Goal: Task Accomplishment & Management: Manage account settings

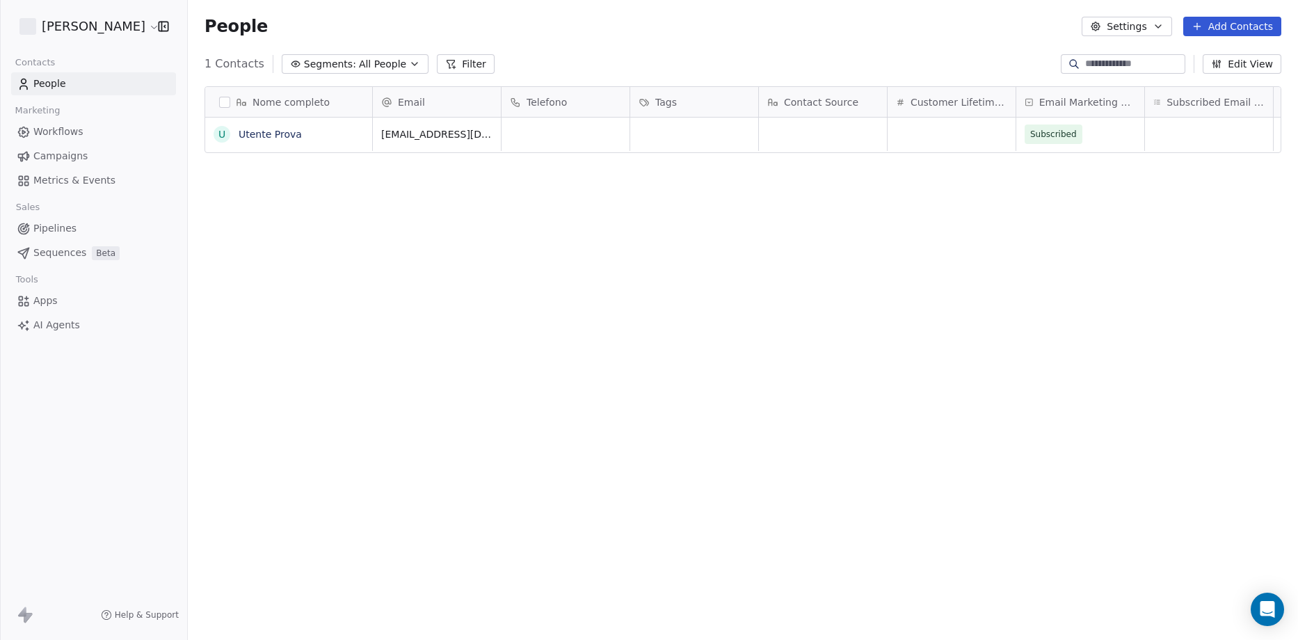
scroll to position [552, 1100]
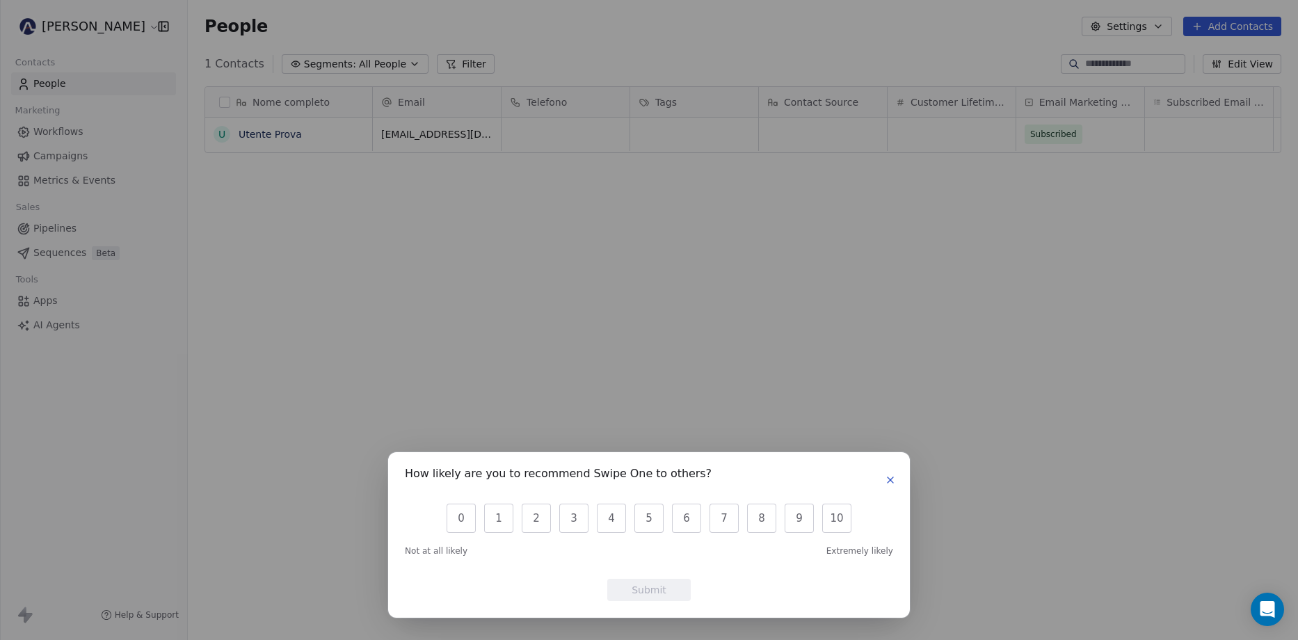
click at [891, 485] on button "button" at bounding box center [890, 480] width 17 height 17
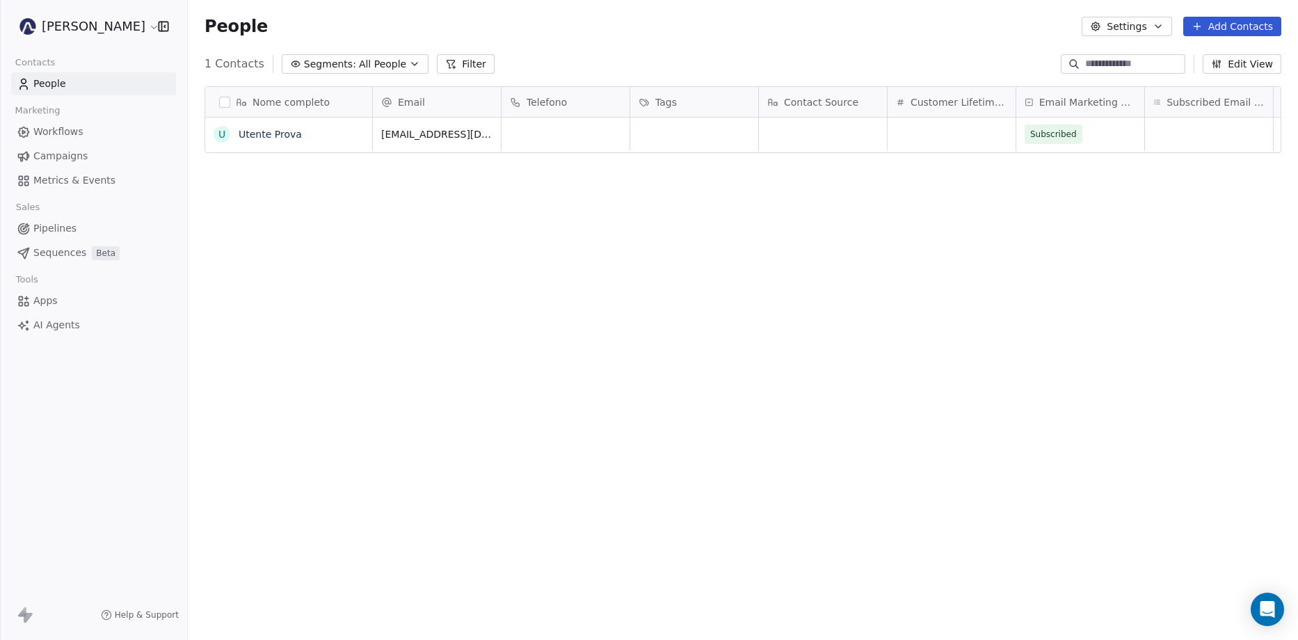
click at [128, 33] on html "[PERSON_NAME] Rosa Contacts People Marketing Workflows Campaigns Metrics & Even…" at bounding box center [649, 320] width 1298 height 640
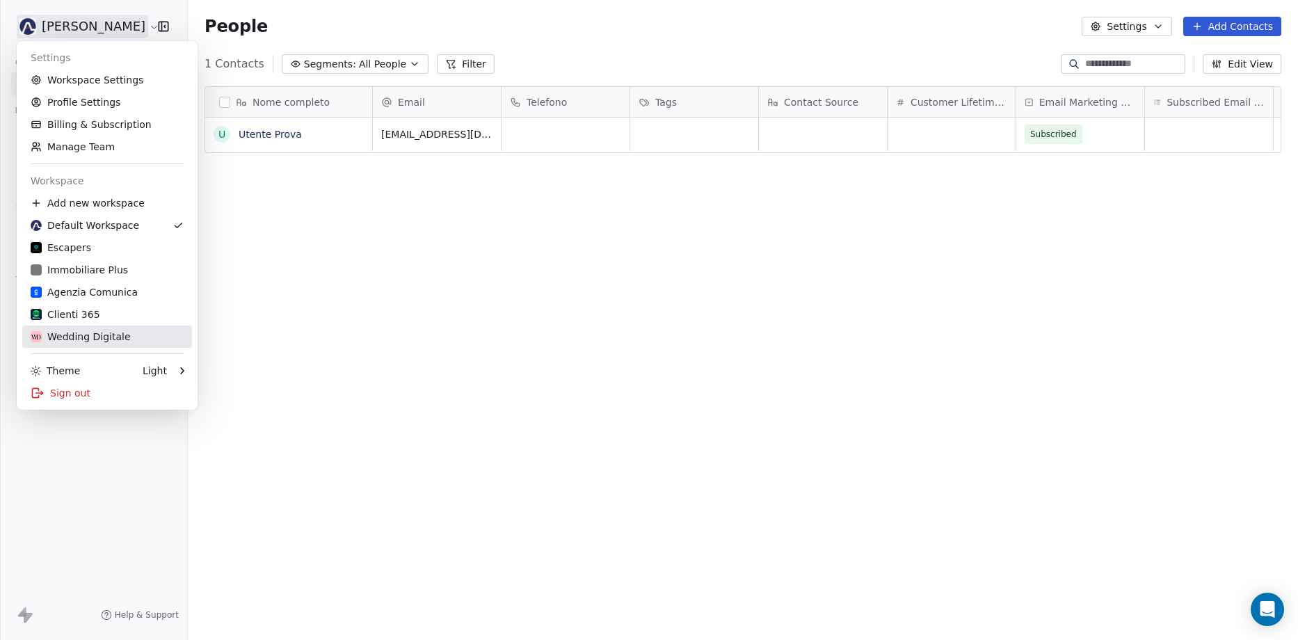
click at [77, 341] on div "Wedding Digitale" at bounding box center [81, 337] width 100 height 14
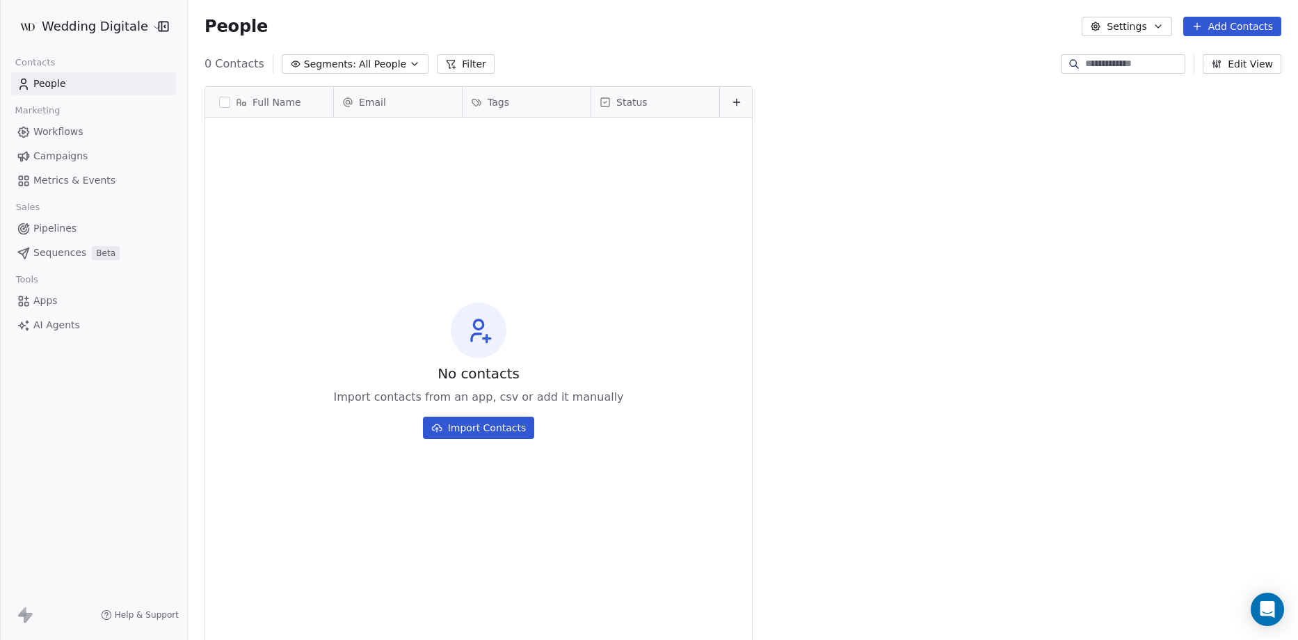
scroll to position [552, 1100]
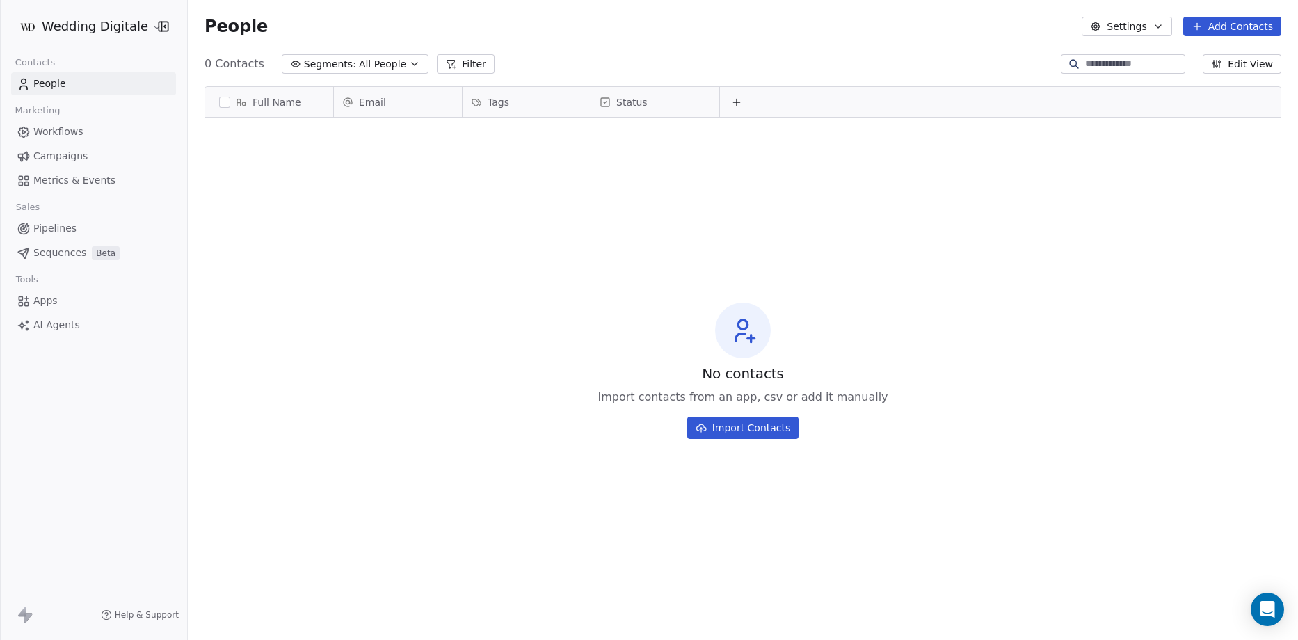
click at [45, 232] on span "Pipelines" at bounding box center [54, 228] width 43 height 15
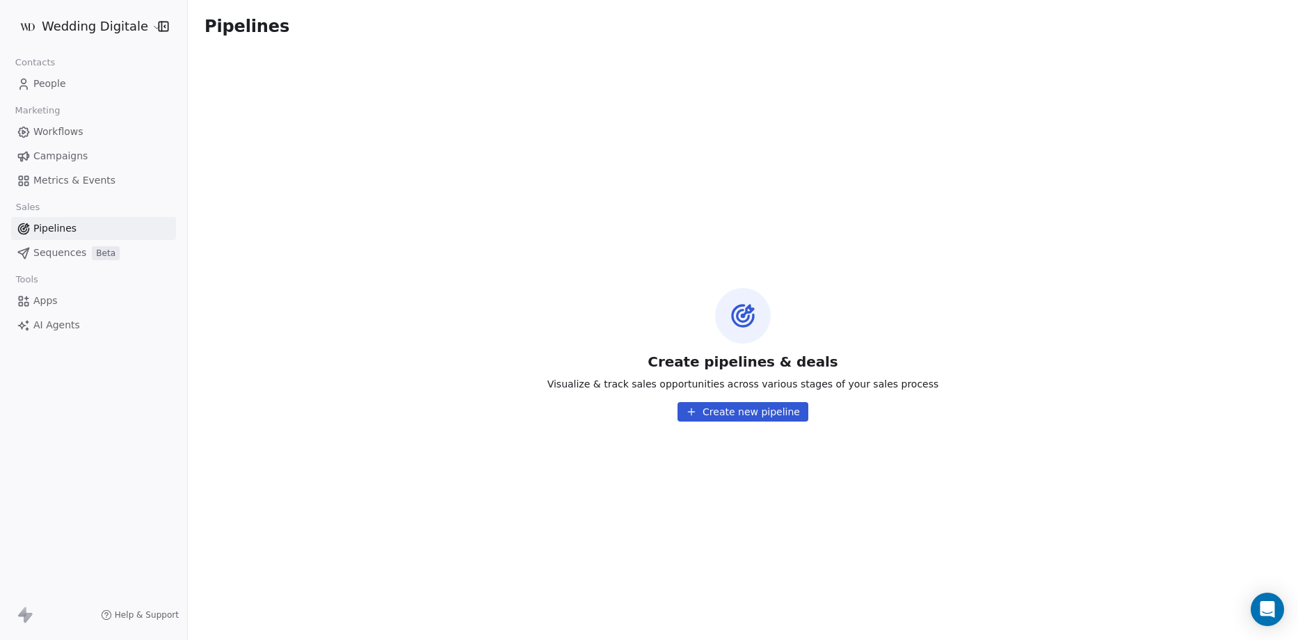
click at [56, 179] on span "Metrics & Events" at bounding box center [74, 180] width 82 height 15
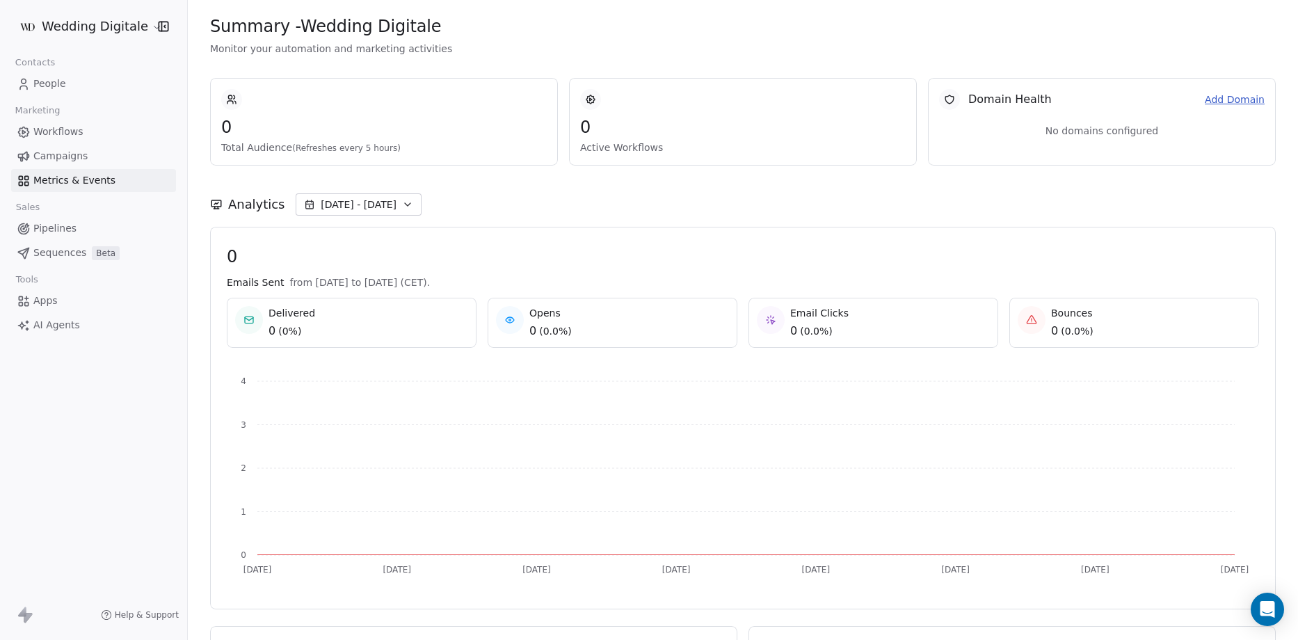
click at [54, 82] on span "People" at bounding box center [49, 84] width 33 height 15
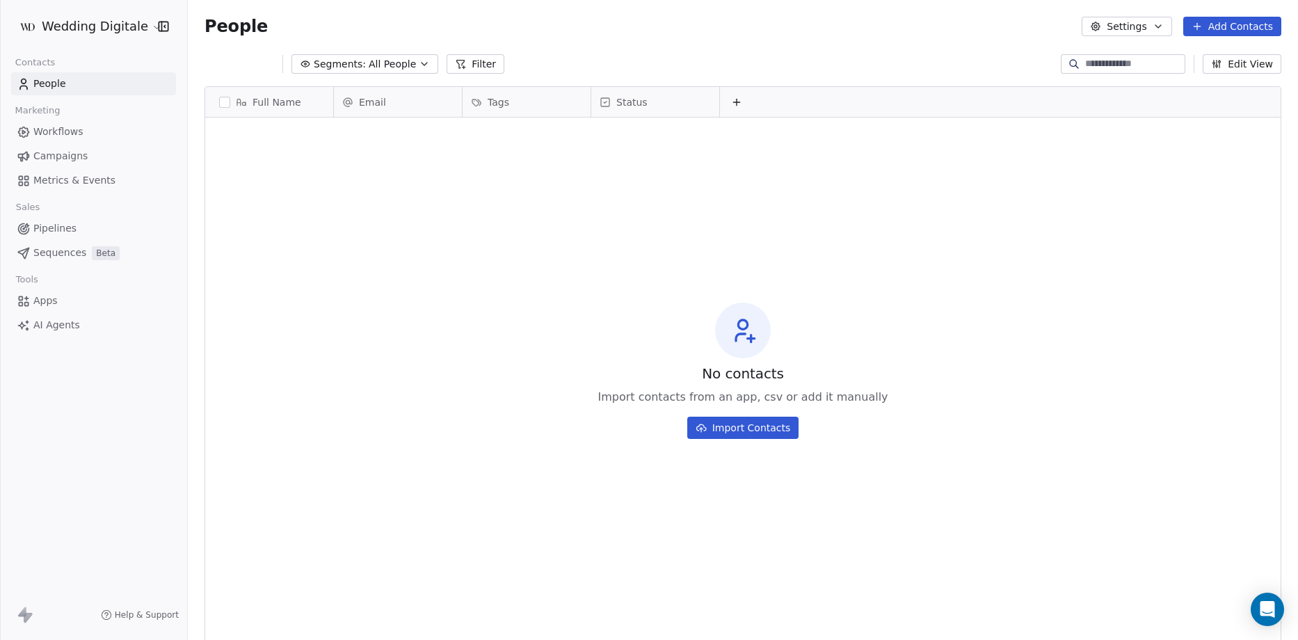
scroll to position [552, 1100]
click at [63, 126] on span "Workflows" at bounding box center [58, 131] width 50 height 15
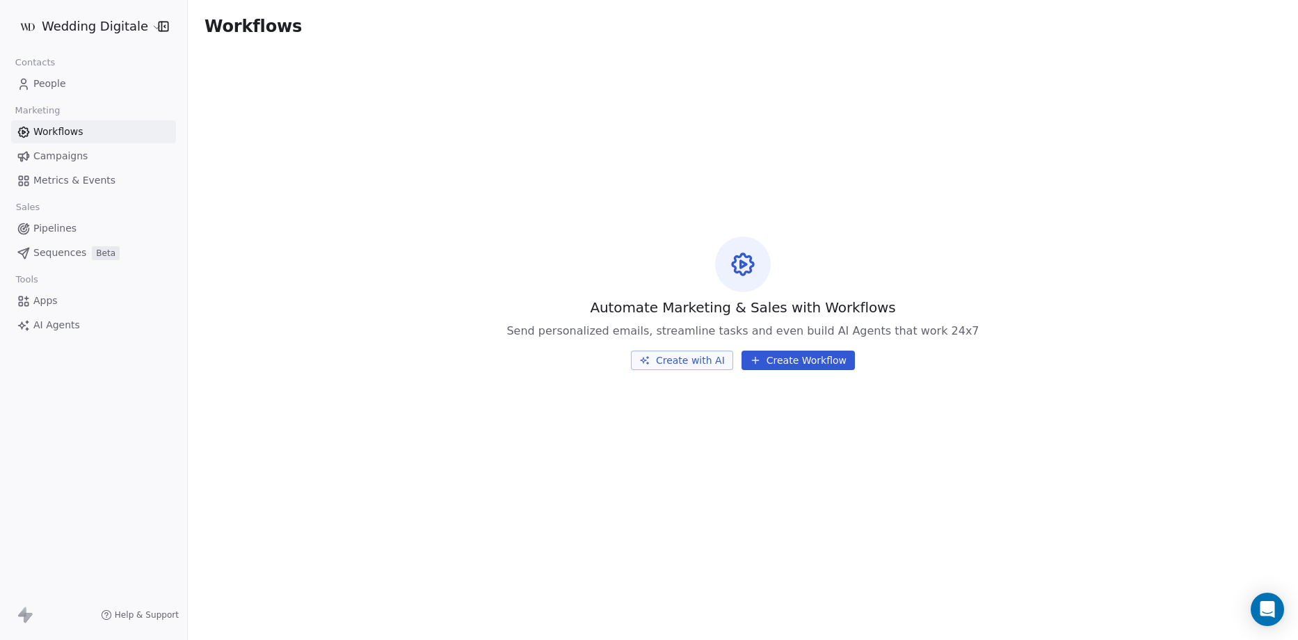
click at [63, 159] on span "Campaigns" at bounding box center [60, 156] width 54 height 15
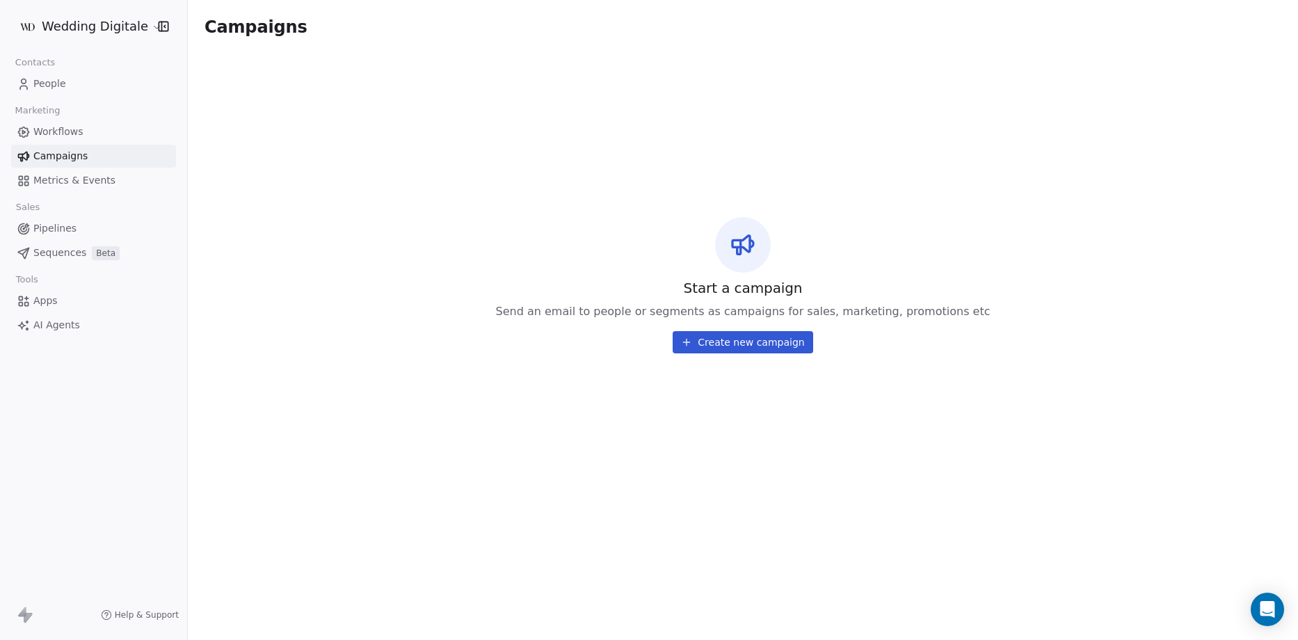
click at [64, 178] on span "Metrics & Events" at bounding box center [74, 180] width 82 height 15
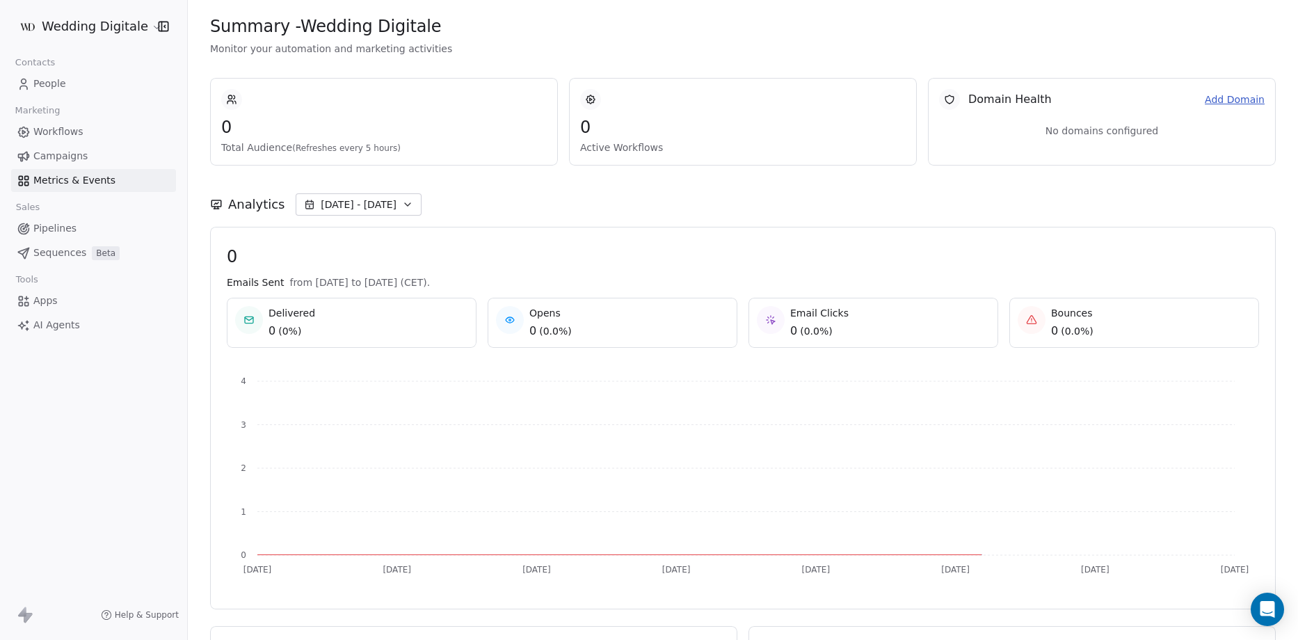
click at [59, 232] on span "Pipelines" at bounding box center [54, 228] width 43 height 15
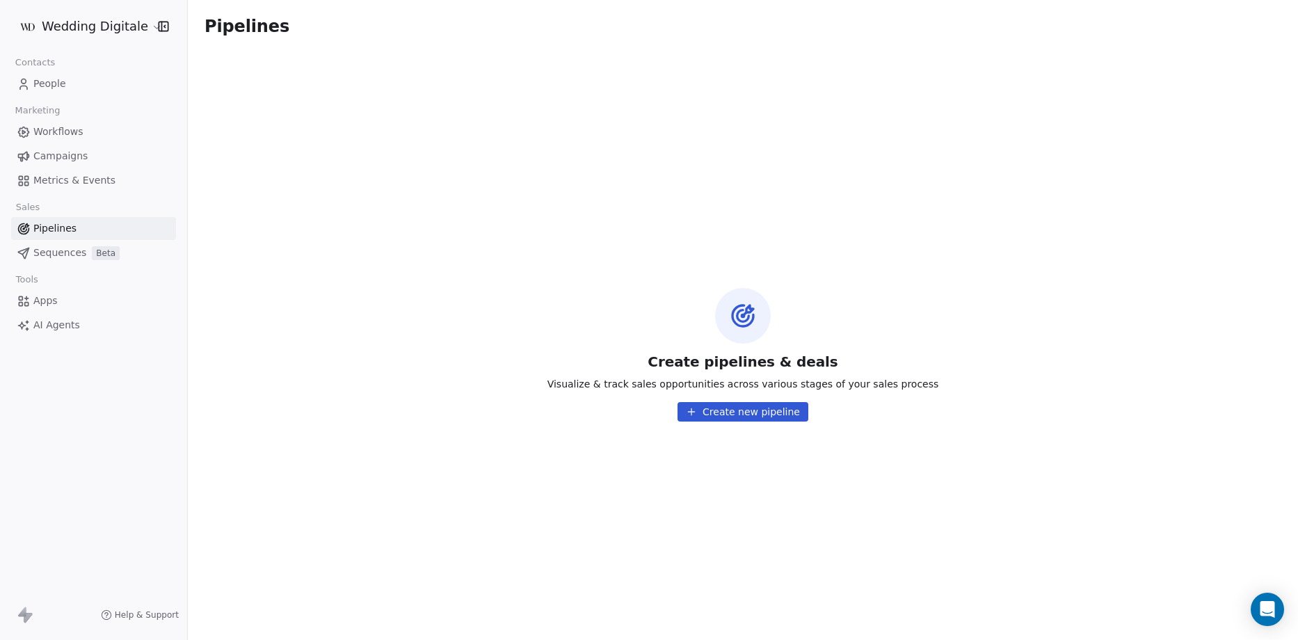
click at [115, 27] on html "Wedding Digitale Contacts People Marketing Workflows Campaigns Metrics & Events…" at bounding box center [649, 320] width 1298 height 640
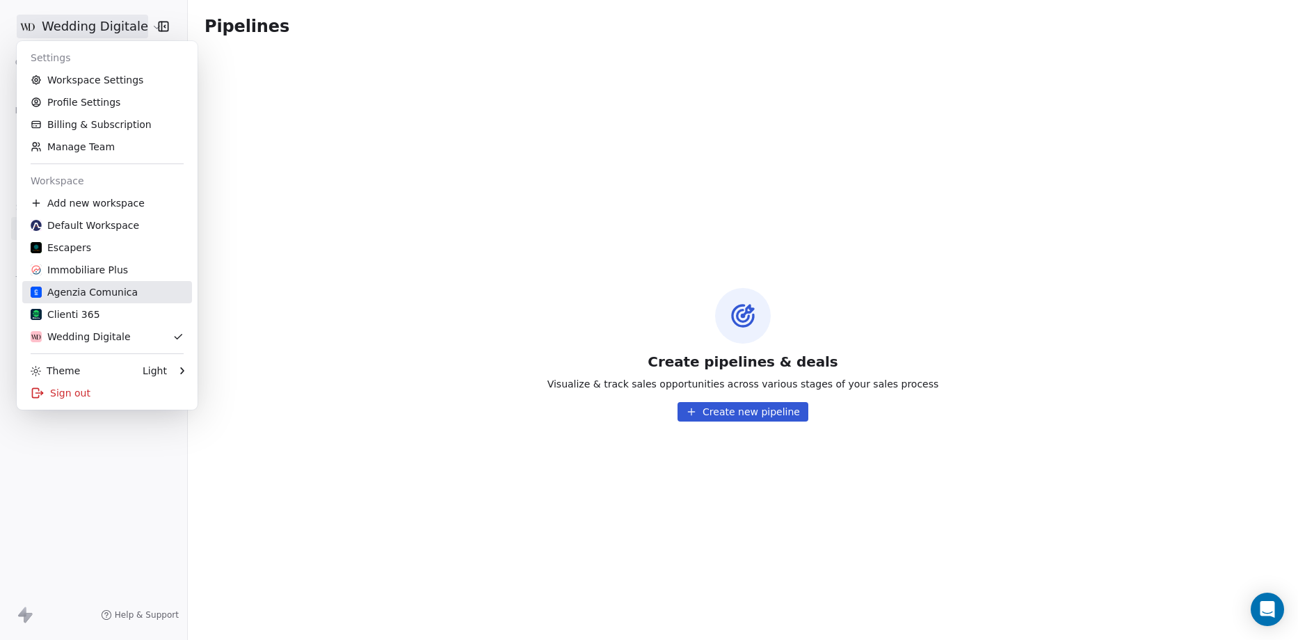
click at [99, 307] on link "Clienti 365" at bounding box center [107, 314] width 170 height 22
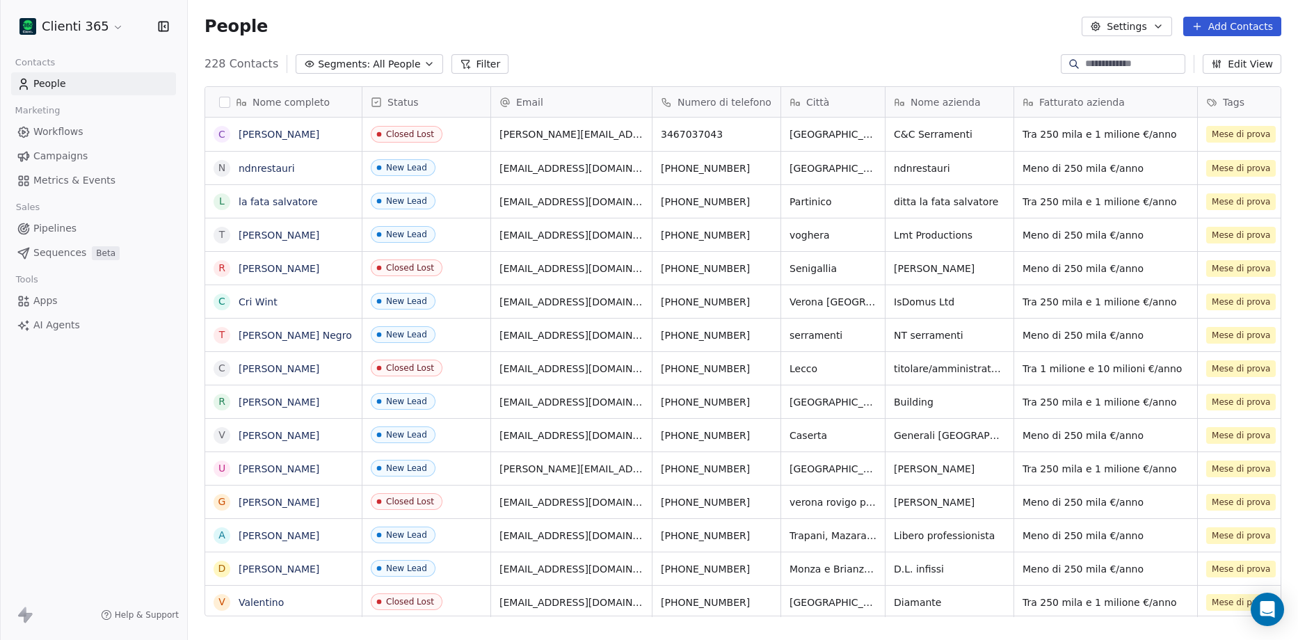
scroll to position [552, 1100]
click at [121, 22] on div "Clienti 365" at bounding box center [94, 26] width 154 height 19
click at [112, 25] on html "Clienti 365 Contacts People Marketing Workflows Campaigns Metrics & Events Sale…" at bounding box center [649, 320] width 1298 height 640
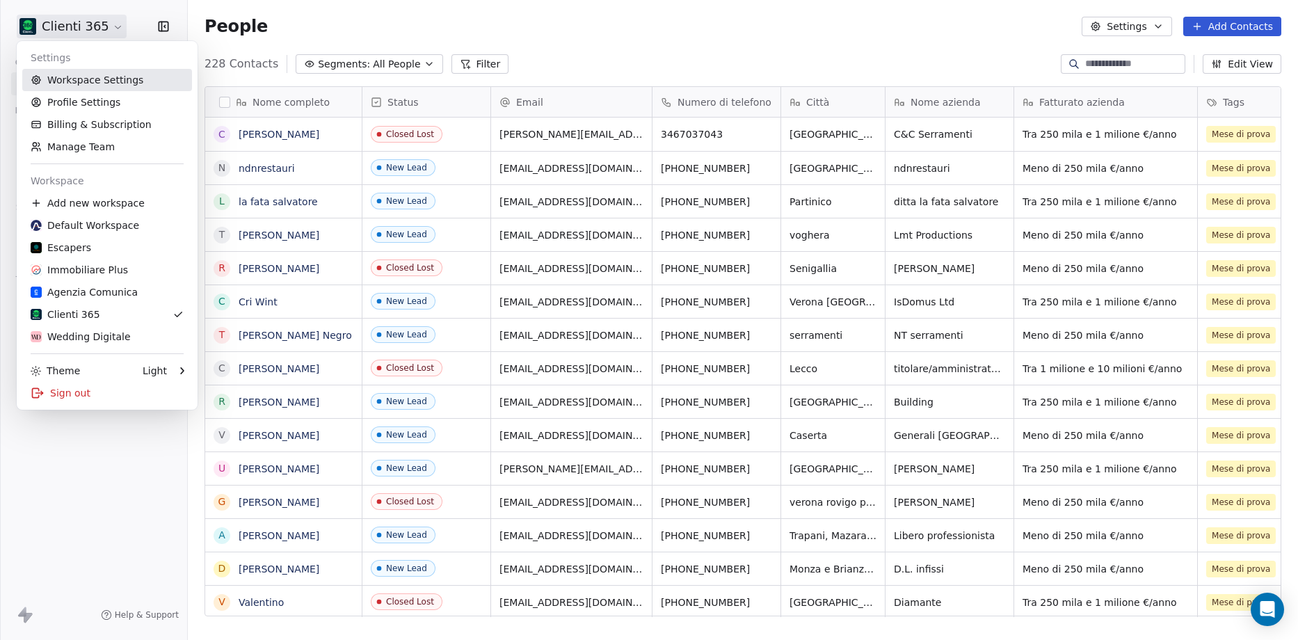
click at [112, 79] on link "Workspace Settings" at bounding box center [107, 80] width 170 height 22
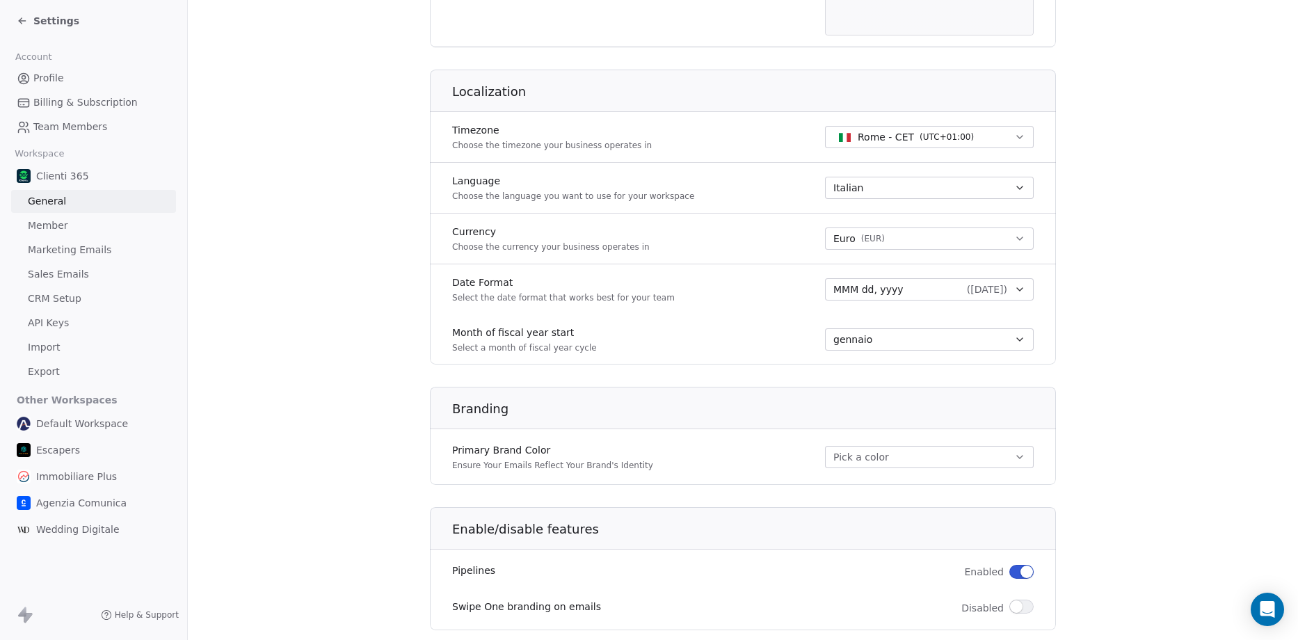
scroll to position [662, 0]
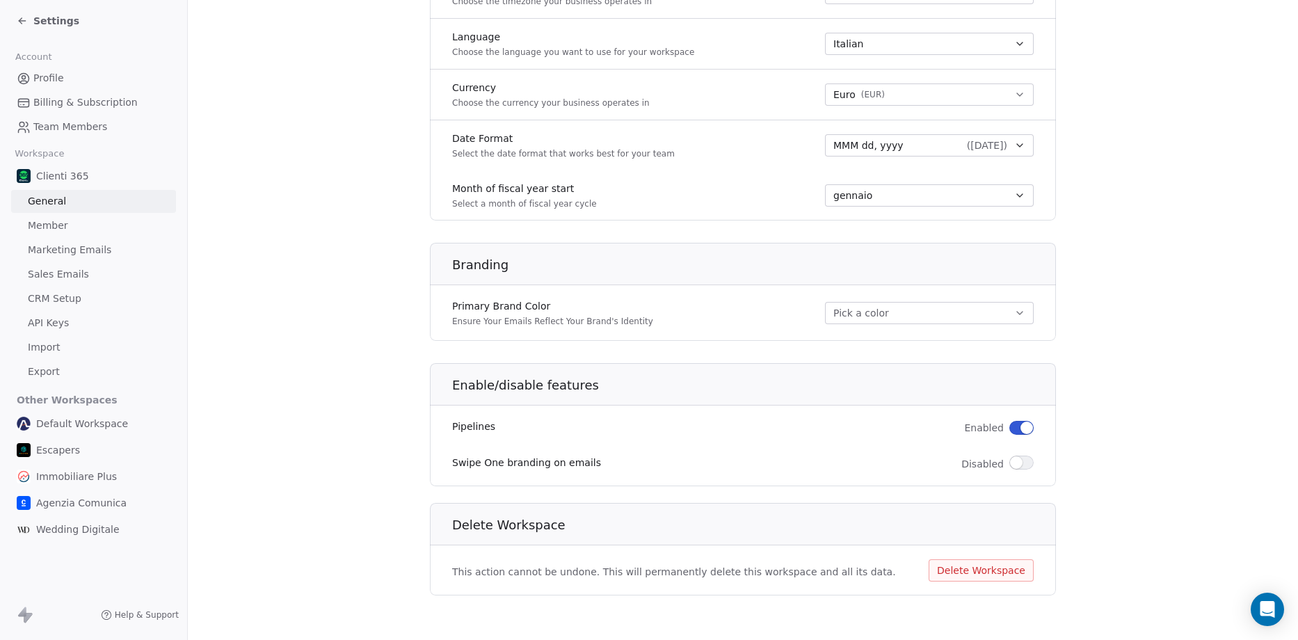
click at [977, 145] on span "( [DATE] )" at bounding box center [987, 145] width 40 height 14
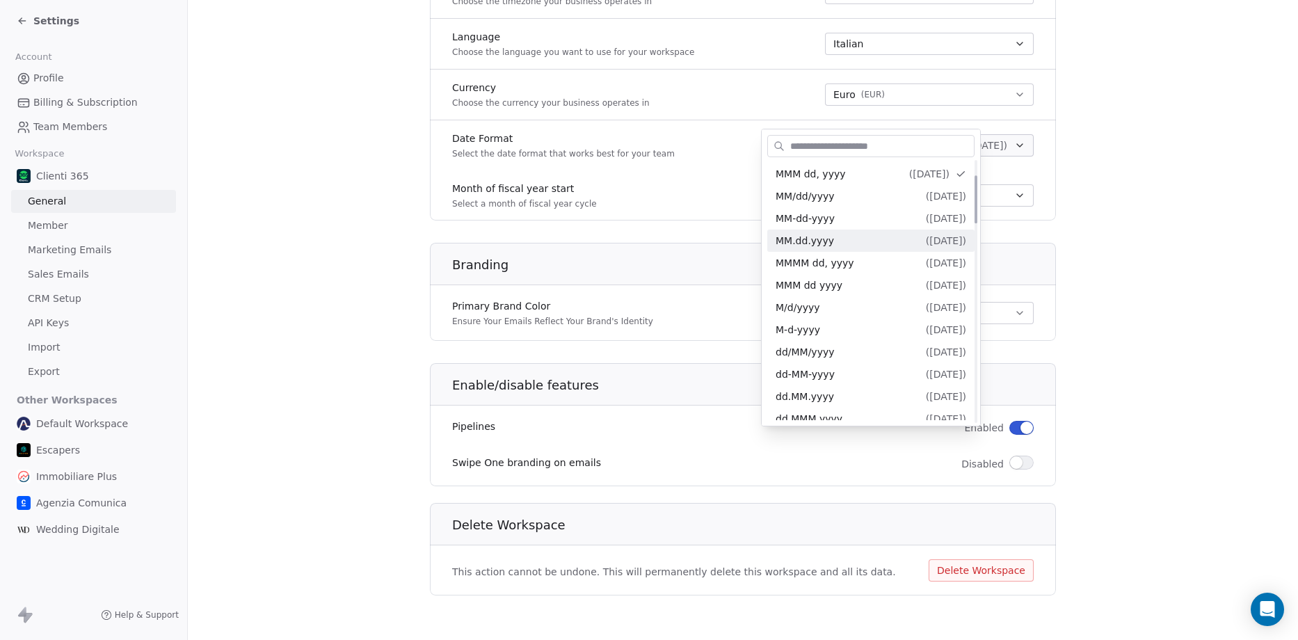
scroll to position [139, 0]
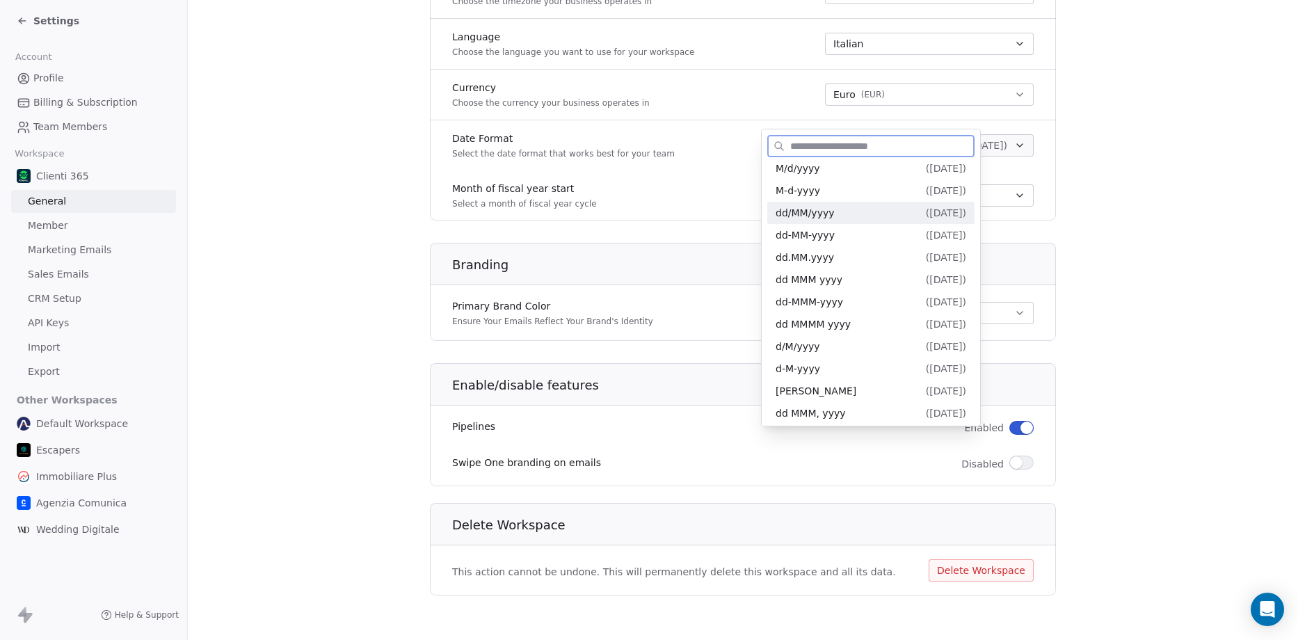
click at [837, 216] on div "dd/MM/yyyy ( [DATE] )" at bounding box center [870, 213] width 191 height 15
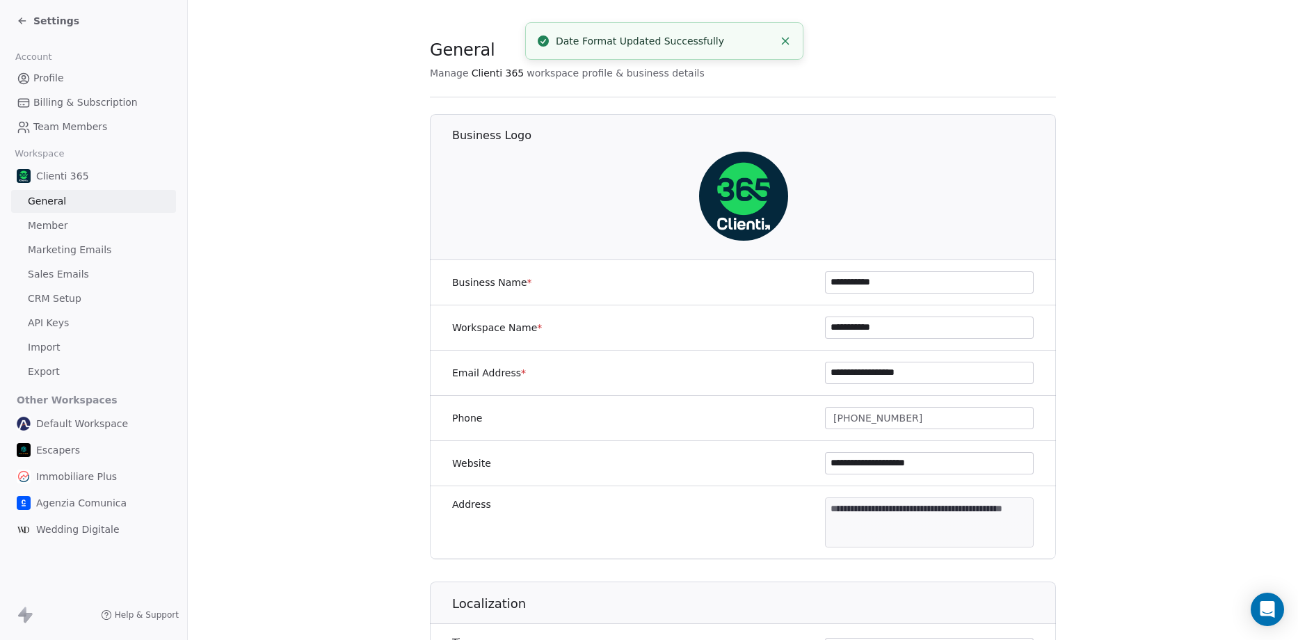
scroll to position [0, 0]
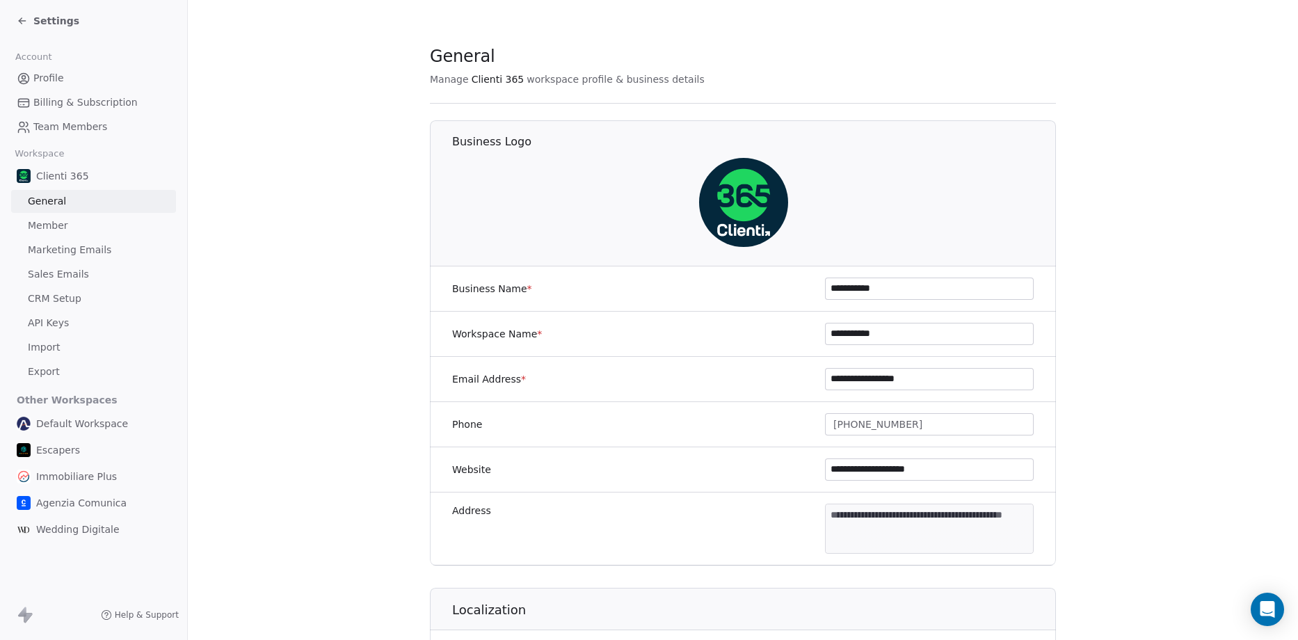
click at [75, 530] on span "Wedding Digitale" at bounding box center [77, 529] width 83 height 14
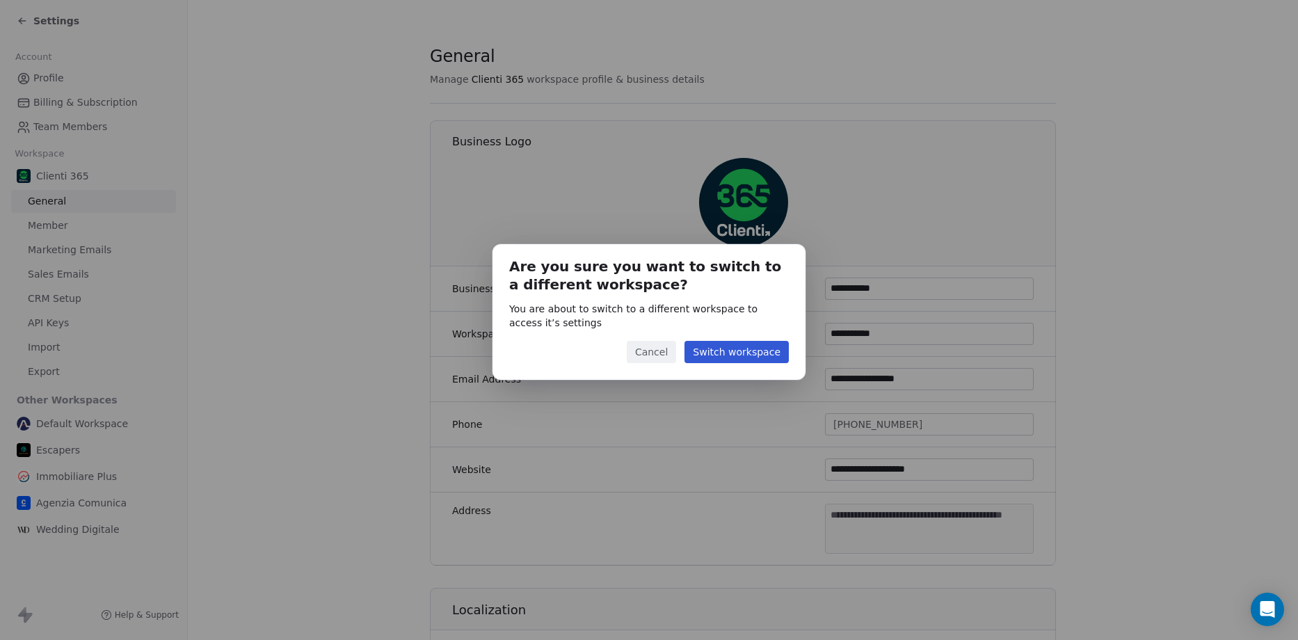
click at [740, 353] on button "Switch workspace" at bounding box center [736, 352] width 104 height 22
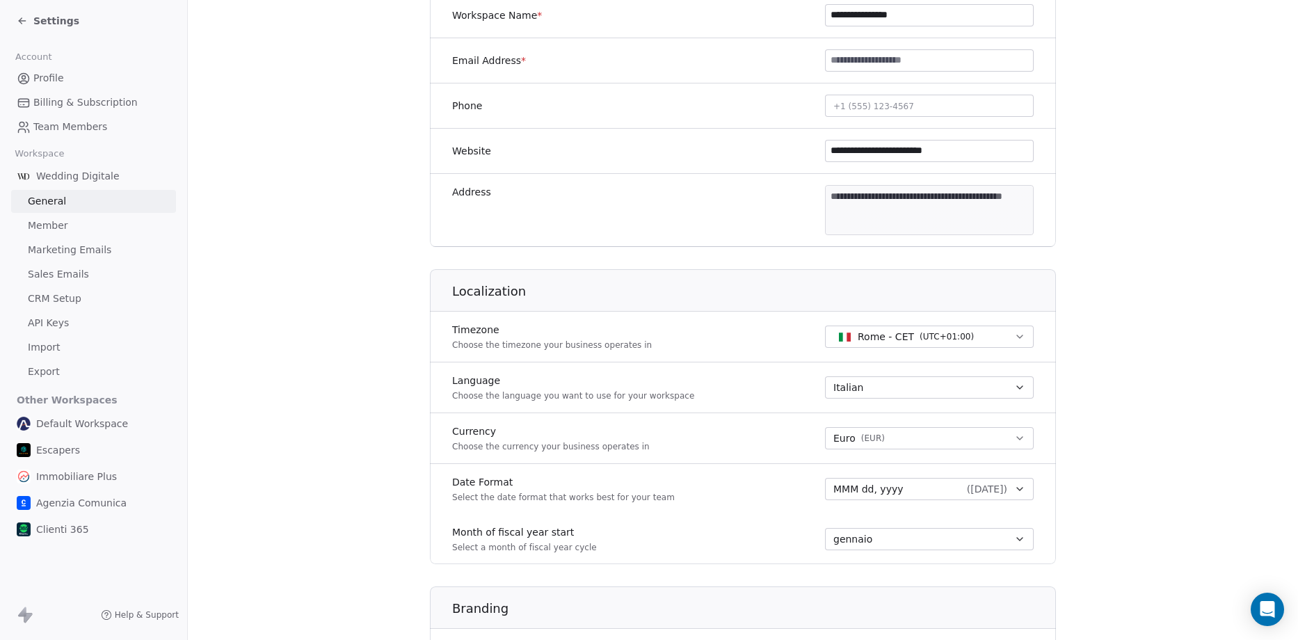
scroll to position [487, 0]
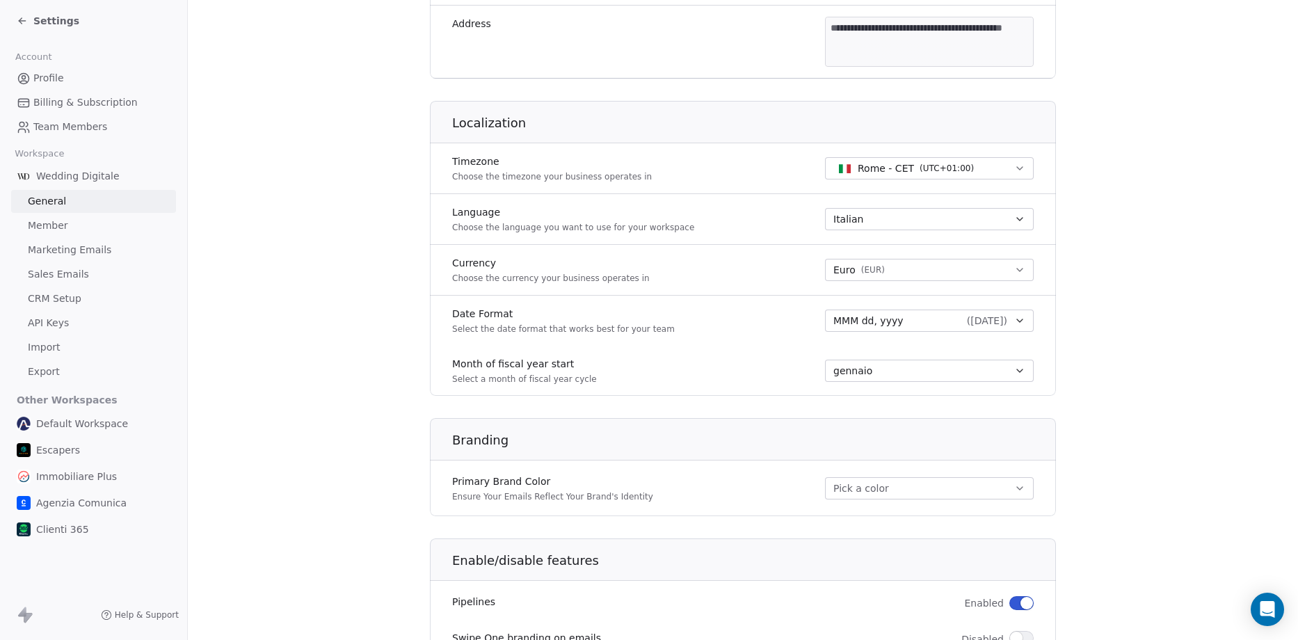
click at [967, 315] on span "( [DATE] )" at bounding box center [987, 321] width 40 height 14
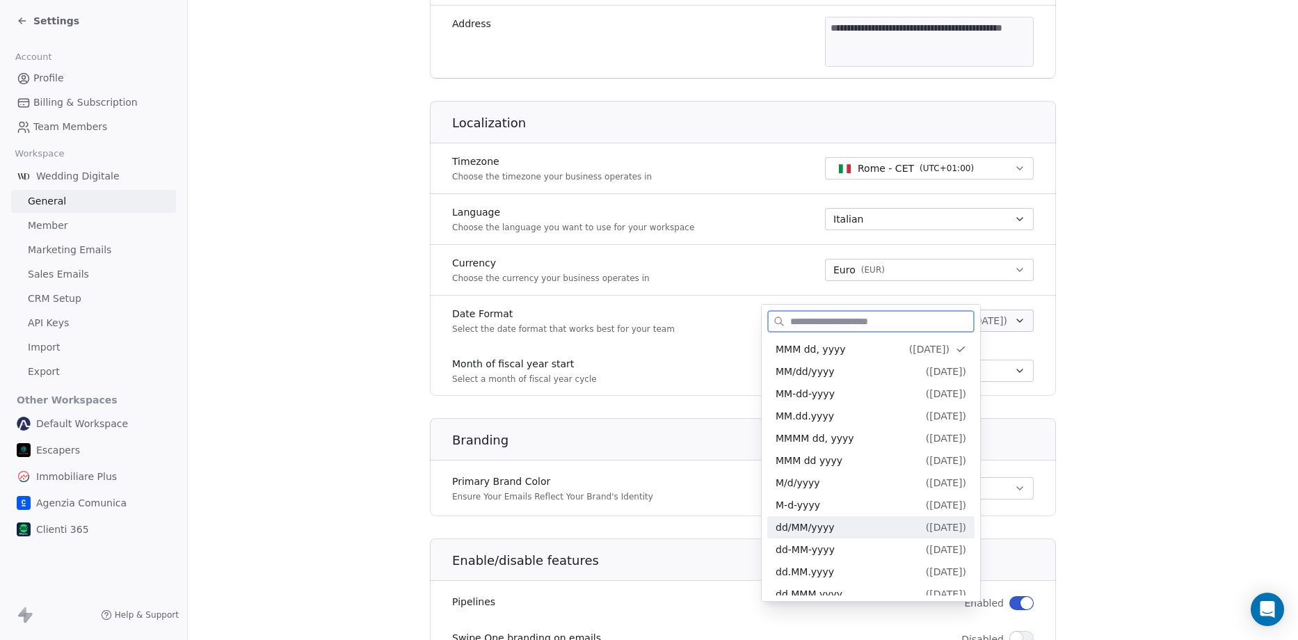
click at [812, 526] on span "dd/MM/yyyy" at bounding box center [804, 527] width 59 height 11
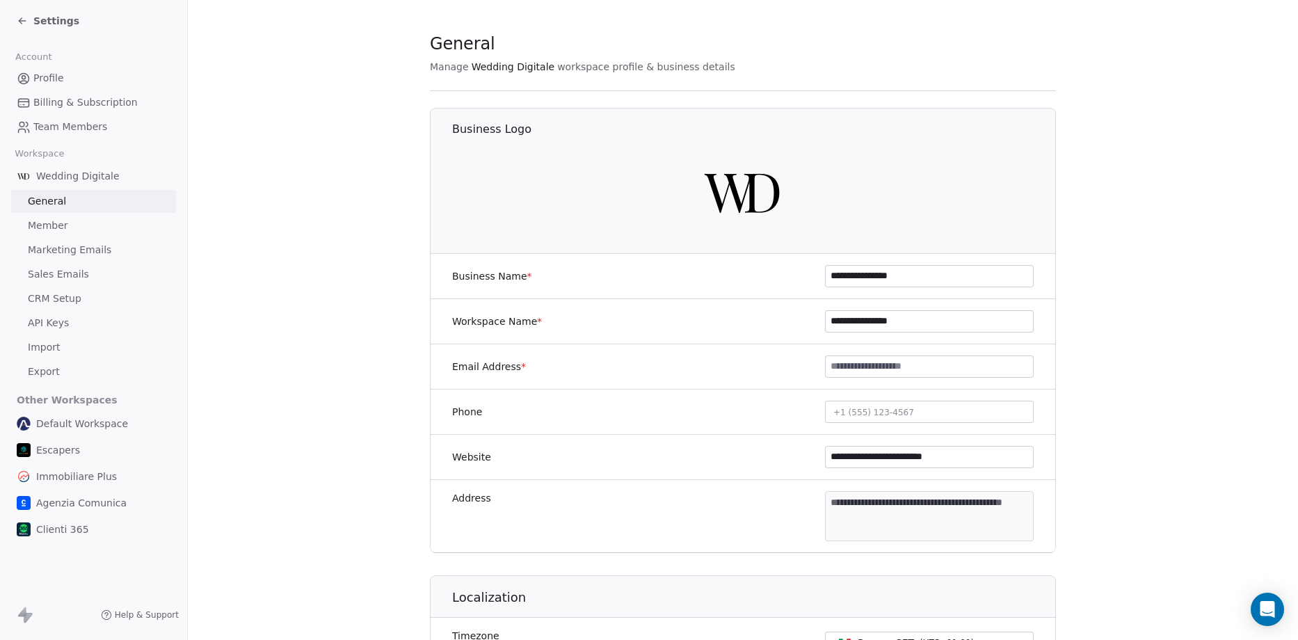
scroll to position [0, 0]
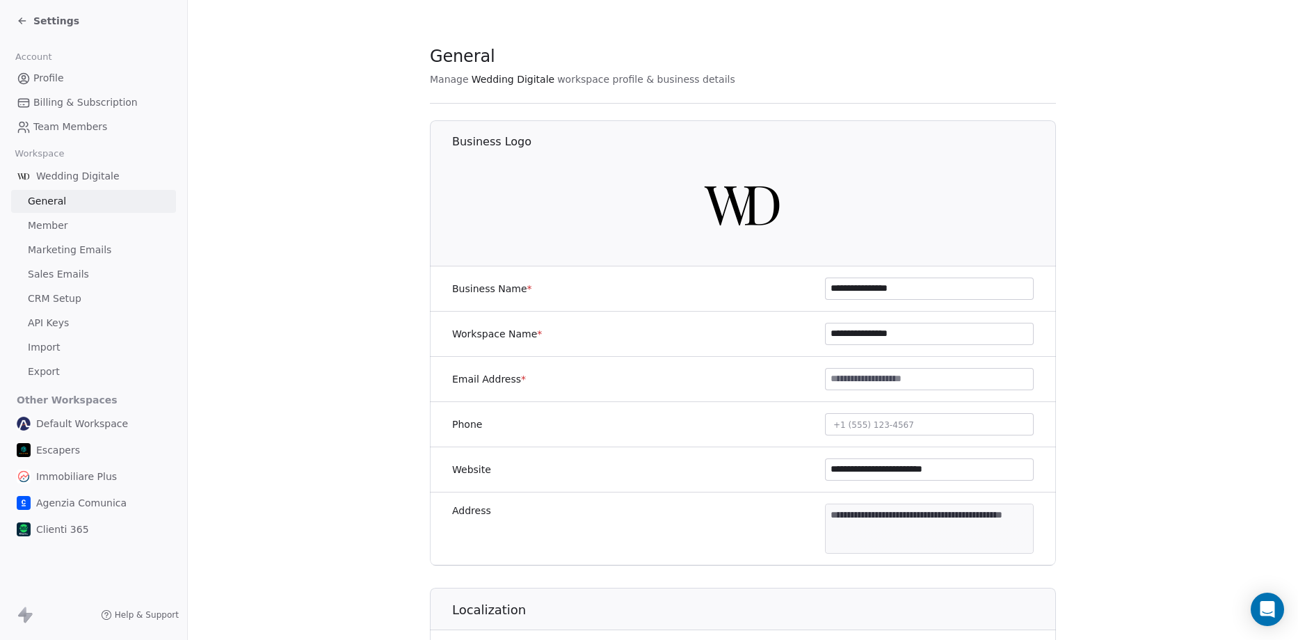
click at [889, 467] on input "**********" at bounding box center [929, 469] width 207 height 21
click at [45, 18] on span "Settings" at bounding box center [56, 21] width 46 height 14
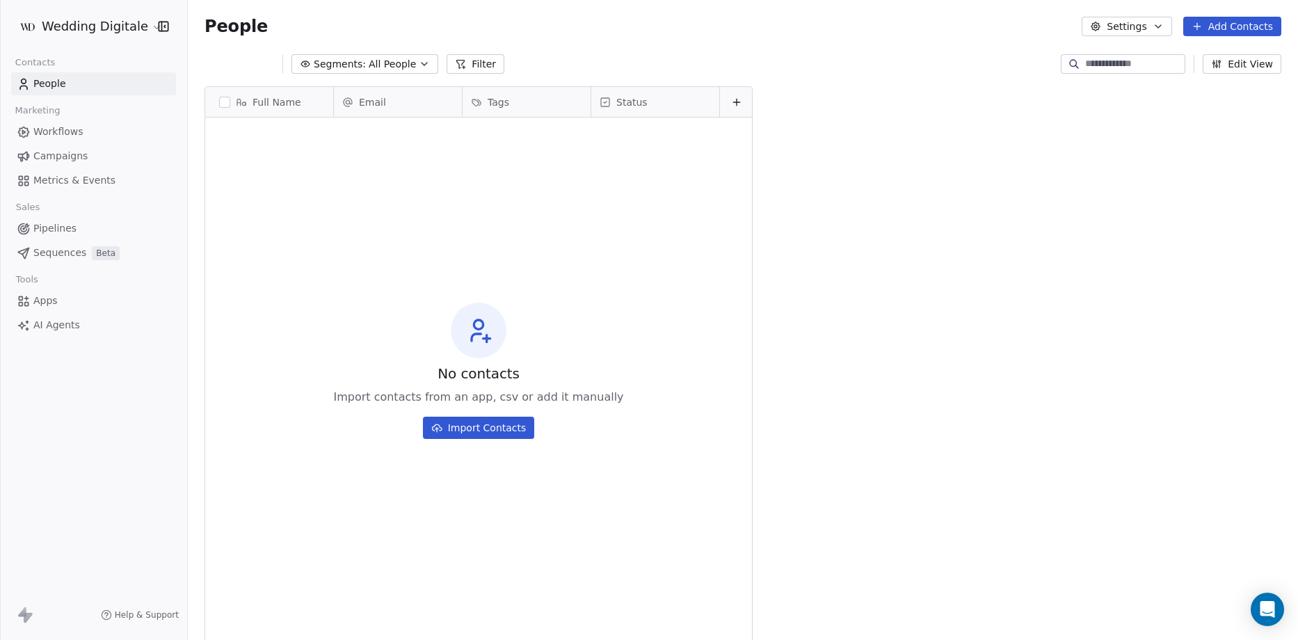
scroll to position [552, 1100]
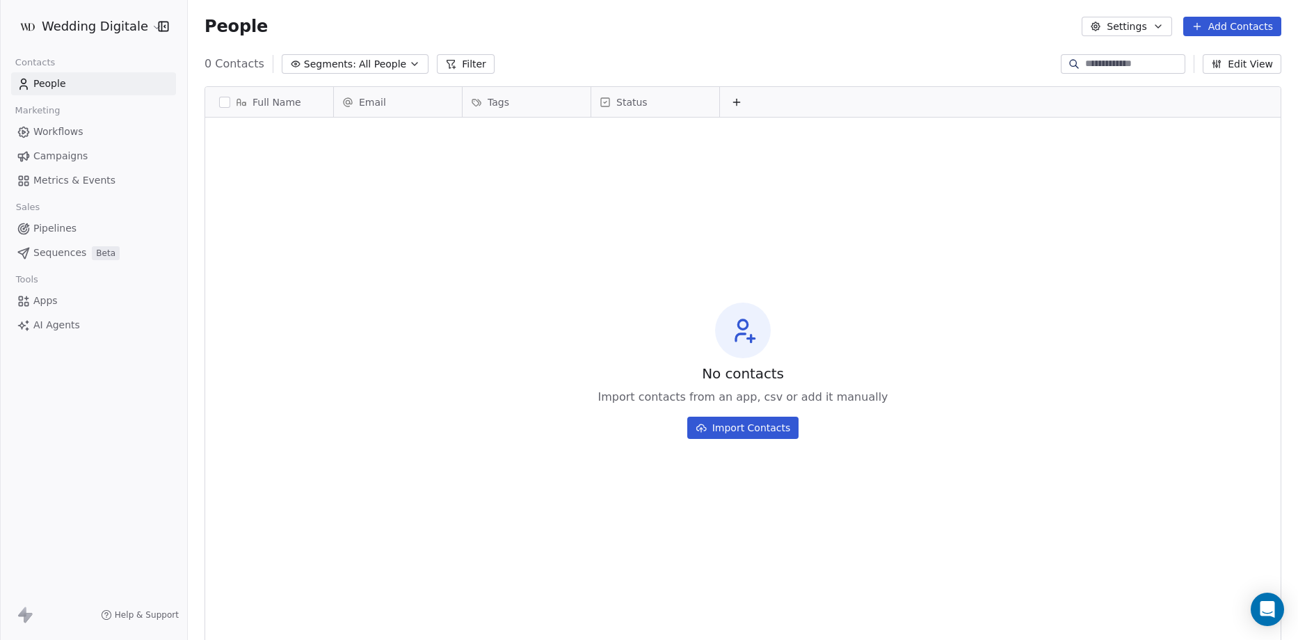
click at [65, 130] on span "Workflows" at bounding box center [58, 131] width 50 height 15
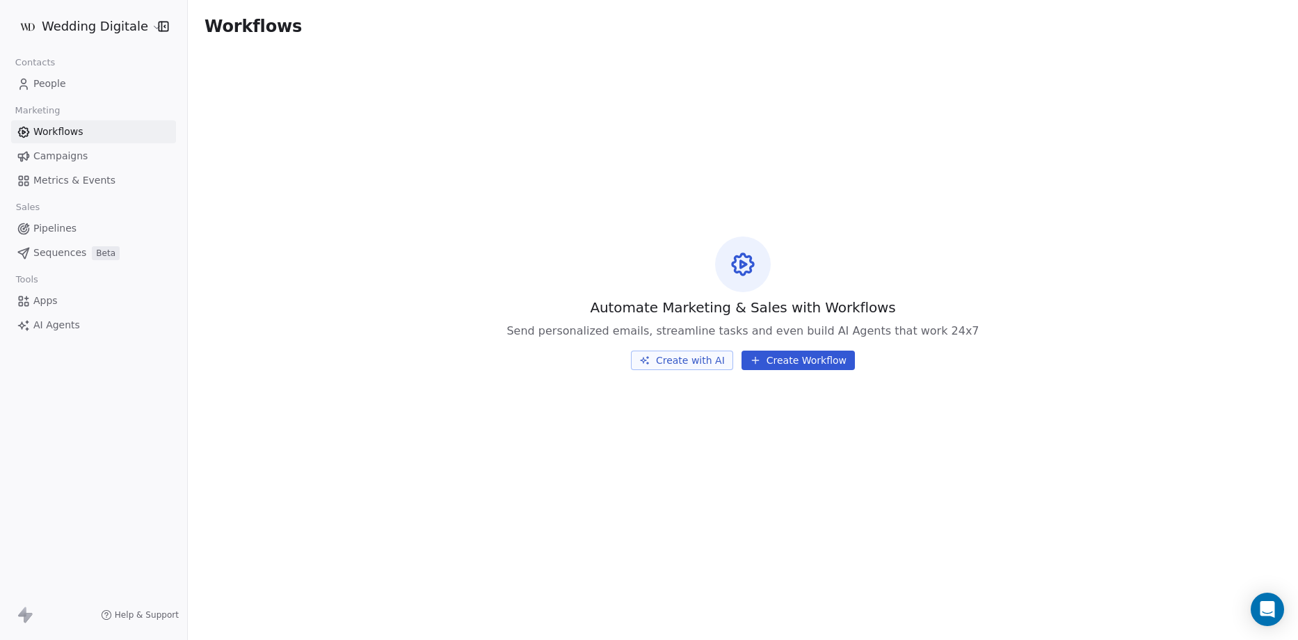
click at [61, 227] on span "Pipelines" at bounding box center [54, 228] width 43 height 15
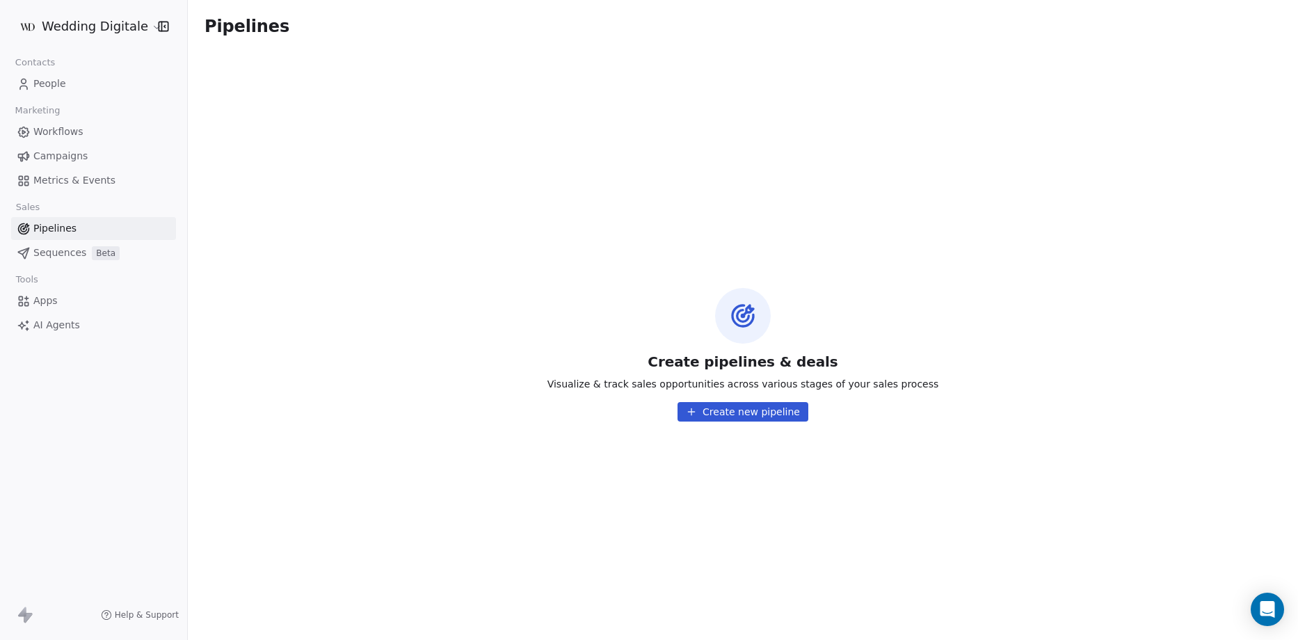
click at [53, 87] on span "People" at bounding box center [49, 84] width 33 height 15
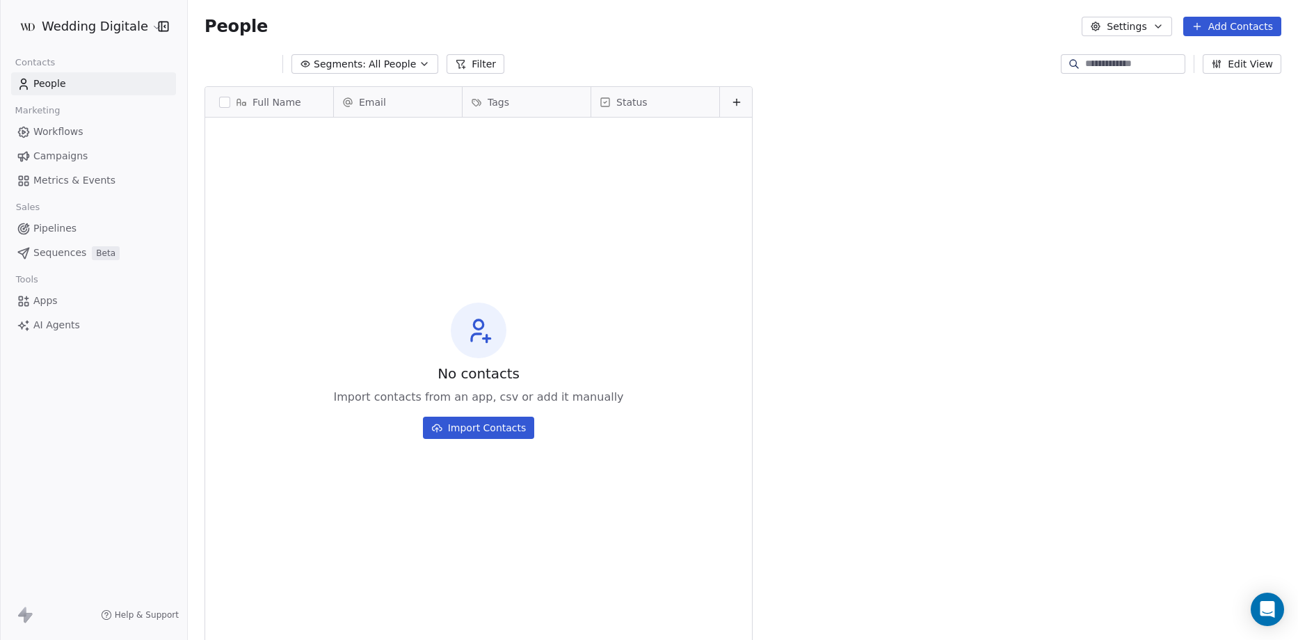
scroll to position [552, 1100]
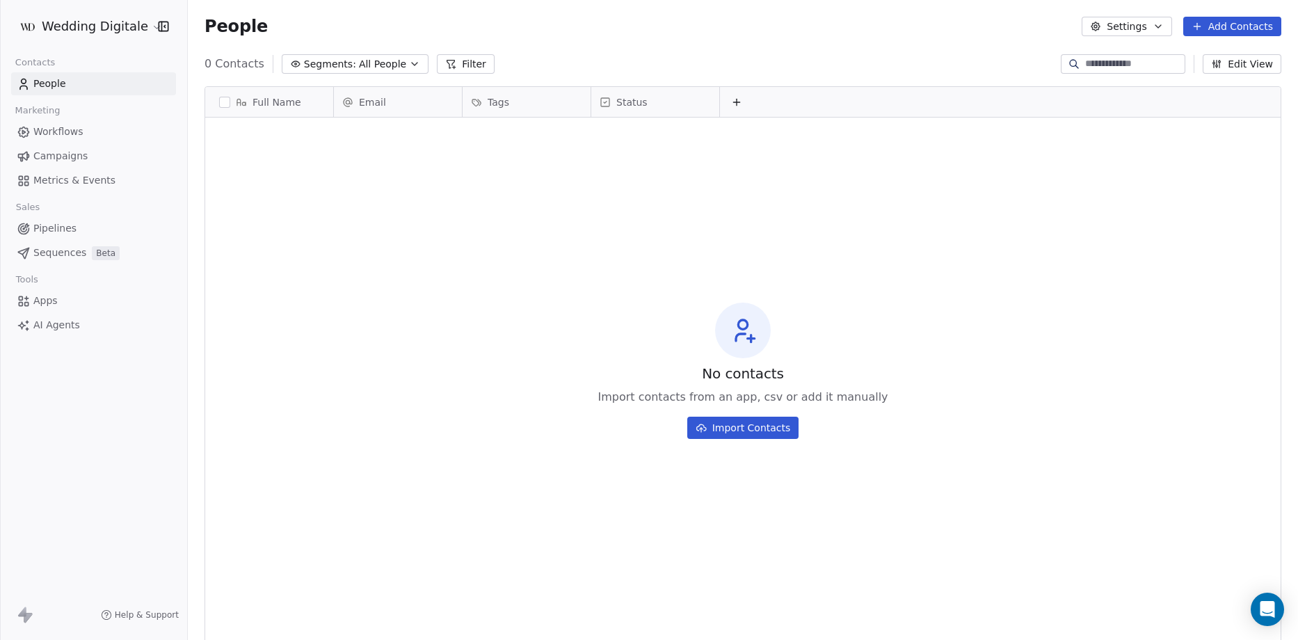
click at [1240, 26] on button "Add Contacts" at bounding box center [1232, 26] width 98 height 19
click at [1249, 60] on span "Create new contact" at bounding box center [1238, 56] width 95 height 15
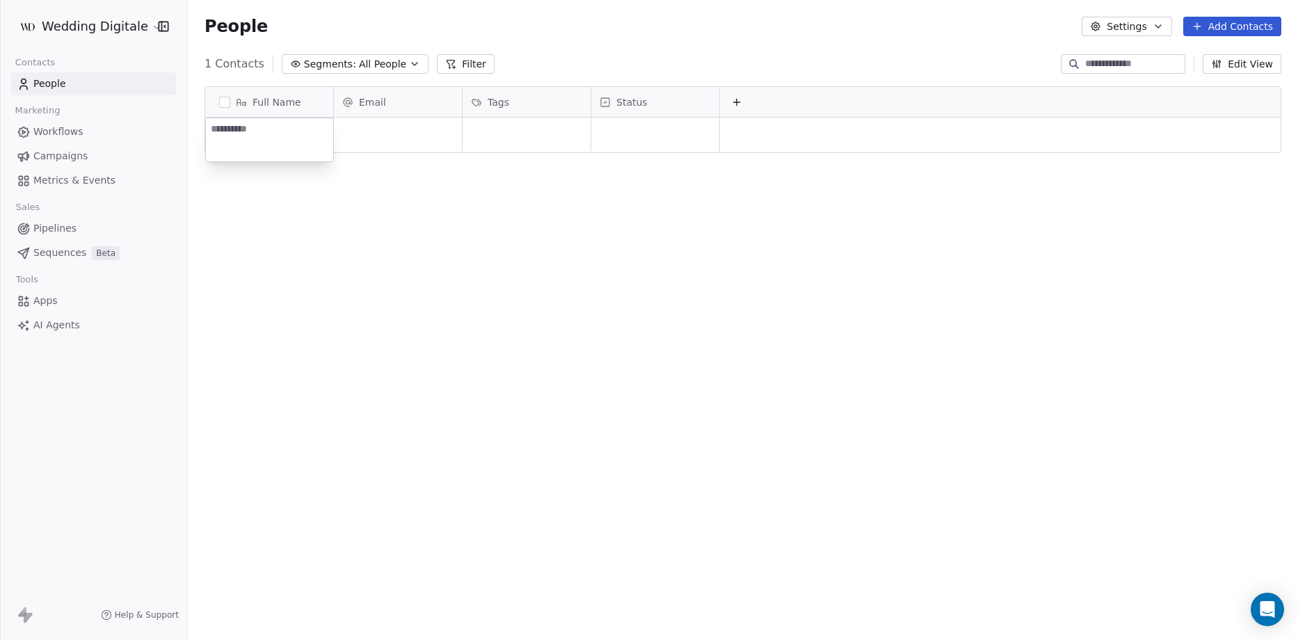
click at [414, 202] on html "Wedding Digitale Contacts People Marketing Workflows Campaigns Metrics & Events…" at bounding box center [649, 320] width 1298 height 640
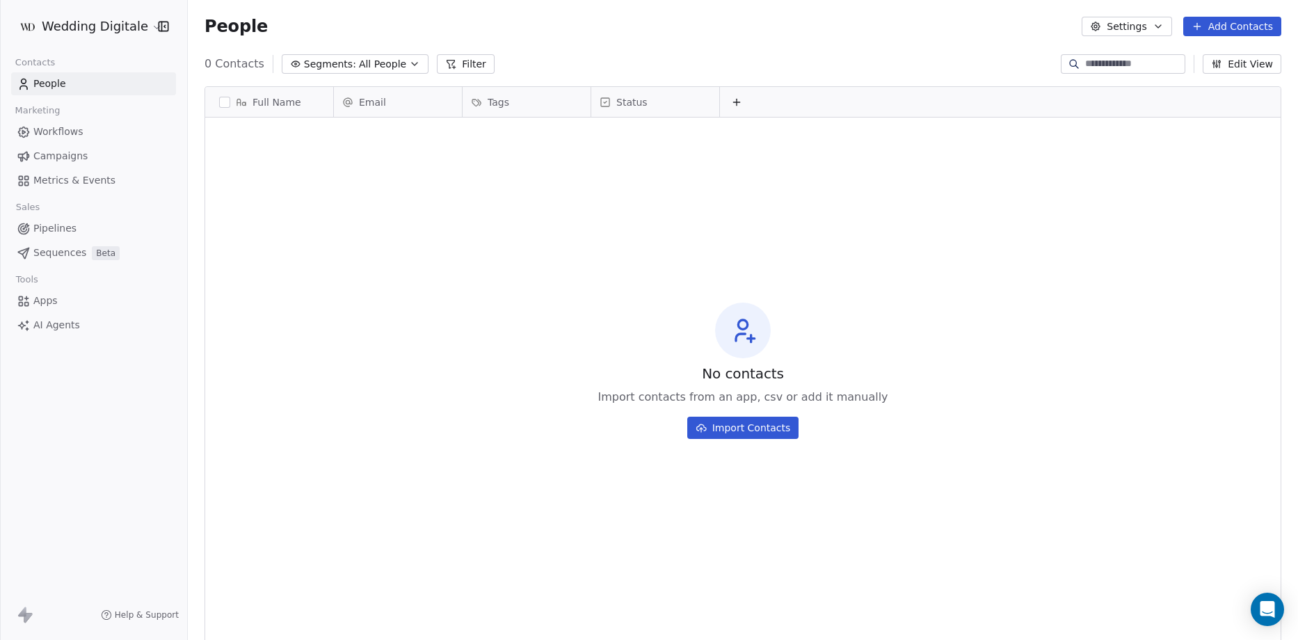
click at [1245, 70] on button "Edit View" at bounding box center [1241, 63] width 79 height 19
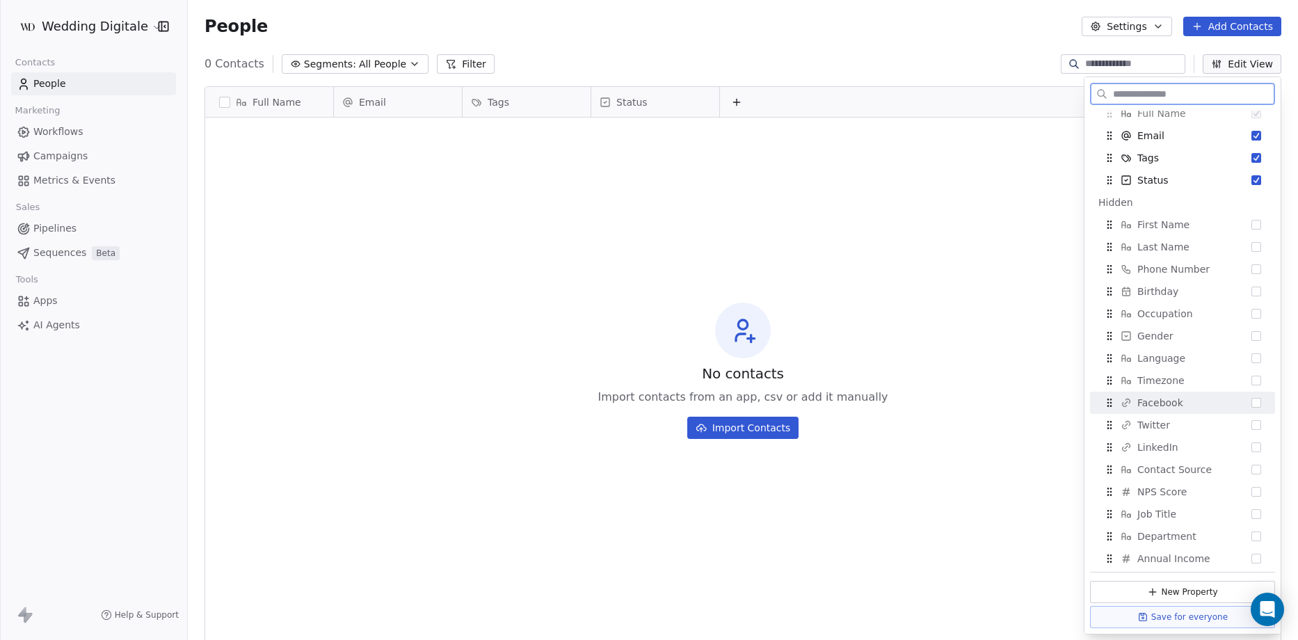
scroll to position [0, 0]
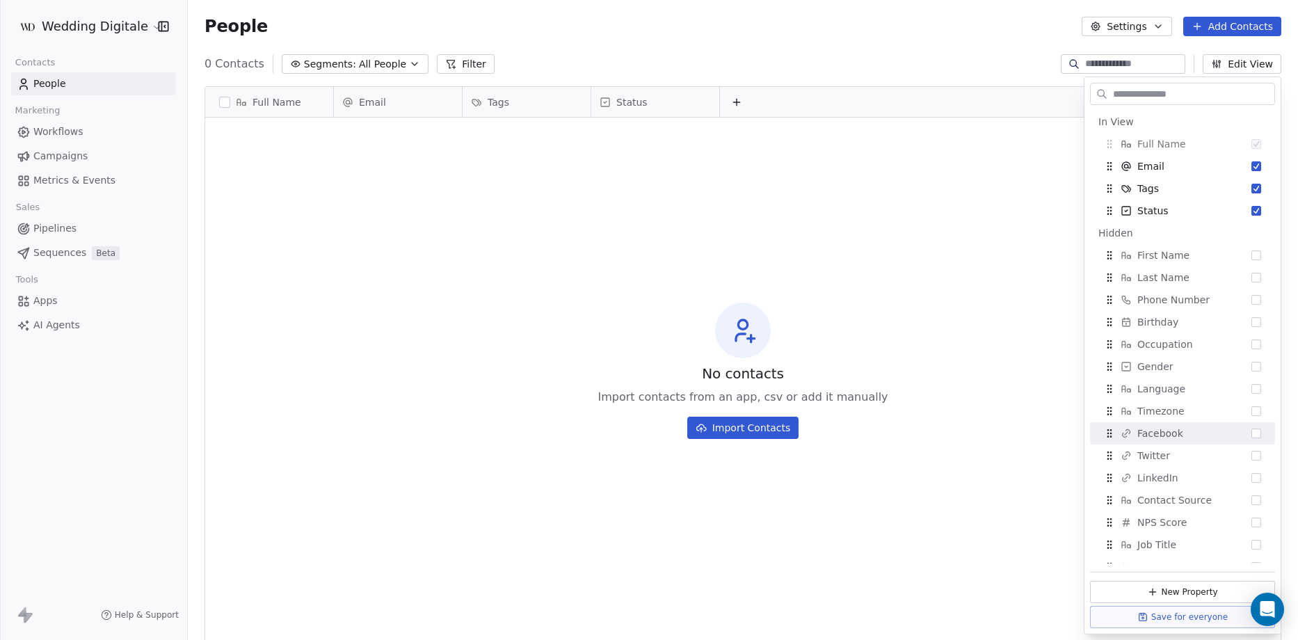
click at [317, 228] on div "No contacts Import contacts from an app, csv or add it manually Import Contacts" at bounding box center [742, 370] width 1075 height 501
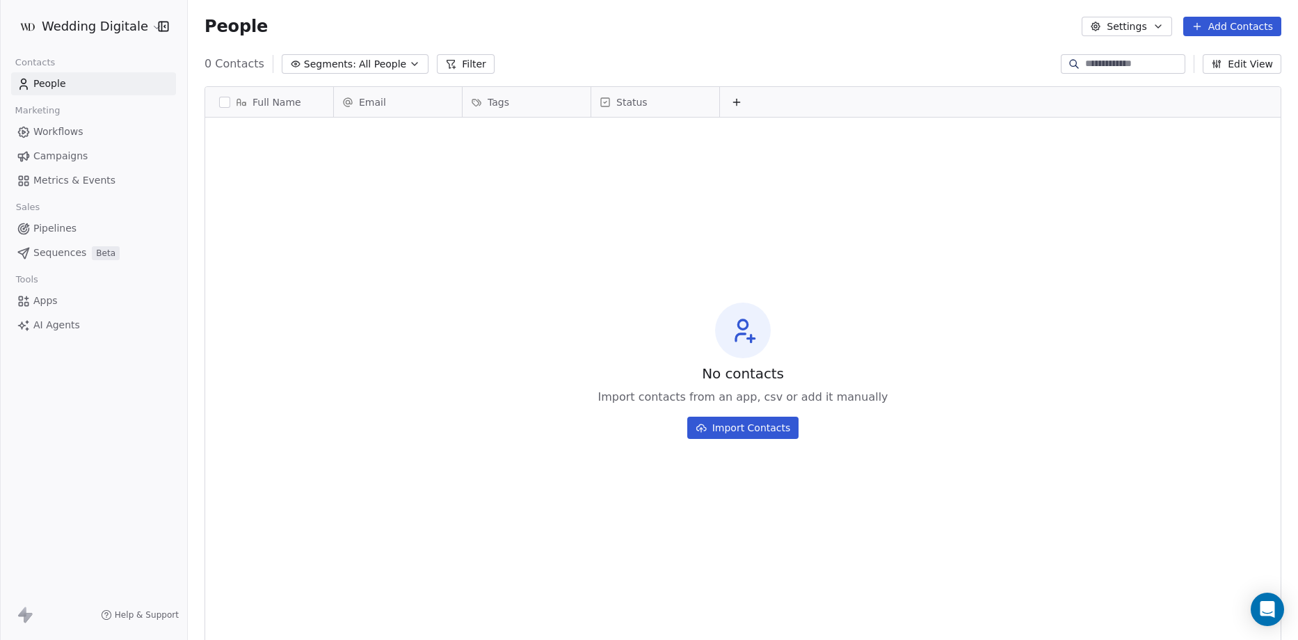
click at [111, 27] on html "Wedding Digitale Contacts People Marketing Workflows Campaigns Metrics & Events…" at bounding box center [649, 320] width 1298 height 640
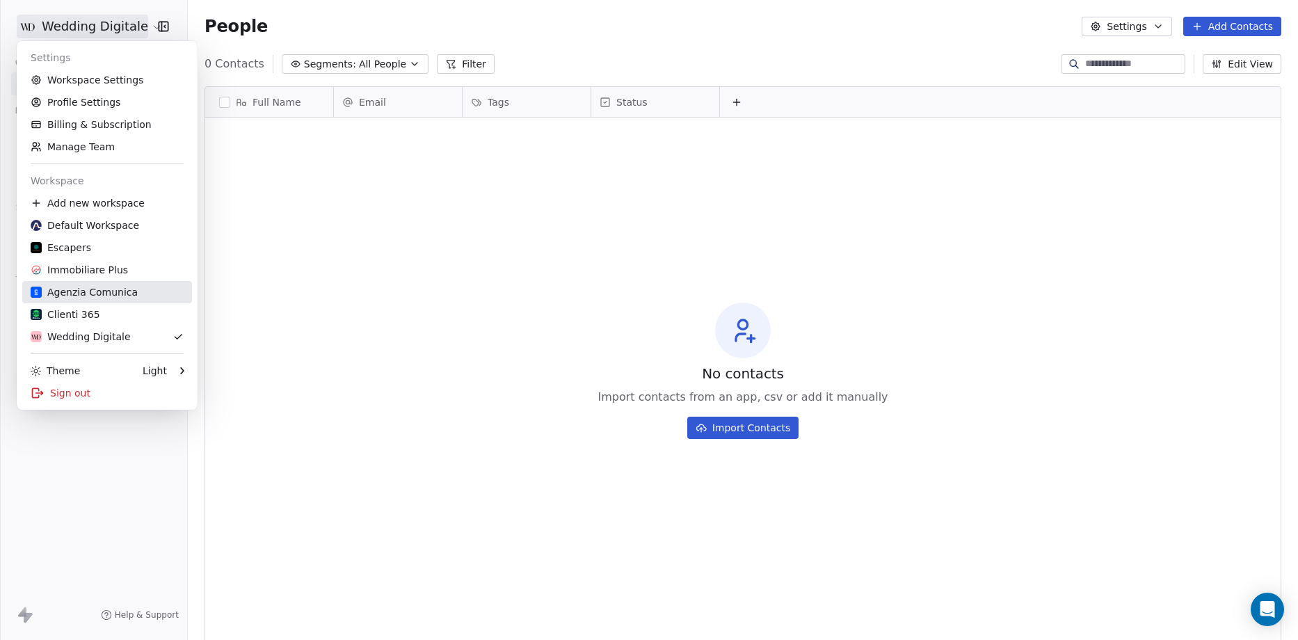
click at [72, 311] on div "Clienti 365" at bounding box center [66, 314] width 70 height 14
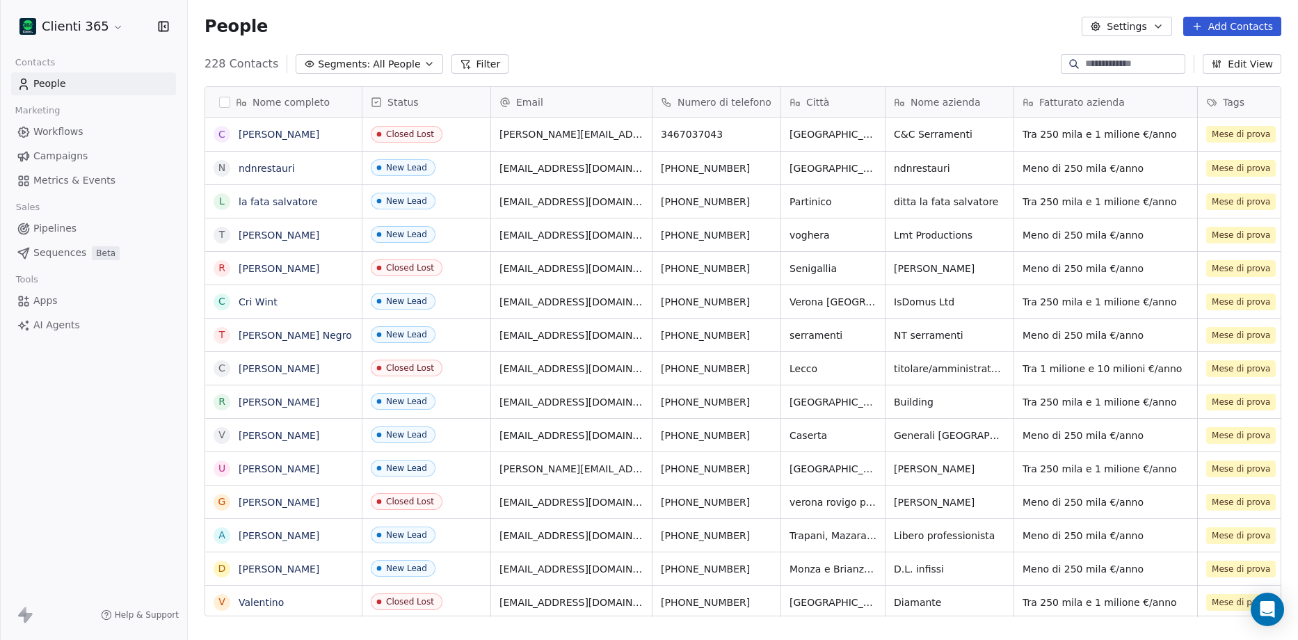
scroll to position [552, 1100]
click at [99, 29] on html "Clienti 365 Contacts People Marketing Workflows Campaigns Metrics & Events Sale…" at bounding box center [649, 320] width 1298 height 640
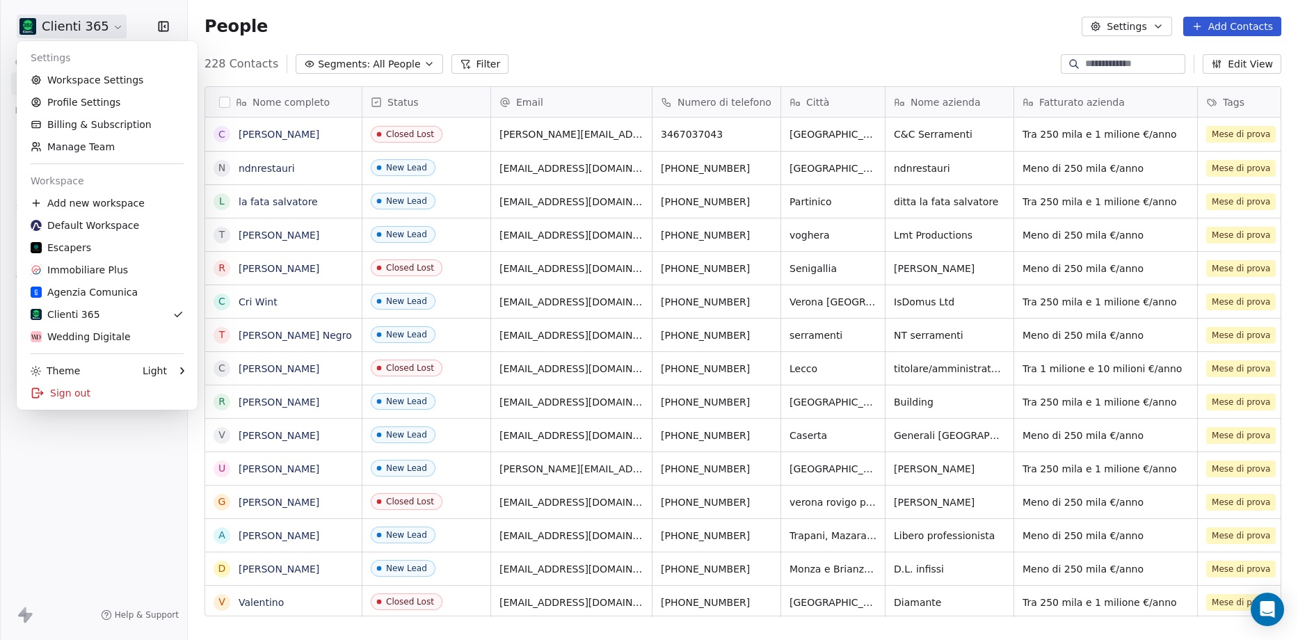
click at [436, 17] on html "Clienti 365 Contacts People Marketing Workflows Campaigns Metrics & Events Sale…" at bounding box center [649, 320] width 1298 height 640
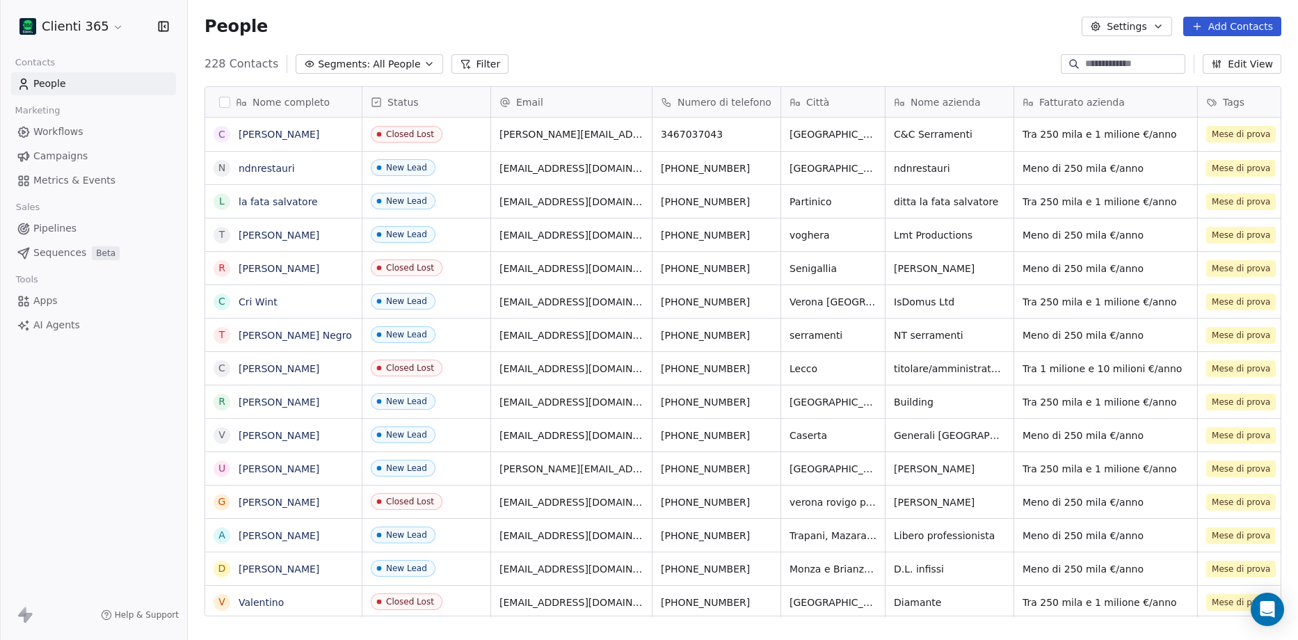
click at [92, 20] on html "Clienti 365 Contacts People Marketing Workflows Campaigns Metrics & Events Sale…" at bounding box center [649, 320] width 1298 height 640
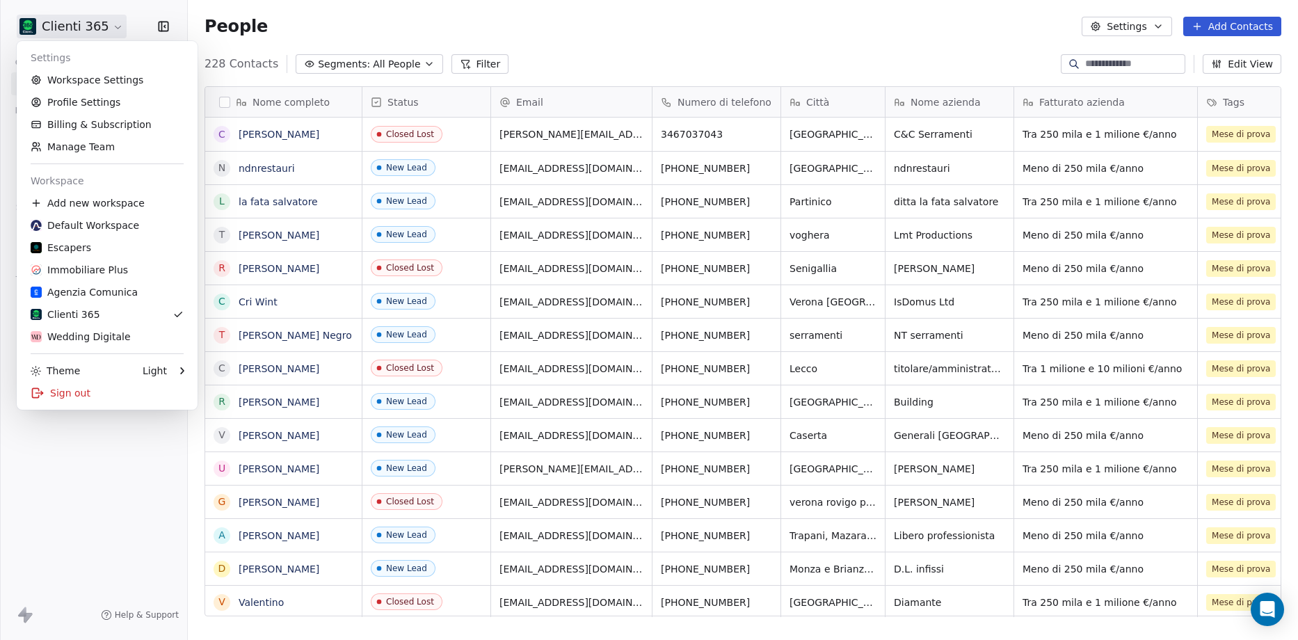
click at [354, 13] on html "Clienti 365 Contacts People Marketing Workflows Campaigns Metrics & Events Sale…" at bounding box center [649, 320] width 1298 height 640
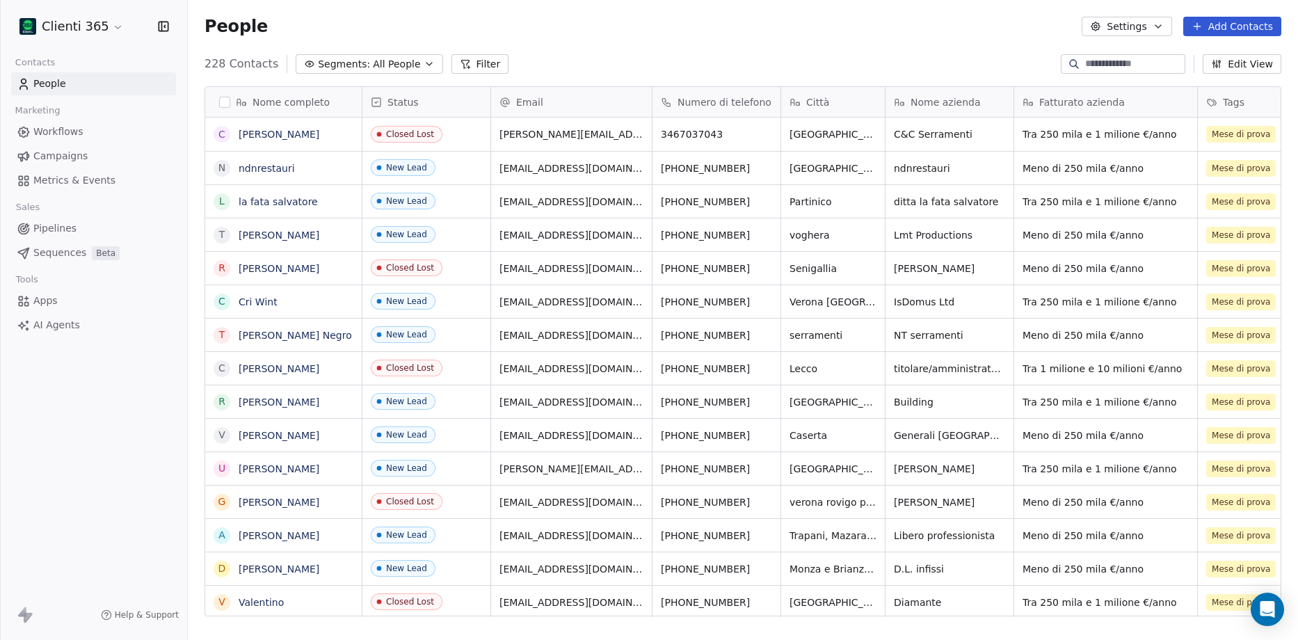
click at [90, 21] on html "Clienti 365 Contacts People Marketing Workflows Campaigns Metrics & Events Sale…" at bounding box center [649, 320] width 1298 height 640
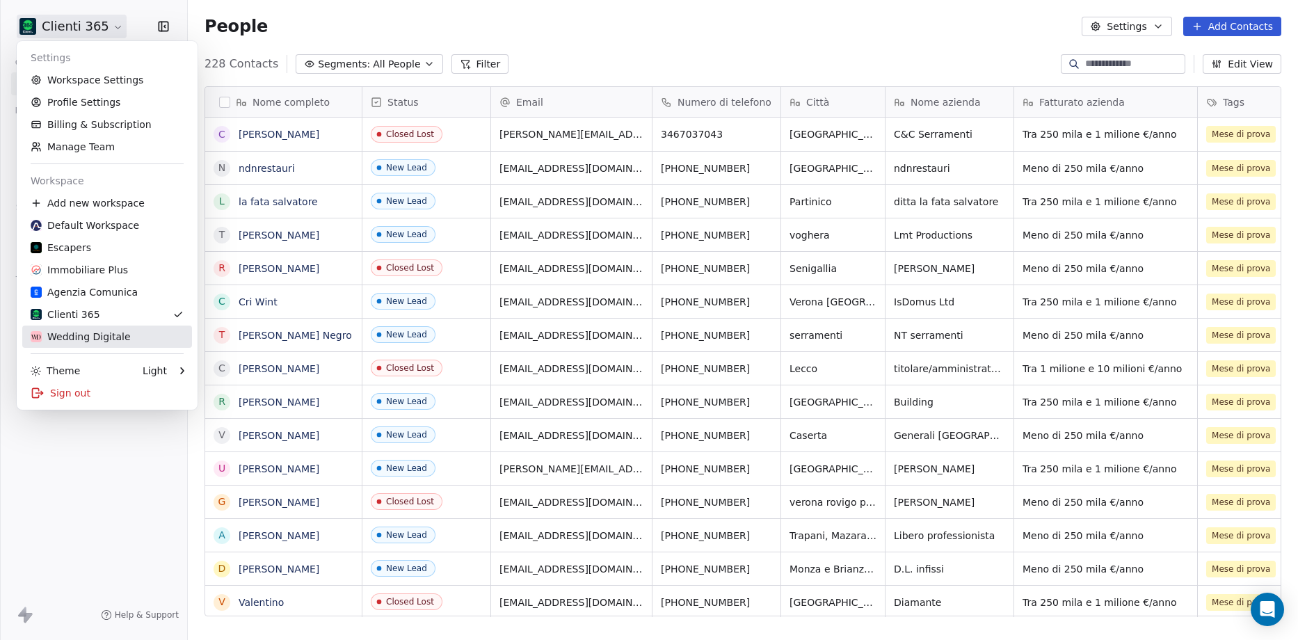
click at [95, 337] on div "Wedding Digitale" at bounding box center [81, 337] width 100 height 14
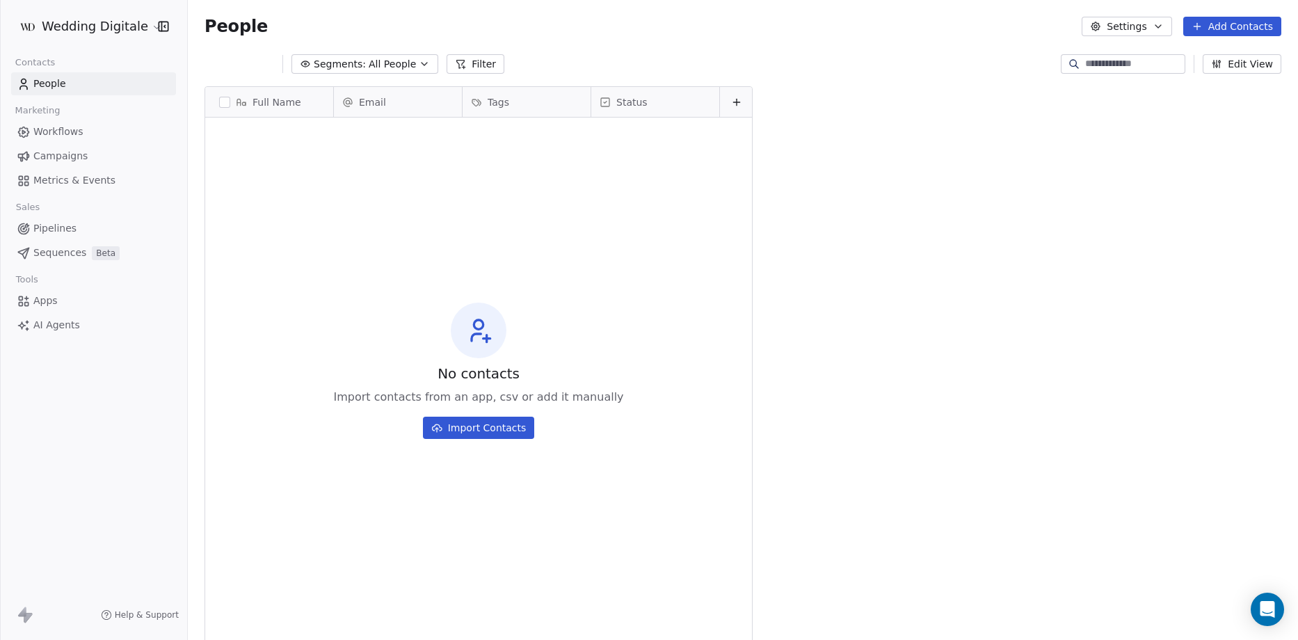
scroll to position [552, 1100]
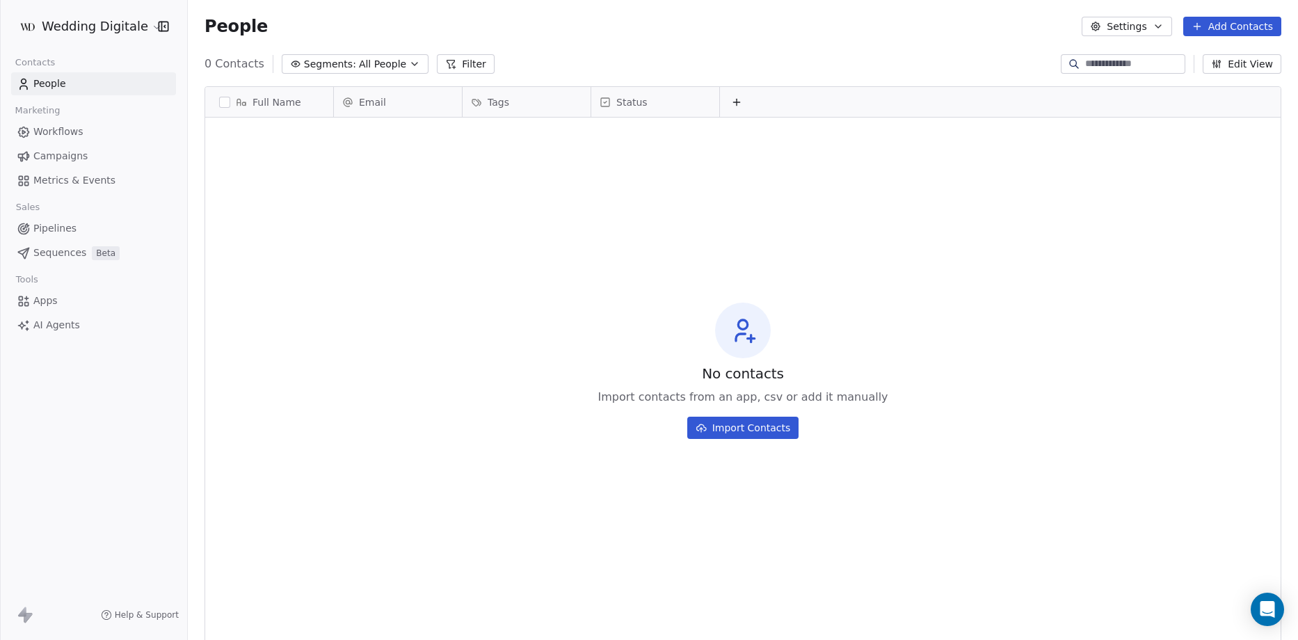
click at [730, 103] on button at bounding box center [736, 102] width 17 height 17
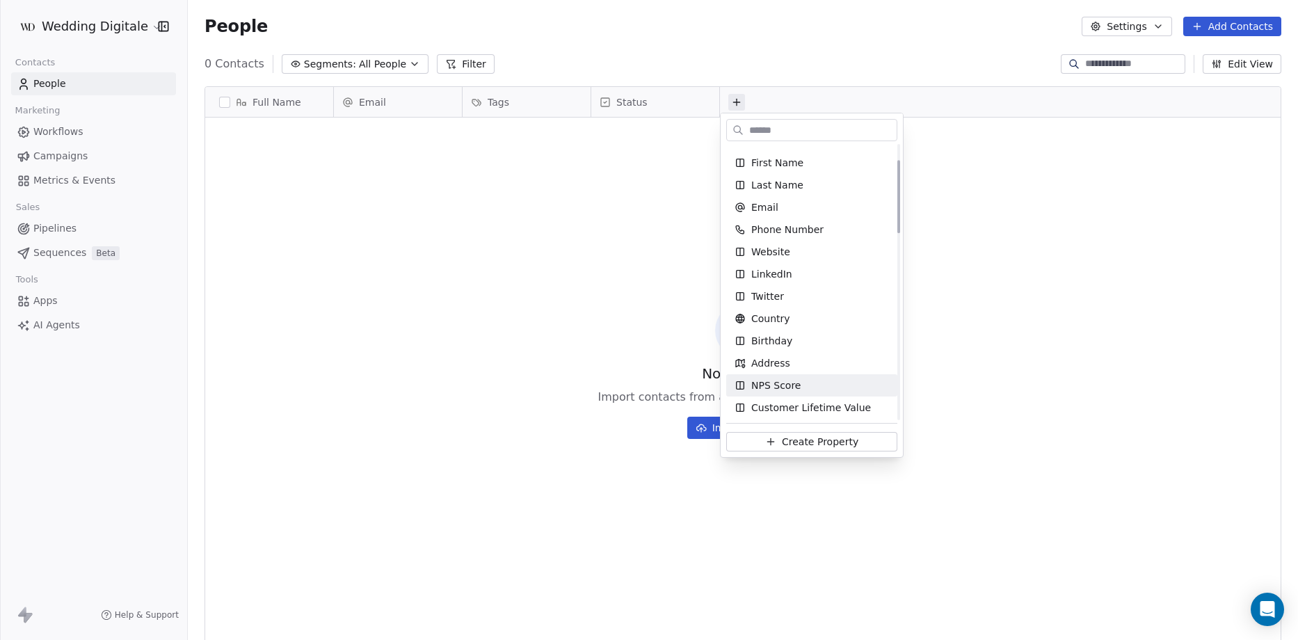
scroll to position [0, 0]
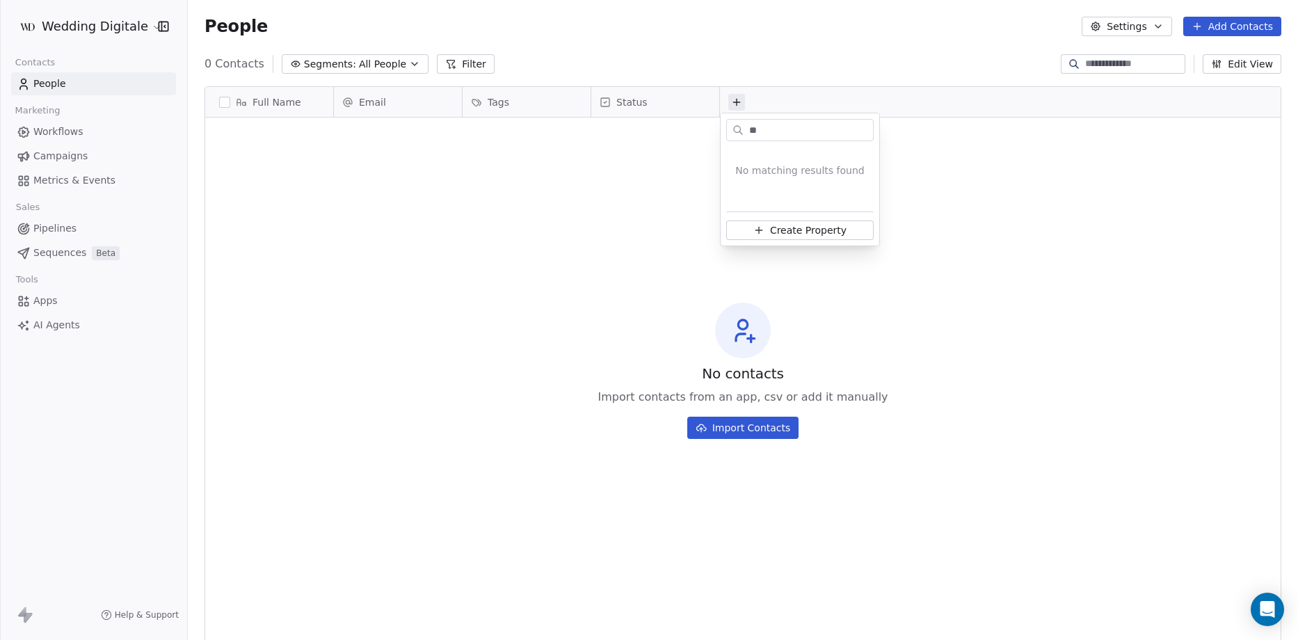
type input "*"
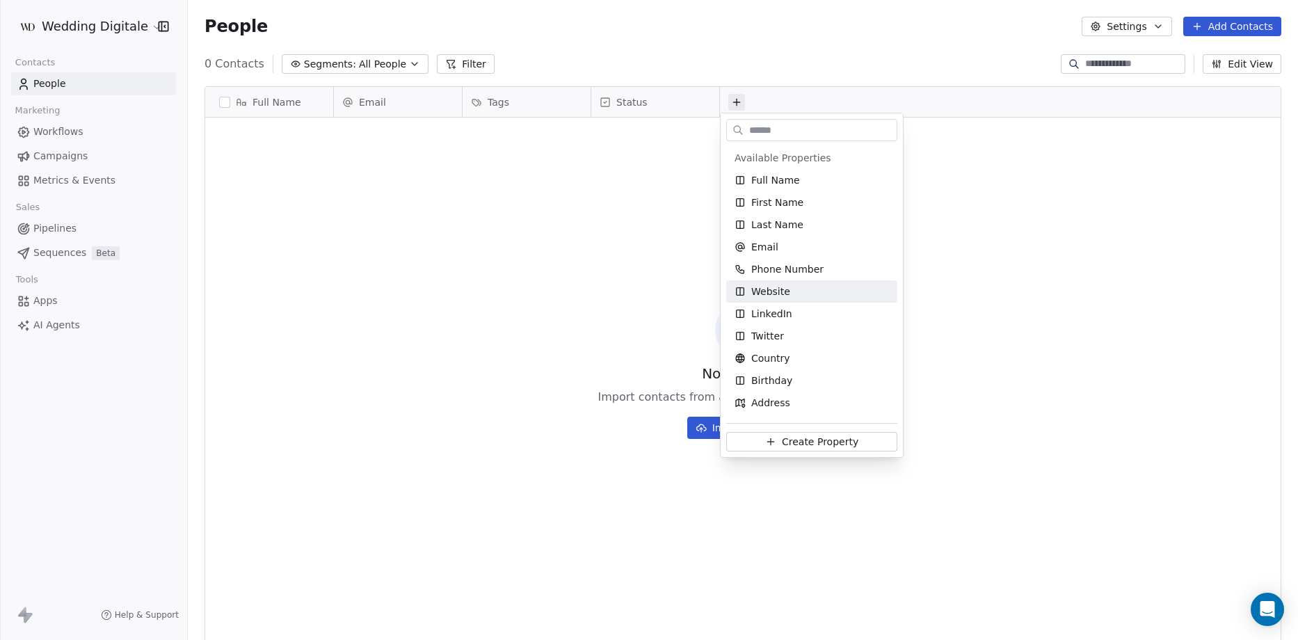
click at [1146, 230] on html "Wedding Digitale Contacts People Marketing Workflows Campaigns Metrics & Events…" at bounding box center [649, 320] width 1298 height 640
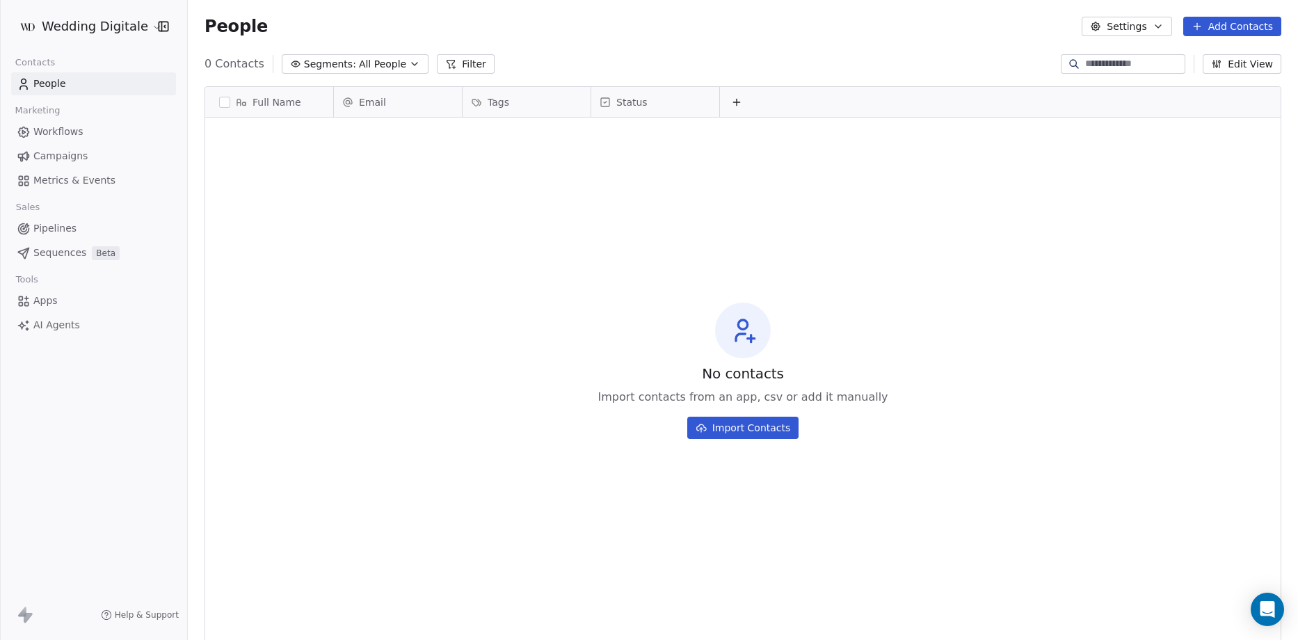
click at [1148, 21] on button "Settings" at bounding box center [1126, 26] width 90 height 19
click at [723, 131] on html "Wedding Digitale Contacts People Marketing Workflows Campaigns Metrics & Events…" at bounding box center [649, 320] width 1298 height 640
click at [731, 109] on button at bounding box center [736, 102] width 17 height 17
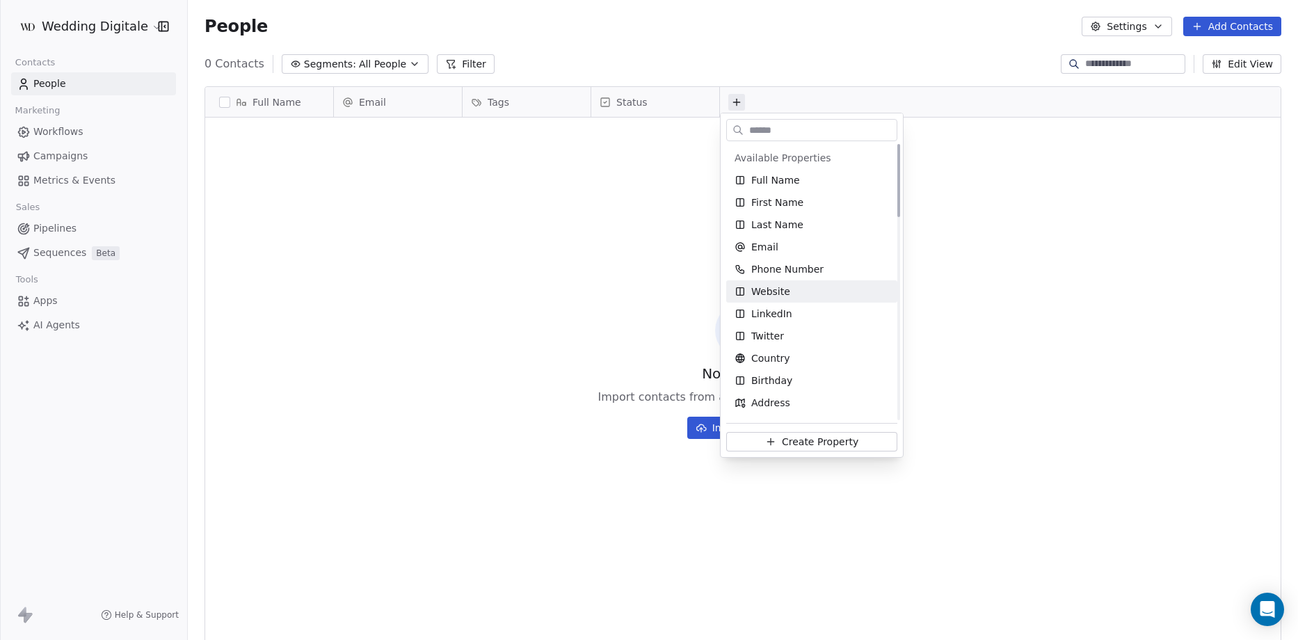
click at [471, 293] on html "Wedding Digitale Contacts People Marketing Workflows Campaigns Metrics & Events…" at bounding box center [649, 320] width 1298 height 640
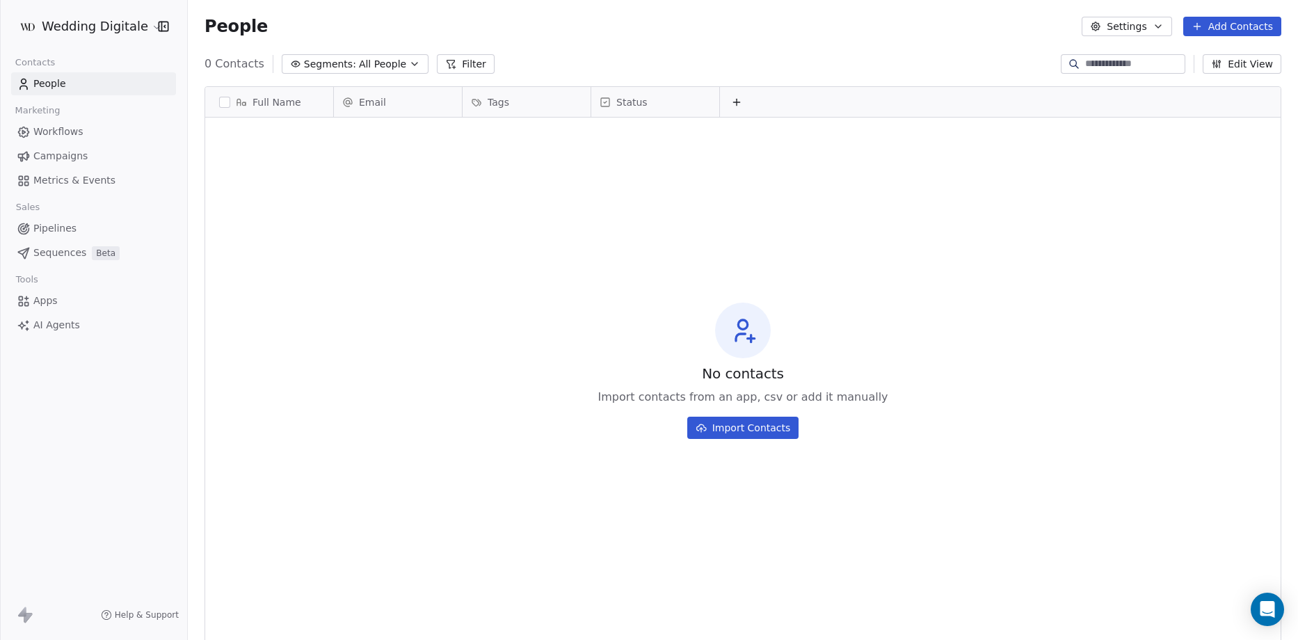
click at [1119, 22] on button "Settings" at bounding box center [1126, 26] width 90 height 19
click at [1147, 52] on span "Contact Properties" at bounding box center [1165, 56] width 90 height 15
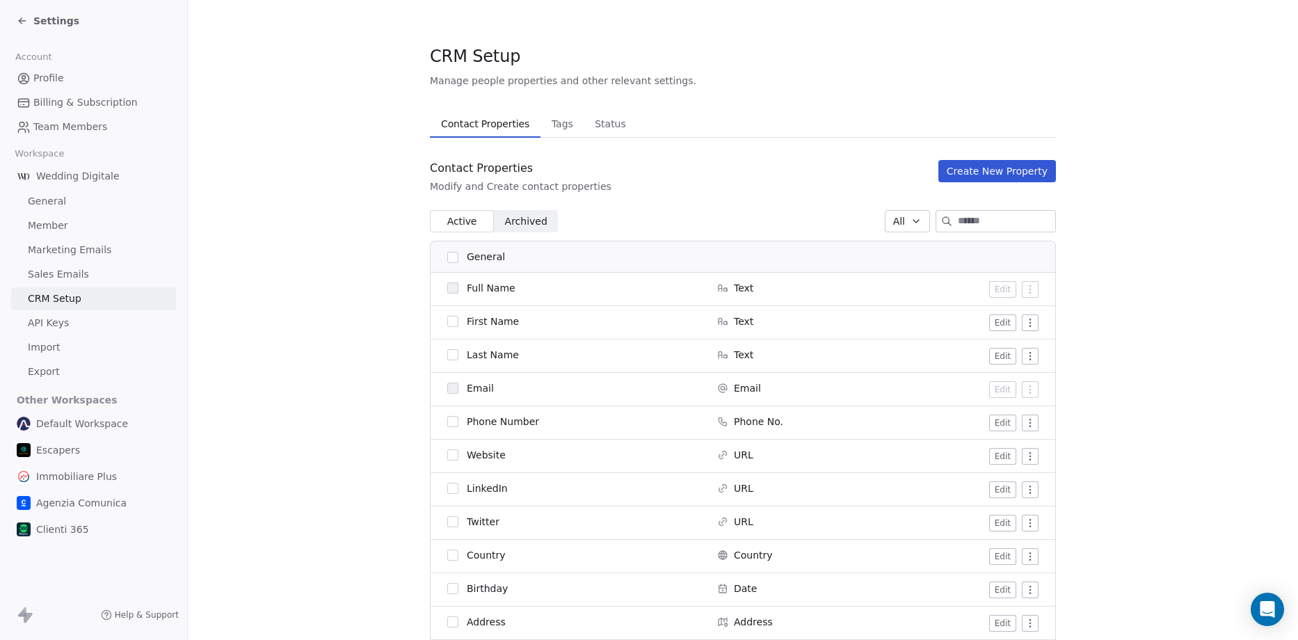
click at [513, 223] on span "Archived" at bounding box center [526, 221] width 42 height 15
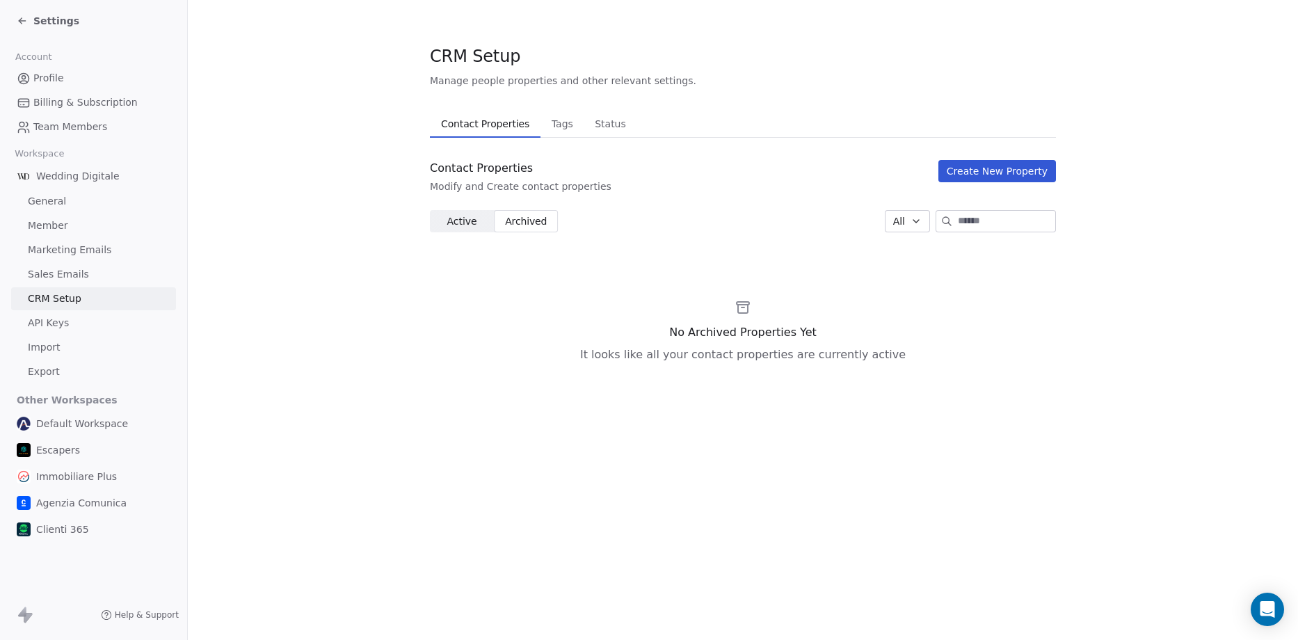
click at [457, 216] on span "Active" at bounding box center [461, 221] width 30 height 15
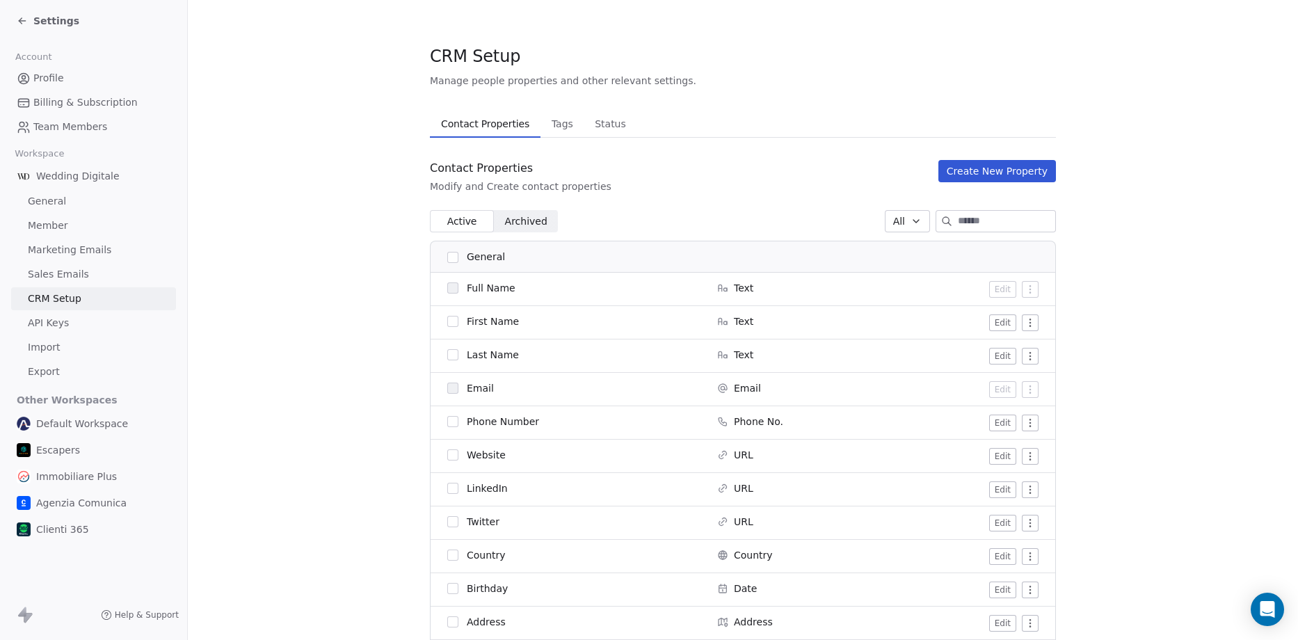
click at [24, 24] on icon at bounding box center [22, 20] width 11 height 11
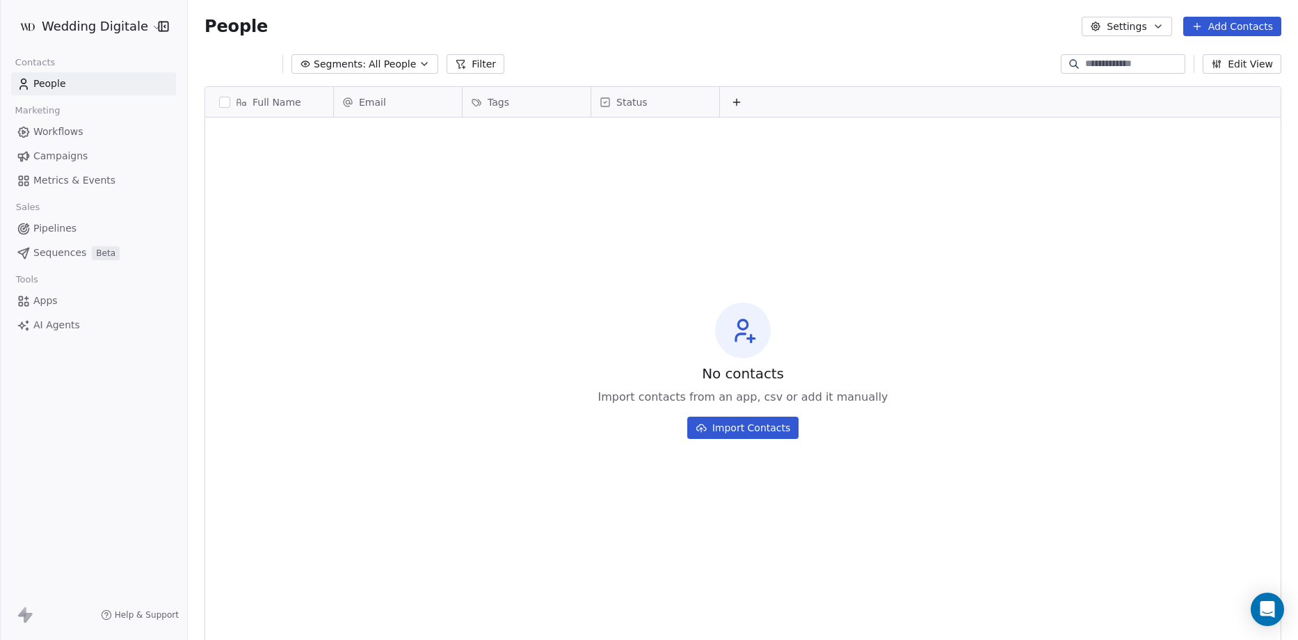
scroll to position [552, 1100]
click at [89, 20] on html "Wedding Digitale Contacts People Marketing Workflows Campaigns Metrics & Events…" at bounding box center [649, 320] width 1298 height 640
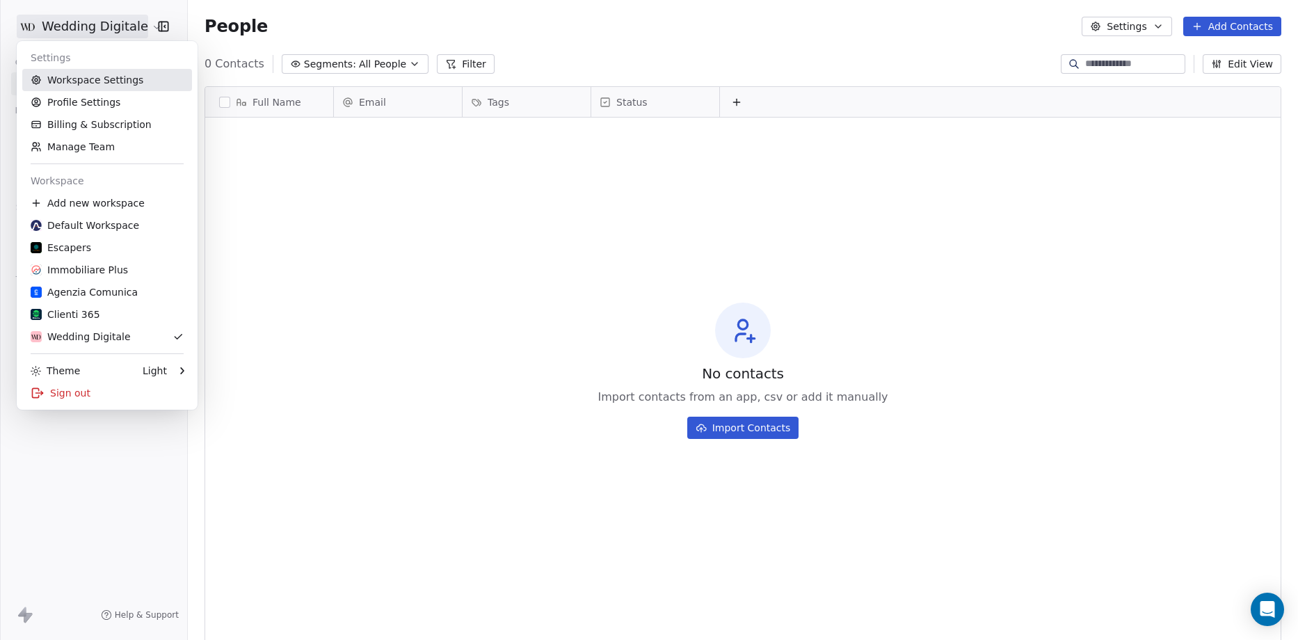
click at [99, 84] on link "Workspace Settings" at bounding box center [107, 80] width 170 height 22
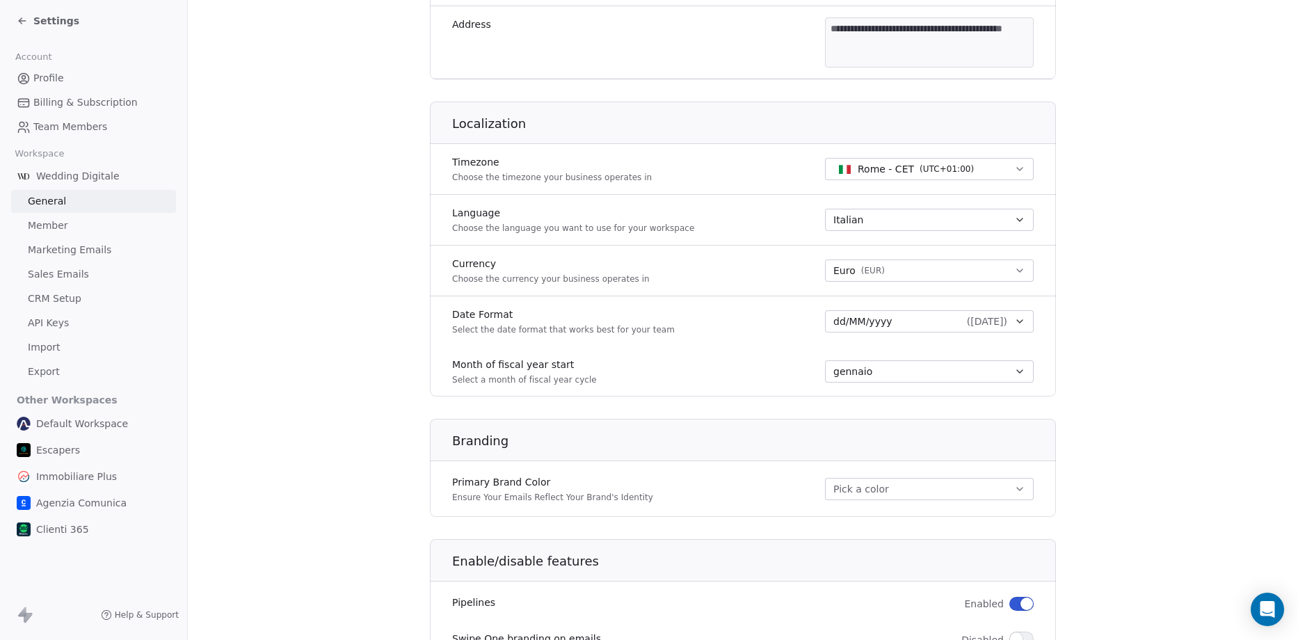
scroll to position [487, 0]
click at [897, 212] on div "Italian" at bounding box center [920, 219] width 175 height 14
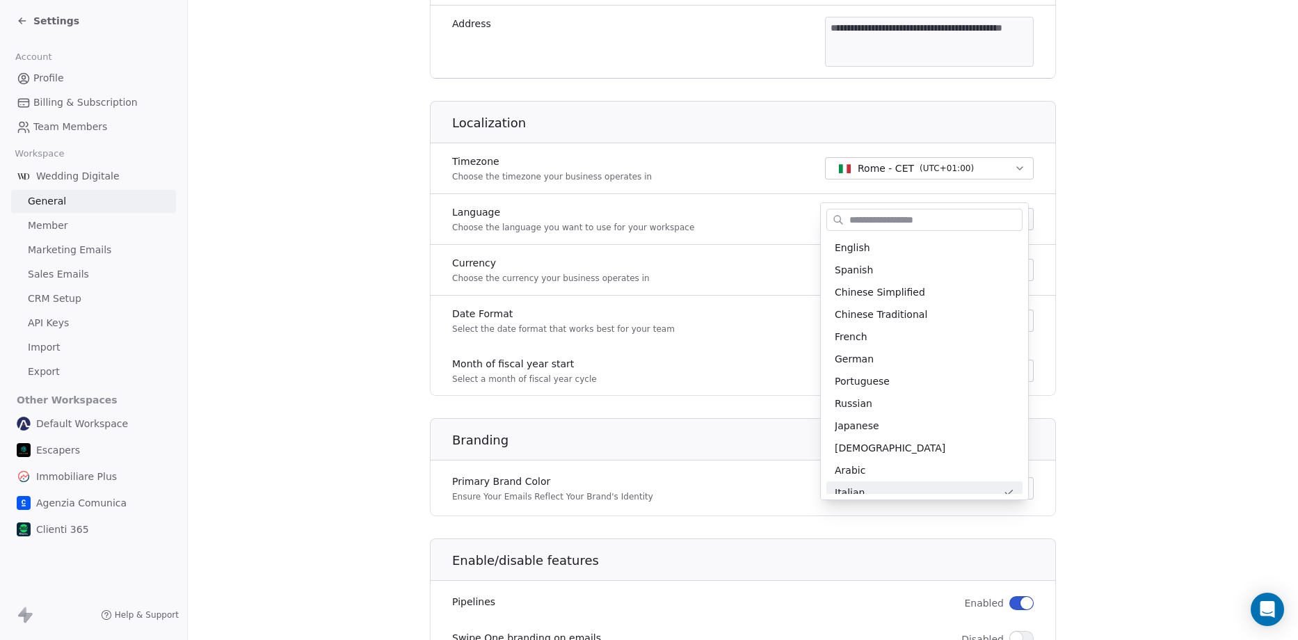
scroll to position [10, 0]
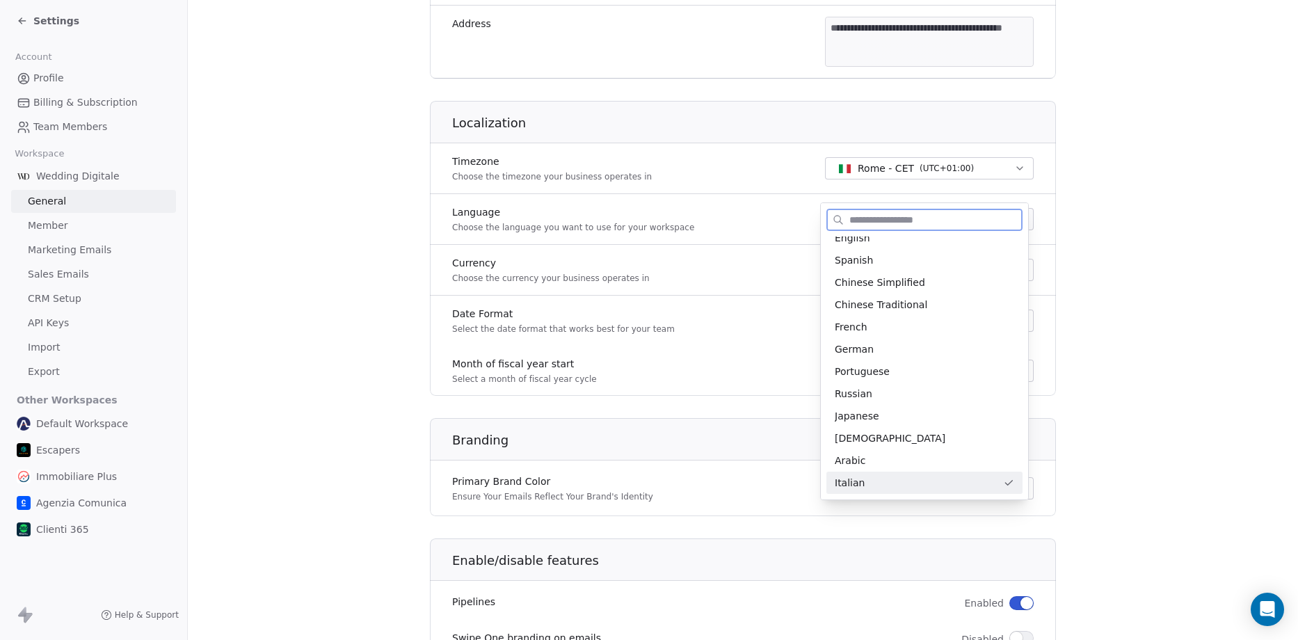
click at [867, 481] on div "Italian" at bounding box center [916, 483] width 163 height 15
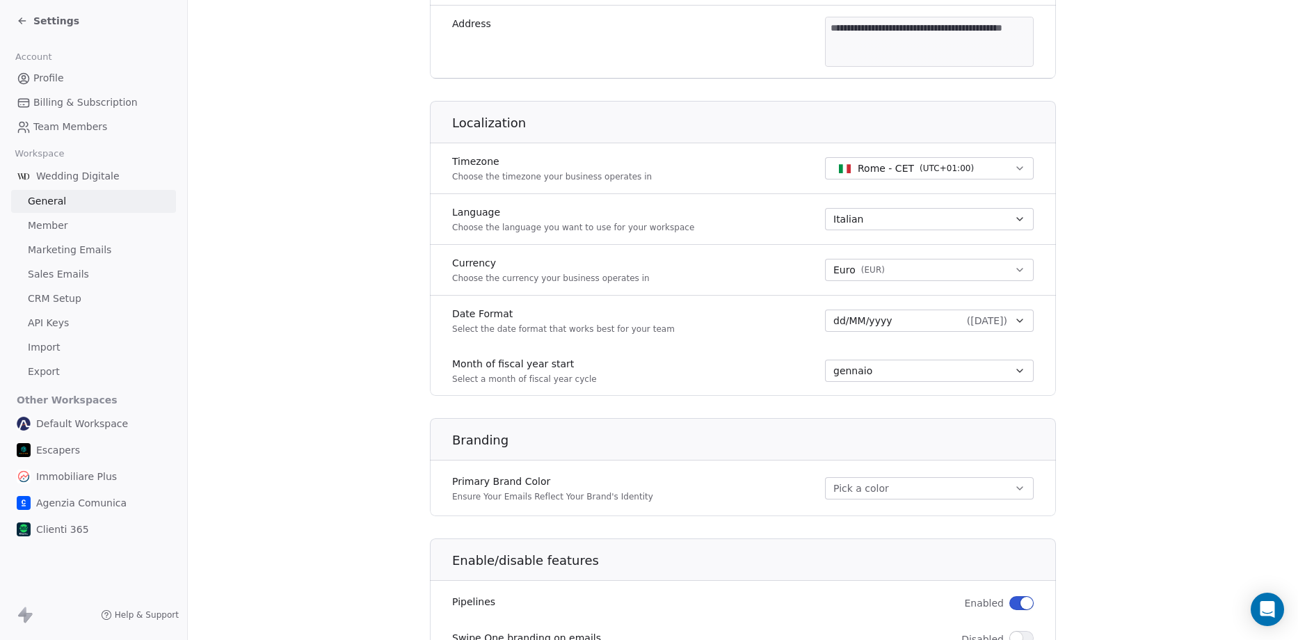
click at [1179, 367] on section "**********" at bounding box center [743, 164] width 1110 height 1302
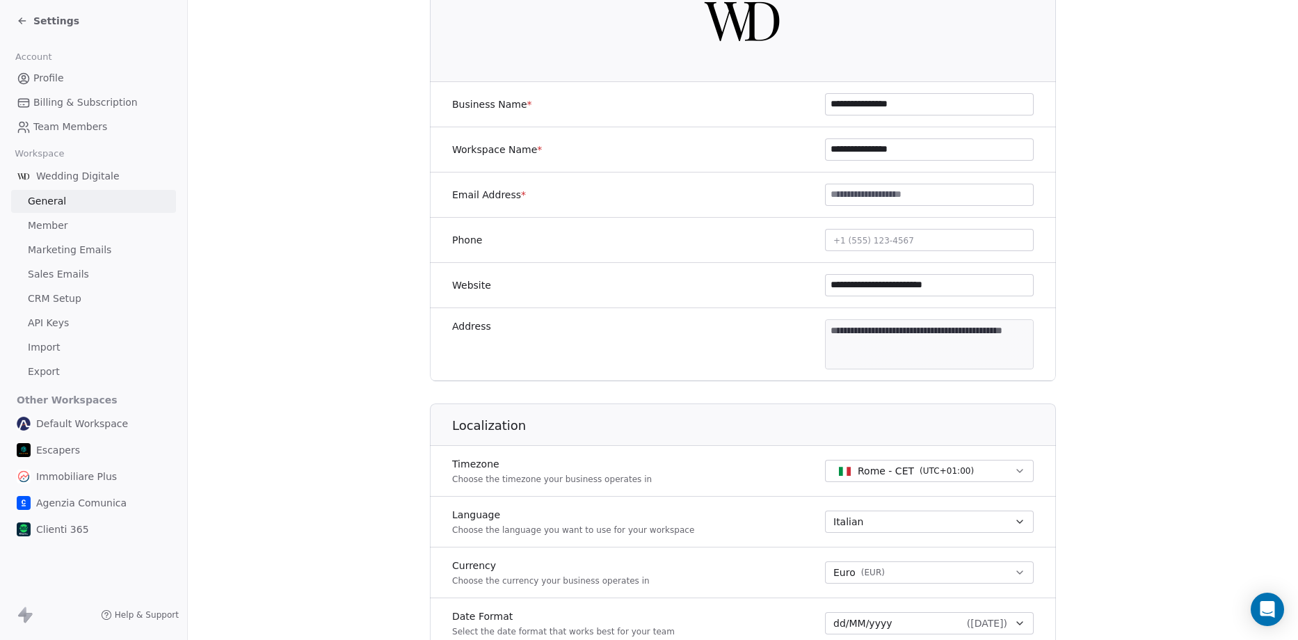
scroll to position [0, 0]
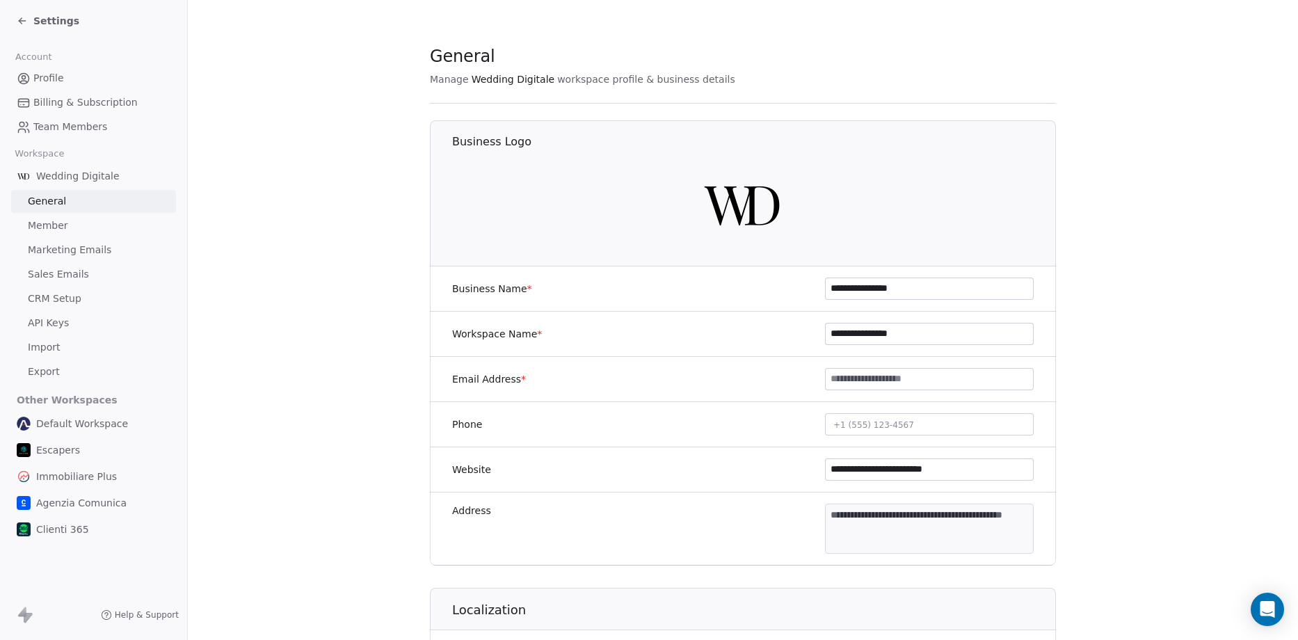
click at [52, 230] on span "Member" at bounding box center [48, 225] width 40 height 15
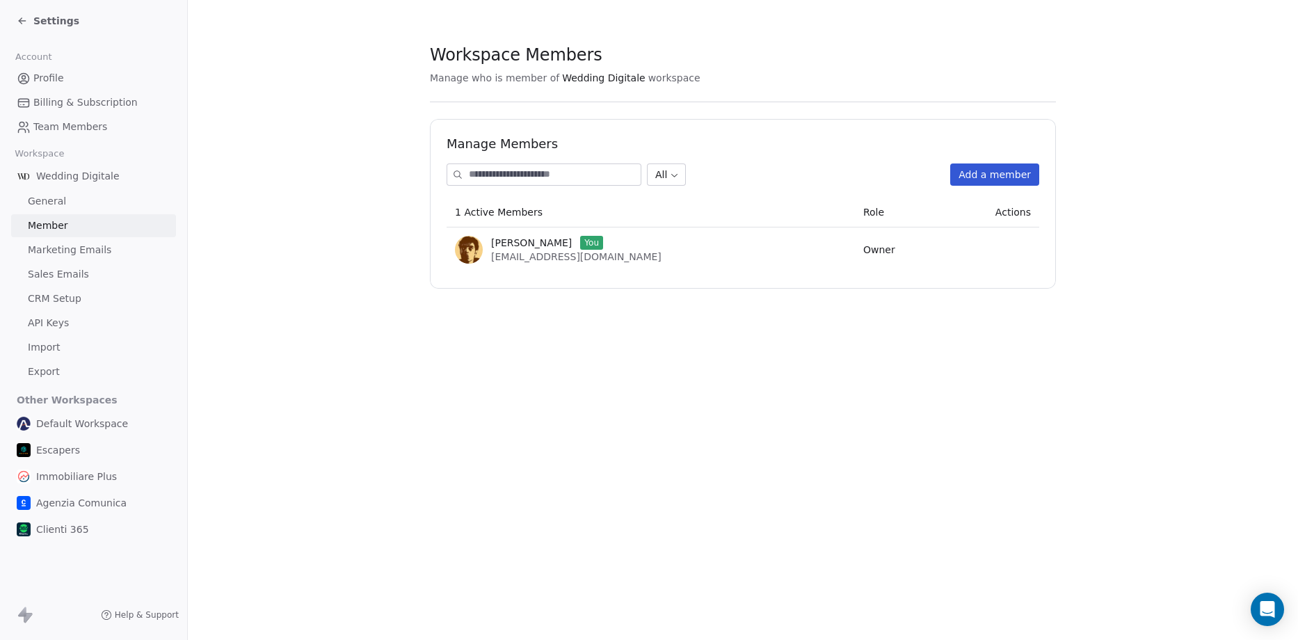
click at [51, 74] on span "Profile" at bounding box center [48, 78] width 31 height 15
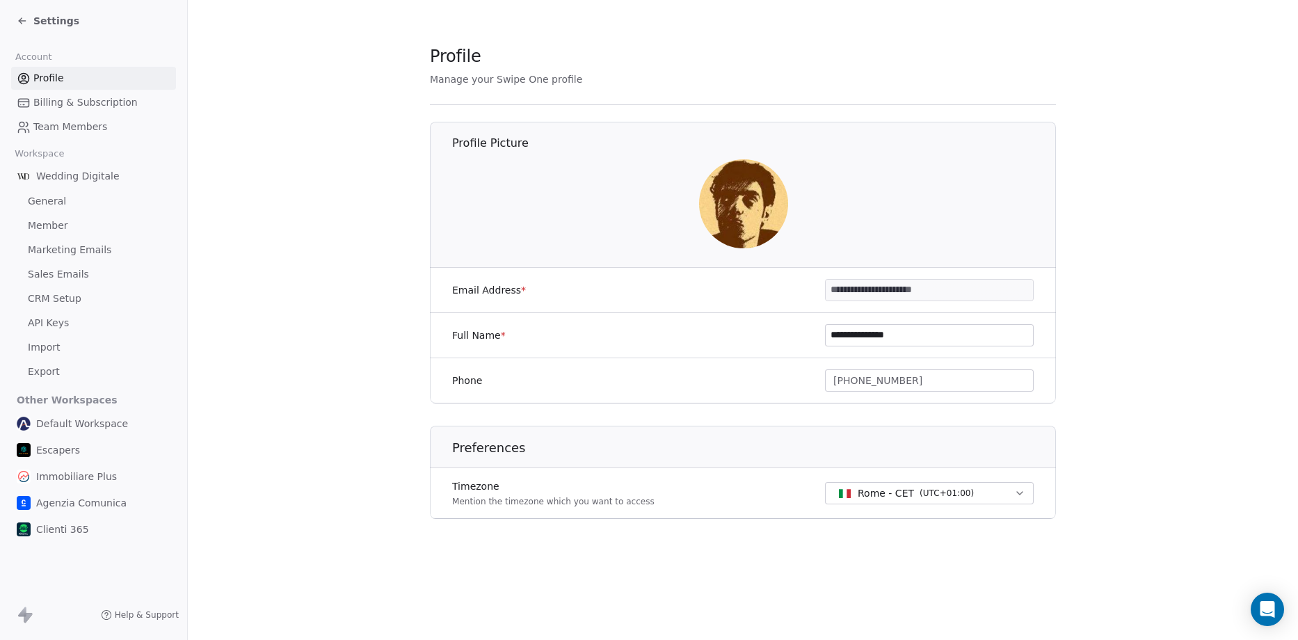
click at [64, 99] on span "Billing & Subscription" at bounding box center [85, 102] width 104 height 15
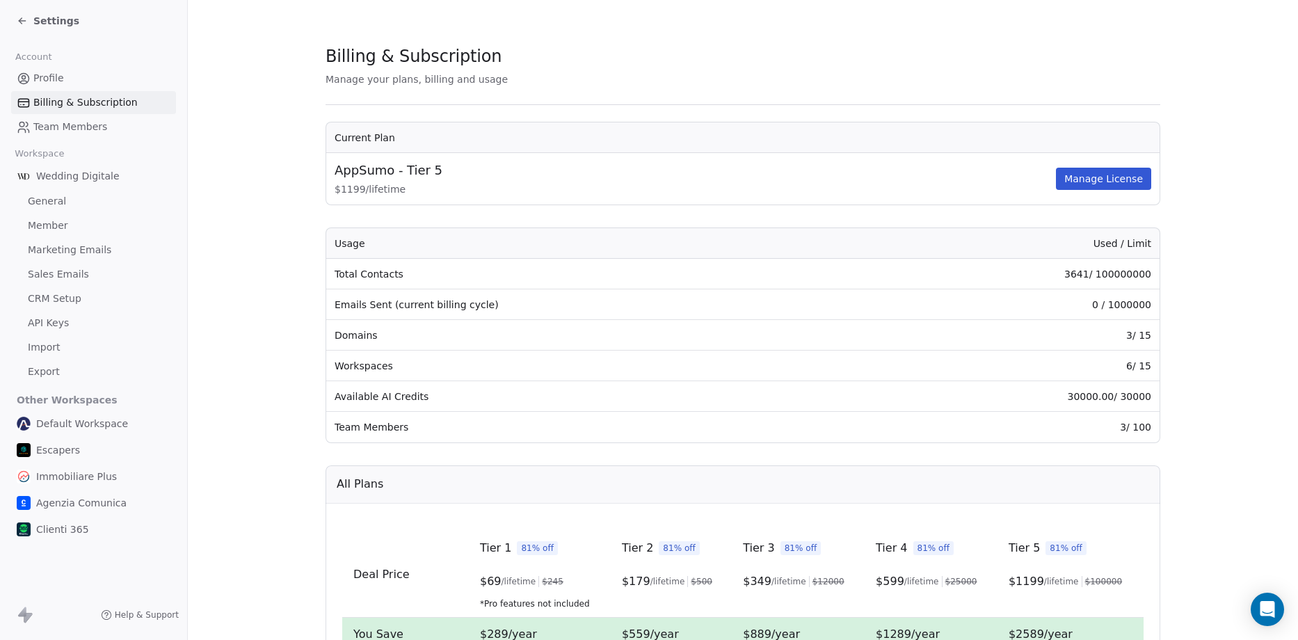
click at [32, 24] on div "Settings" at bounding box center [48, 21] width 63 height 14
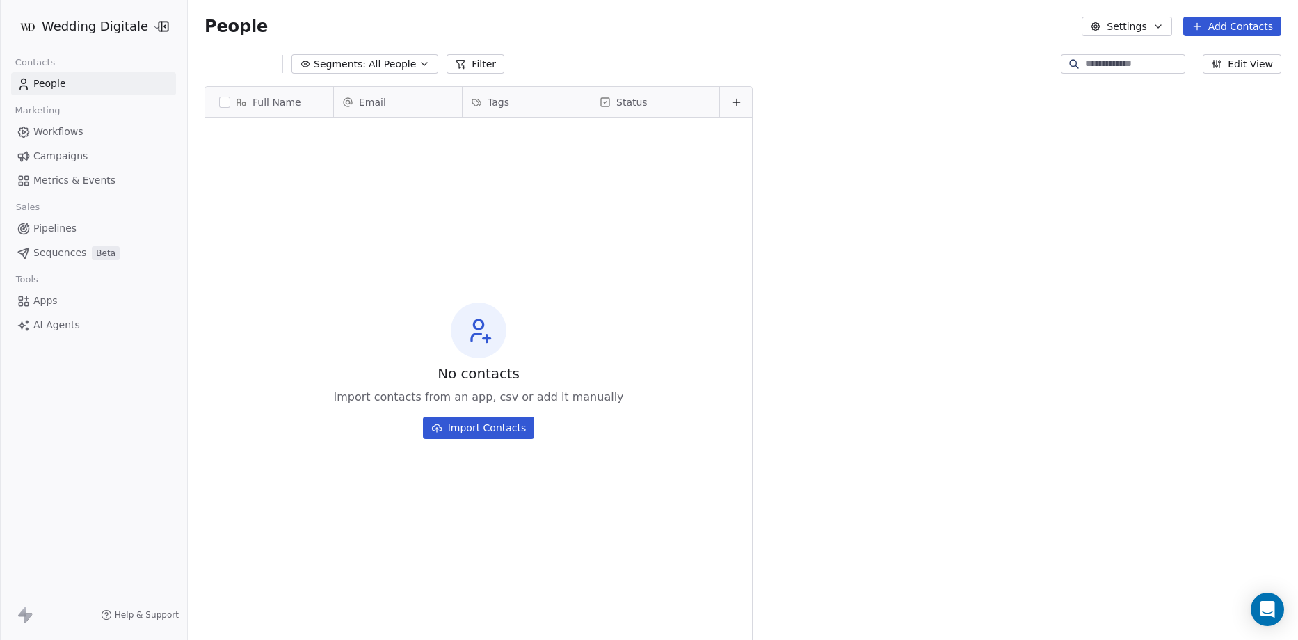
scroll to position [552, 1100]
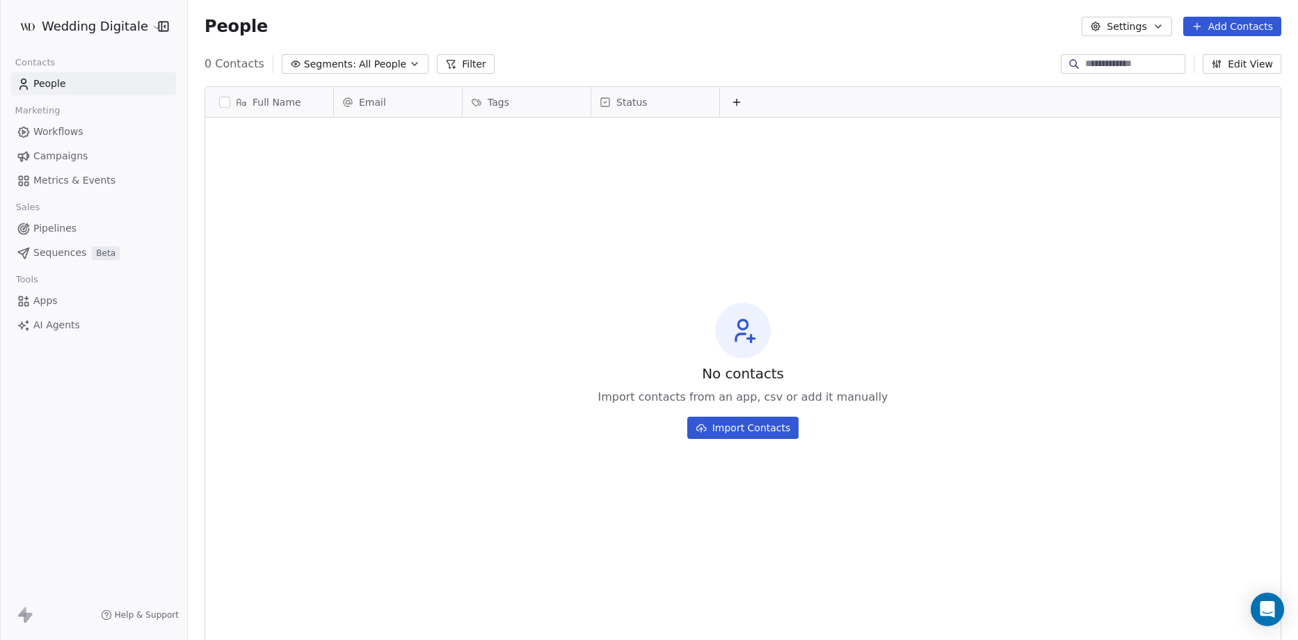
click at [65, 30] on html "Wedding Digitale Contacts People Marketing Workflows Campaigns Metrics & Events…" at bounding box center [649, 320] width 1298 height 640
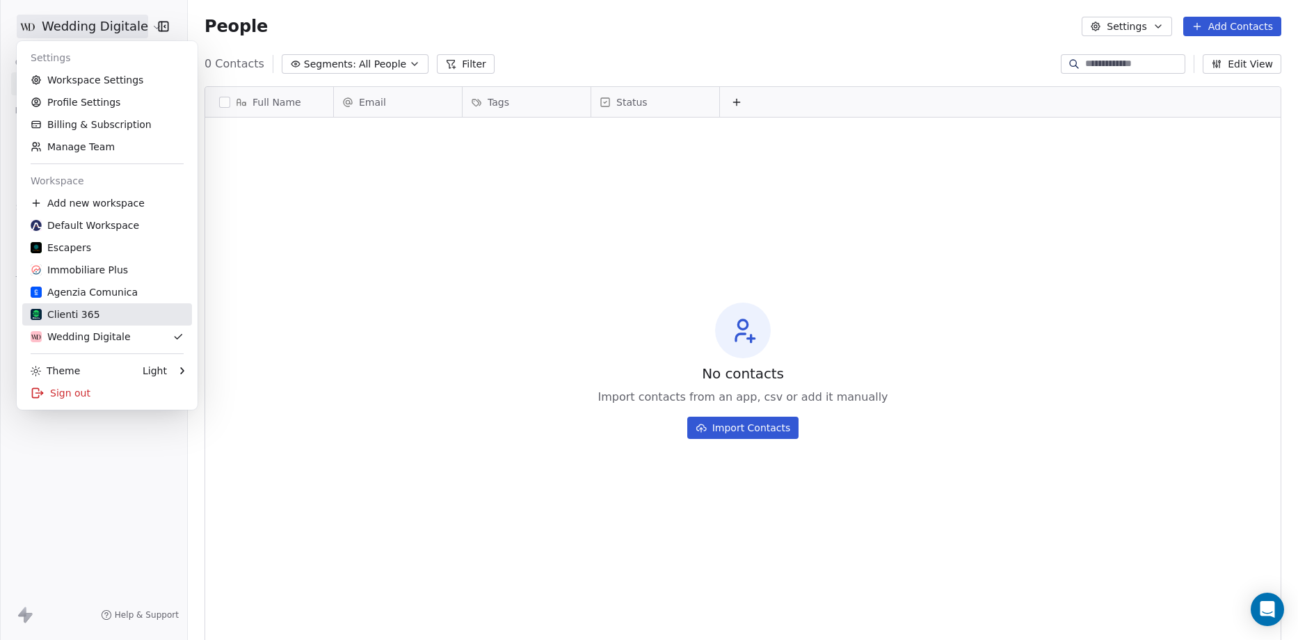
click at [79, 318] on div "Clienti 365" at bounding box center [66, 314] width 70 height 14
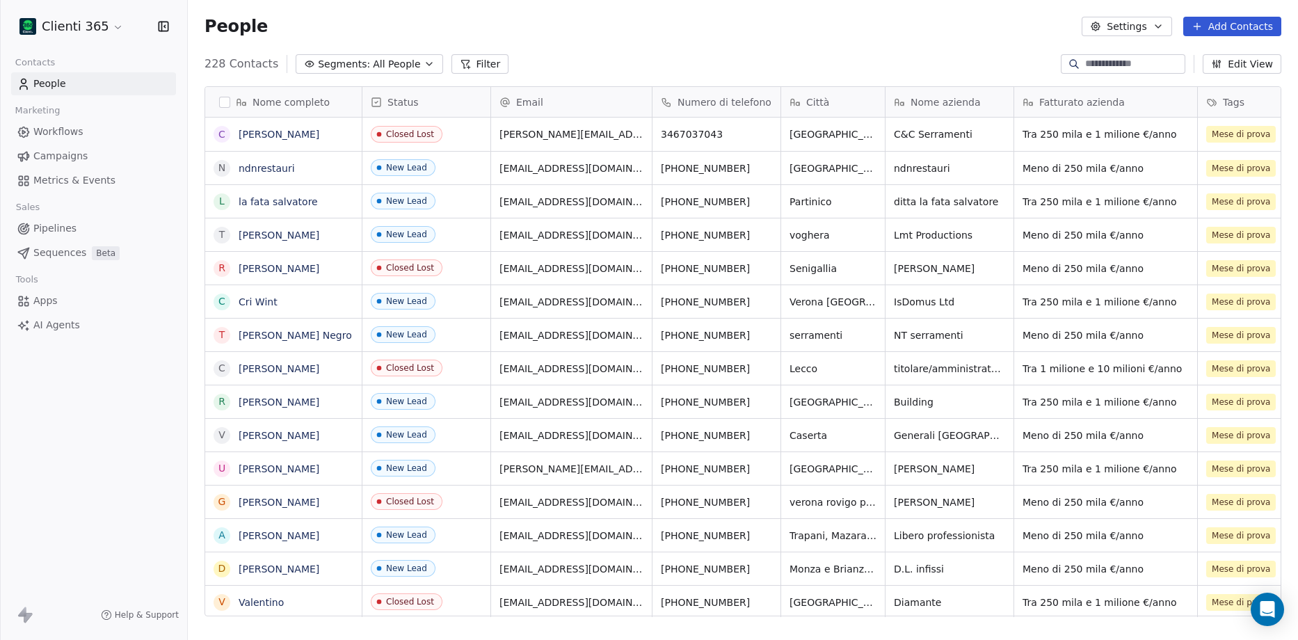
click at [1161, 33] on button "Settings" at bounding box center [1126, 26] width 90 height 19
click at [1145, 54] on span "Contact Properties" at bounding box center [1165, 56] width 90 height 15
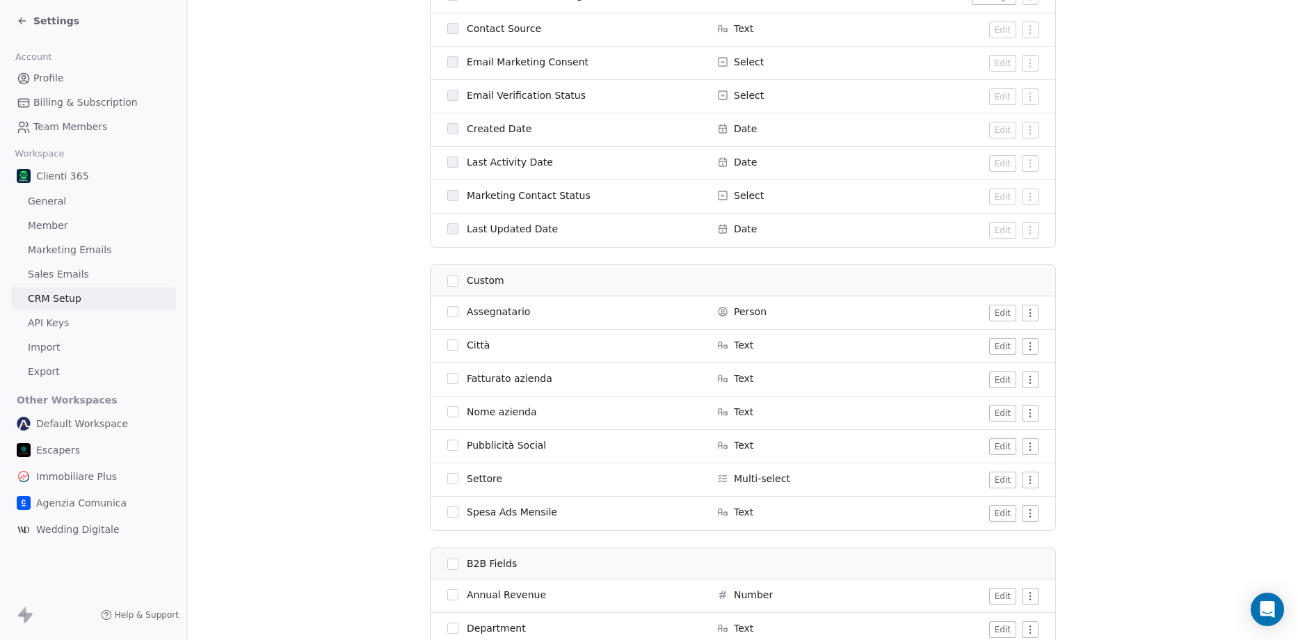
scroll to position [1252, 0]
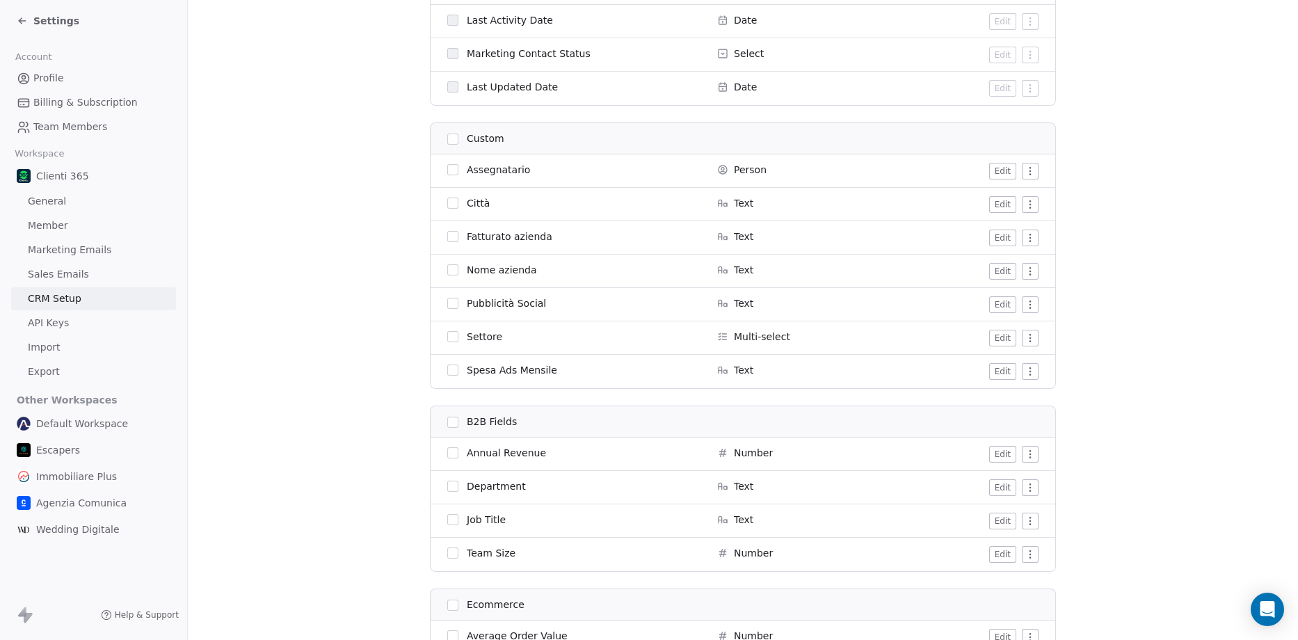
click at [29, 12] on div "Settings" at bounding box center [96, 20] width 159 height 19
click at [35, 23] on span "Settings" at bounding box center [56, 21] width 46 height 14
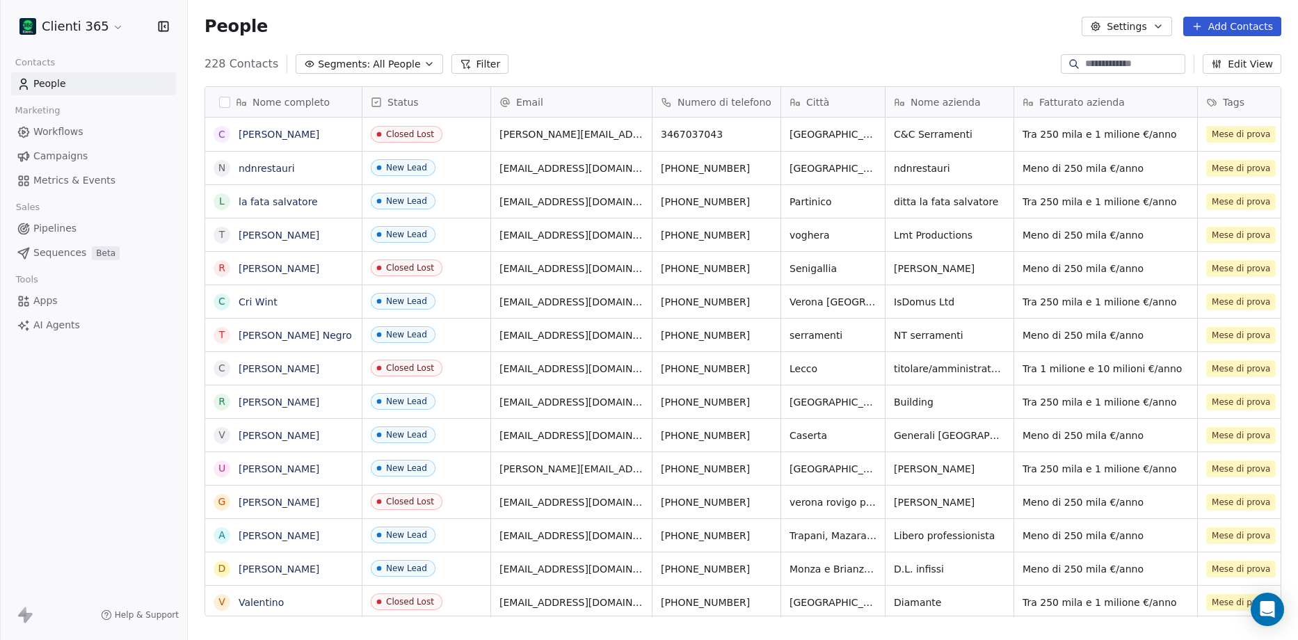
click at [97, 22] on html "Clienti 365 Contacts People Marketing Workflows Campaigns Metrics & Events Sale…" at bounding box center [649, 320] width 1298 height 640
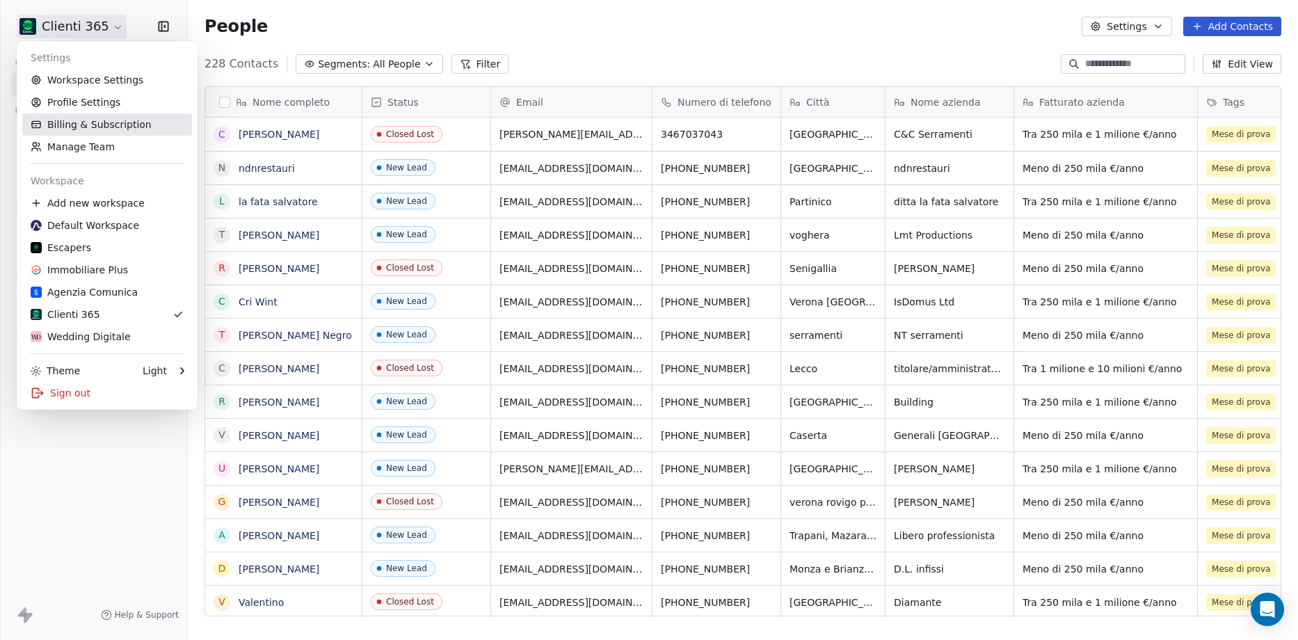
scroll to position [552, 1100]
click at [79, 341] on div "Wedding Digitale" at bounding box center [81, 337] width 100 height 14
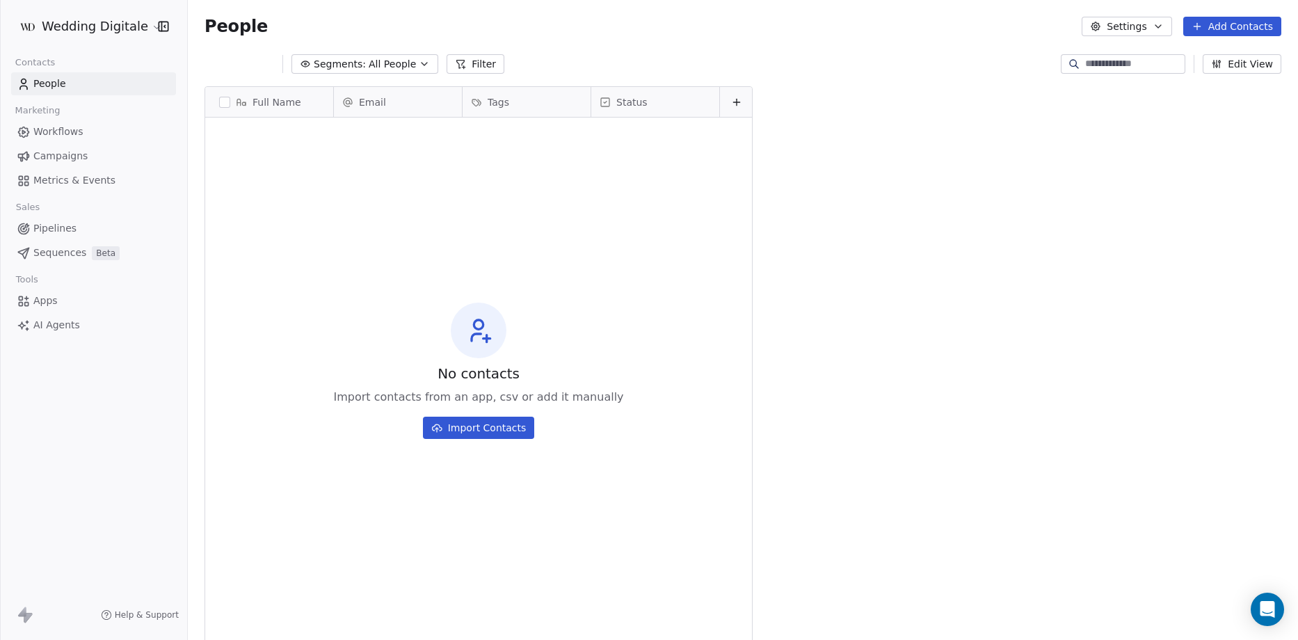
scroll to position [552, 1100]
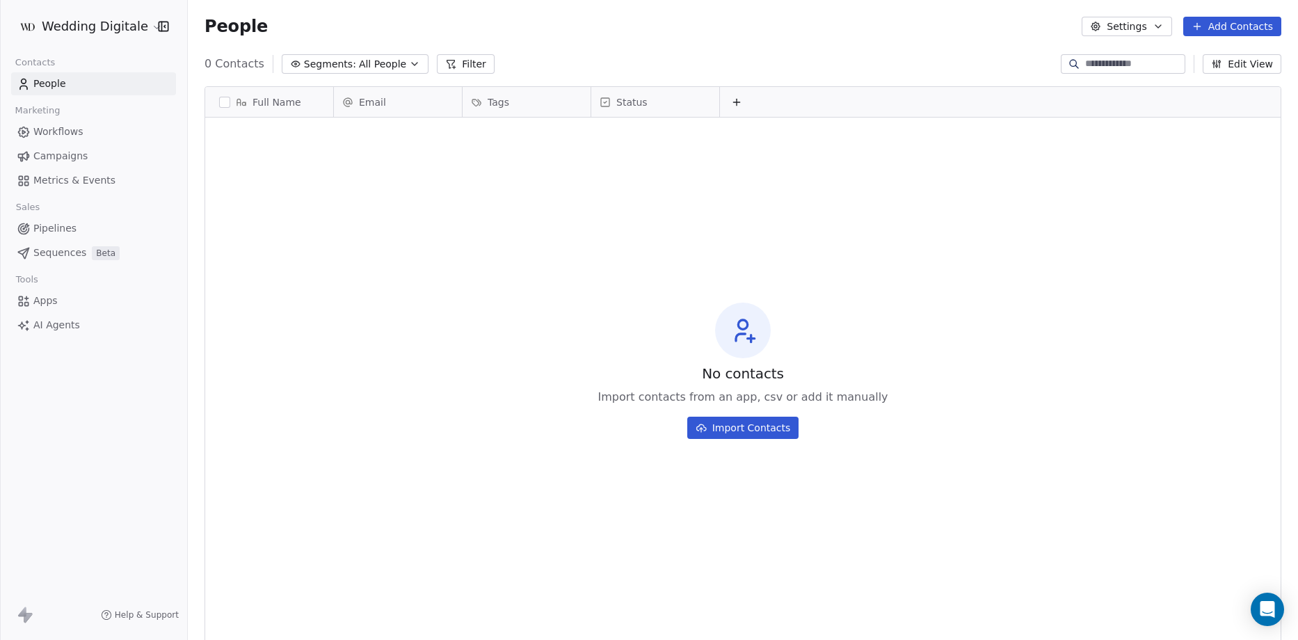
click at [268, 98] on span "Full Name" at bounding box center [276, 102] width 49 height 14
click at [266, 131] on span "Edit property" at bounding box center [263, 131] width 64 height 14
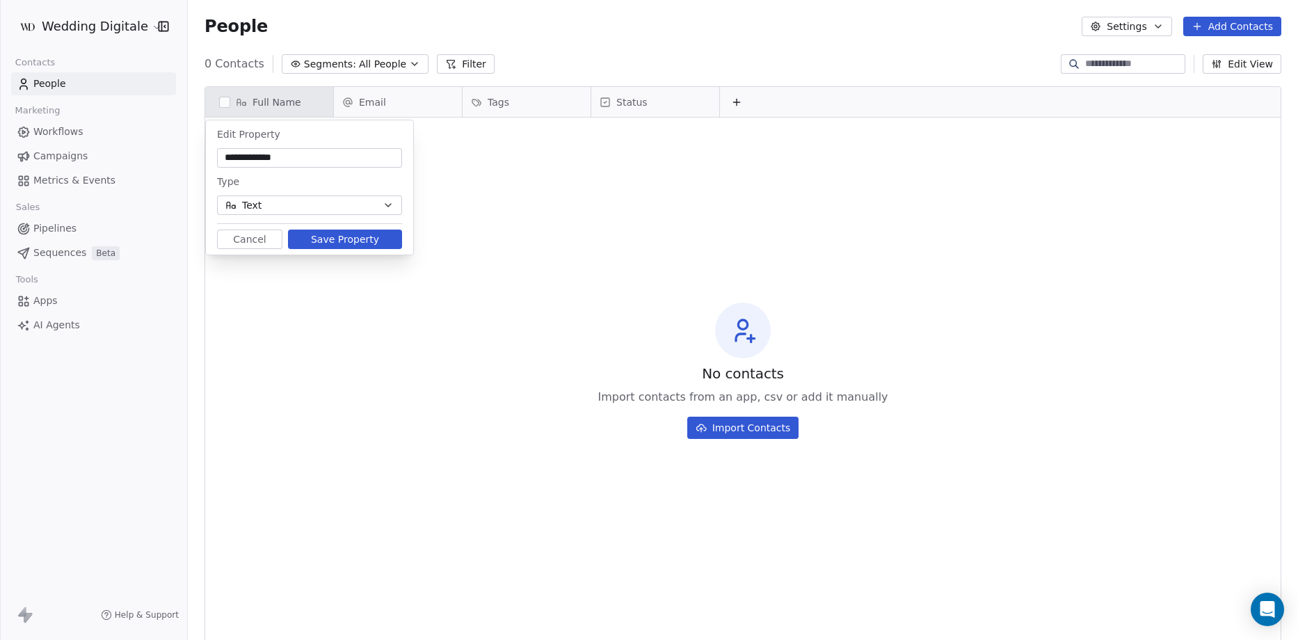
type input "**********"
click at [335, 243] on button "Save Property" at bounding box center [345, 239] width 114 height 19
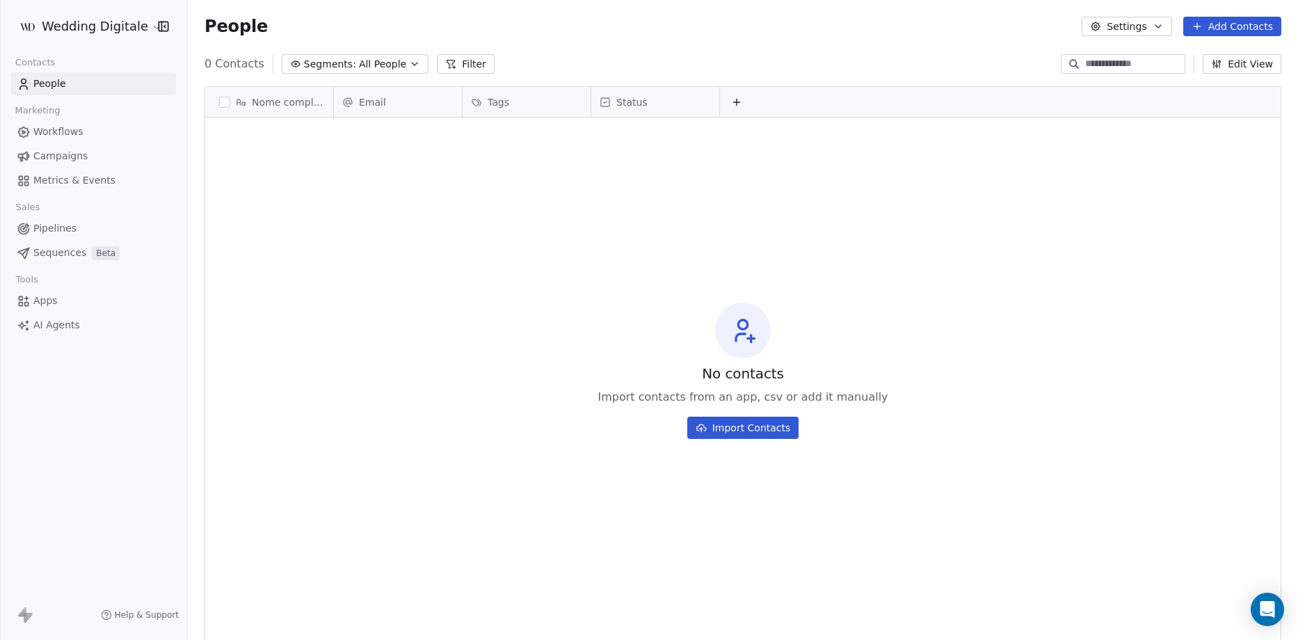
click at [737, 108] on button at bounding box center [736, 102] width 17 height 17
type input "***"
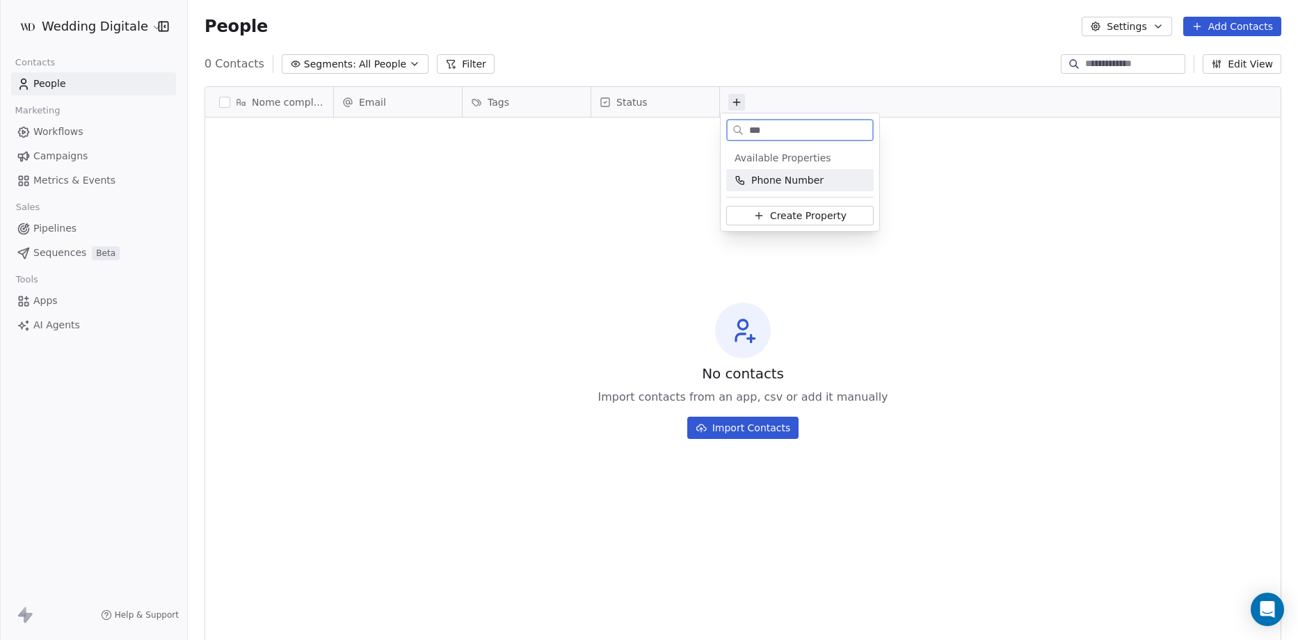
click at [796, 175] on span "Phone Number" at bounding box center [787, 180] width 72 height 14
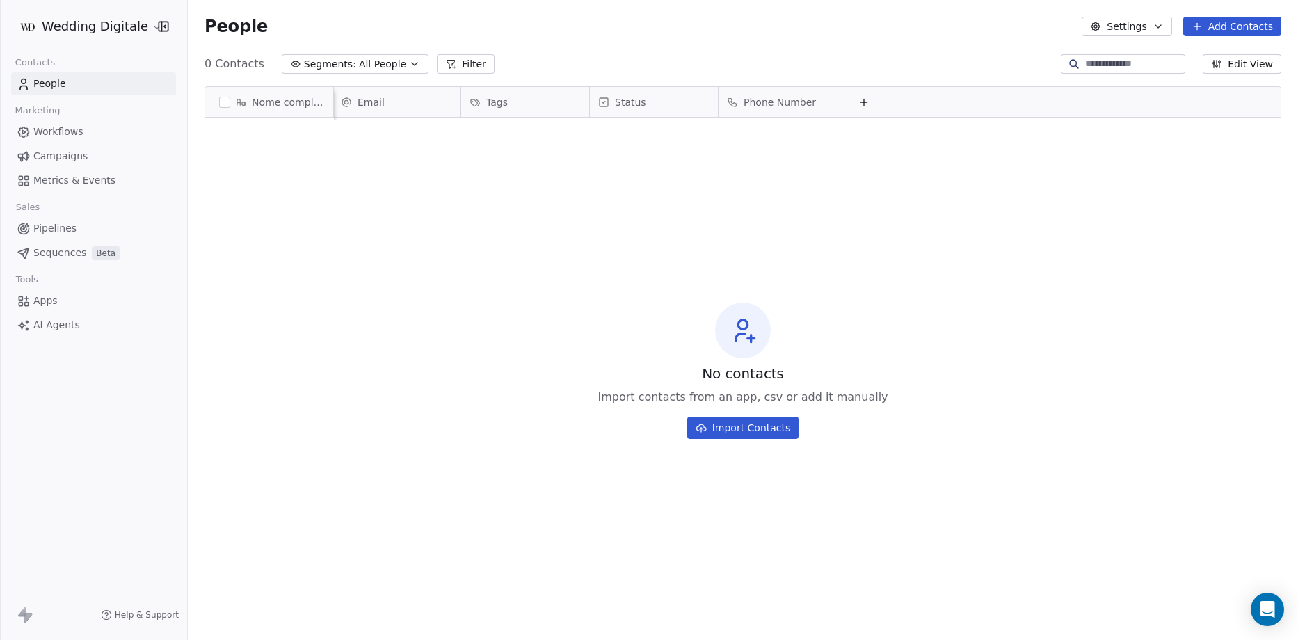
click at [750, 89] on div "Phone Number" at bounding box center [782, 102] width 128 height 30
click at [757, 134] on span "Edit property" at bounding box center [766, 131] width 64 height 14
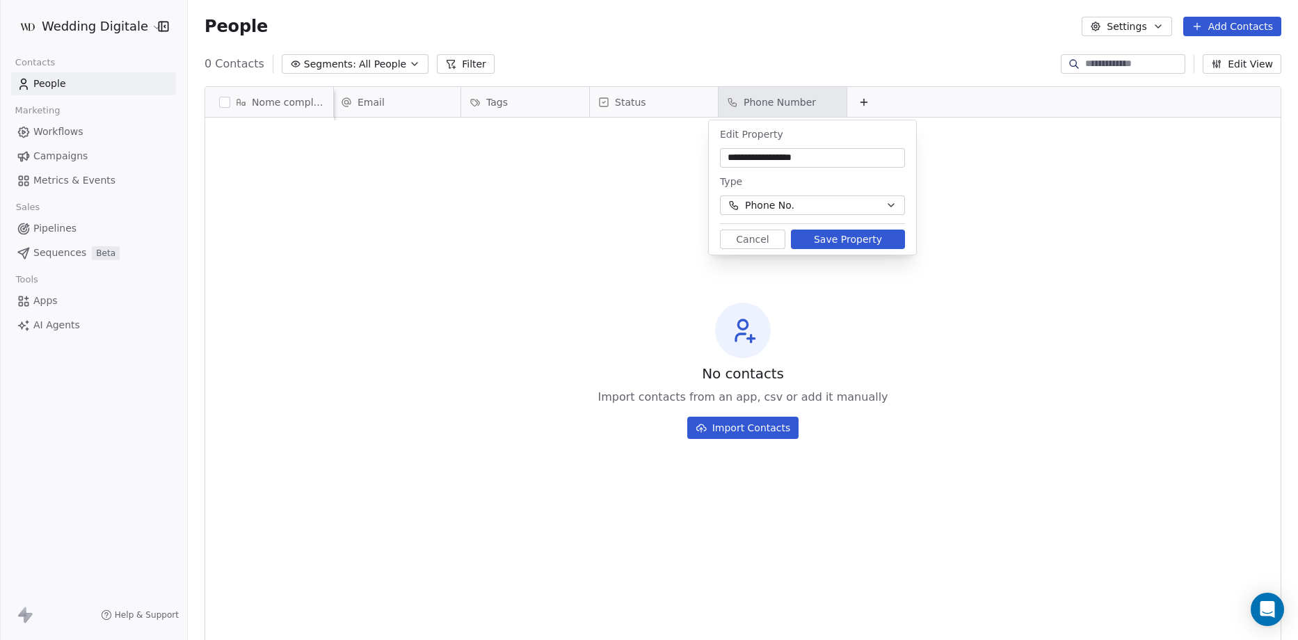
type input "**********"
click at [857, 241] on button "Save Property" at bounding box center [848, 239] width 114 height 19
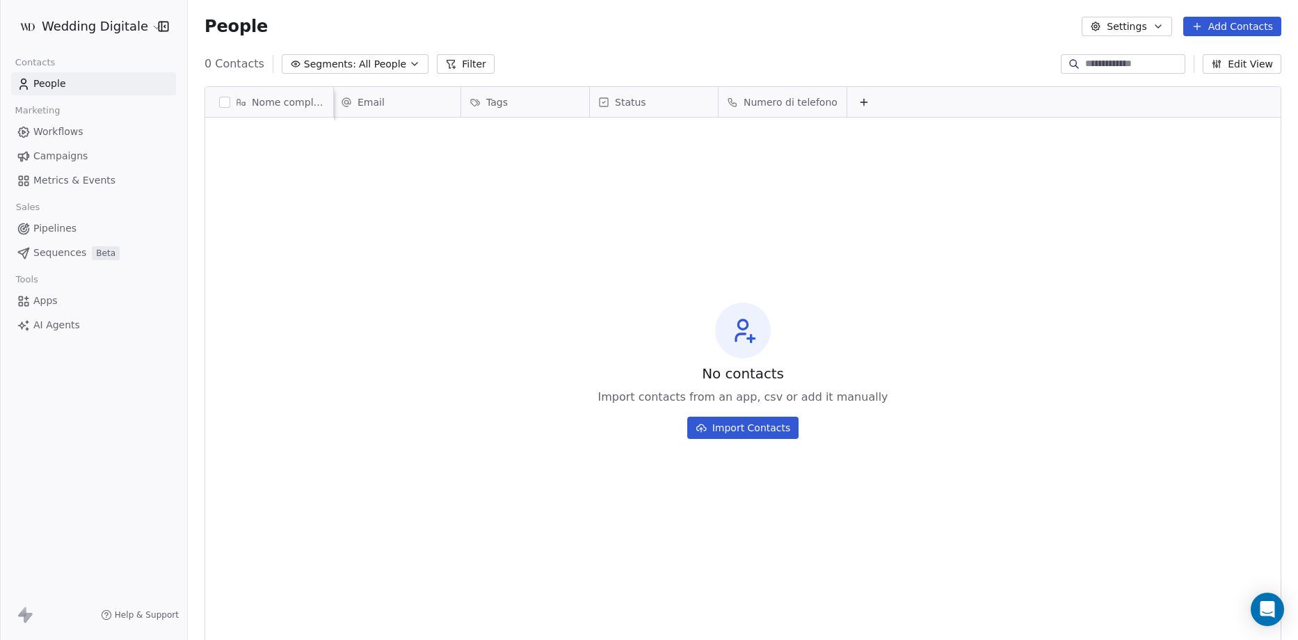
click at [533, 178] on div "No contacts Import contacts from an app, csv or add it manually Import Contacts" at bounding box center [742, 370] width 1075 height 501
click at [858, 104] on icon at bounding box center [863, 102] width 11 height 11
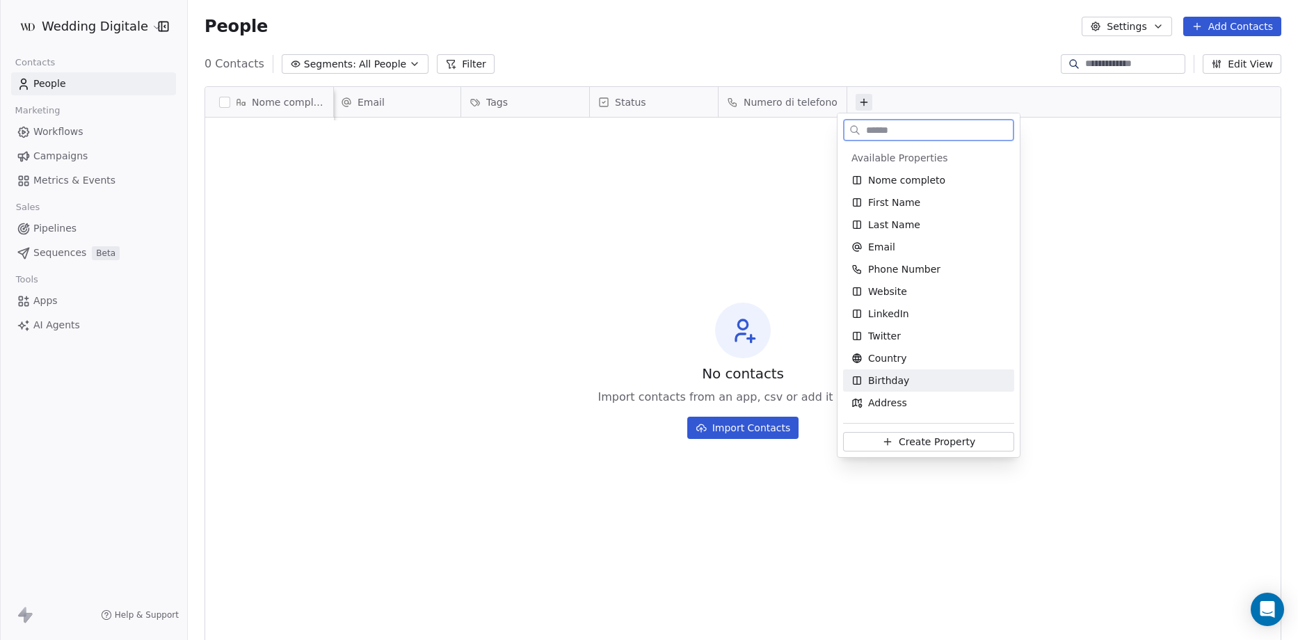
click at [931, 449] on button "Create Property" at bounding box center [928, 441] width 171 height 19
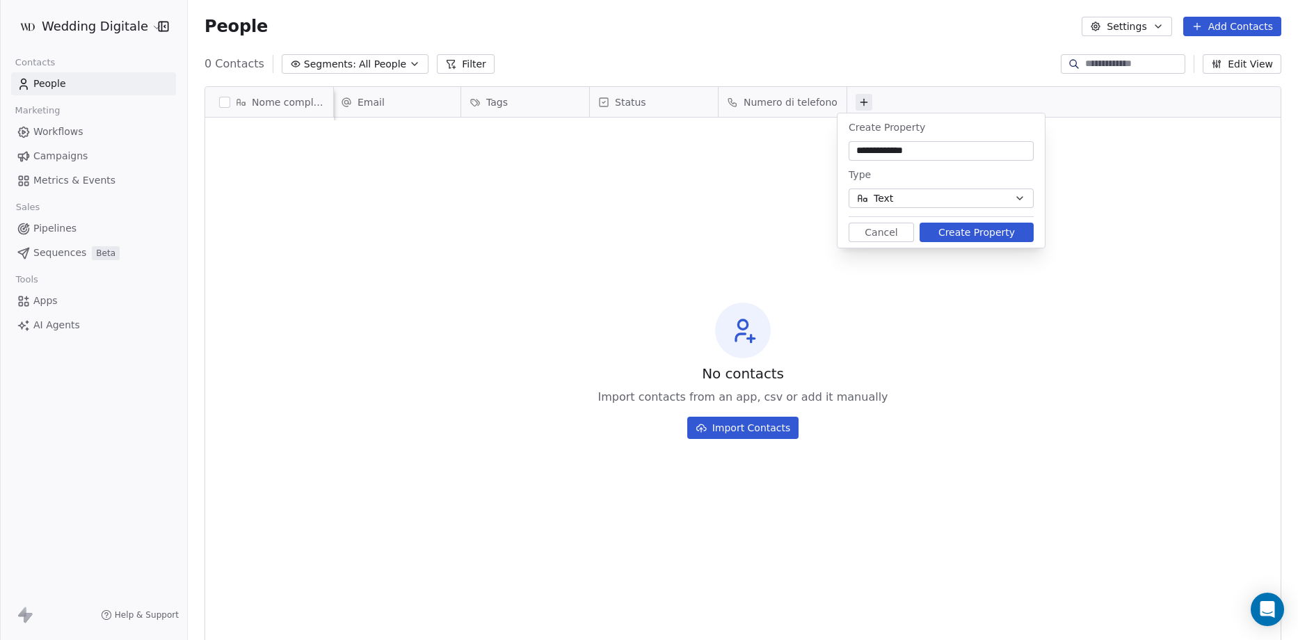
type input "**********"
click at [963, 232] on button "Create Property" at bounding box center [976, 232] width 114 height 19
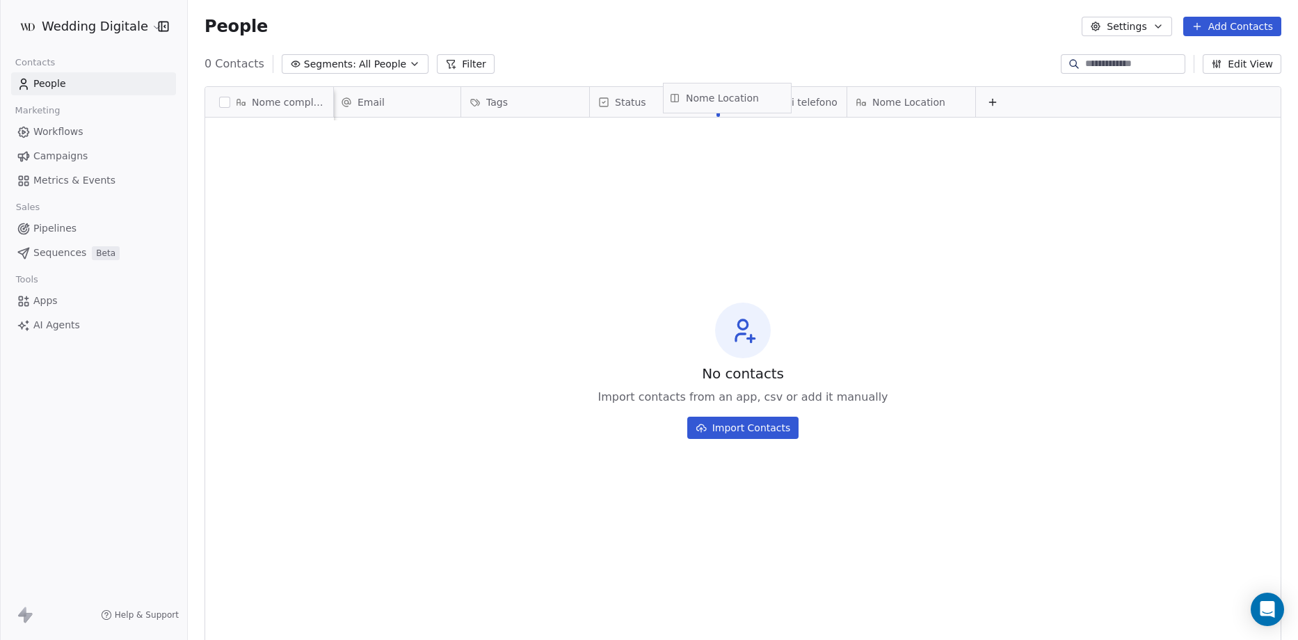
scroll to position [0, 0]
drag, startPoint x: 878, startPoint y: 103, endPoint x: 357, endPoint y: 111, distance: 521.0
click at [352, 108] on div "Nome completo Email Tags Status Numero di telefono Nome Location [GEOGRAPHIC_DA…" at bounding box center [742, 103] width 1075 height 33
drag, startPoint x: 914, startPoint y: 106, endPoint x: 629, endPoint y: 114, distance: 285.3
click at [629, 114] on div "Nome completo Nome Location Email Tags Status Numero di telefono Numero di tele…" at bounding box center [742, 103] width 1075 height 33
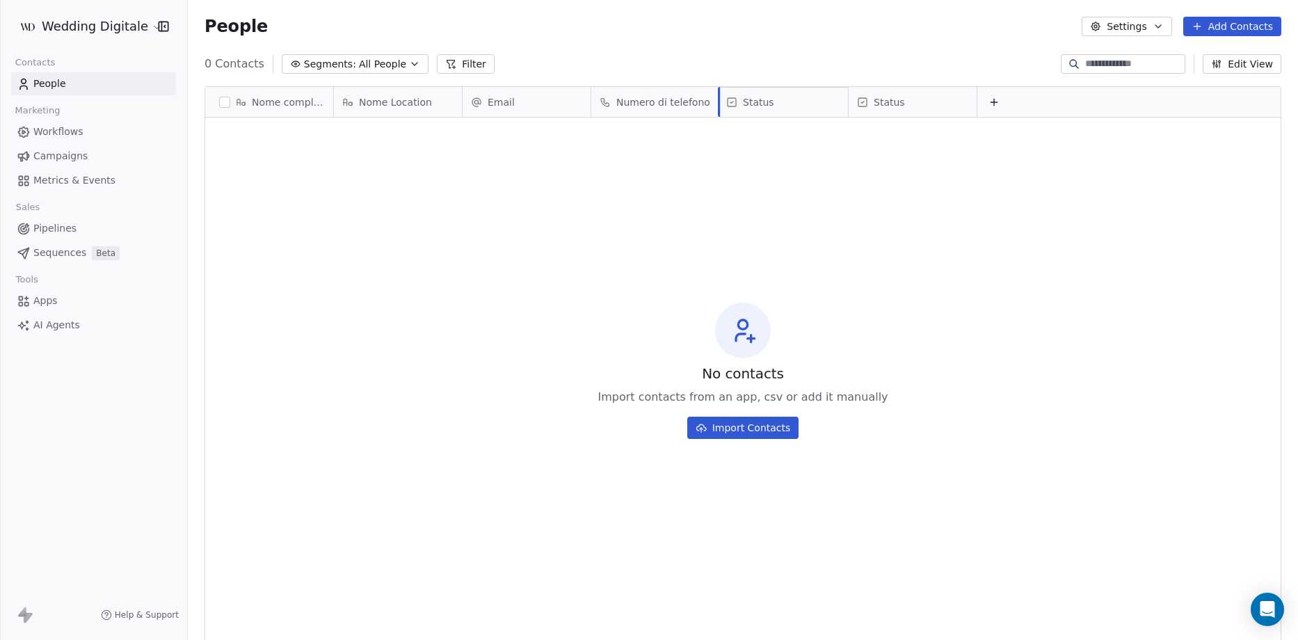
drag, startPoint x: 914, startPoint y: 102, endPoint x: 792, endPoint y: 99, distance: 121.8
click at [792, 99] on div "Nome completo Nome Location Email Numero di telefono Tags Status Status To pick…" at bounding box center [742, 103] width 1075 height 33
click at [108, 15] on html "Wedding Digitale Contacts People Marketing Workflows Campaigns Metrics & Events…" at bounding box center [649, 320] width 1298 height 640
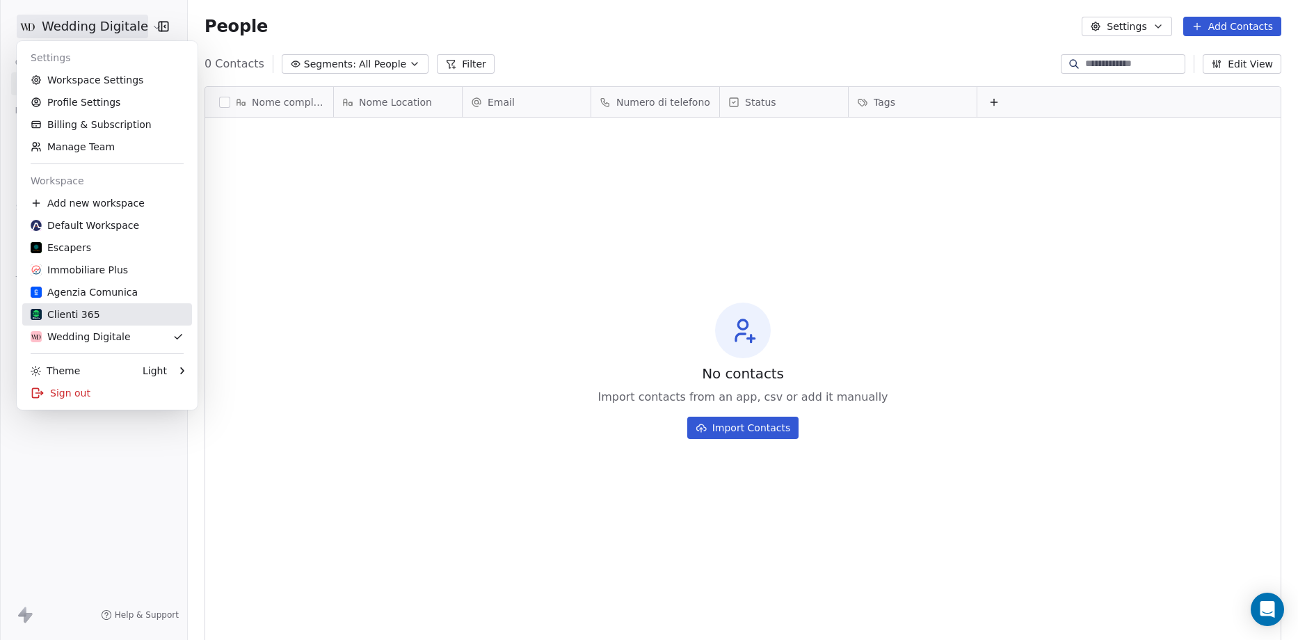
click at [83, 309] on div "Clienti 365" at bounding box center [66, 314] width 70 height 14
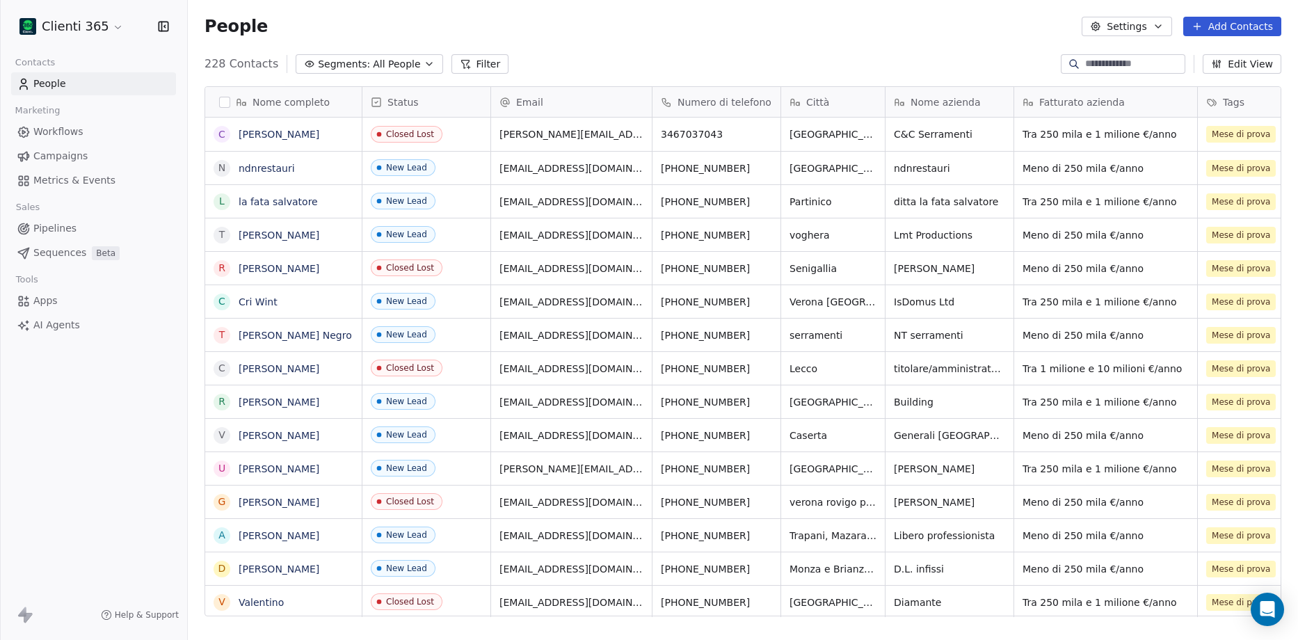
scroll to position [552, 1100]
click at [102, 26] on html "Clienti 365 Contacts People Marketing Workflows Campaigns Metrics & Events Sale…" at bounding box center [649, 320] width 1298 height 640
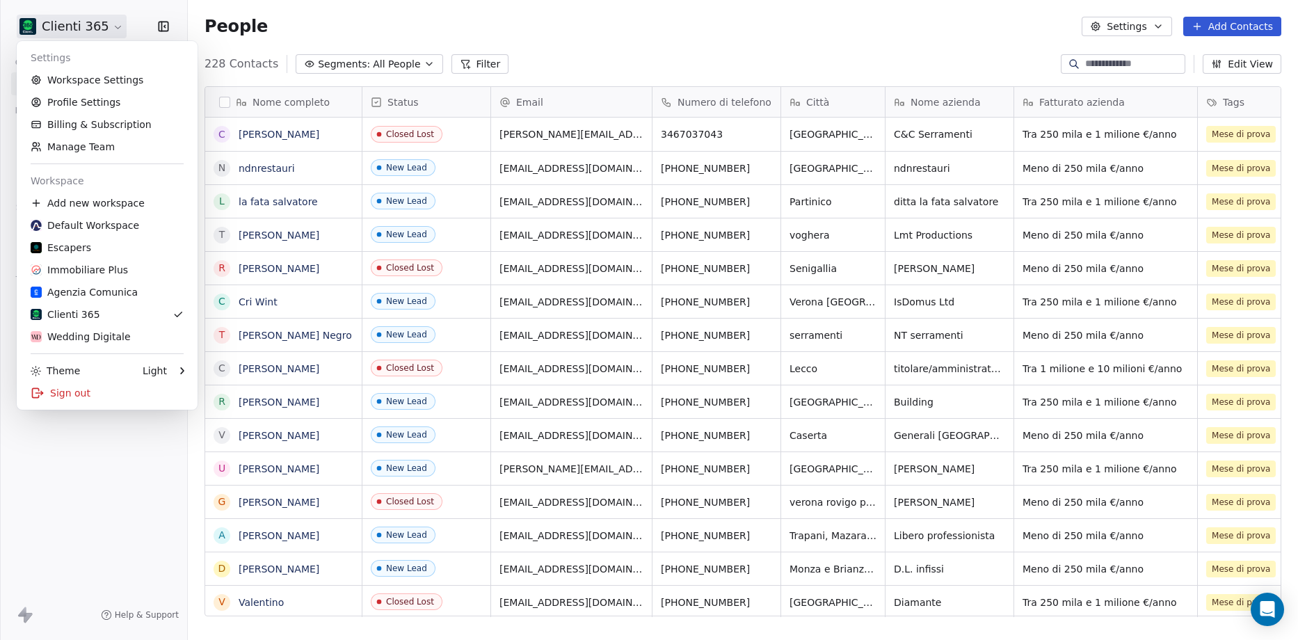
click at [136, 8] on html "Clienti 365 Contacts People Marketing Workflows Campaigns Metrics & Events Sale…" at bounding box center [649, 320] width 1298 height 640
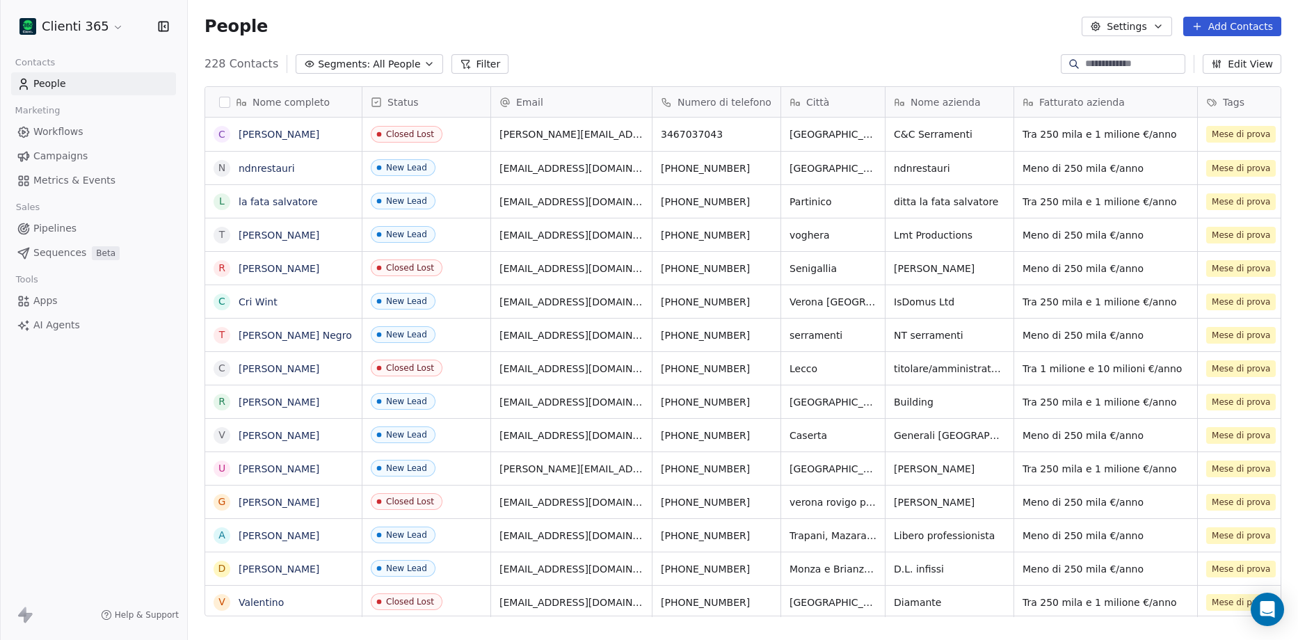
click at [92, 26] on html "Clienti 365 Contacts People Marketing Workflows Campaigns Metrics & Events Sale…" at bounding box center [649, 320] width 1298 height 640
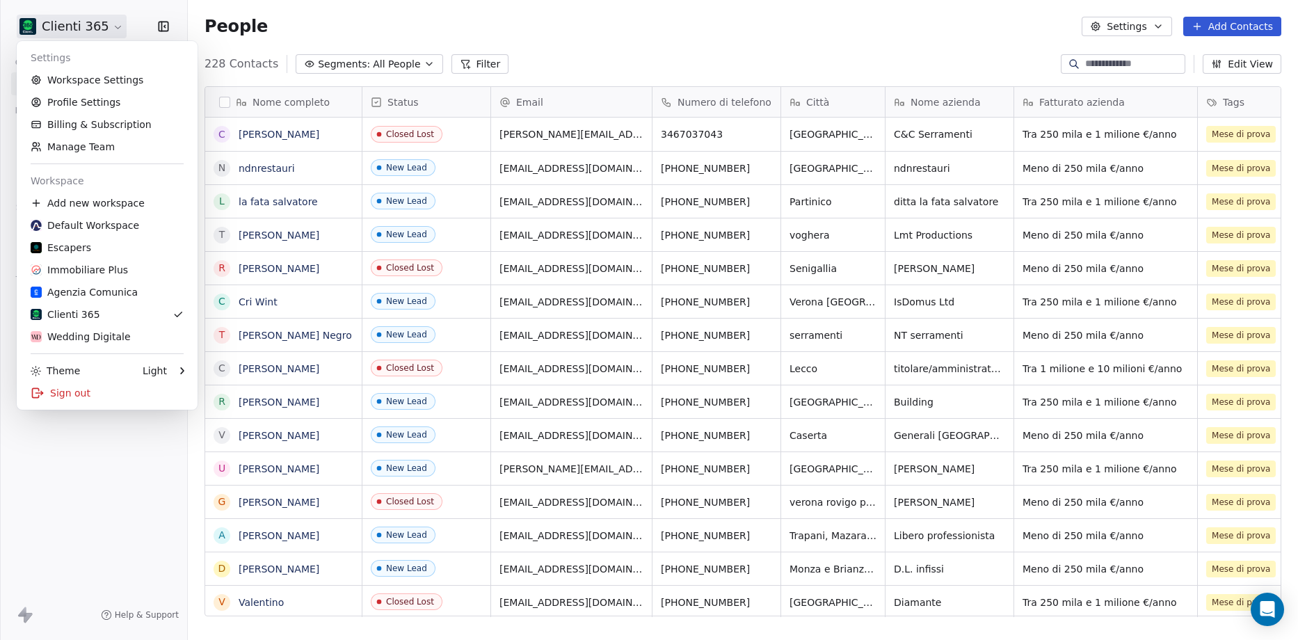
click at [124, 13] on html "Clienti 365 Contacts People Marketing Workflows Campaigns Metrics & Events Sale…" at bounding box center [649, 320] width 1298 height 640
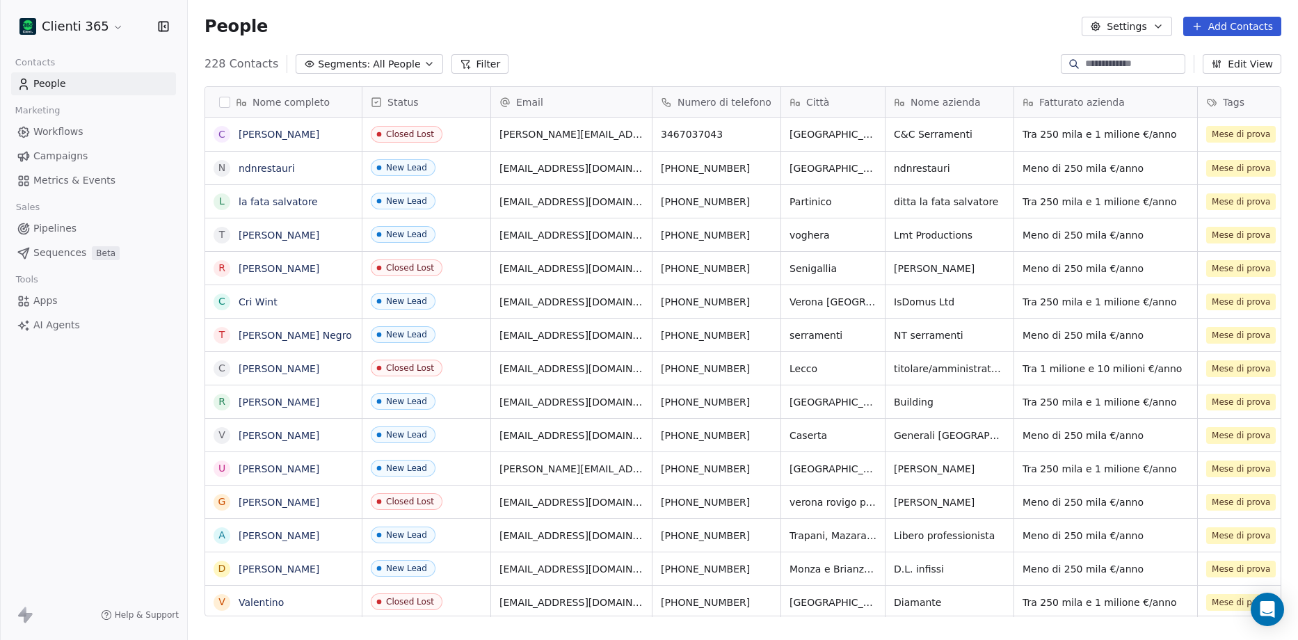
click at [104, 17] on html "Clienti 365 Contacts People Marketing Workflows Campaigns Metrics & Events Sale…" at bounding box center [649, 320] width 1298 height 640
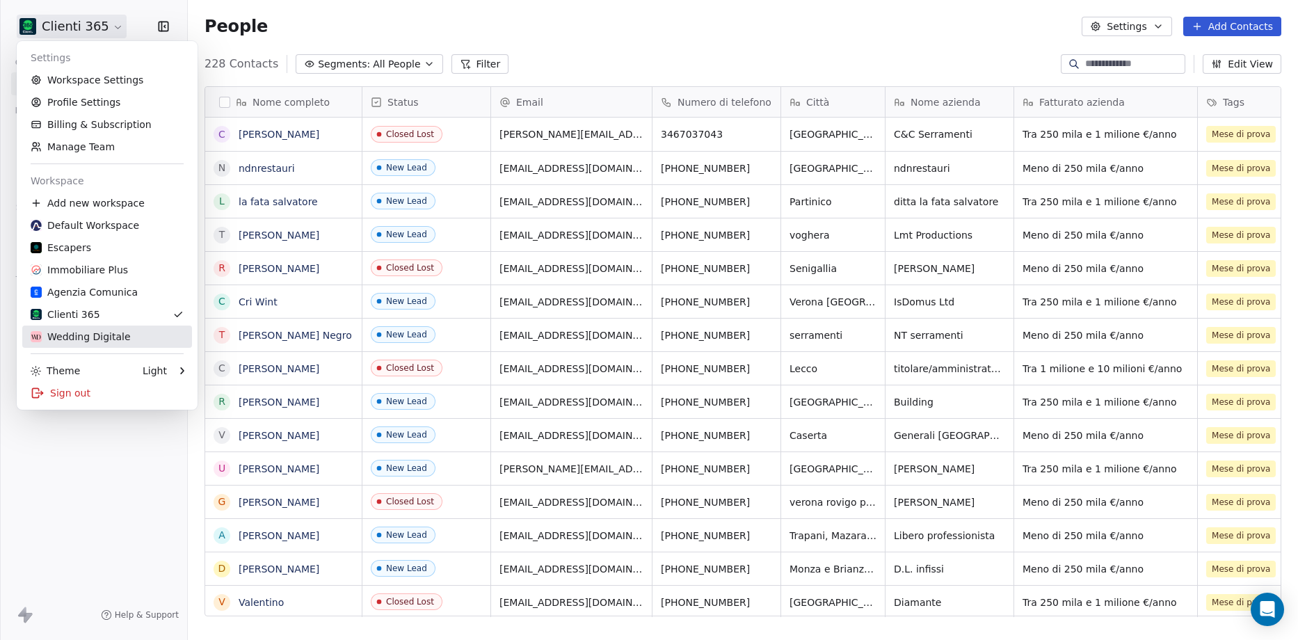
click at [81, 335] on div "Wedding Digitale" at bounding box center [81, 337] width 100 height 14
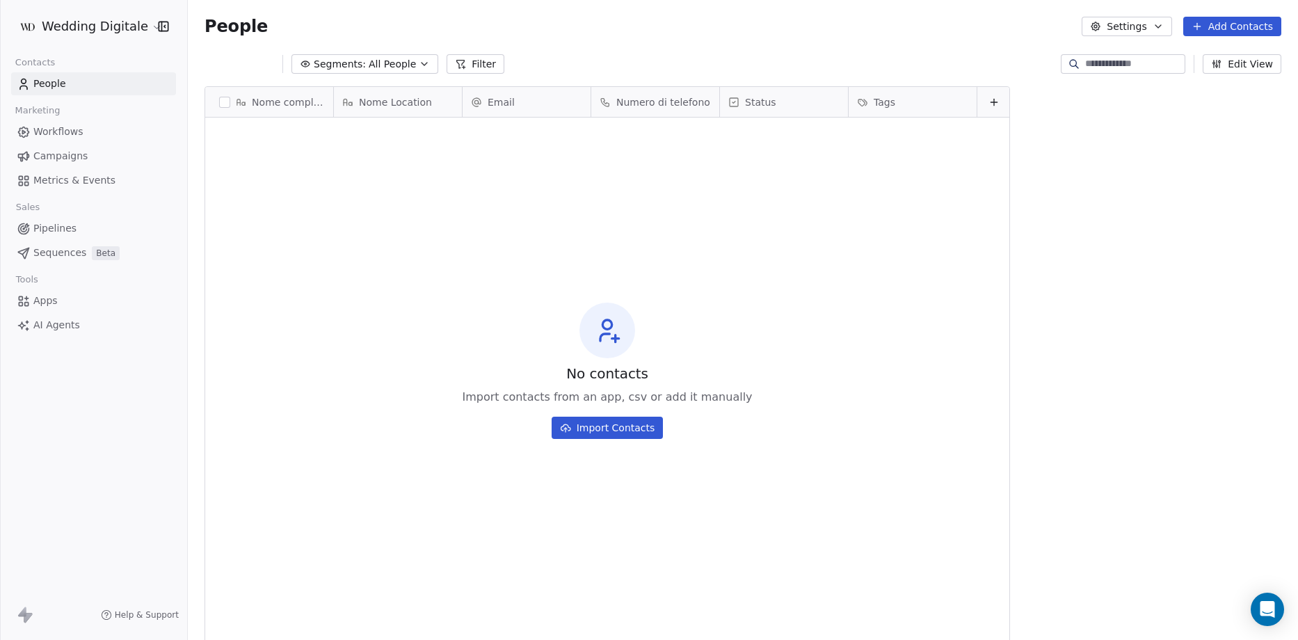
scroll to position [552, 1100]
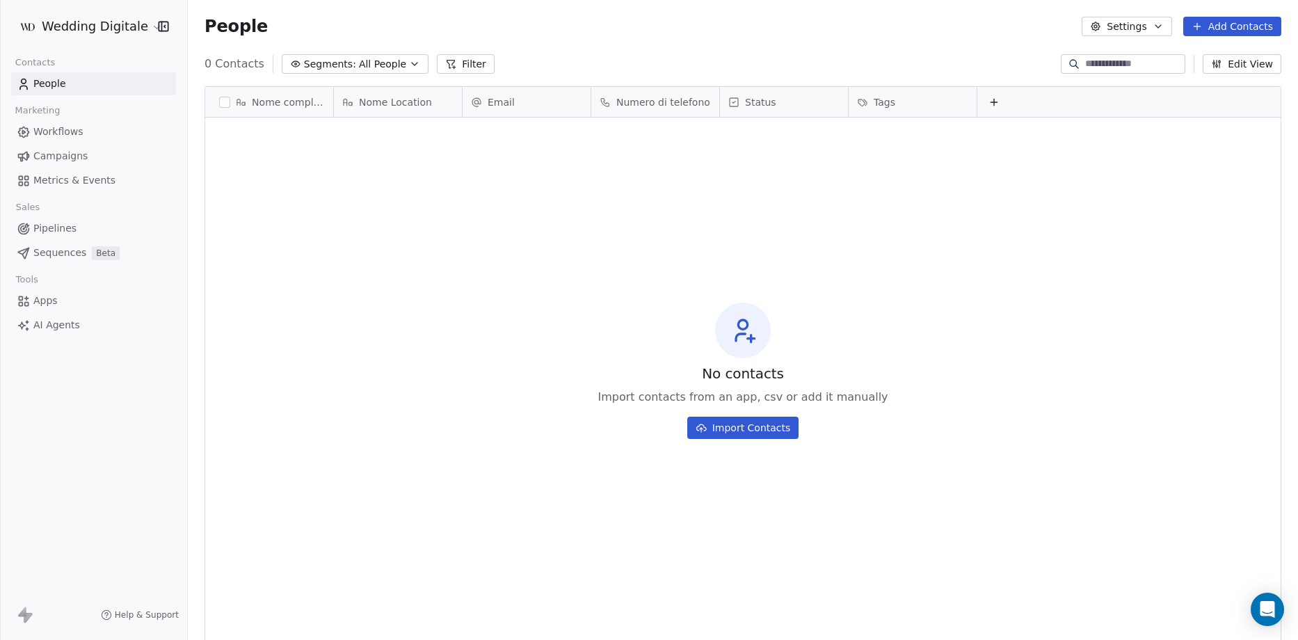
click at [997, 104] on icon at bounding box center [993, 102] width 11 height 11
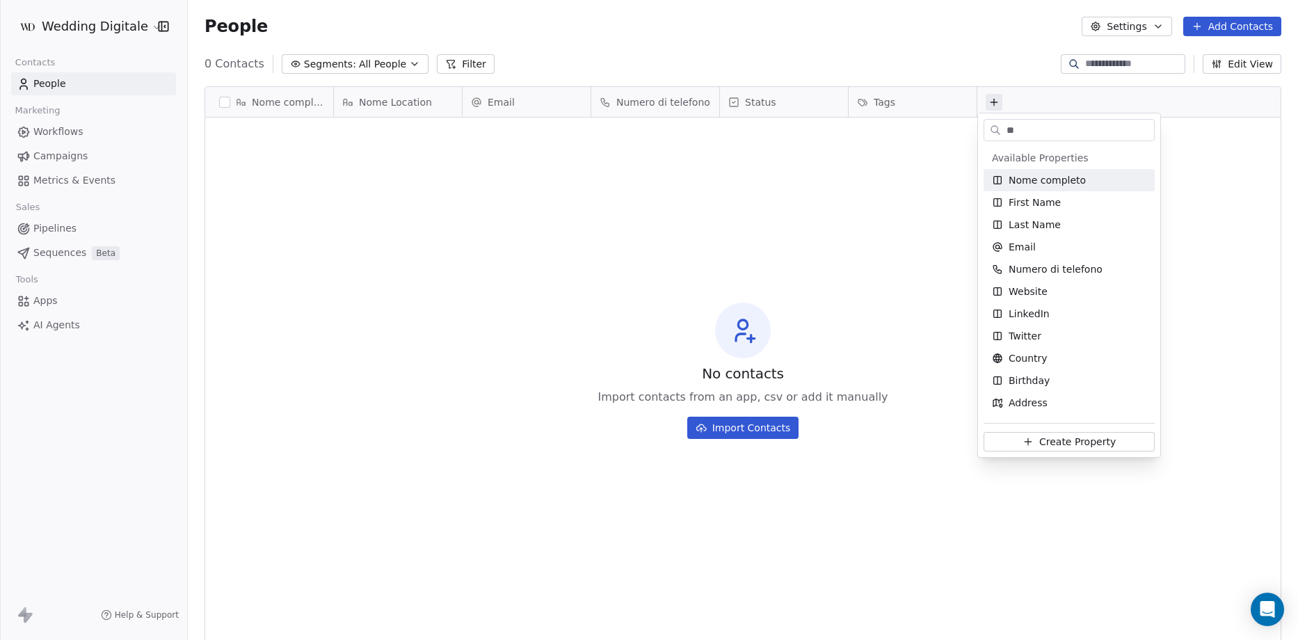
type input "*"
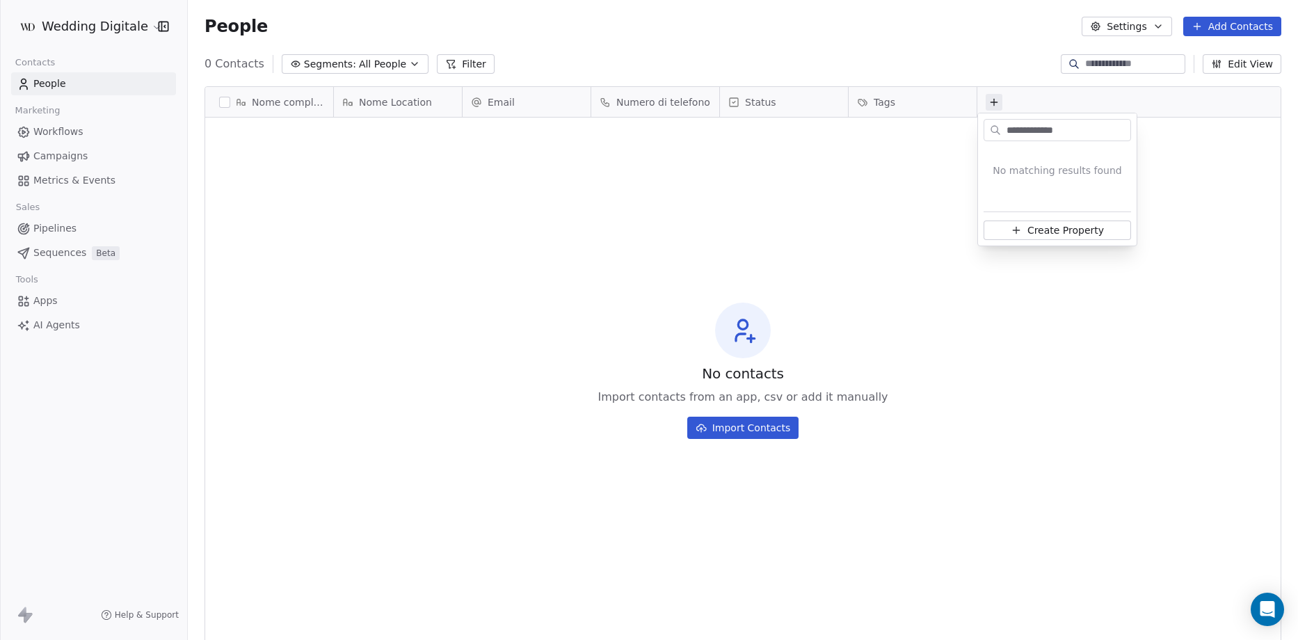
type input "**********"
click at [1033, 232] on span "Create Property" at bounding box center [1065, 230] width 77 height 14
type input "**********"
click at [1117, 232] on button "Create Property" at bounding box center [1117, 232] width 114 height 19
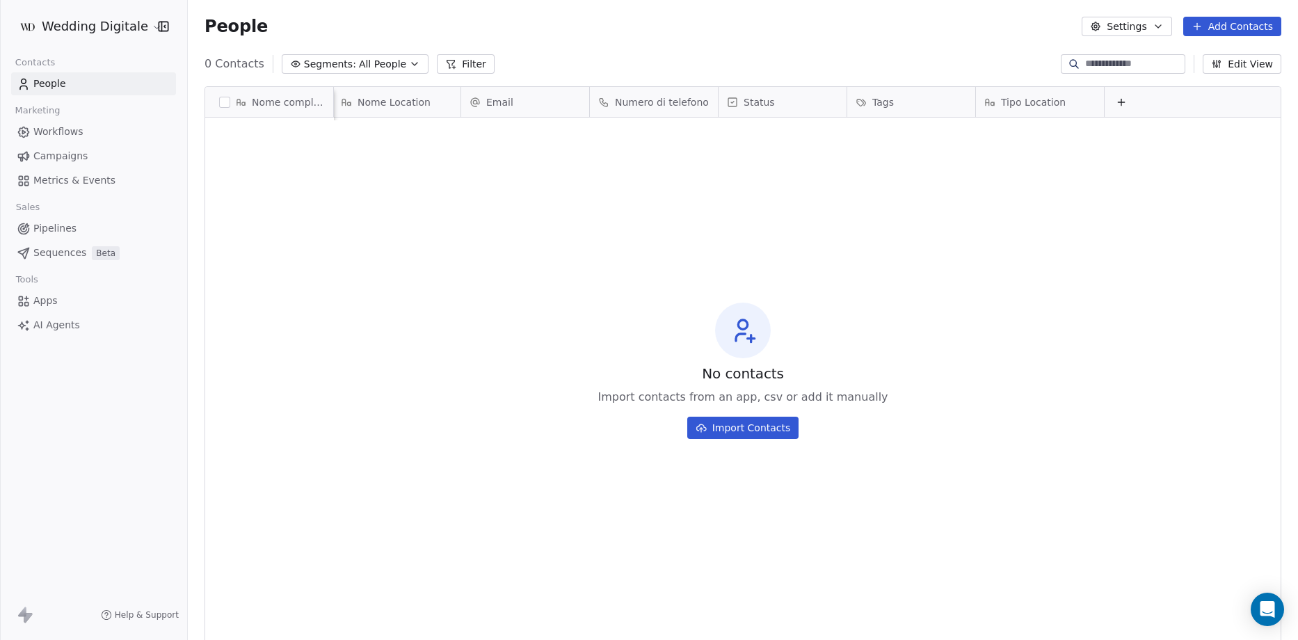
click at [1025, 107] on span "Tipo Location" at bounding box center [1033, 102] width 65 height 14
click at [872, 160] on html "Wedding Digitale Contacts People Marketing Workflows Campaigns Metrics & Events…" at bounding box center [649, 320] width 1298 height 640
drag, startPoint x: 999, startPoint y: 108, endPoint x: 890, endPoint y: 109, distance: 108.5
click at [890, 109] on div "Nome completo Nome Location Email Numero di telefono Status Tags Tipo Location …" at bounding box center [742, 103] width 1075 height 33
click at [907, 99] on span "Tipo Location" at bounding box center [904, 102] width 65 height 14
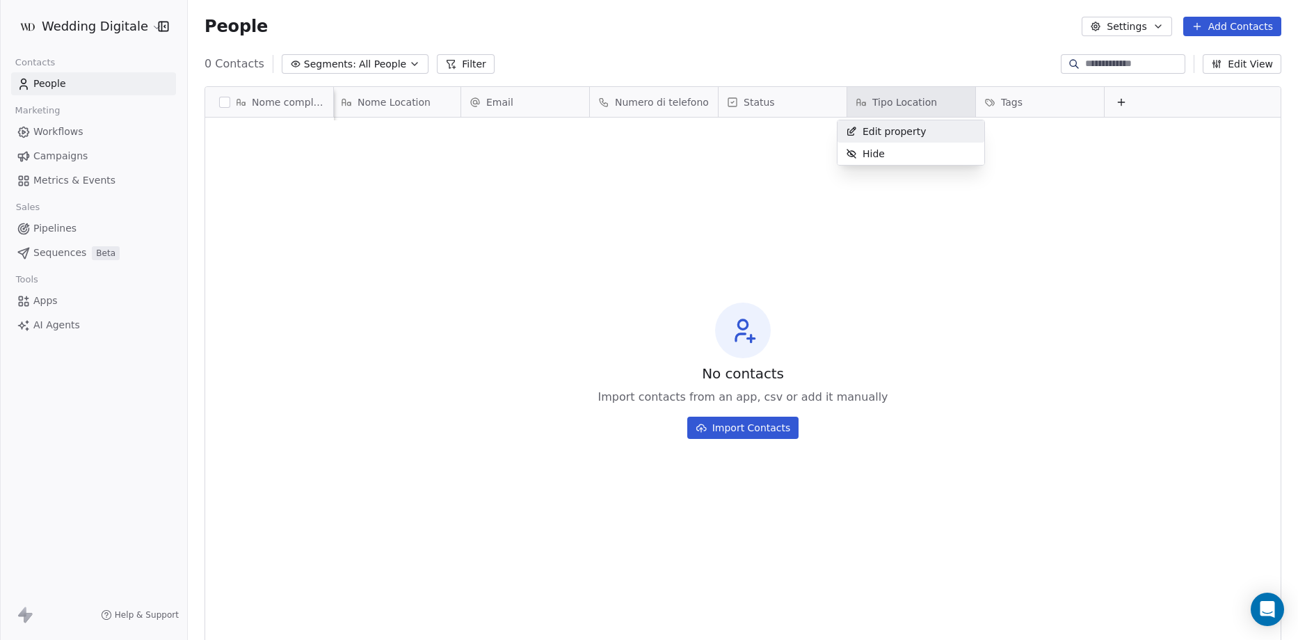
click at [901, 131] on span "Edit property" at bounding box center [894, 131] width 64 height 14
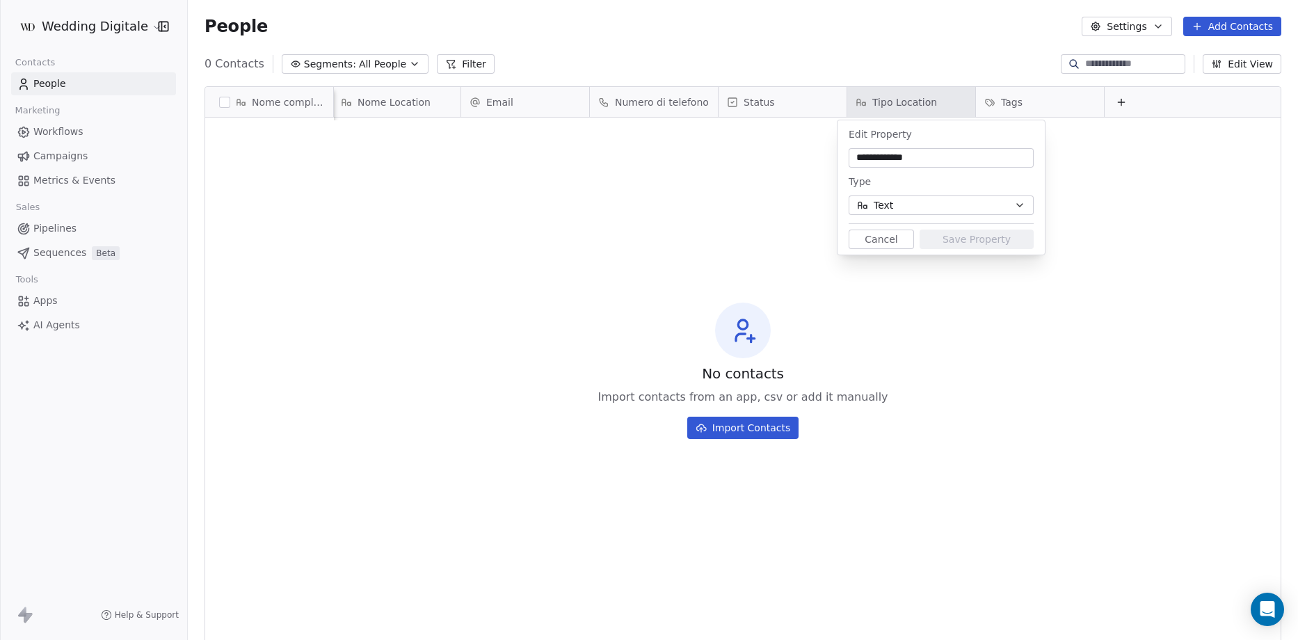
click at [899, 206] on button "Text" at bounding box center [940, 204] width 185 height 19
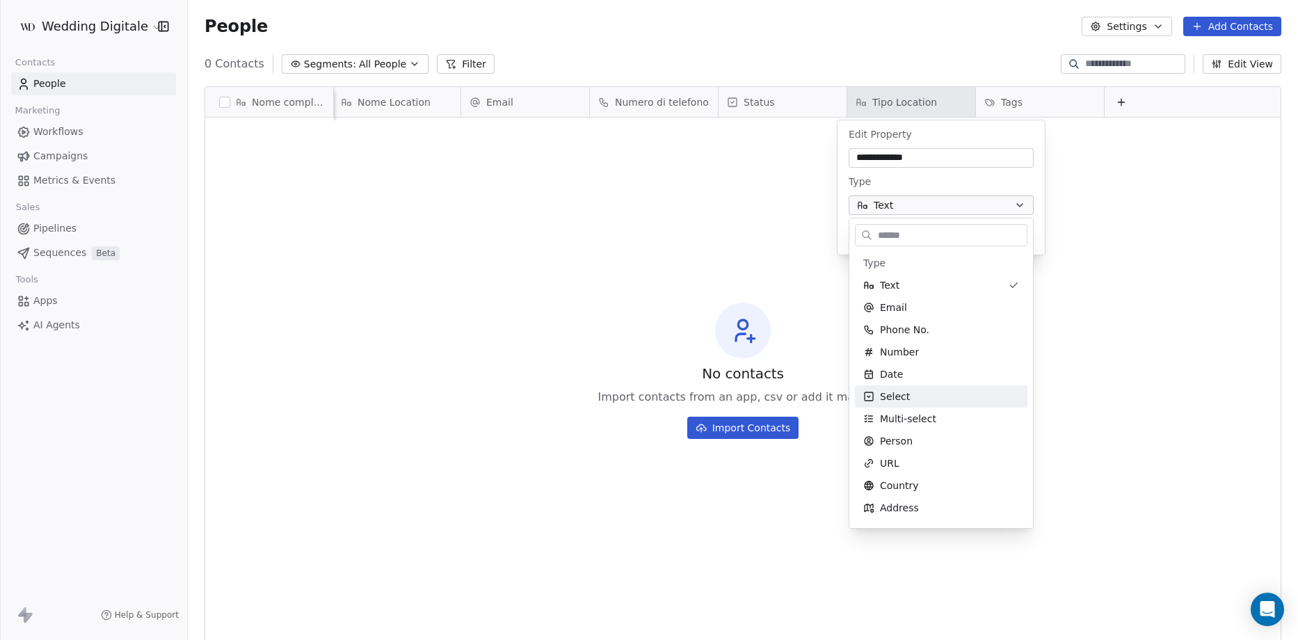
click at [766, 243] on html "**********" at bounding box center [649, 320] width 1298 height 640
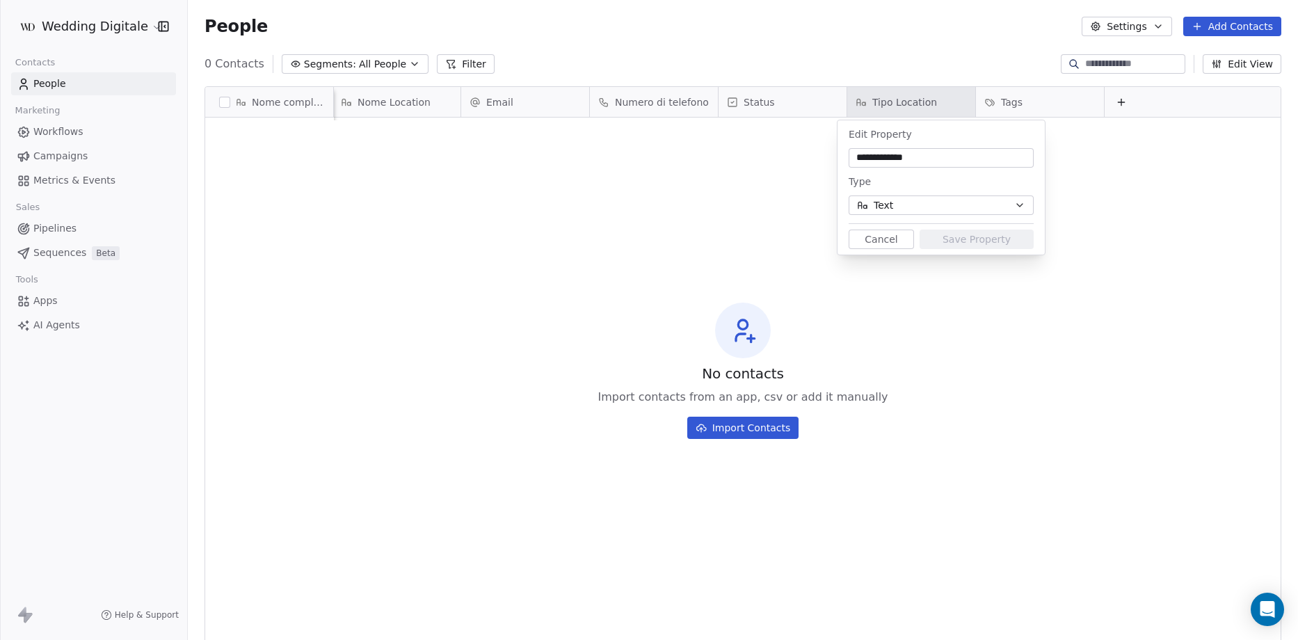
click at [136, 26] on html "**********" at bounding box center [649, 320] width 1298 height 640
click at [118, 32] on html "**********" at bounding box center [649, 320] width 1298 height 640
click at [531, 229] on html "**********" at bounding box center [649, 320] width 1298 height 640
click at [919, 101] on html "**********" at bounding box center [649, 320] width 1298 height 640
click at [882, 232] on button "Cancel" at bounding box center [880, 239] width 65 height 19
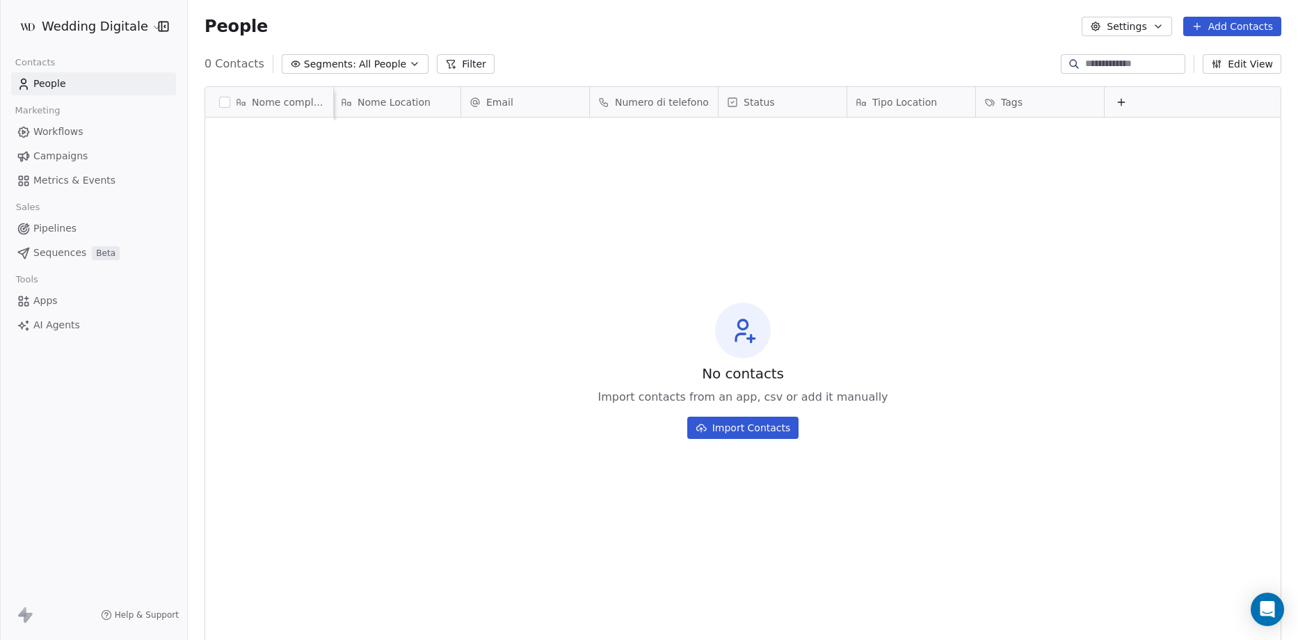
click at [88, 17] on html "Wedding Digitale Contacts People Marketing Workflows Campaigns Metrics & Events…" at bounding box center [649, 320] width 1298 height 640
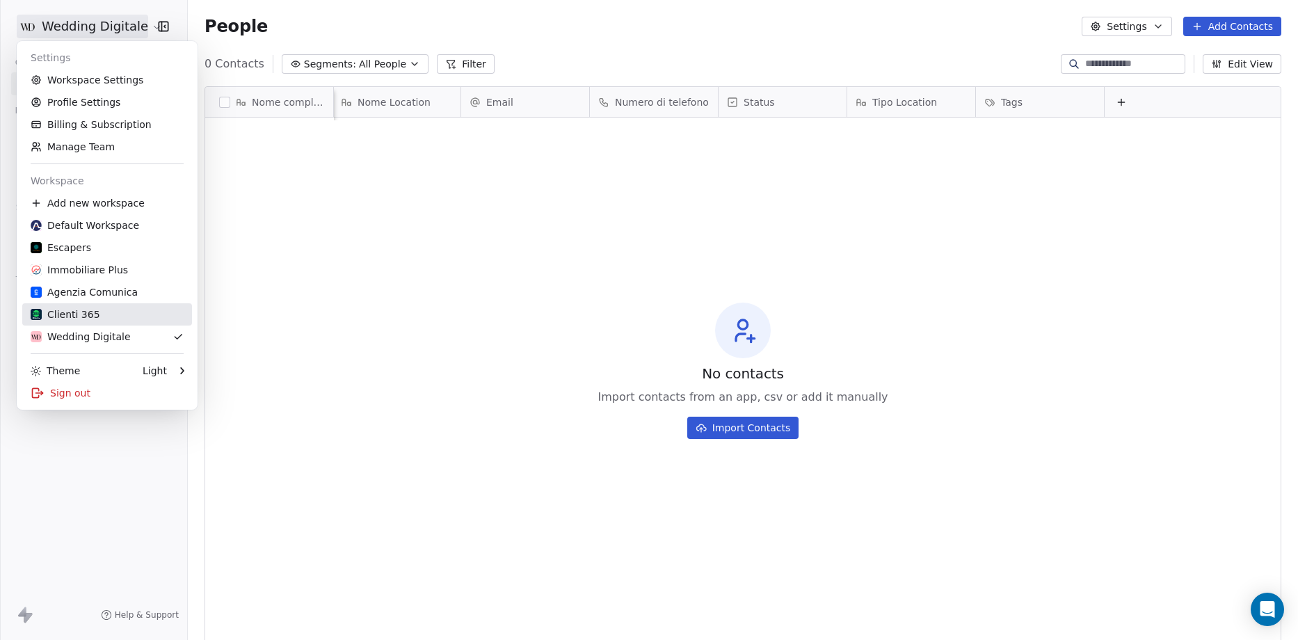
click at [88, 320] on div "Clienti 365" at bounding box center [66, 314] width 70 height 14
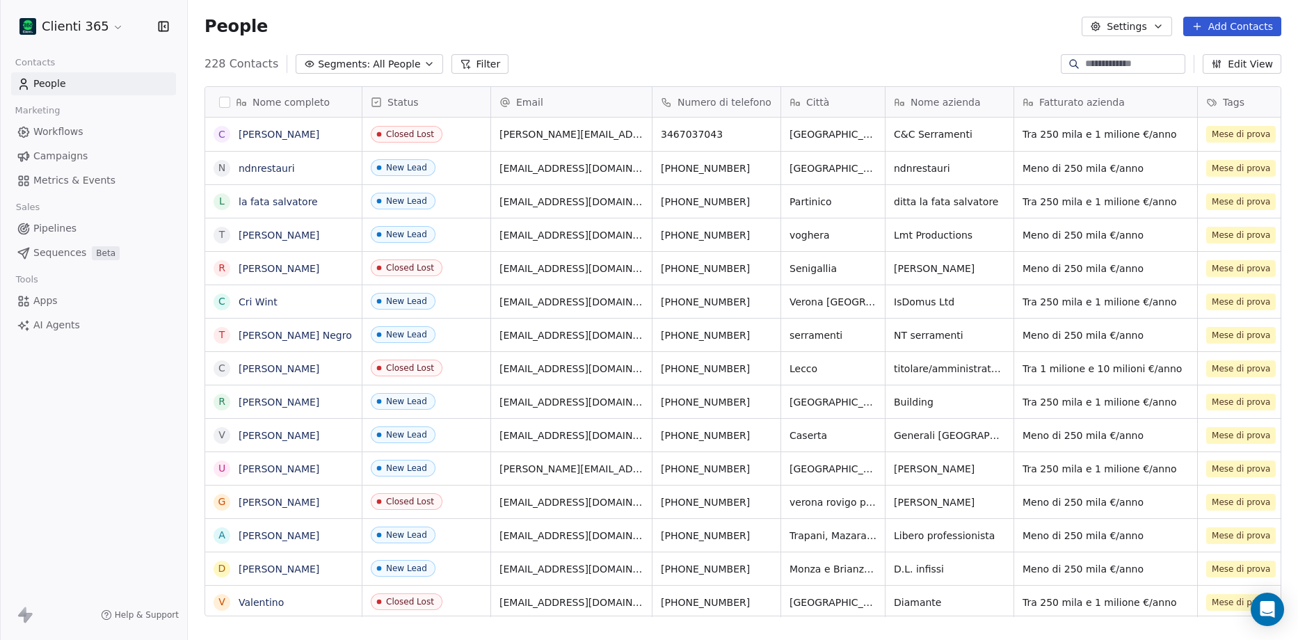
scroll to position [552, 1100]
click at [1084, 102] on span "Fatturato azienda" at bounding box center [1082, 102] width 86 height 14
click at [1069, 129] on span "Edit property" at bounding box center [1072, 131] width 64 height 14
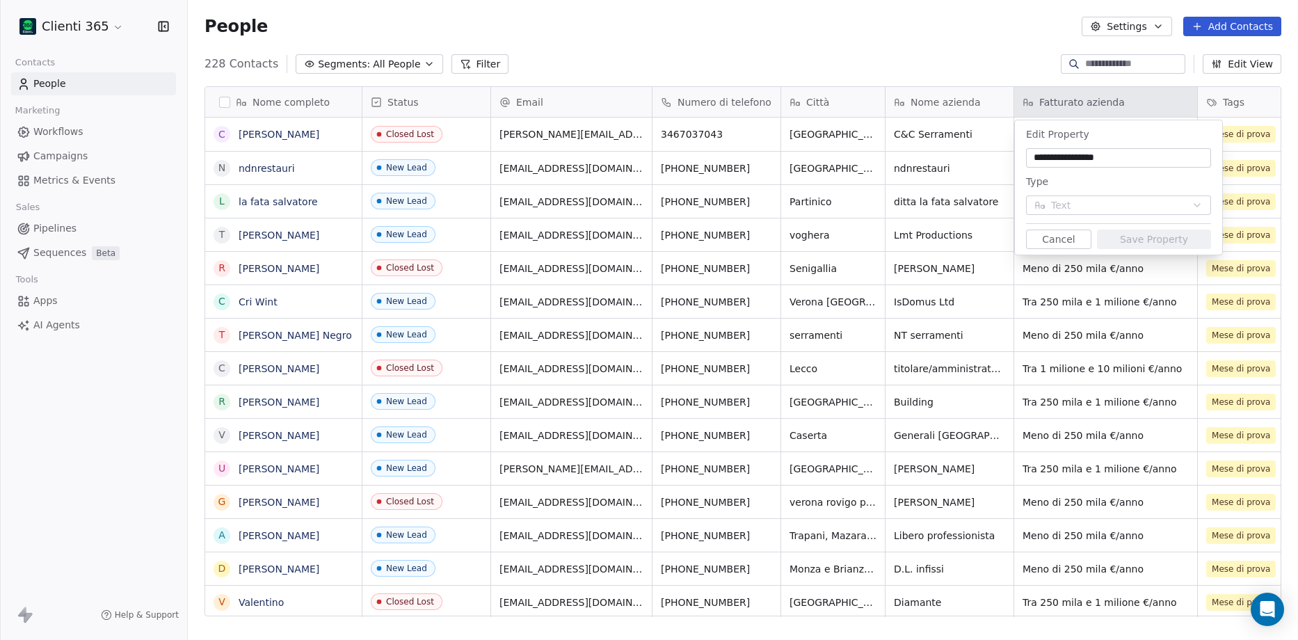
click at [1060, 236] on button "Cancel" at bounding box center [1058, 239] width 65 height 19
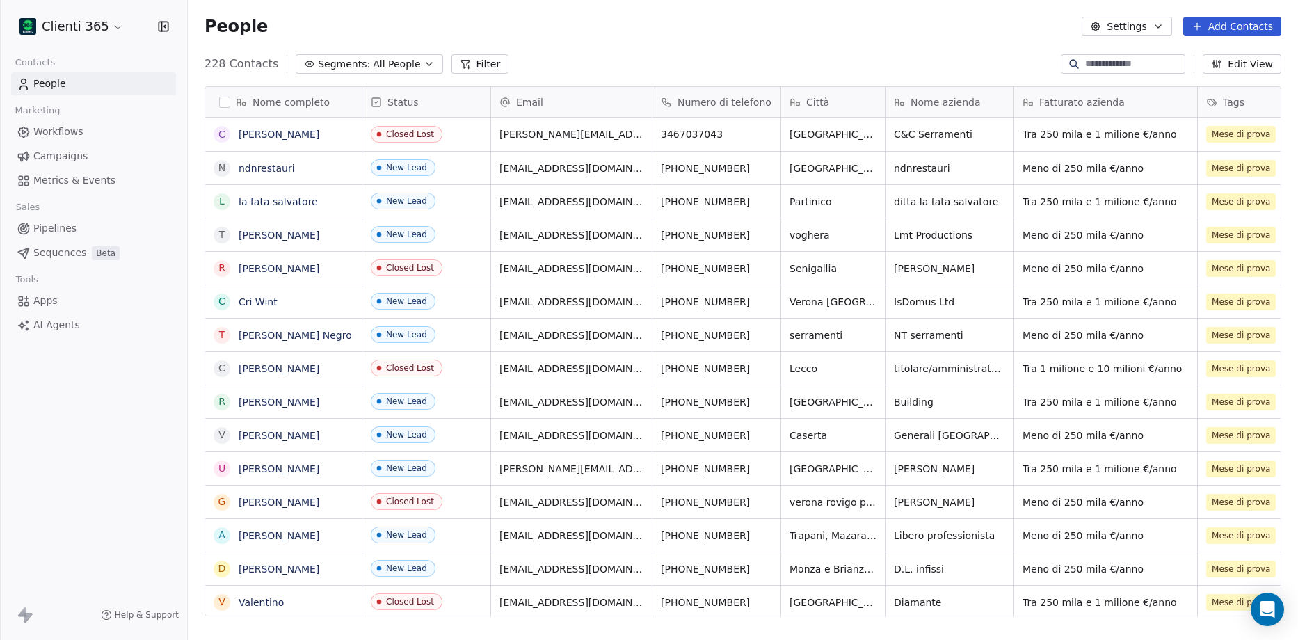
click at [92, 31] on html "Clienti 365 Contacts People Marketing Workflows Campaigns Metrics & Events Sale…" at bounding box center [649, 320] width 1298 height 640
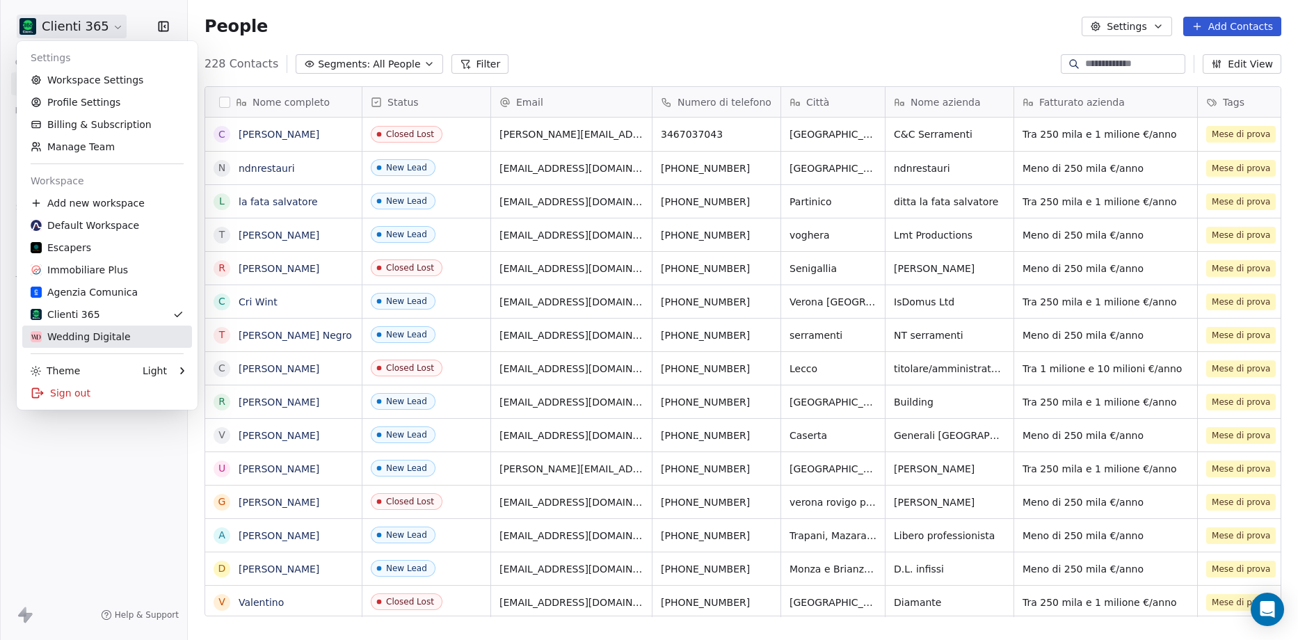
click at [95, 335] on div "Wedding Digitale" at bounding box center [81, 337] width 100 height 14
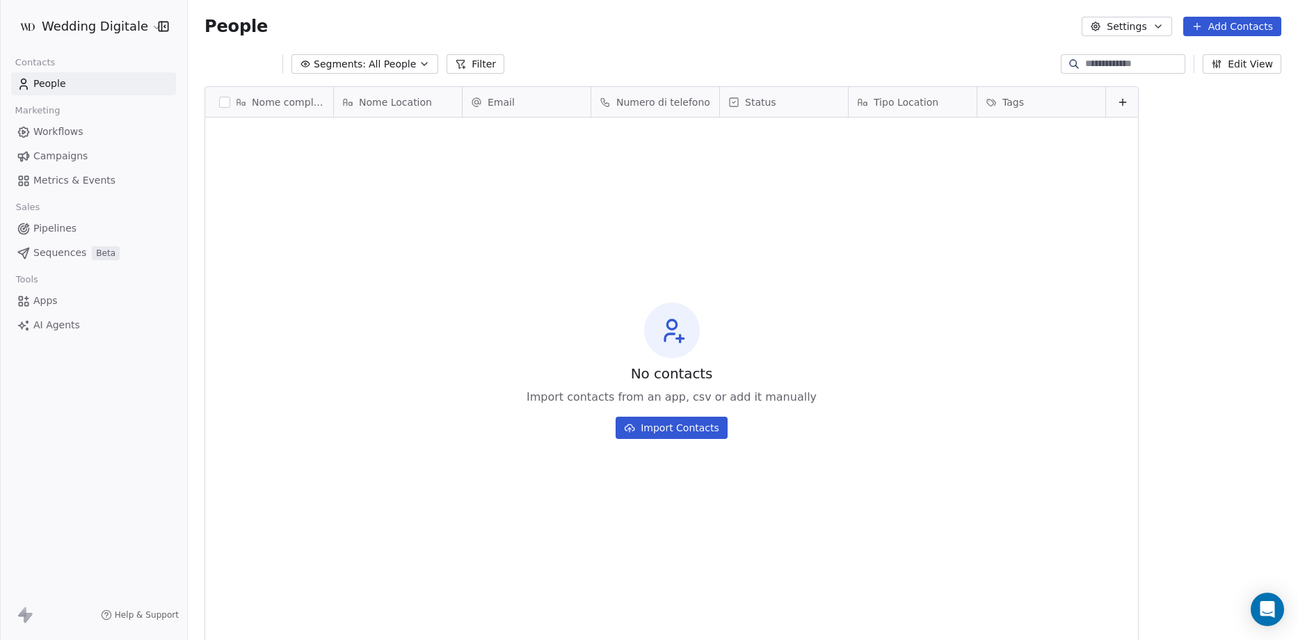
scroll to position [552, 1100]
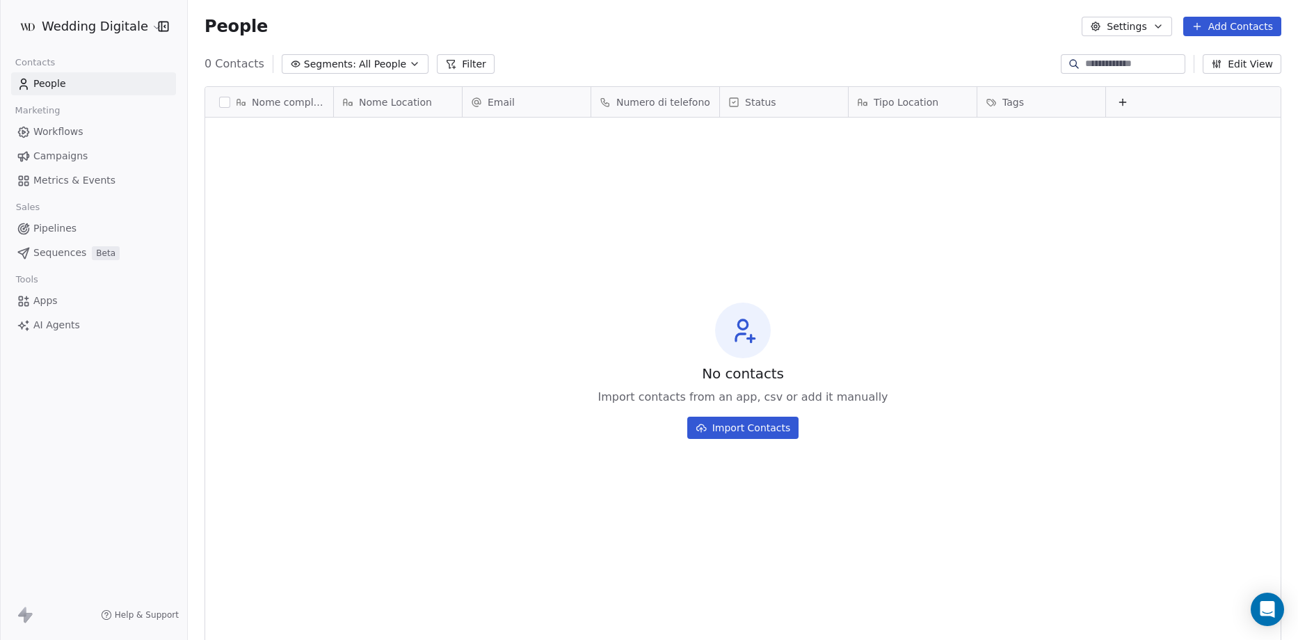
click at [1231, 29] on button "Add Contacts" at bounding box center [1232, 26] width 98 height 19
click at [1227, 57] on span "Create new contact" at bounding box center [1238, 56] width 95 height 15
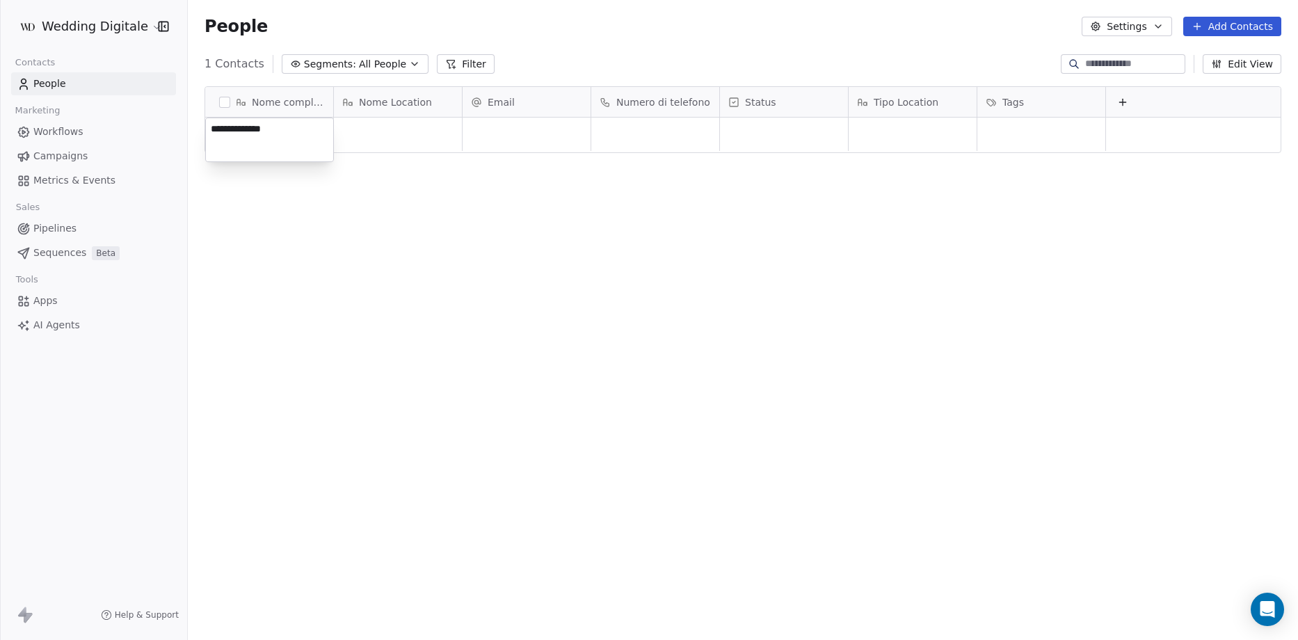
type textarea "**********"
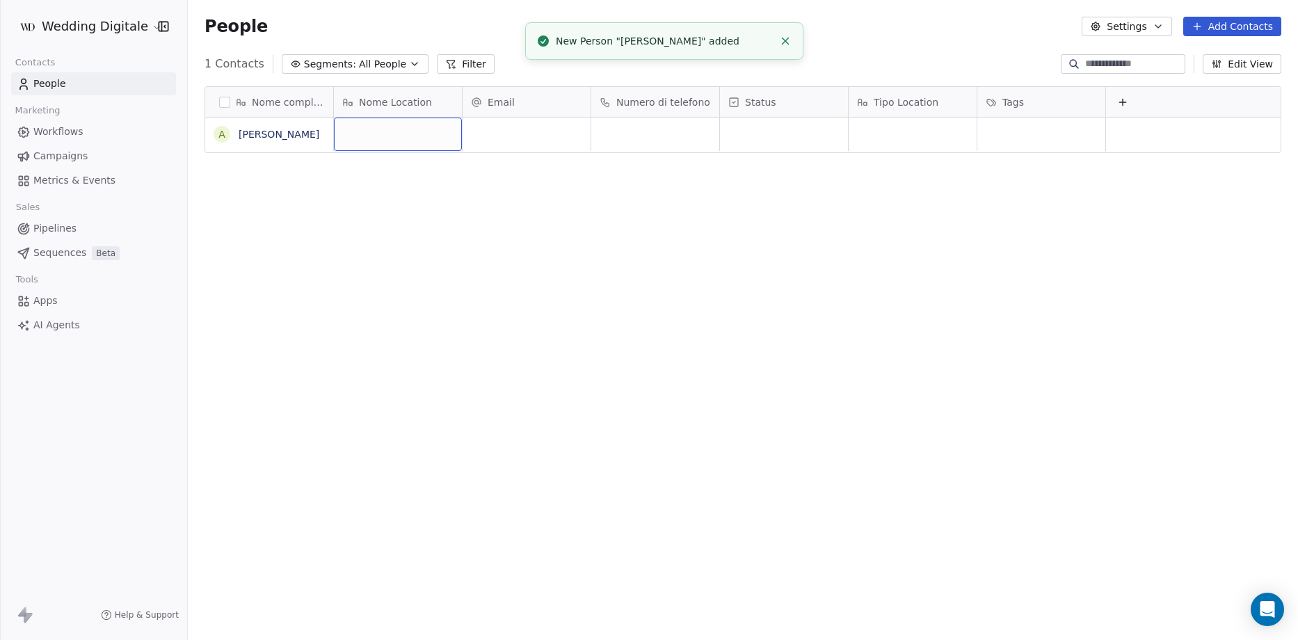
click at [367, 129] on div "grid" at bounding box center [398, 134] width 128 height 33
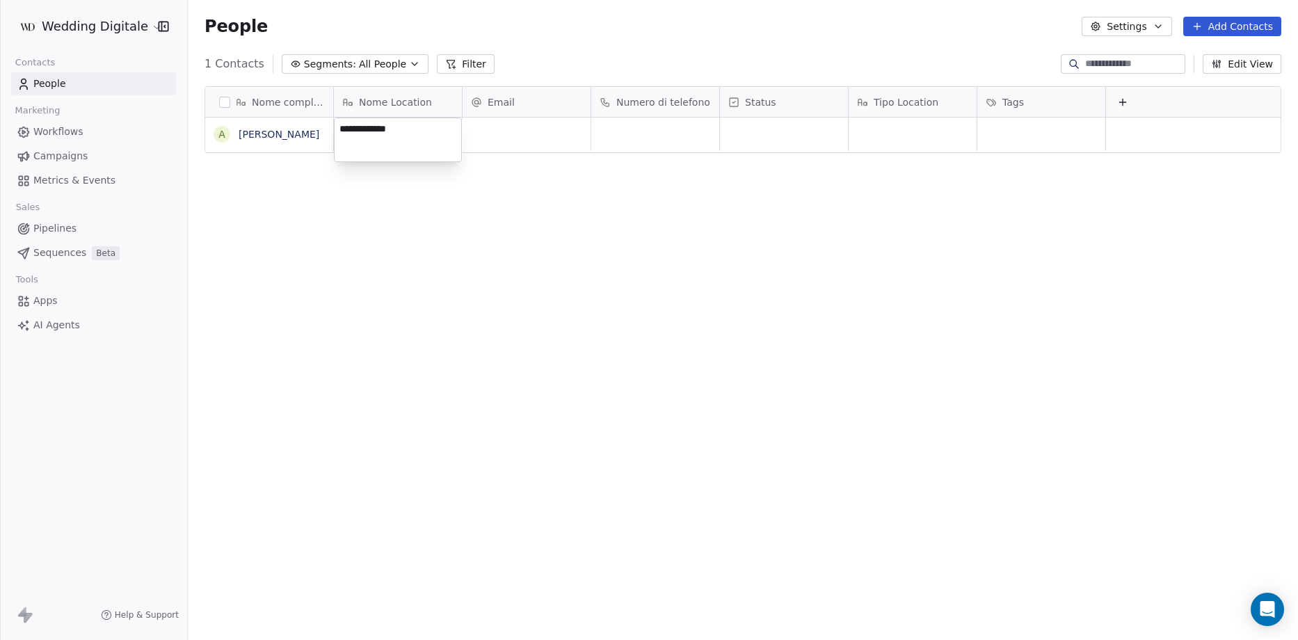
type textarea "**********"
click at [500, 138] on div "grid" at bounding box center [526, 134] width 128 height 33
type input "**********"
click at [669, 118] on html "**********" at bounding box center [649, 320] width 1298 height 640
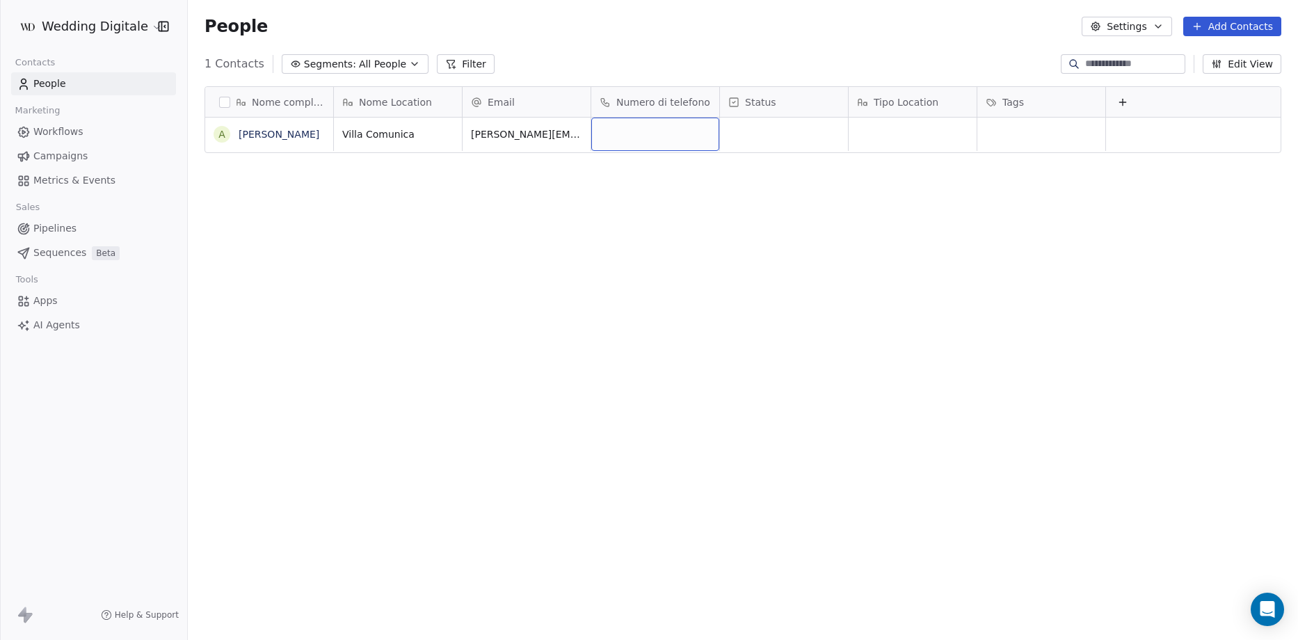
click at [663, 133] on div "grid" at bounding box center [655, 134] width 128 height 33
type input "**********"
click at [736, 129] on html "**********" at bounding box center [649, 320] width 1298 height 640
click at [768, 134] on div "grid" at bounding box center [784, 134] width 128 height 33
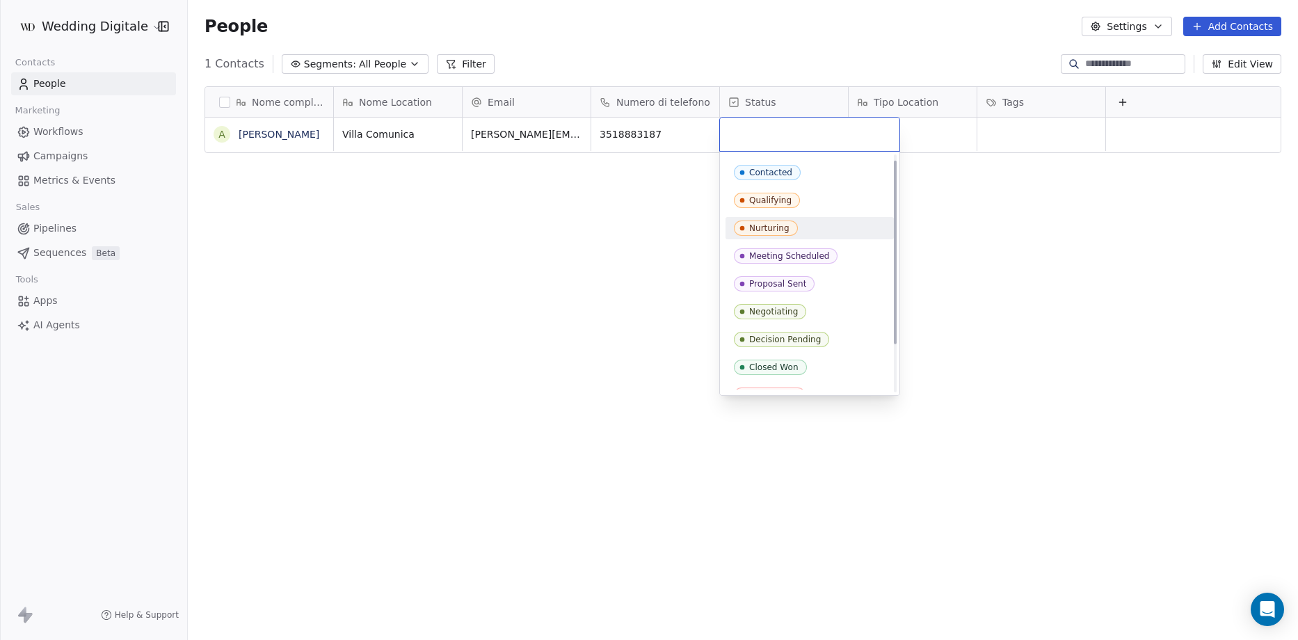
scroll to position [0, 0]
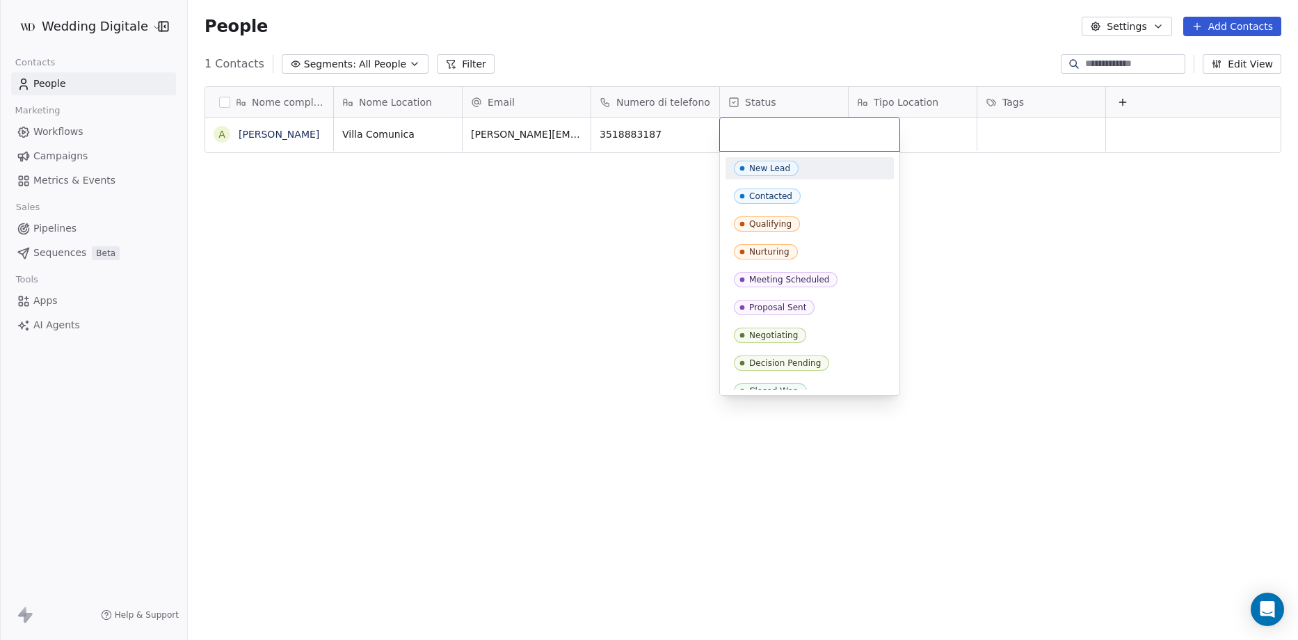
click at [777, 172] on div "New Lead" at bounding box center [769, 168] width 41 height 10
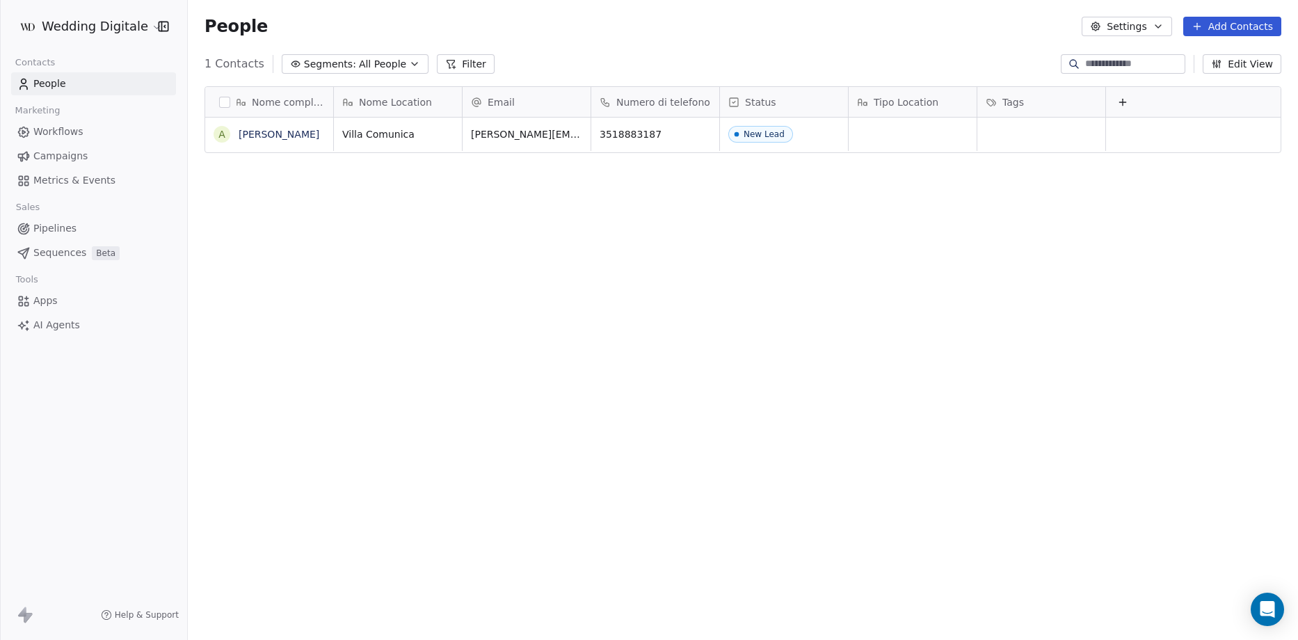
click at [771, 102] on span "Status" at bounding box center [760, 102] width 31 height 14
click at [782, 131] on span "Manage property" at bounding box center [787, 131] width 83 height 14
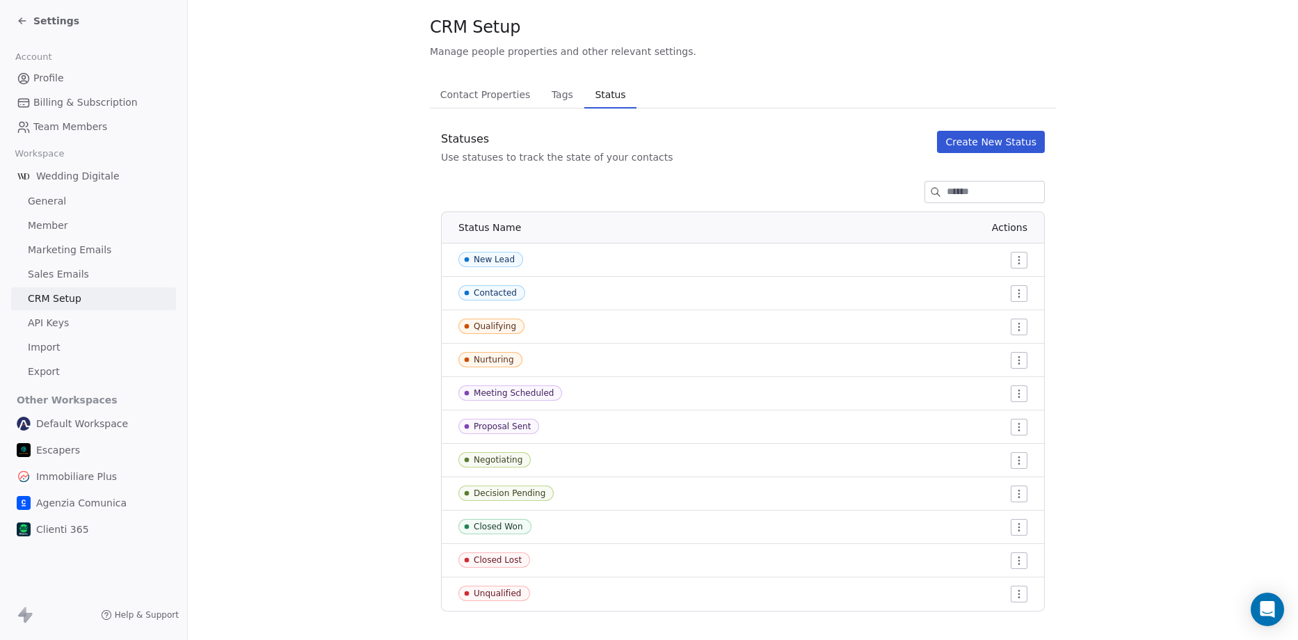
scroll to position [45, 0]
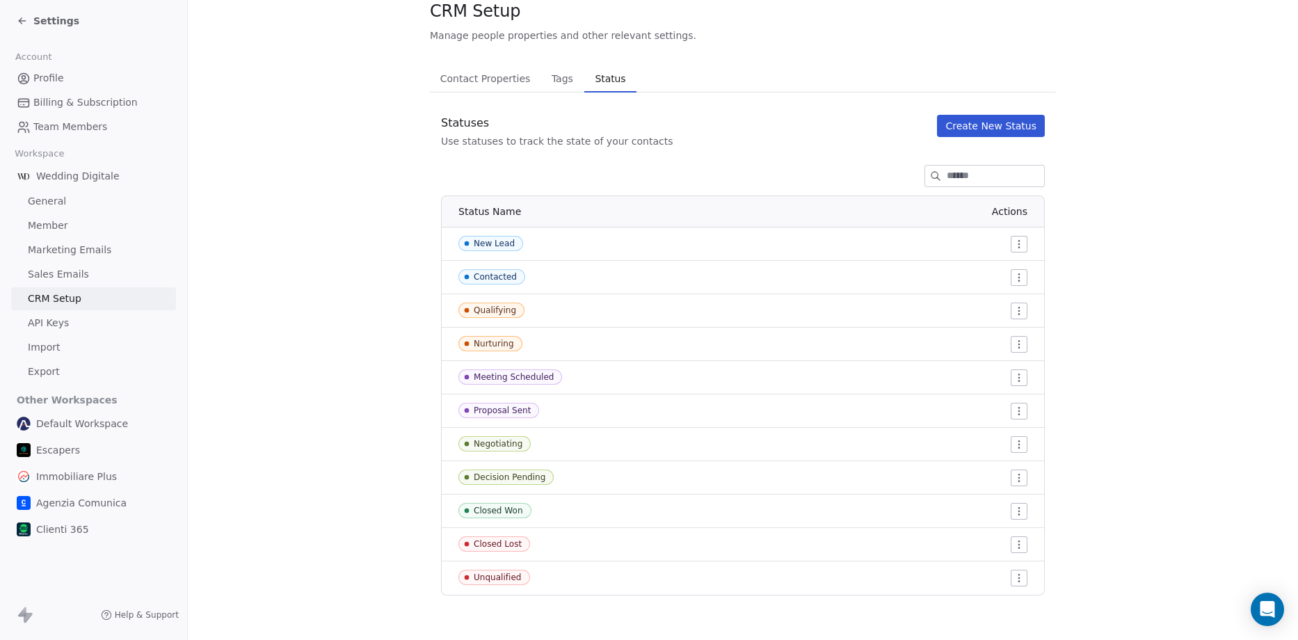
click at [1017, 251] on html "Settings Account Profile Billing & Subscription Team Members Workspace Wedding …" at bounding box center [649, 320] width 1298 height 640
click at [996, 272] on span "Edit" at bounding box center [988, 272] width 19 height 14
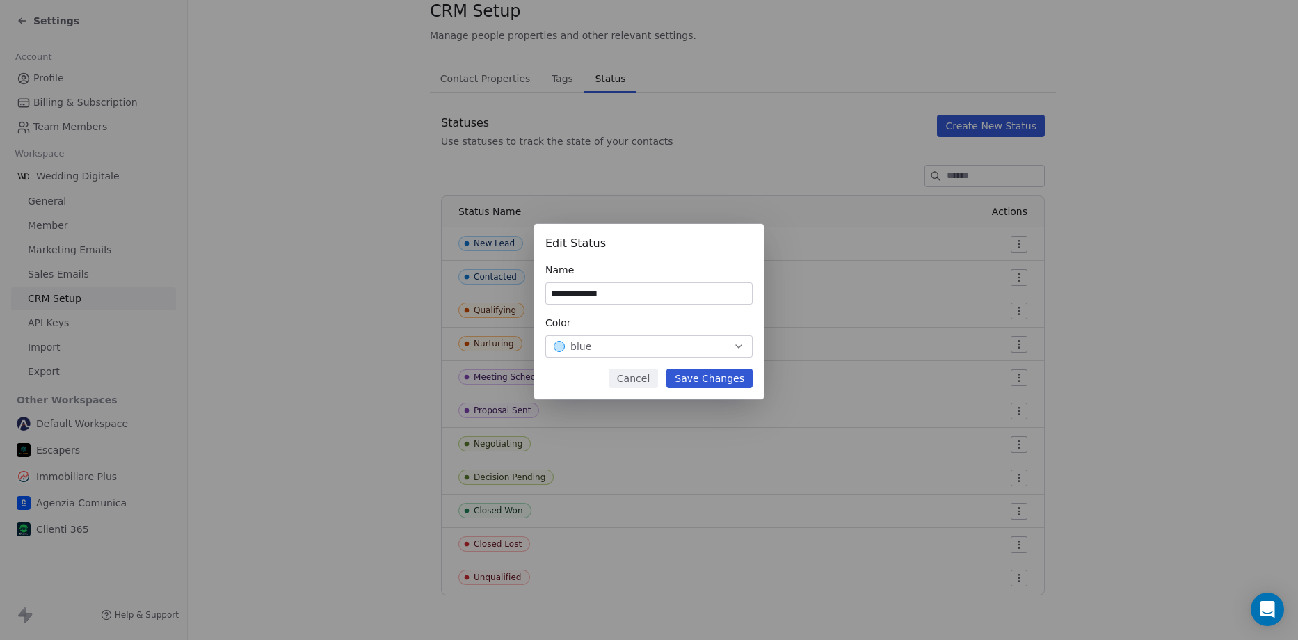
type input "**********"
click at [722, 378] on button "Save Changes" at bounding box center [709, 378] width 86 height 19
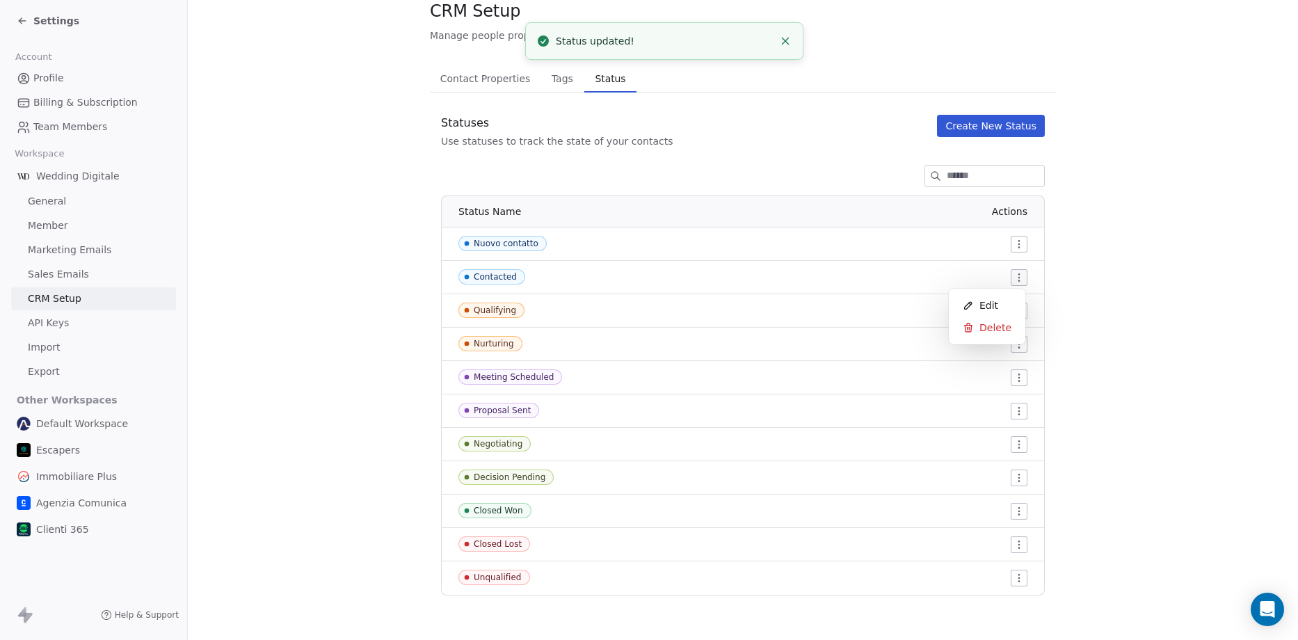
click at [1016, 277] on html "Settings Account Profile Billing & Subscription Team Members Workspace Wedding …" at bounding box center [649, 320] width 1298 height 640
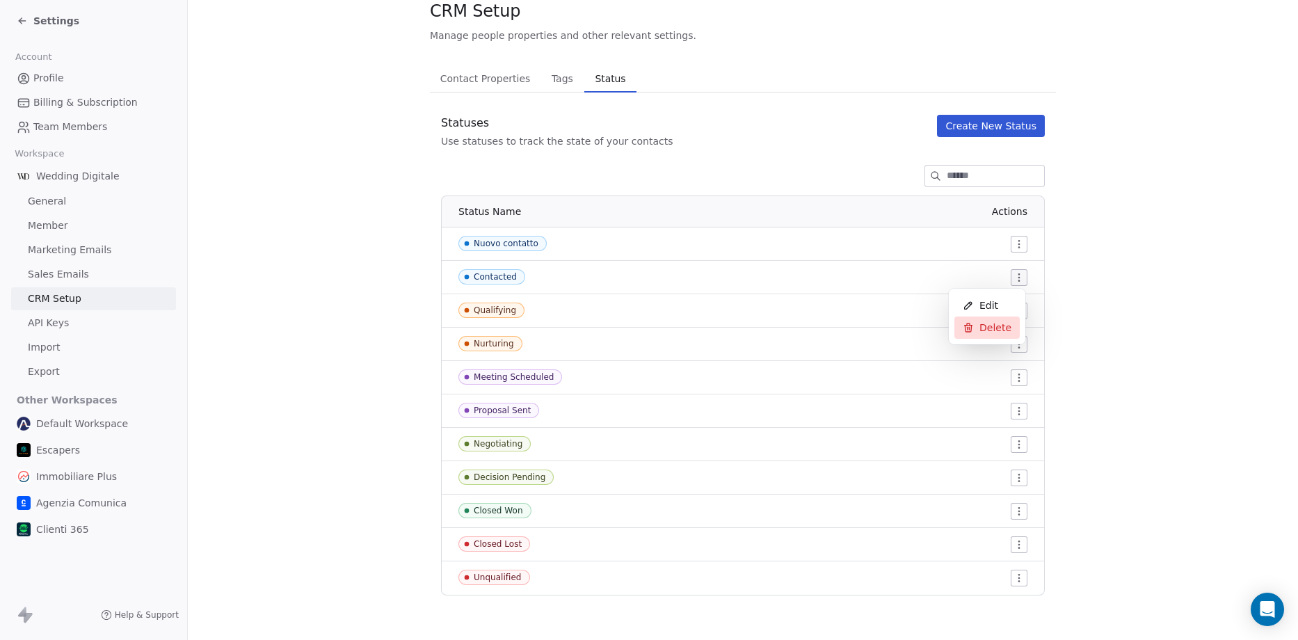
click at [988, 336] on div "Delete" at bounding box center [986, 327] width 65 height 22
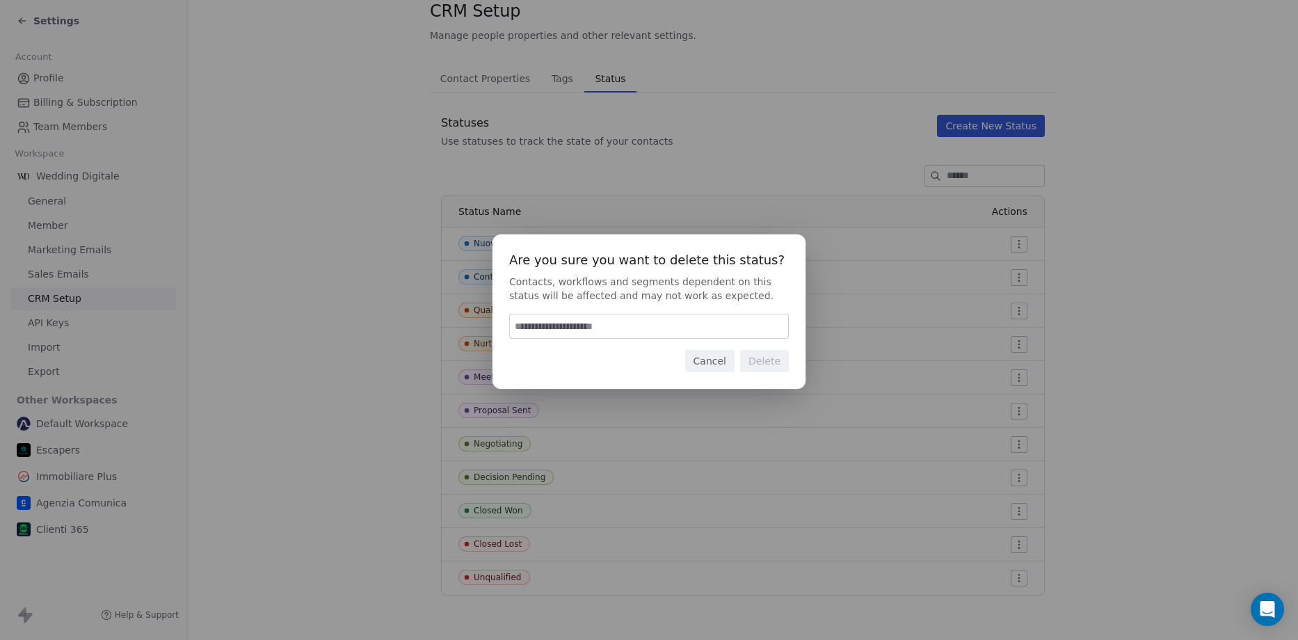
click at [580, 331] on input at bounding box center [649, 326] width 278 height 24
type input "******"
click at [754, 364] on button "Delete" at bounding box center [764, 361] width 49 height 22
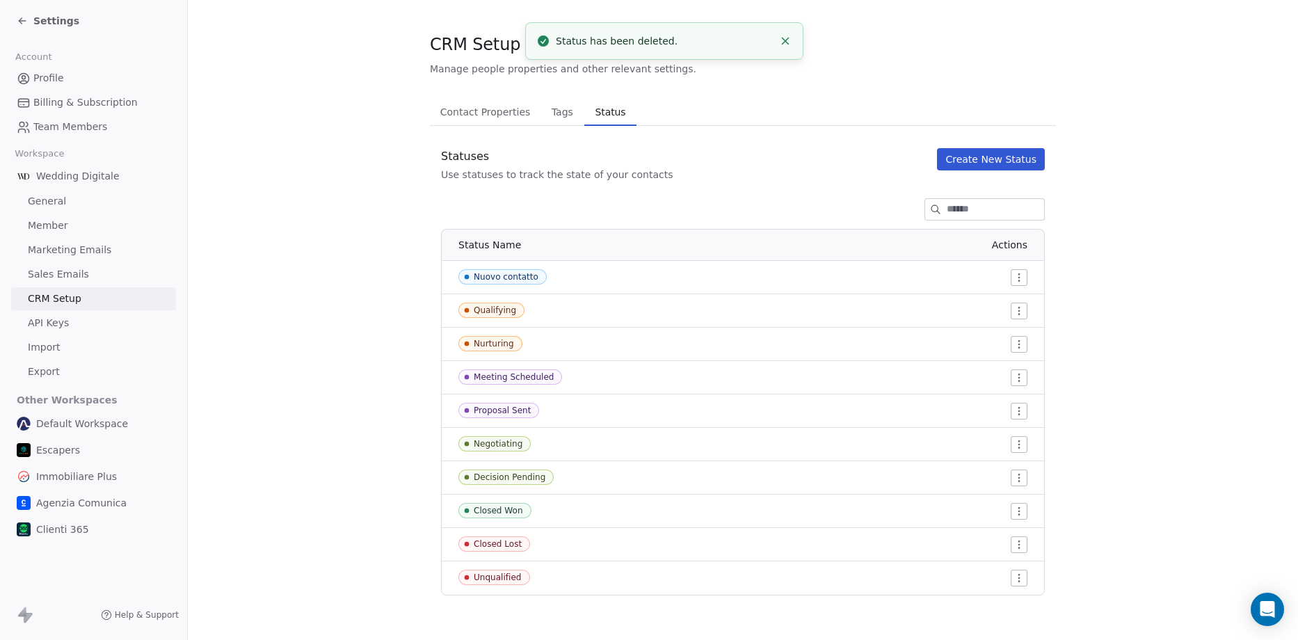
click at [40, 25] on span "Settings" at bounding box center [56, 21] width 46 height 14
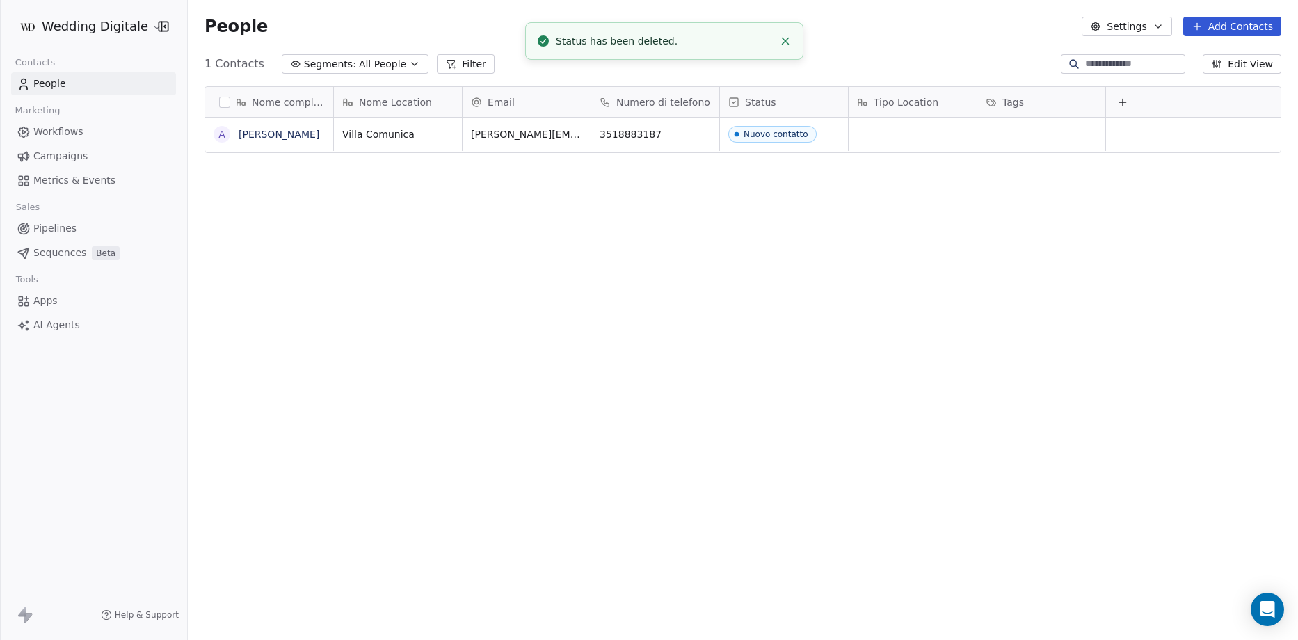
scroll to position [552, 1100]
click at [74, 15] on html "Wedding Digitale Contacts People Marketing Workflows Campaigns Metrics & Events…" at bounding box center [649, 320] width 1298 height 640
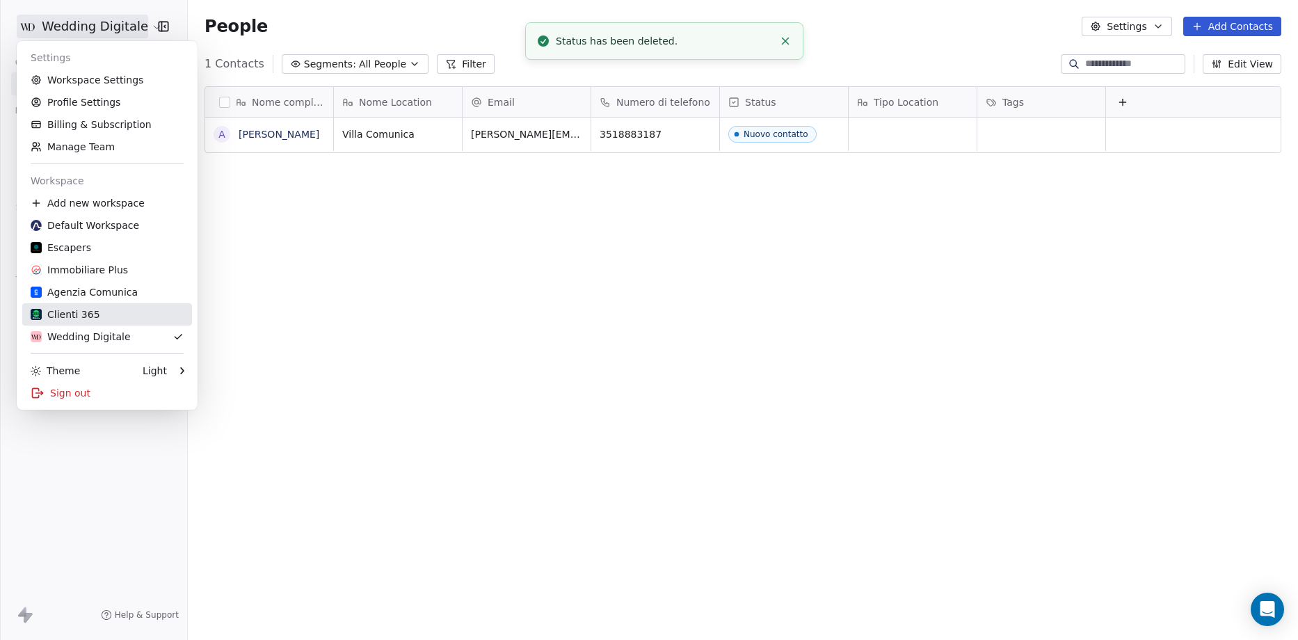
click at [92, 313] on div "Clienti 365" at bounding box center [66, 314] width 70 height 14
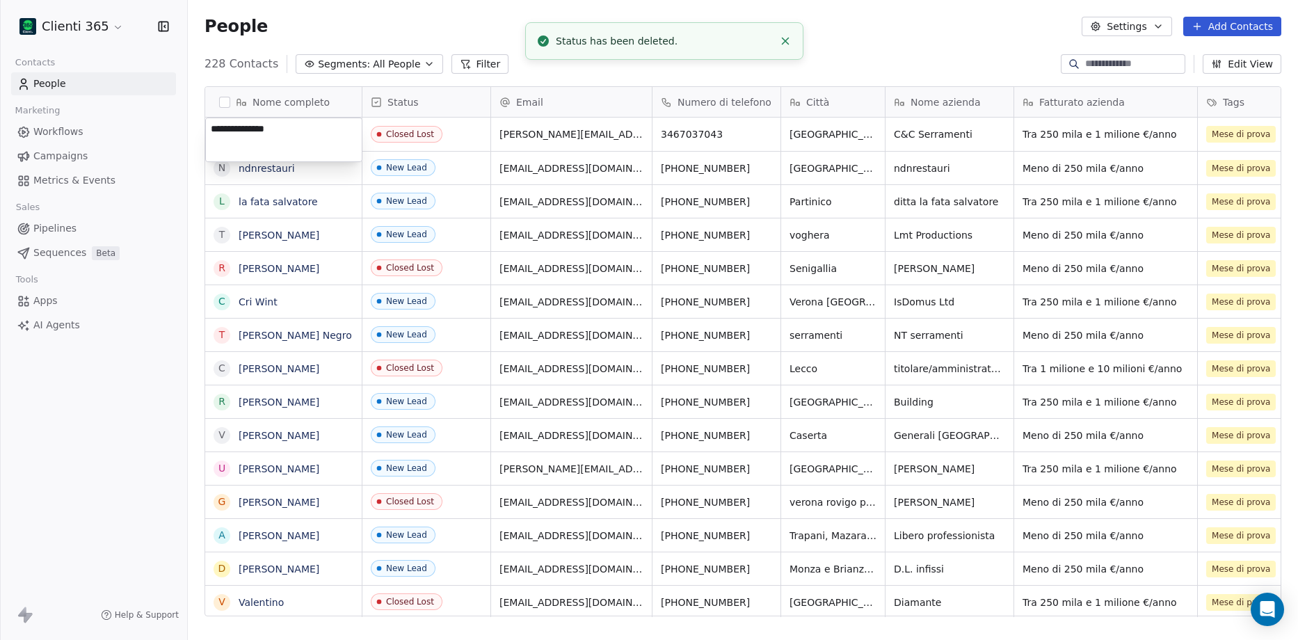
scroll to position [552, 1100]
click at [563, 51] on html "Clienti 365 Contacts People Marketing Workflows Campaigns Metrics & Events Sale…" at bounding box center [649, 320] width 1298 height 640
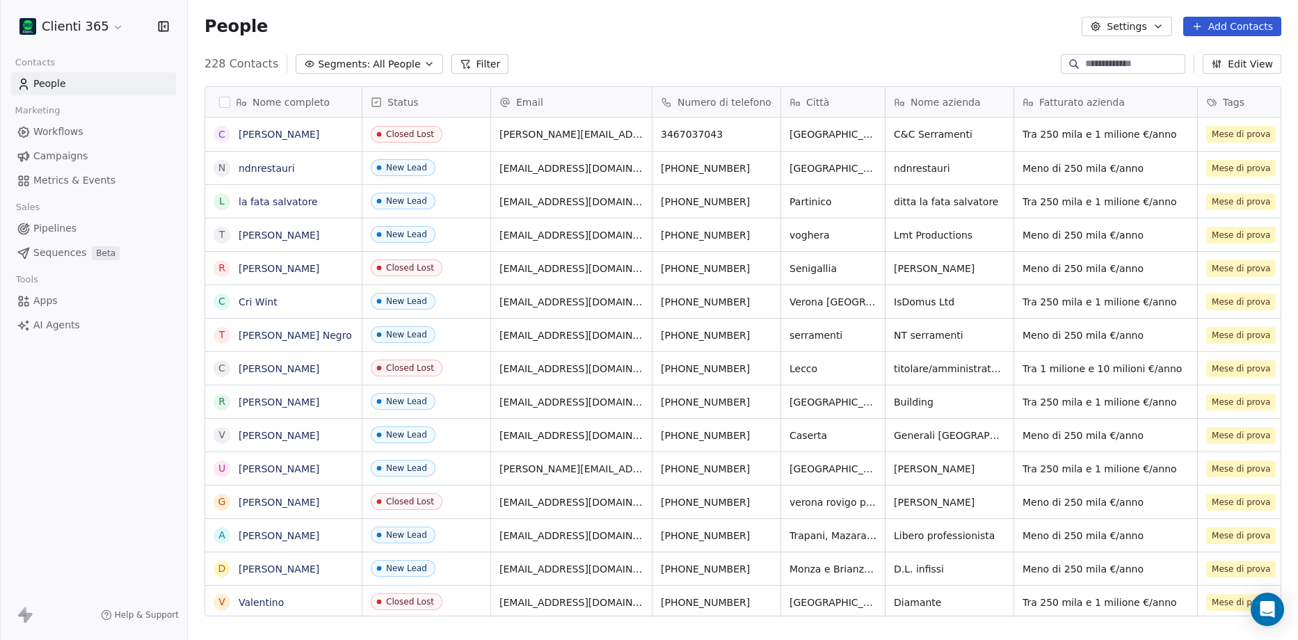
click at [401, 102] on span "Status" at bounding box center [402, 102] width 31 height 14
click at [430, 131] on span "Manage property" at bounding box center [429, 131] width 83 height 14
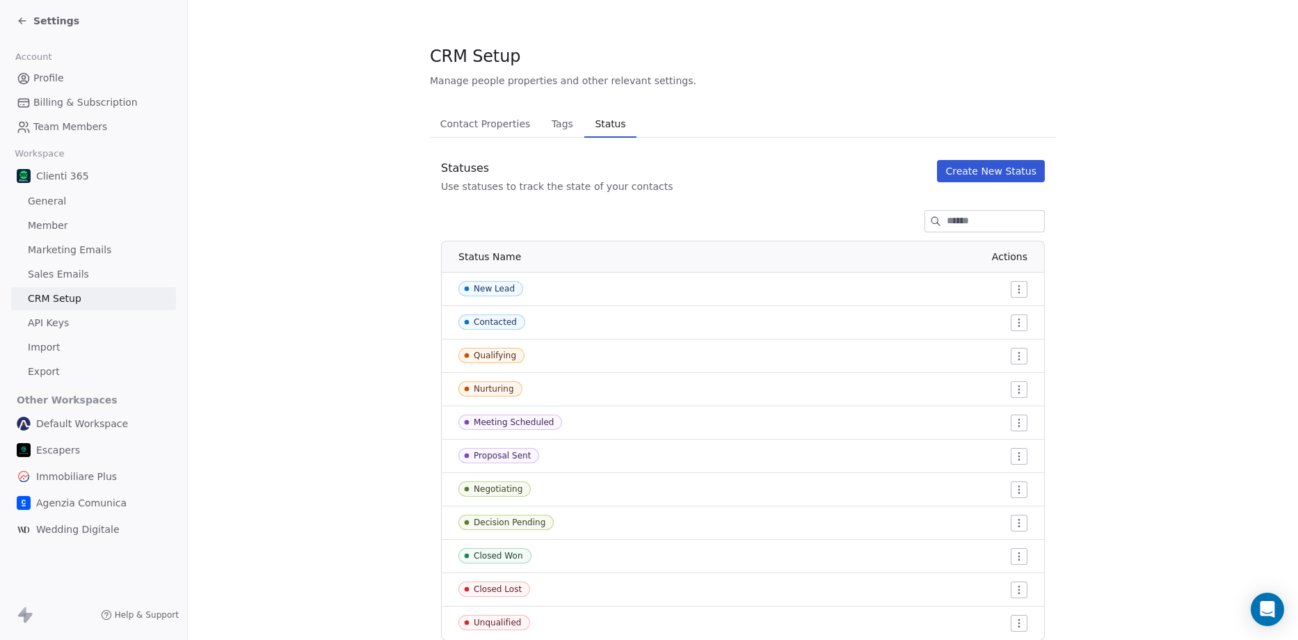
click at [43, 31] on div "Settings" at bounding box center [93, 21] width 187 height 42
click at [44, 20] on span "Settings" at bounding box center [56, 21] width 46 height 14
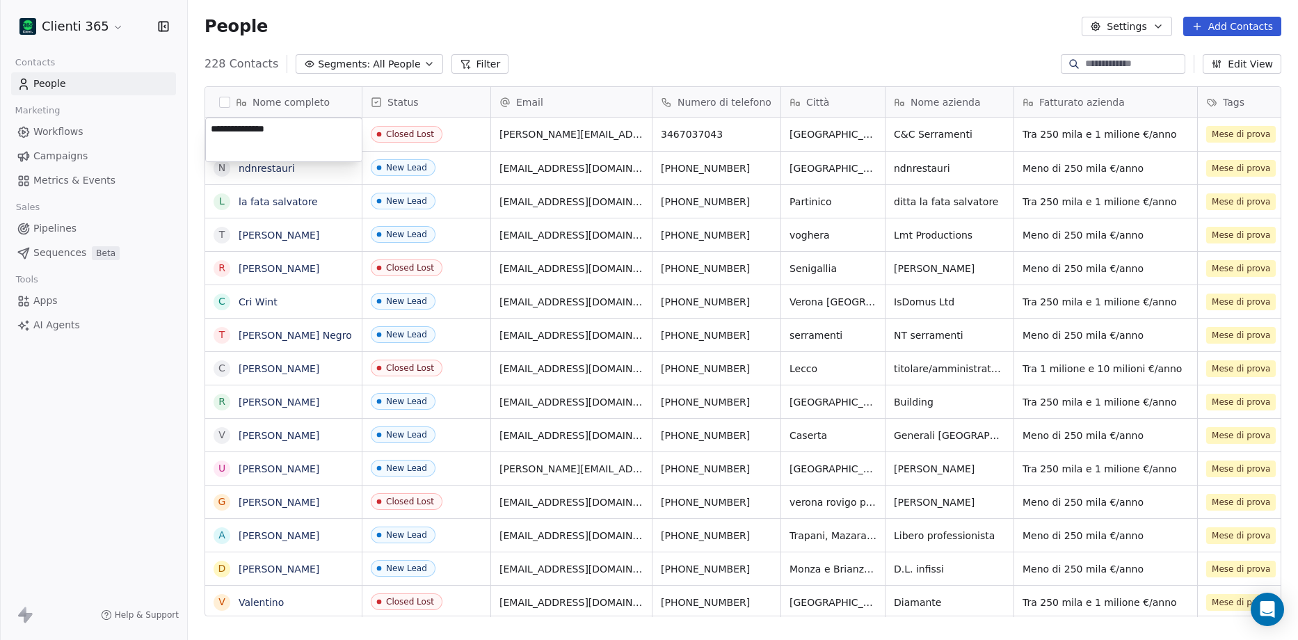
click at [80, 27] on html "Clienti 365 Contacts People Marketing Workflows Campaigns Metrics & Events Sale…" at bounding box center [649, 320] width 1298 height 640
click at [111, 22] on html "Clienti 365 Contacts People Marketing Workflows Campaigns Metrics & Events Sale…" at bounding box center [649, 320] width 1298 height 640
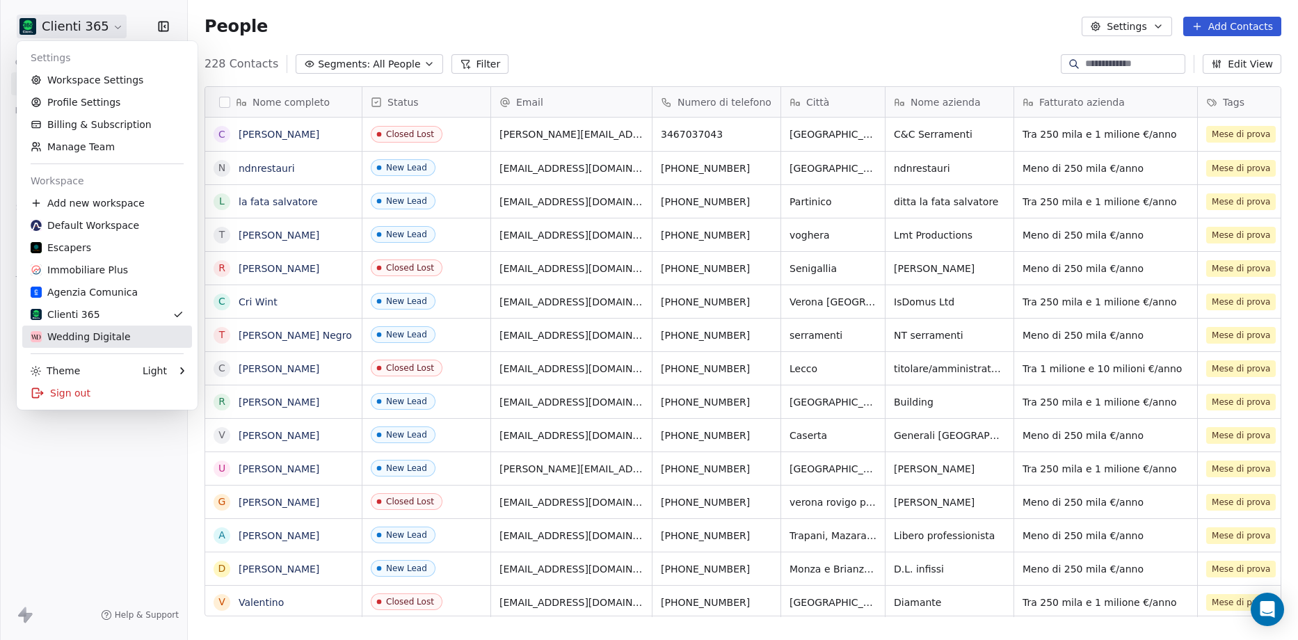
click at [71, 335] on div "Wedding Digitale" at bounding box center [81, 337] width 100 height 14
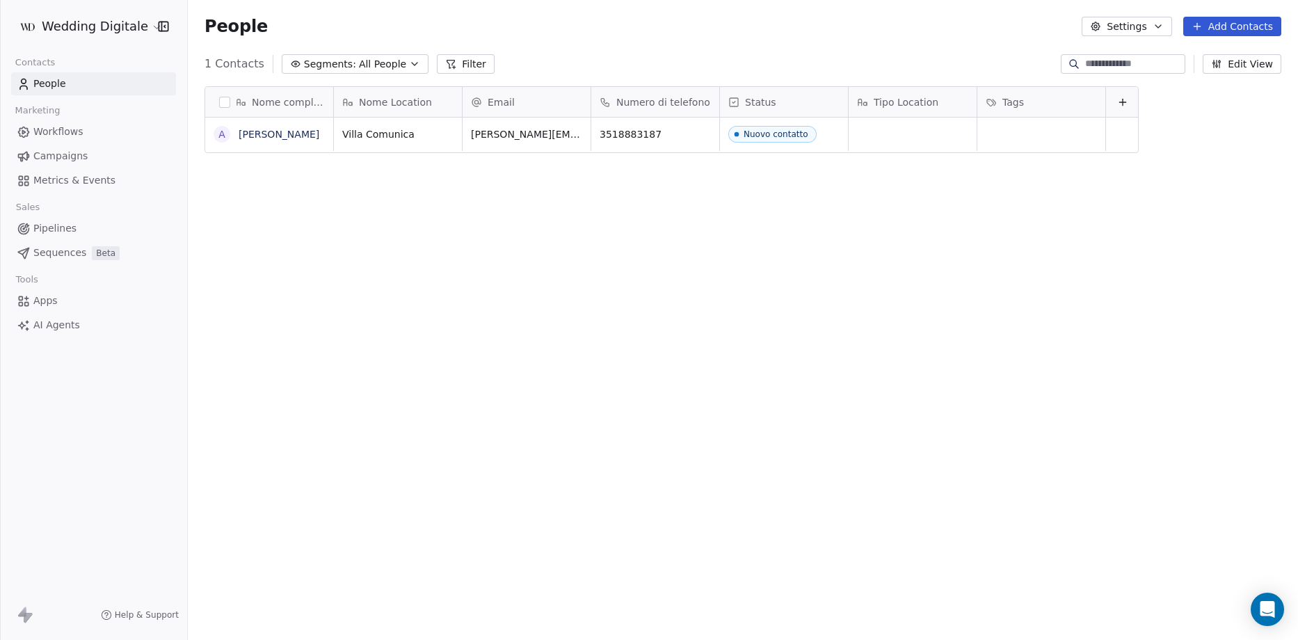
scroll to position [552, 1100]
click at [746, 100] on span "Status" at bounding box center [760, 102] width 31 height 14
click at [765, 129] on span "Manage property" at bounding box center [787, 131] width 83 height 14
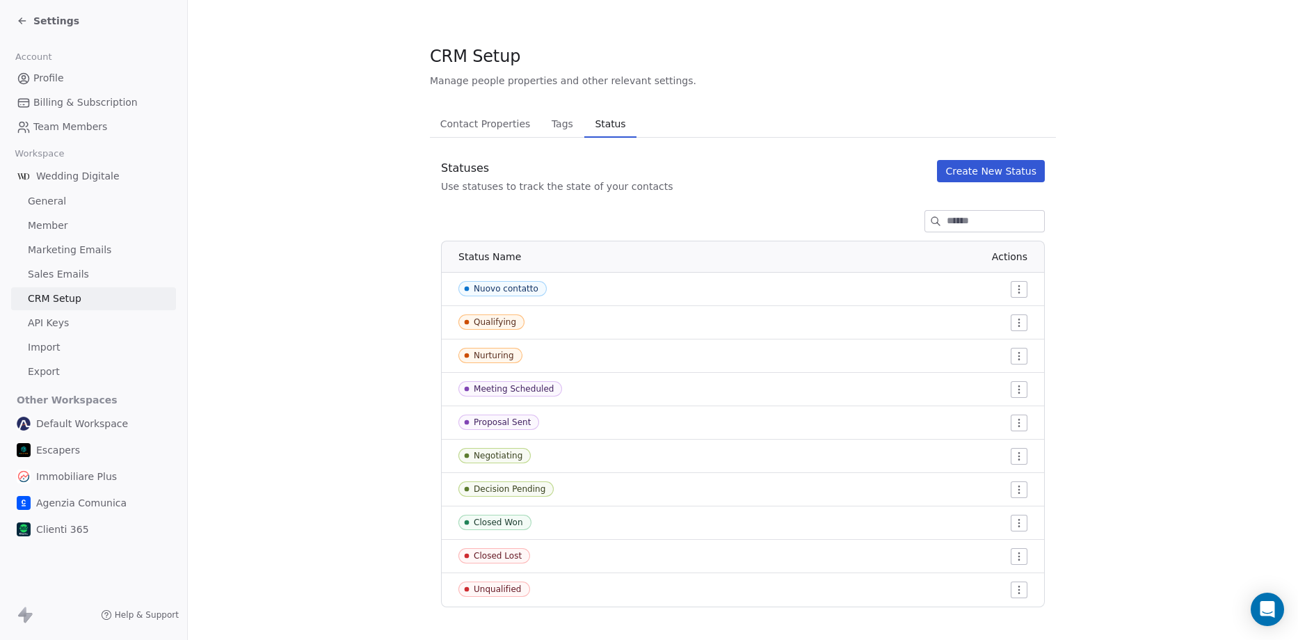
scroll to position [12, 0]
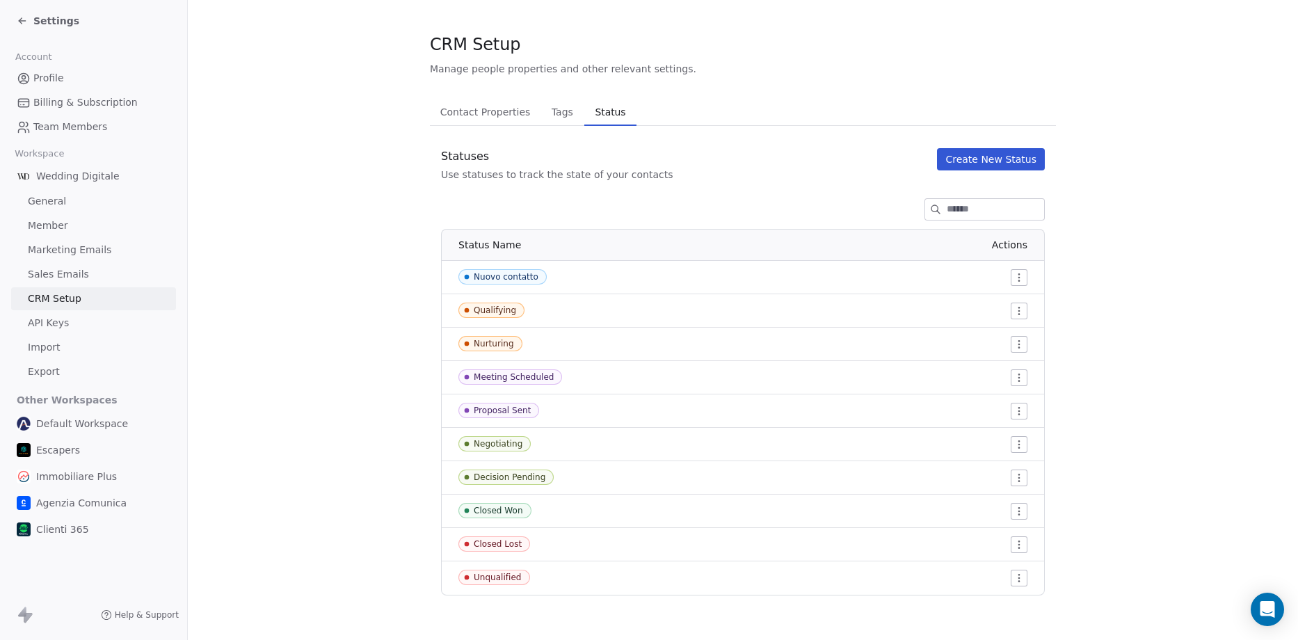
click at [1018, 314] on html "Settings Account Profile Billing & Subscription Team Members Workspace Wedding …" at bounding box center [649, 320] width 1298 height 640
click at [997, 335] on div "Edit" at bounding box center [986, 339] width 65 height 22
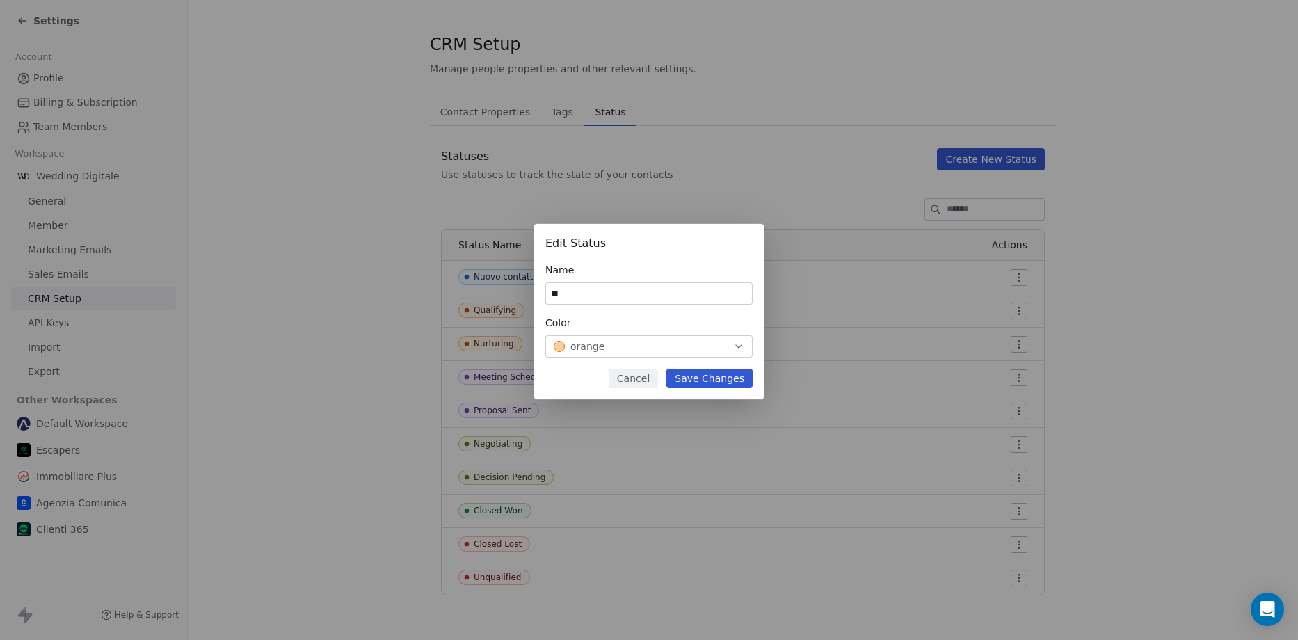
type input "*"
type input "**********"
click at [714, 380] on button "Save Changes" at bounding box center [709, 378] width 86 height 19
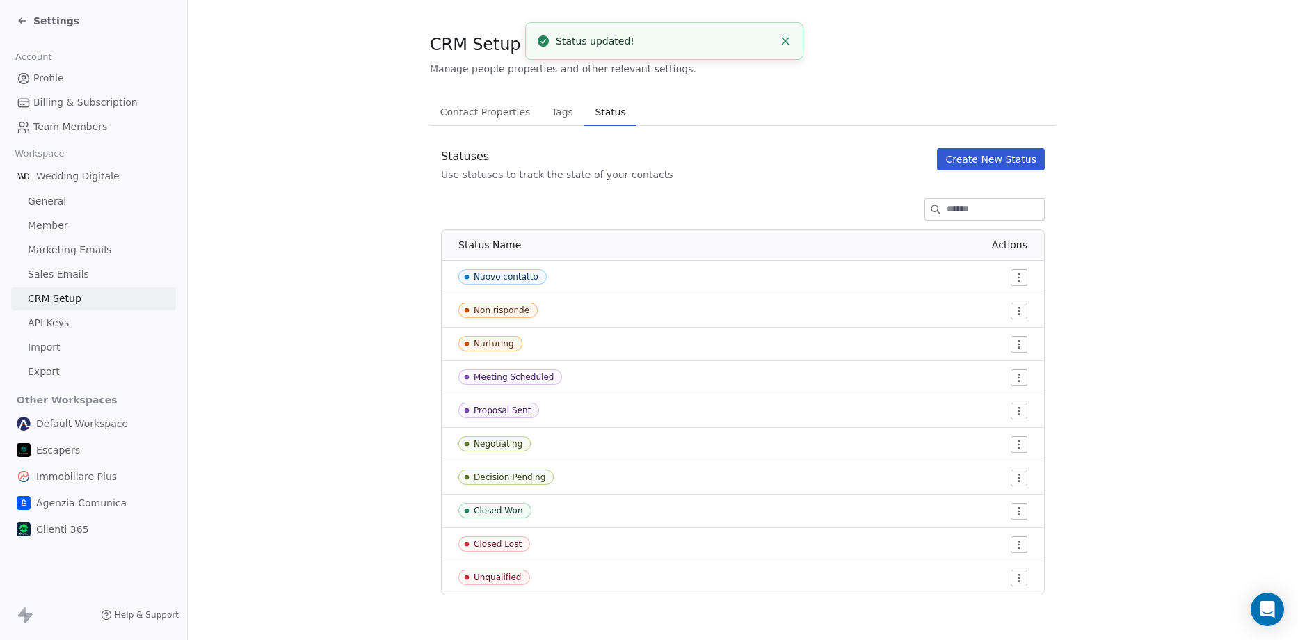
click at [1013, 349] on html "Settings Account Profile Billing & Subscription Team Members Workspace Wedding …" at bounding box center [649, 320] width 1298 height 640
click at [993, 370] on span "Edit" at bounding box center [988, 372] width 19 height 14
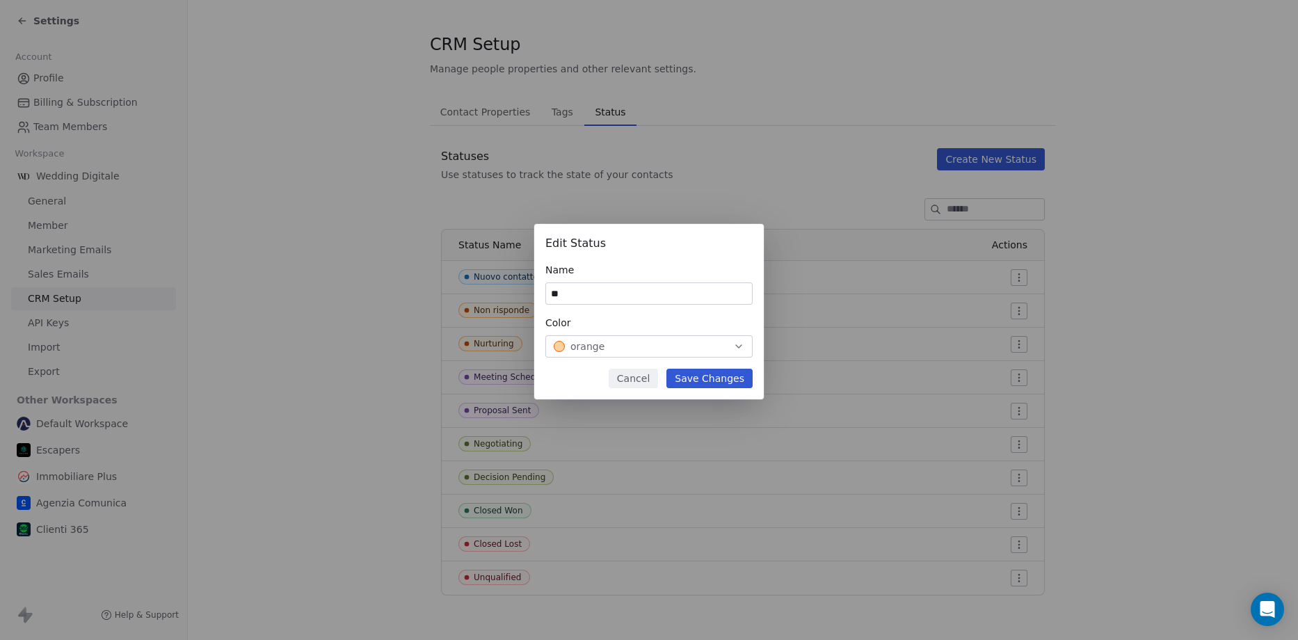
type input "*"
click at [611, 286] on input "**********" at bounding box center [649, 293] width 206 height 21
type input "*"
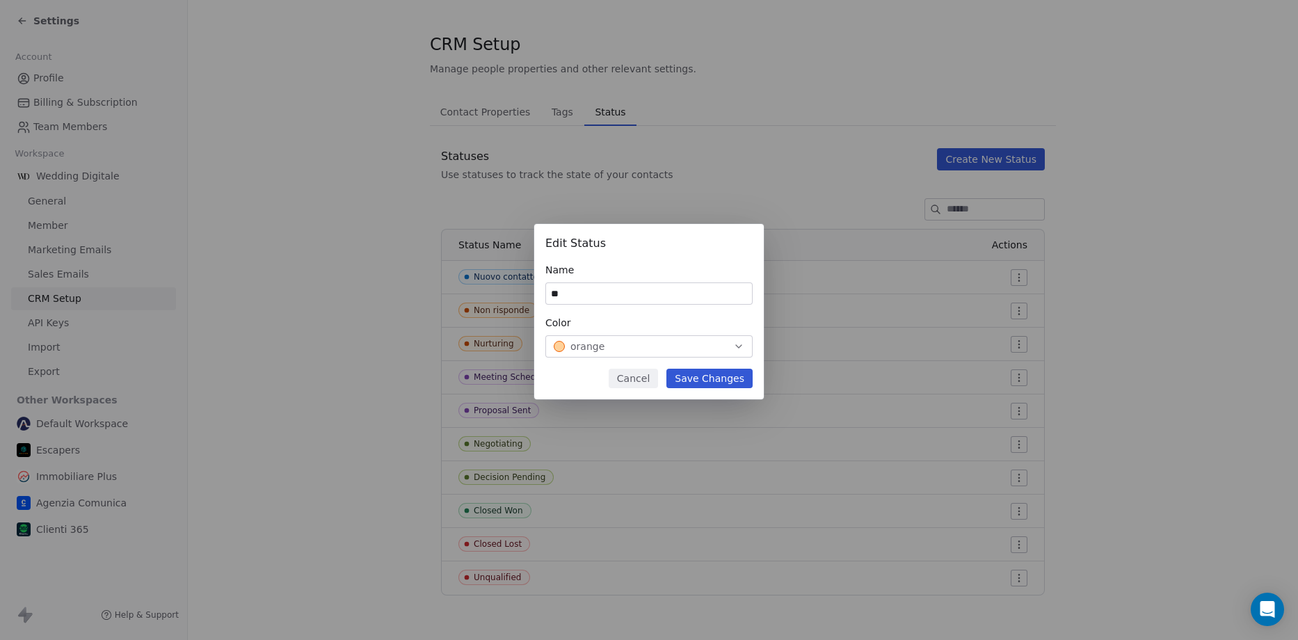
type input "*"
type input "**********"
click at [707, 383] on button "Save Changes" at bounding box center [709, 378] width 86 height 19
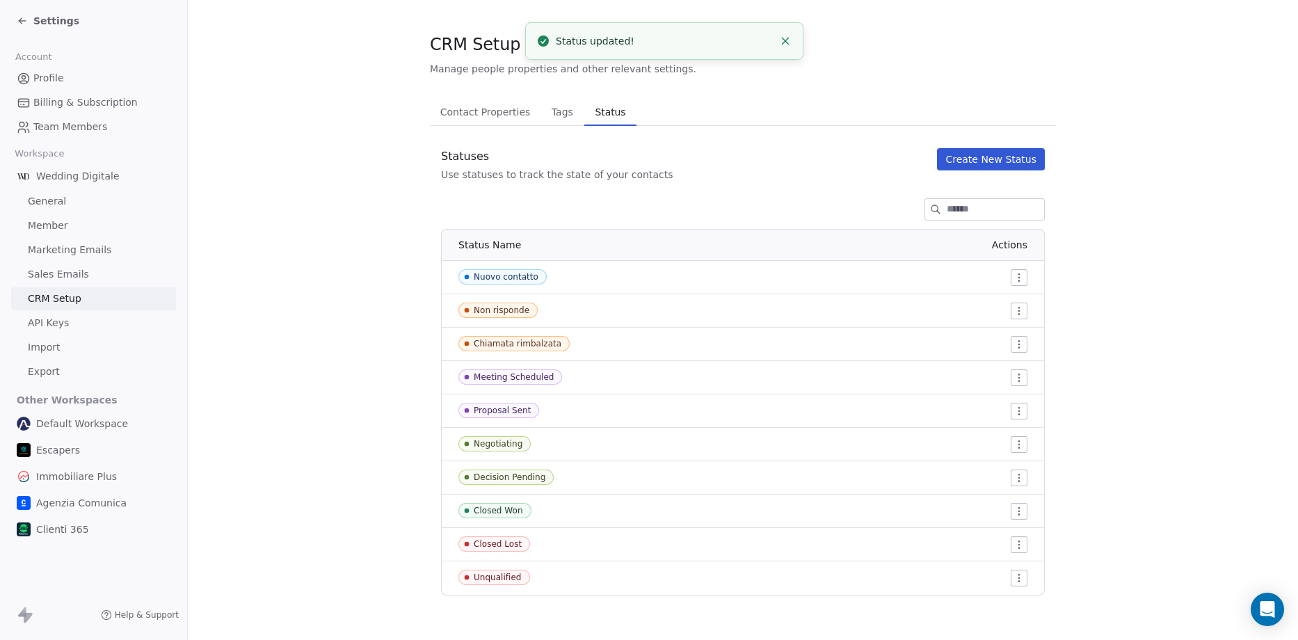
click at [1010, 378] on html "Settings Account Profile Billing & Subscription Team Members Workspace Wedding …" at bounding box center [649, 320] width 1298 height 640
click at [985, 404] on span "Edit" at bounding box center [988, 405] width 19 height 14
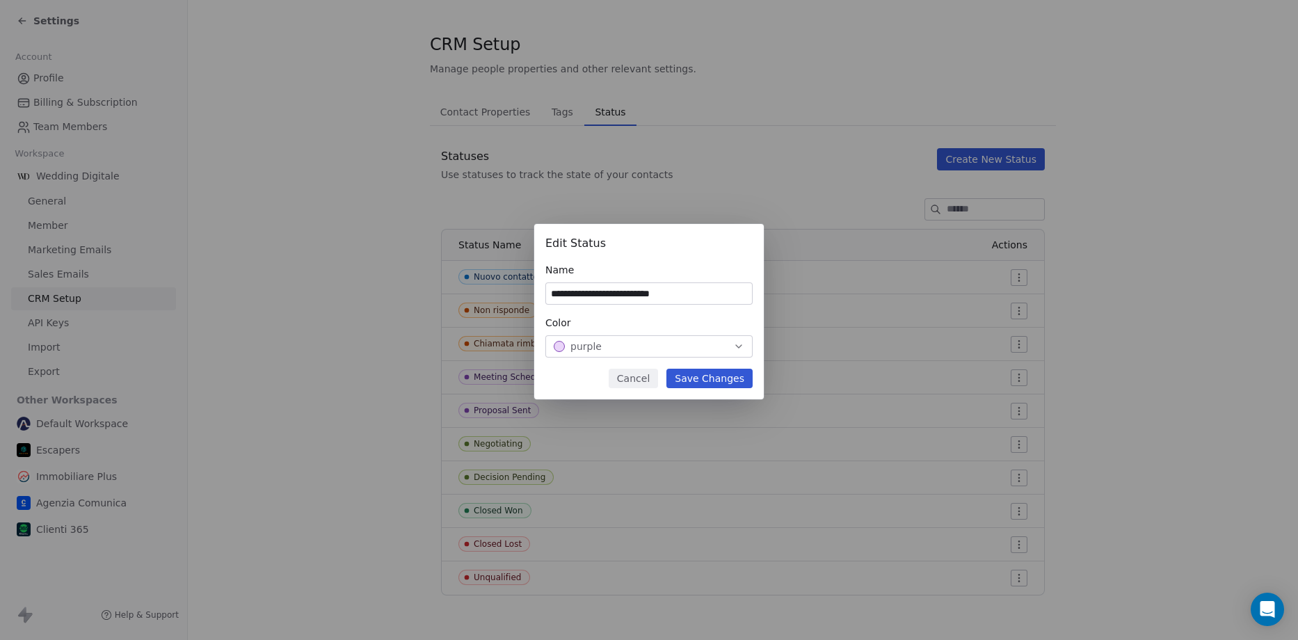
type input "**********"
click at [707, 371] on button "Save Changes" at bounding box center [709, 378] width 86 height 19
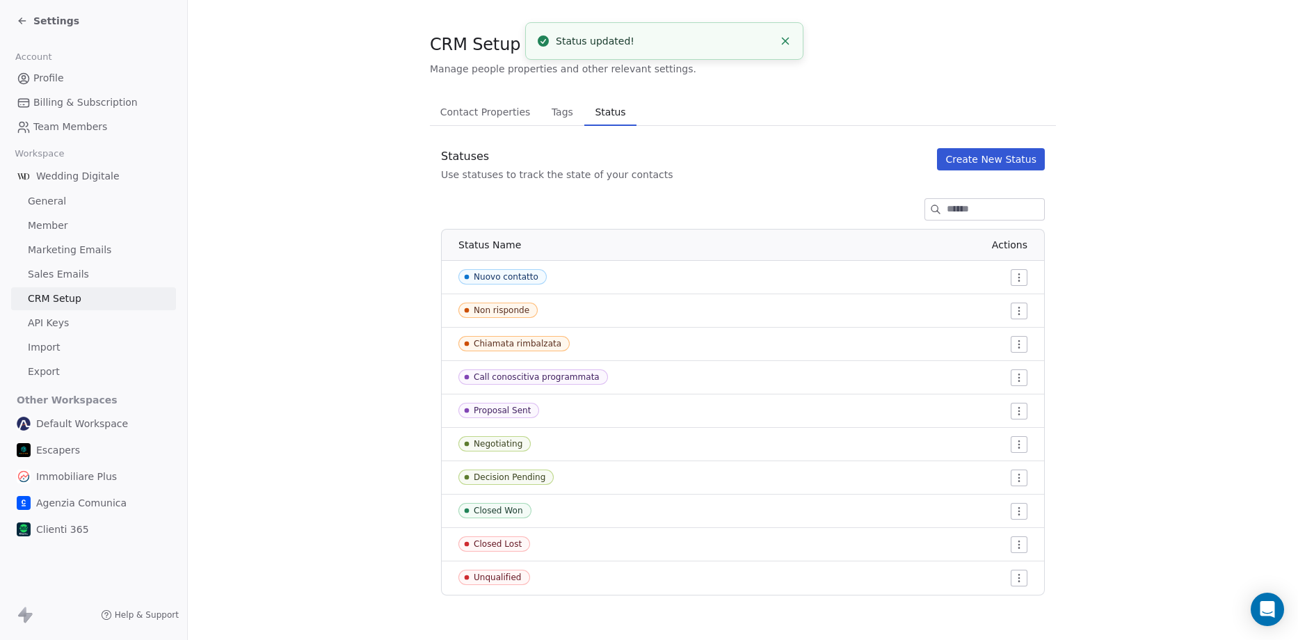
click at [1005, 415] on html "Settings Account Profile Billing & Subscription Team Members Workspace Wedding …" at bounding box center [649, 320] width 1298 height 640
click at [980, 438] on span "Edit" at bounding box center [988, 439] width 19 height 14
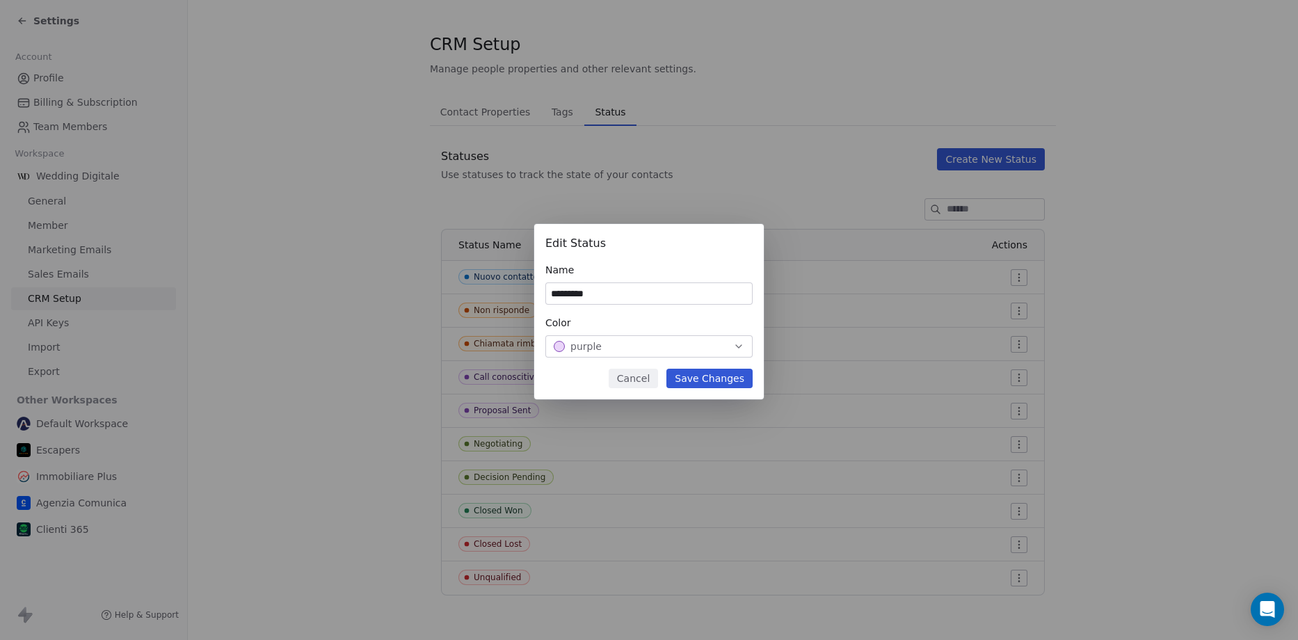
type input "*********"
click at [650, 378] on button "Cancel" at bounding box center [633, 378] width 49 height 19
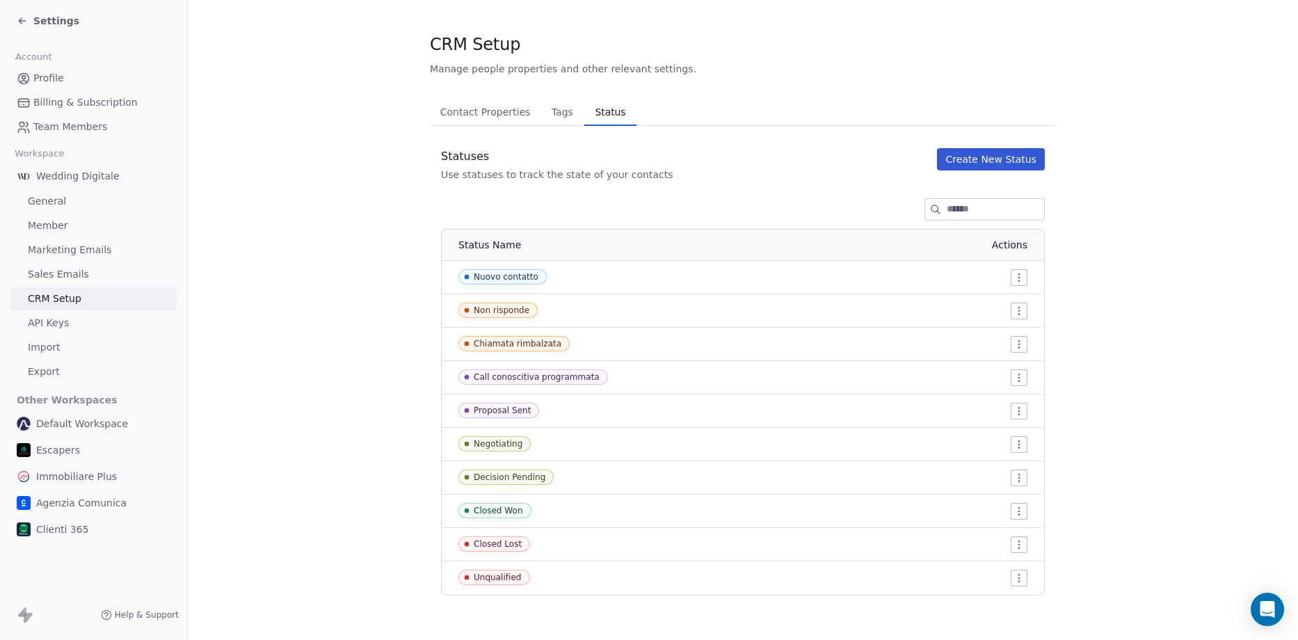
click at [1011, 412] on html "Settings Account Profile Billing & Subscription Team Members Workspace Wedding …" at bounding box center [649, 320] width 1298 height 640
click at [986, 462] on span "Delete" at bounding box center [995, 461] width 32 height 14
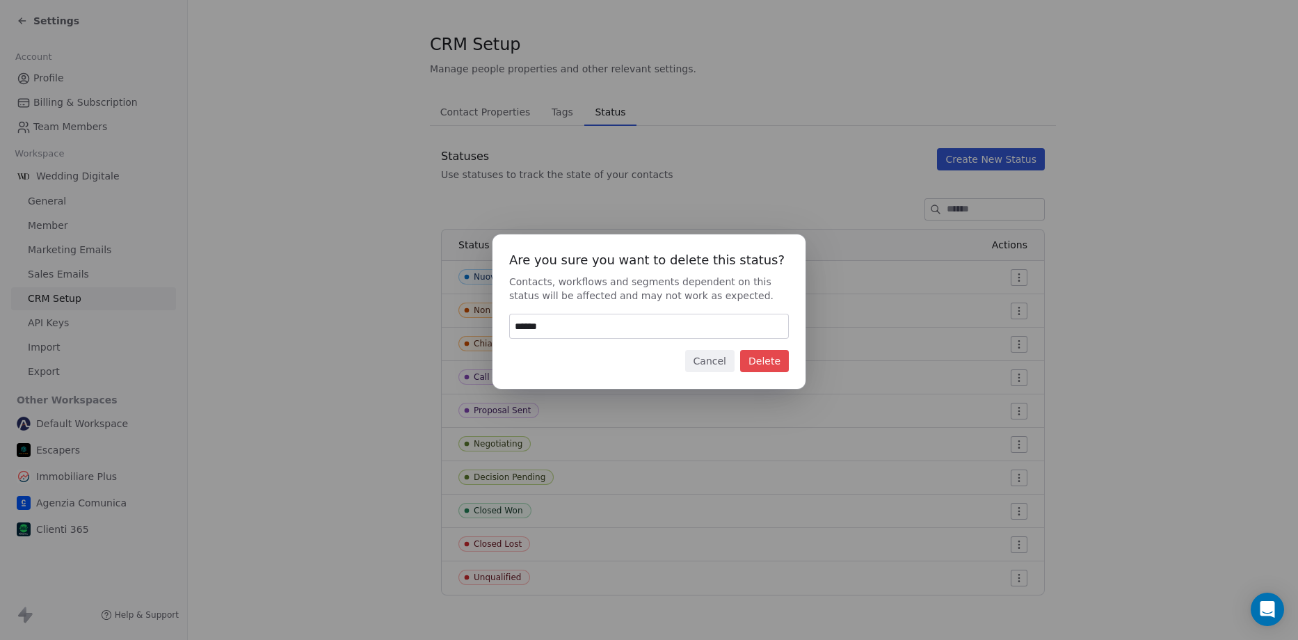
type input "******"
click at [762, 365] on button "Delete" at bounding box center [764, 361] width 49 height 22
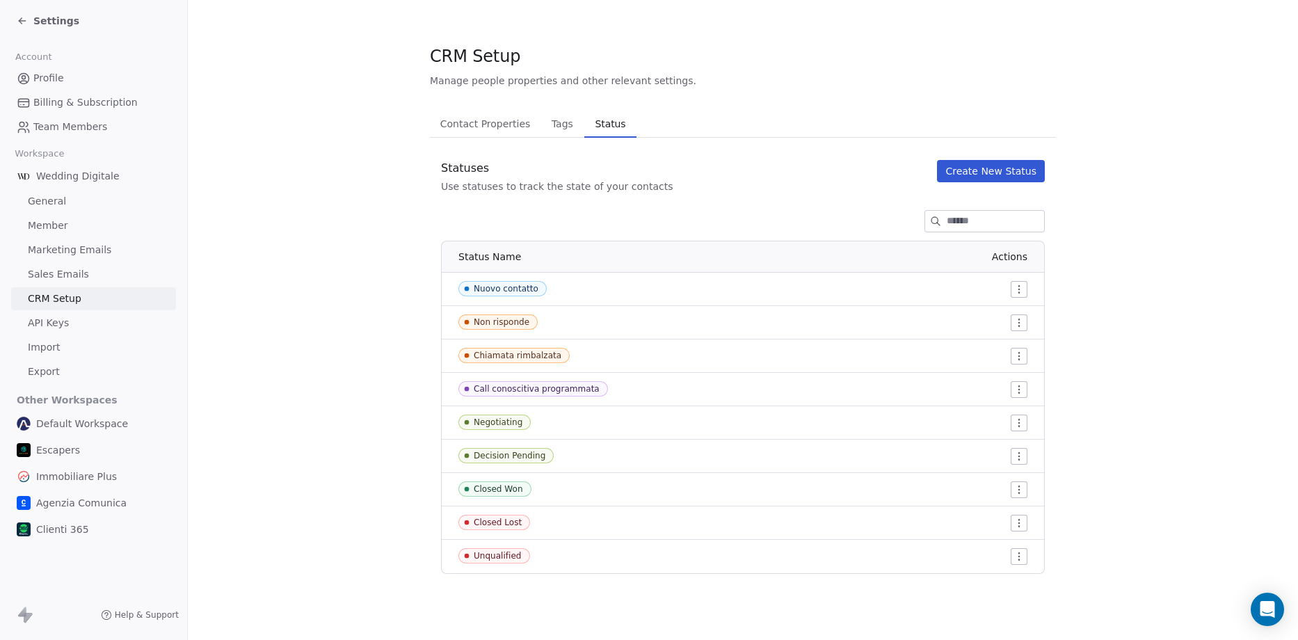
scroll to position [0, 0]
click at [1022, 421] on html "Settings Account Profile Billing & Subscription Team Members Workspace Wedding …" at bounding box center [649, 320] width 1298 height 640
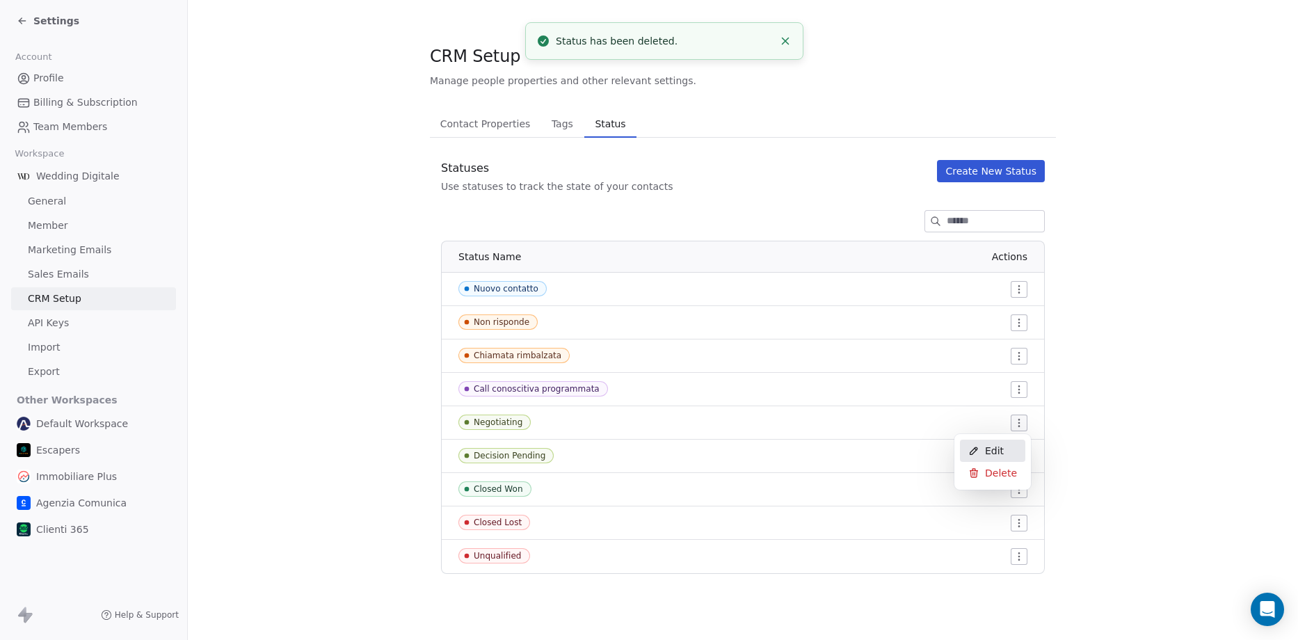
click at [988, 446] on span "Edit" at bounding box center [994, 451] width 19 height 14
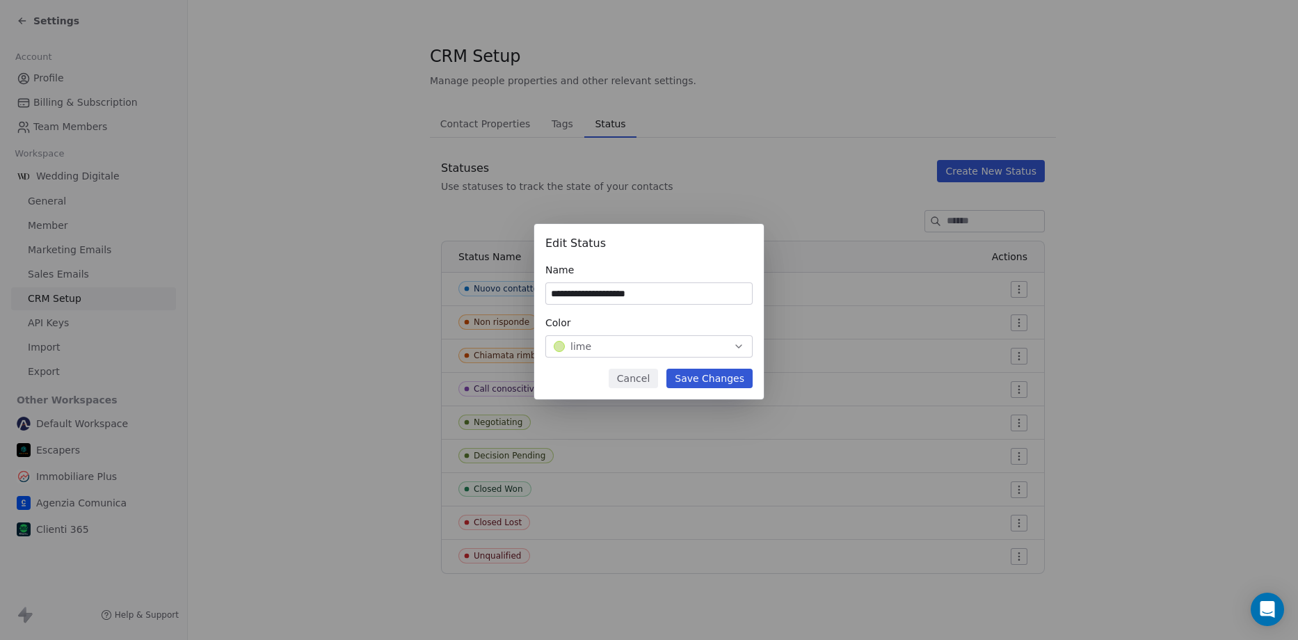
type input "**********"
click at [717, 382] on button "Save Changes" at bounding box center [709, 378] width 86 height 19
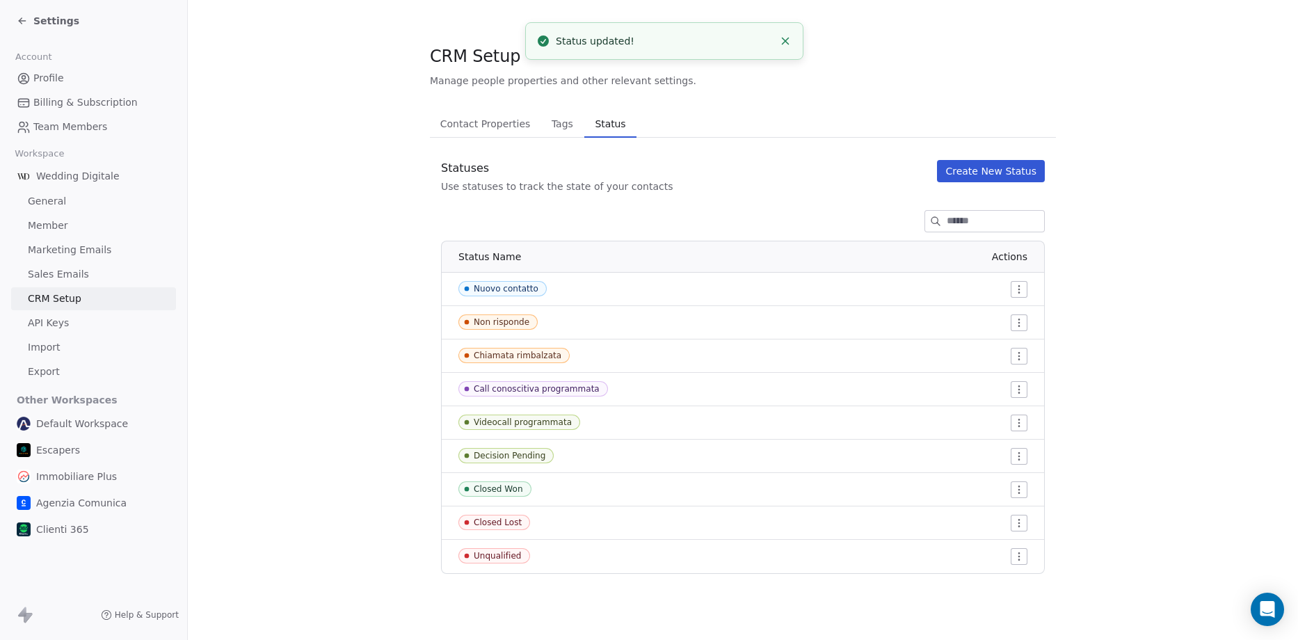
click at [1024, 457] on html "Settings Account Profile Billing & Subscription Team Members Workspace Wedding …" at bounding box center [649, 320] width 1298 height 640
click at [980, 479] on div "Edit" at bounding box center [992, 484] width 65 height 22
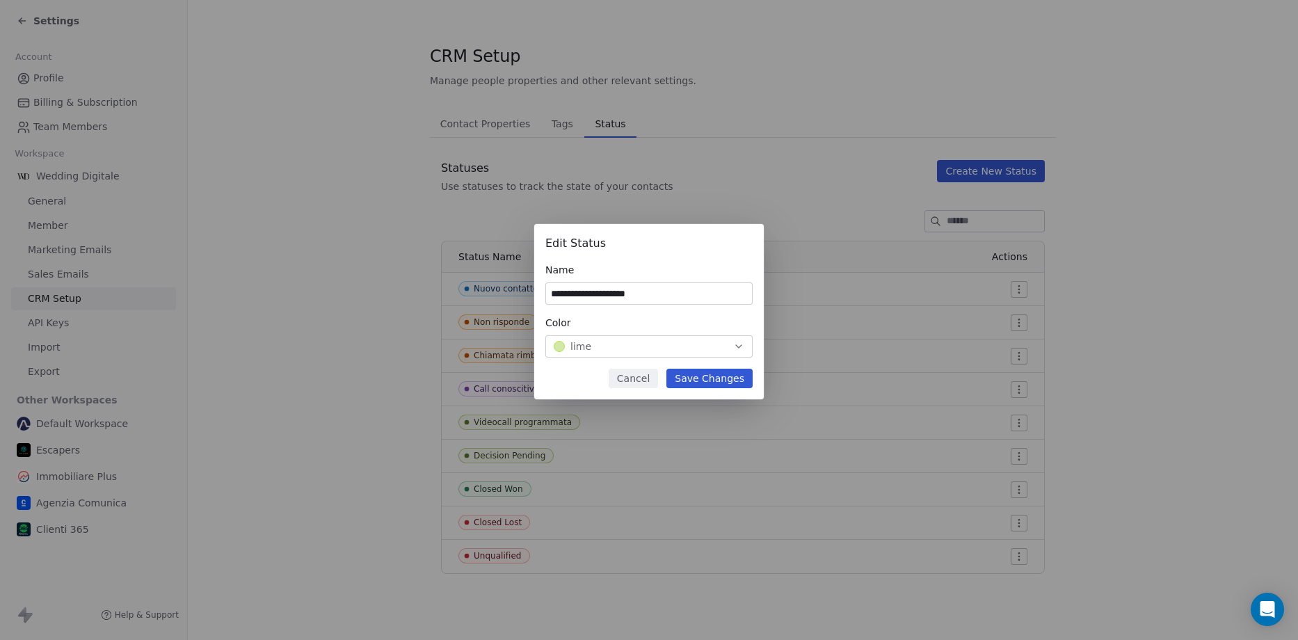
type input "**********"
click at [723, 381] on button "Save Changes" at bounding box center [709, 378] width 86 height 19
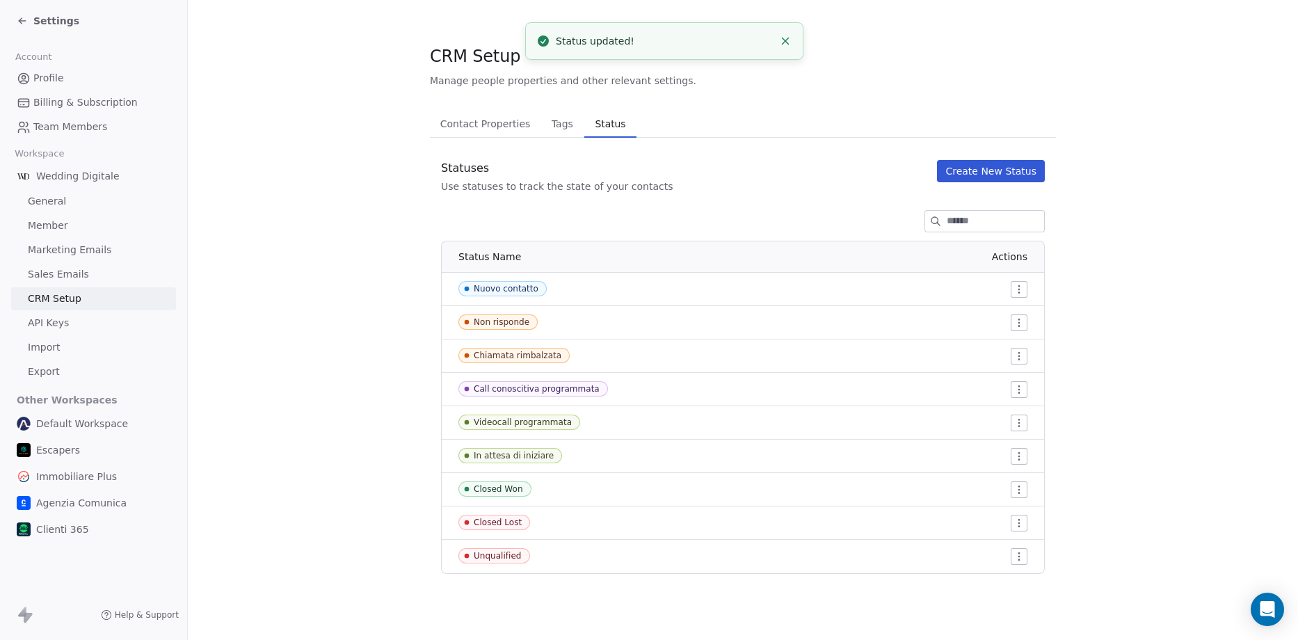
click at [1028, 494] on td at bounding box center [864, 489] width 359 height 33
click at [1020, 492] on html "Settings Account Profile Billing & Subscription Team Members Workspace Wedding …" at bounding box center [649, 320] width 1298 height 640
click at [990, 515] on span "Edit" at bounding box center [994, 517] width 19 height 14
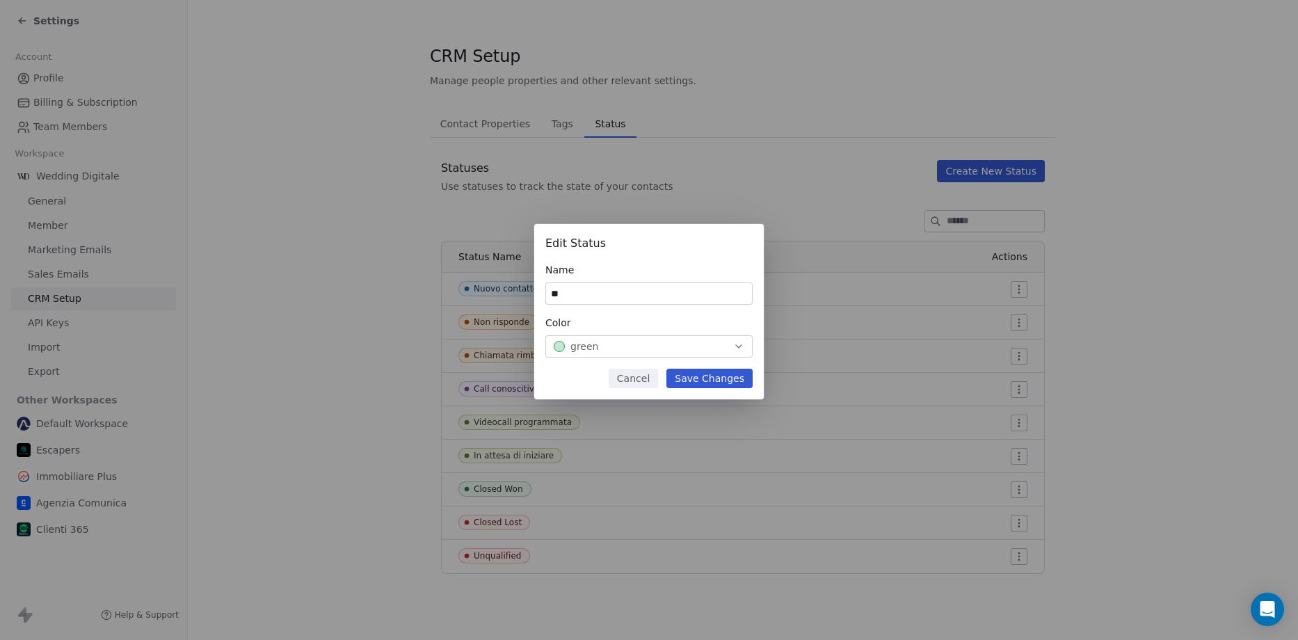
type input "*"
type input "**********"
click at [717, 377] on button "Save Changes" at bounding box center [709, 378] width 86 height 19
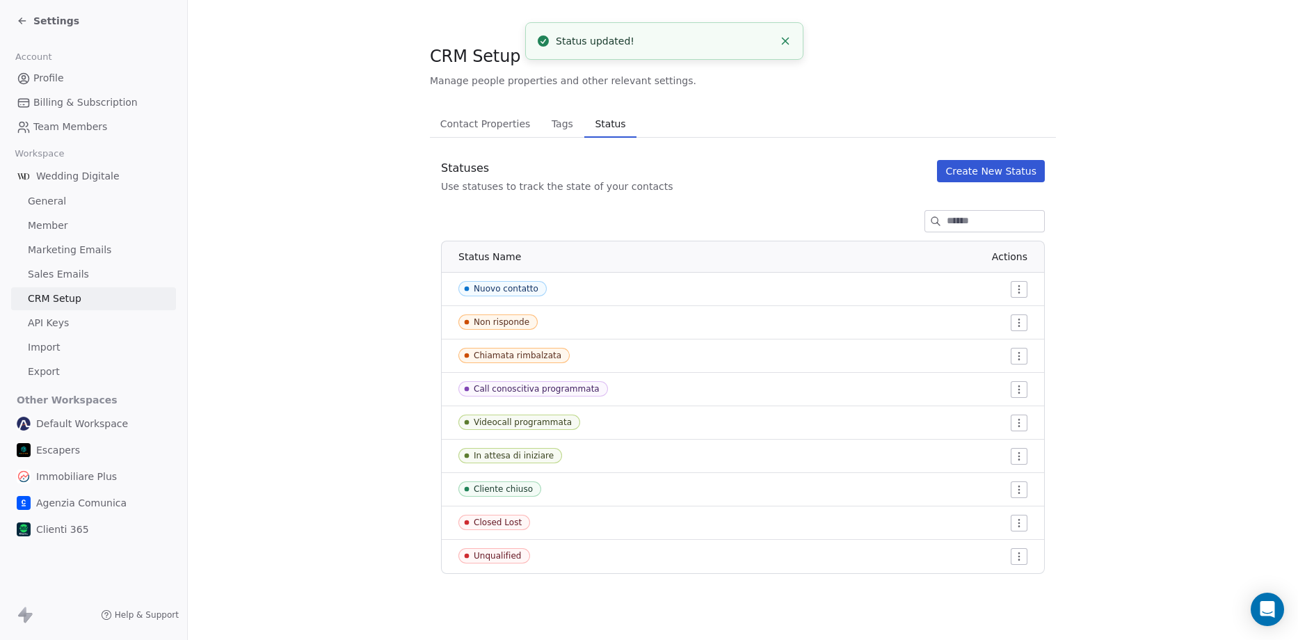
click at [1023, 453] on html "Settings Account Profile Billing & Subscription Team Members Workspace Wedding …" at bounding box center [649, 320] width 1298 height 640
click at [986, 481] on span "Edit" at bounding box center [994, 484] width 19 height 14
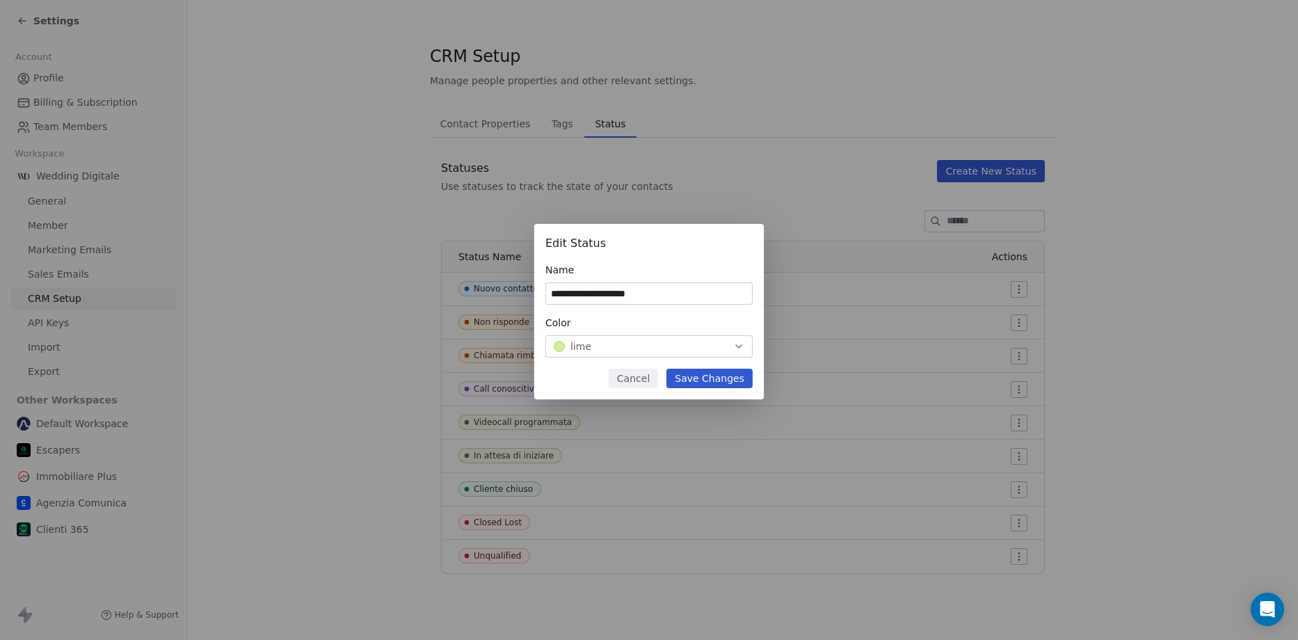
type input "**********"
click at [697, 379] on button "Save Changes" at bounding box center [709, 378] width 86 height 19
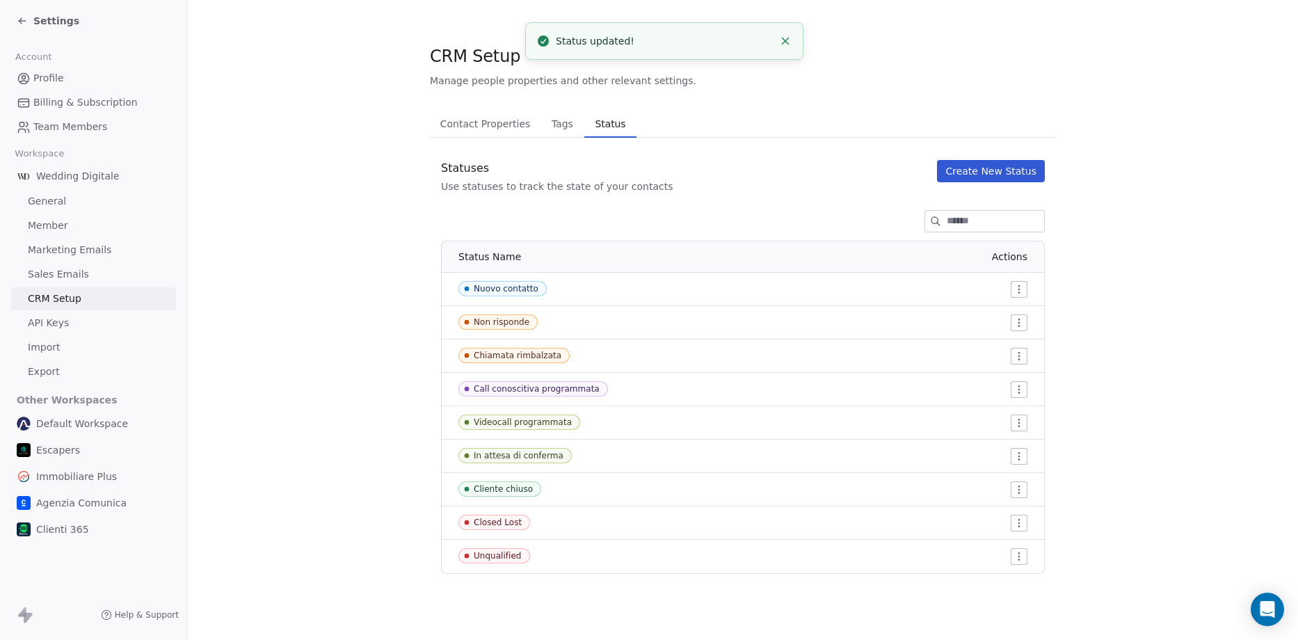
click at [1018, 529] on html "Settings Account Profile Billing & Subscription Team Members Workspace Wedding …" at bounding box center [649, 320] width 1298 height 640
click at [1000, 545] on span "Edit" at bounding box center [994, 551] width 19 height 14
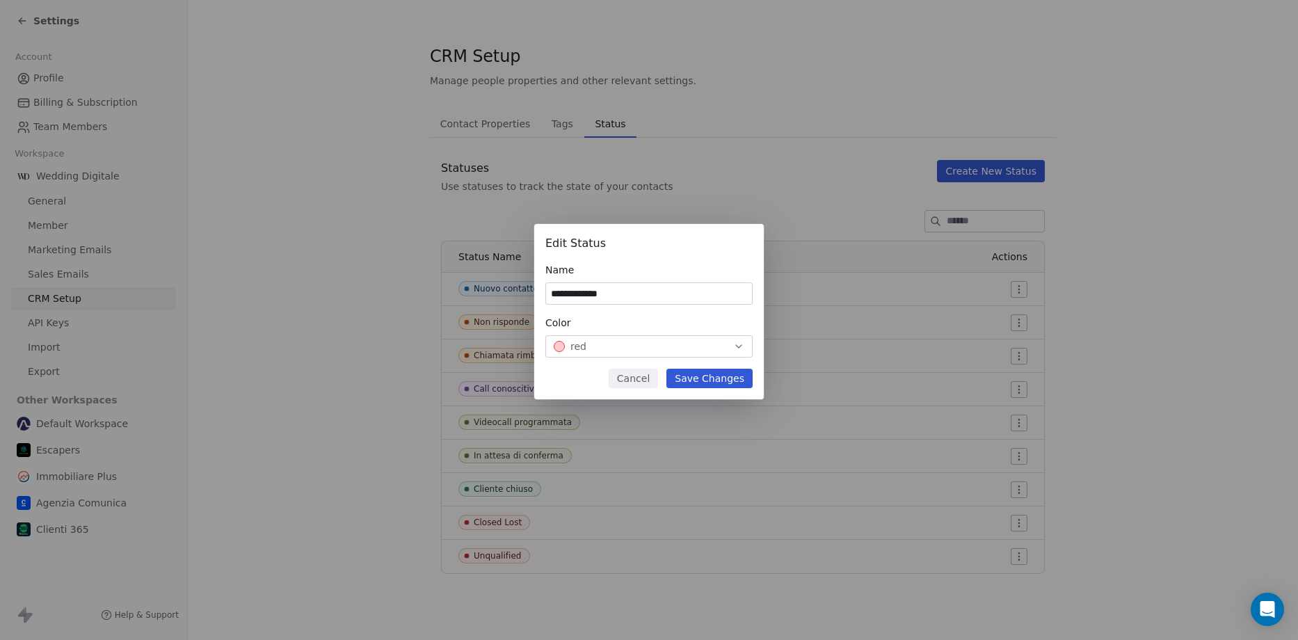
type input "**********"
click at [689, 375] on button "Save Changes" at bounding box center [709, 378] width 86 height 19
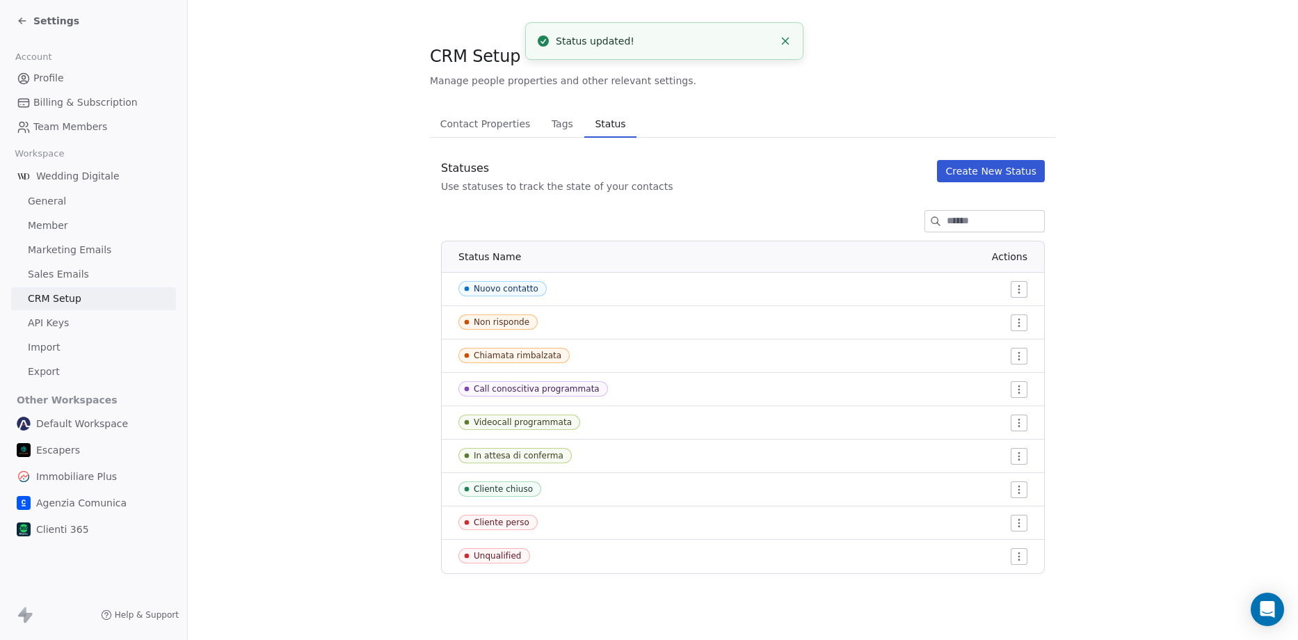
click at [1022, 557] on html "Settings Account Profile Billing & Subscription Team Members Workspace Wedding …" at bounding box center [649, 320] width 1298 height 640
click at [991, 586] on span "Edit" at bounding box center [994, 584] width 19 height 14
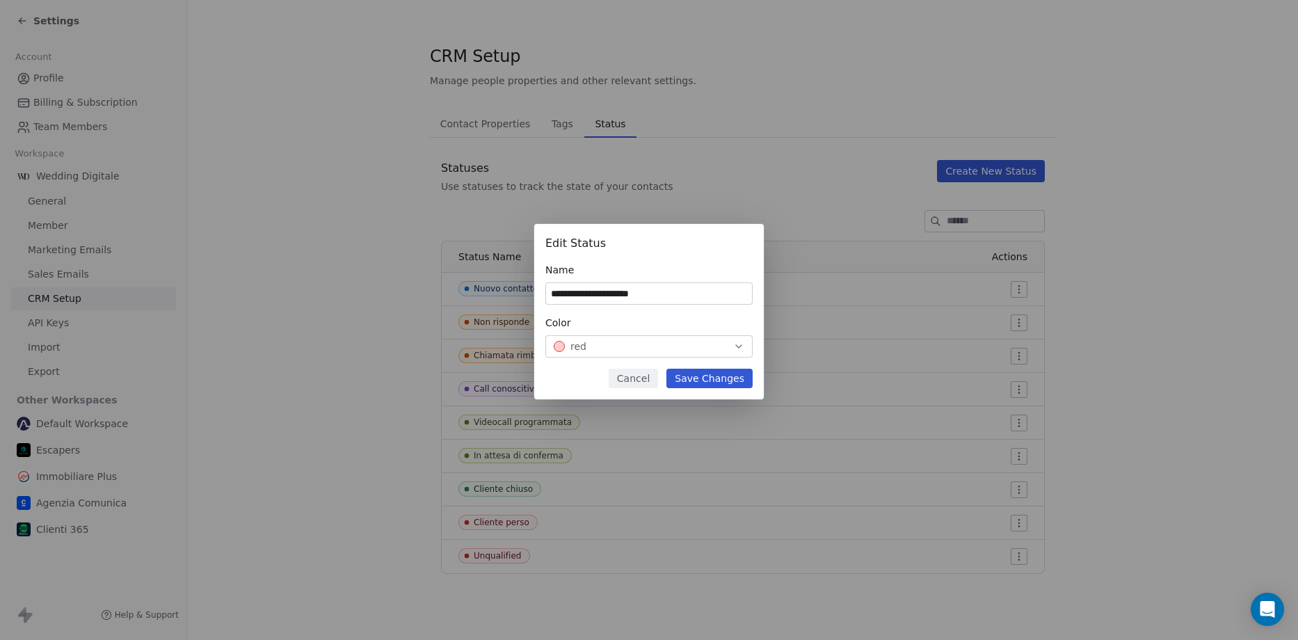
type input "**********"
click at [707, 383] on button "Save Changes" at bounding box center [709, 378] width 86 height 19
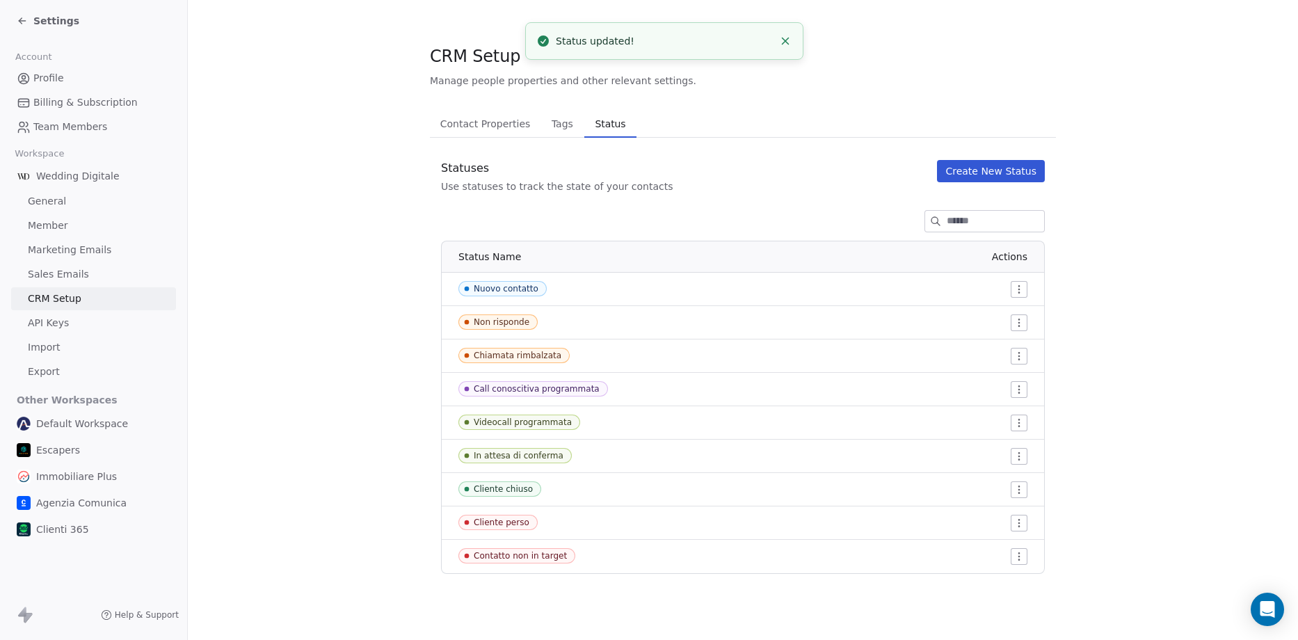
click at [1020, 517] on html "Settings Account Profile Billing & Subscription Team Members Workspace Wedding …" at bounding box center [649, 320] width 1298 height 640
click at [980, 553] on div "Edit" at bounding box center [992, 551] width 65 height 22
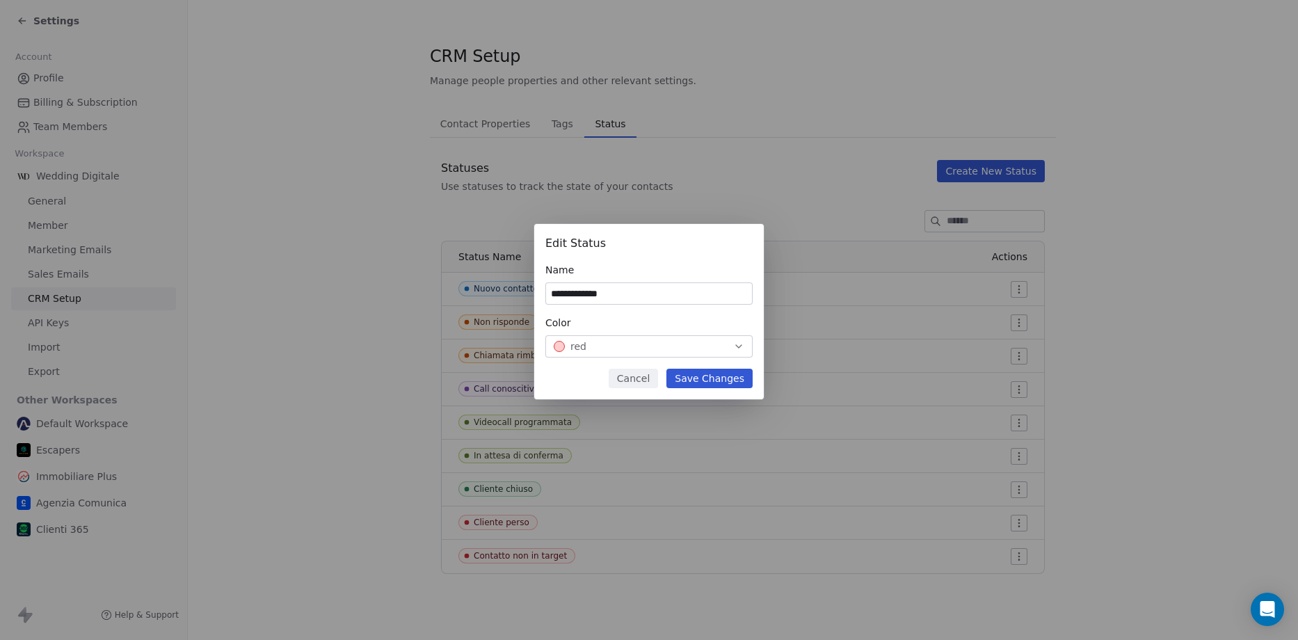
click at [702, 378] on button "Save Changes" at bounding box center [709, 378] width 86 height 19
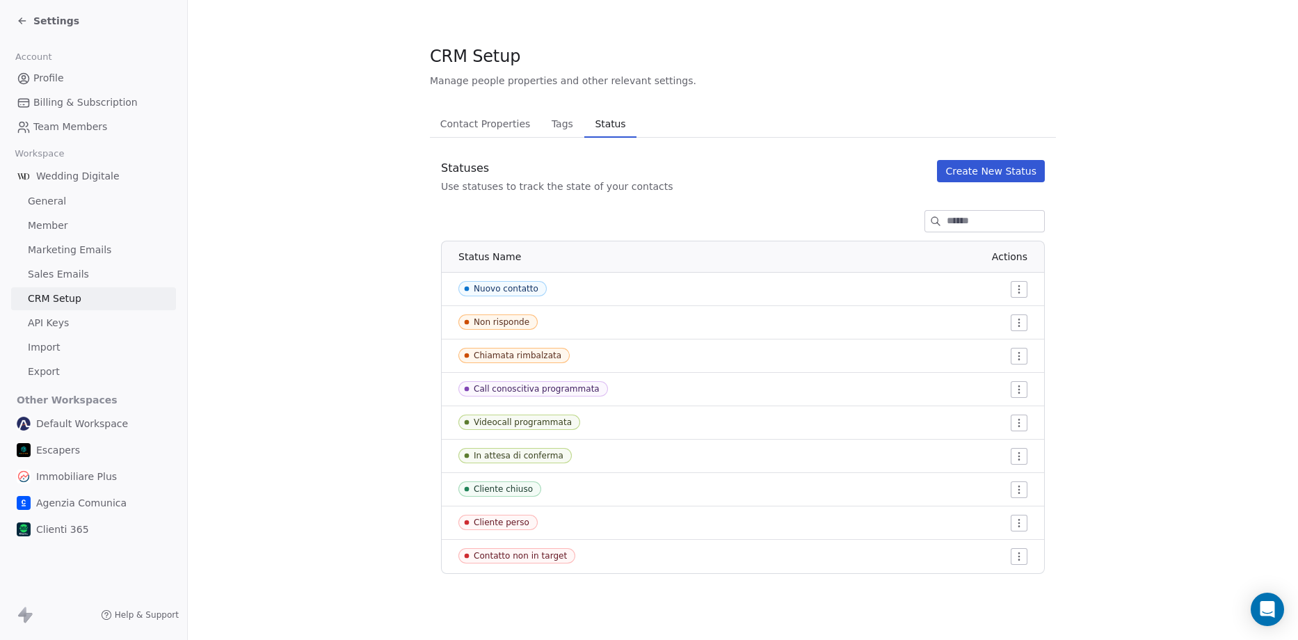
click at [31, 22] on div "Settings" at bounding box center [48, 21] width 63 height 14
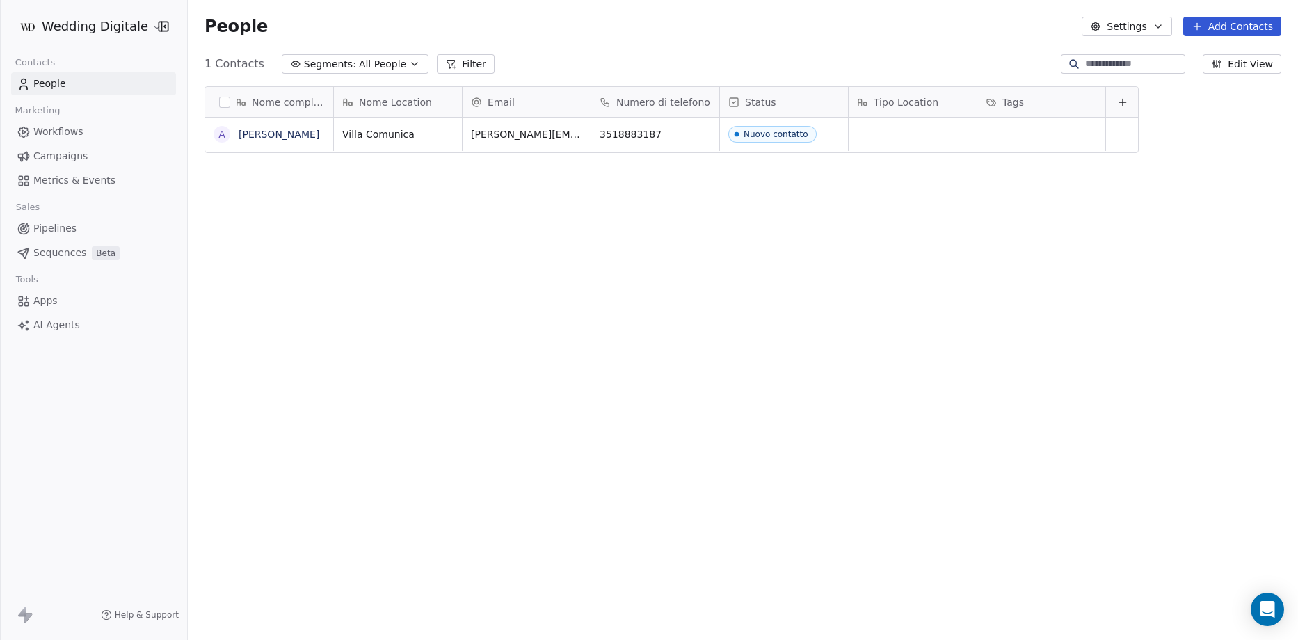
scroll to position [552, 1100]
click at [682, 189] on div "Nome completo A [PERSON_NAME] Nome Location Email Numero di telefono Status Tip…" at bounding box center [743, 356] width 1110 height 563
click at [912, 141] on div "grid" at bounding box center [912, 134] width 128 height 33
click at [856, 248] on html "Wedding Digitale Contacts People Marketing Workflows Campaigns Metrics & Events…" at bounding box center [649, 320] width 1298 height 640
click at [905, 134] on div "grid" at bounding box center [912, 134] width 128 height 33
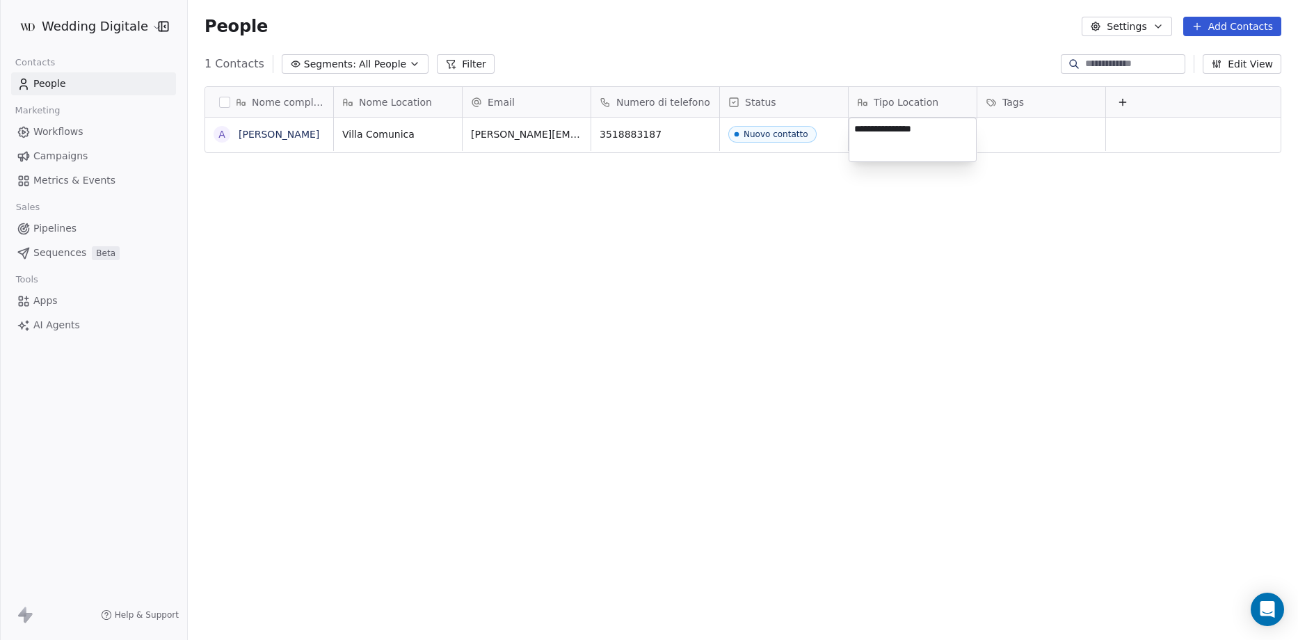
type textarea "**********"
click at [1047, 208] on div "Nome completo A [PERSON_NAME] Nome Location Email Numero di telefono Status Tip…" at bounding box center [743, 356] width 1110 height 563
click at [772, 134] on div "Nuovo contatto" at bounding box center [776, 134] width 65 height 10
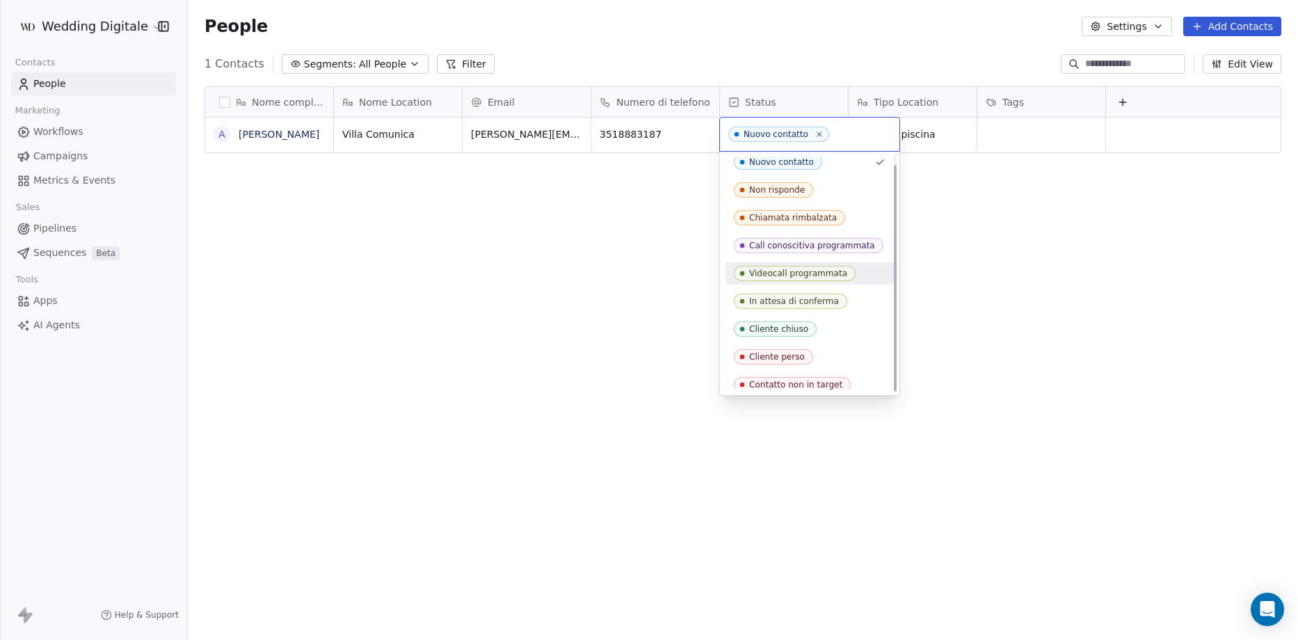
scroll to position [0, 0]
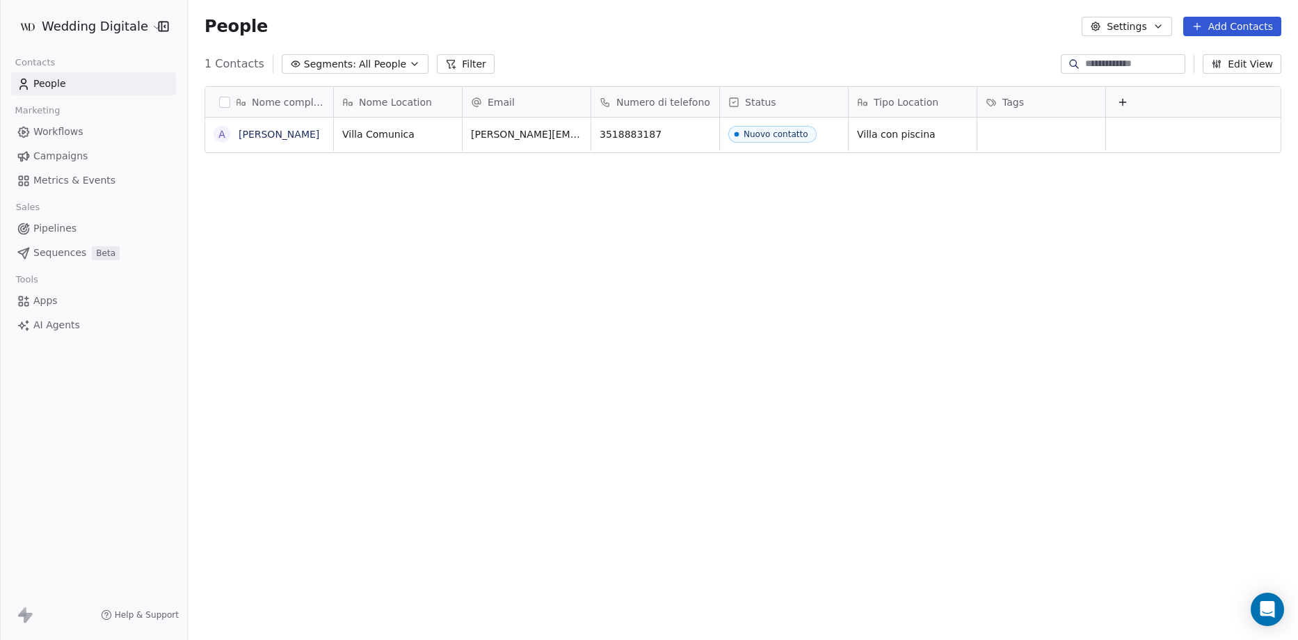
click at [629, 242] on html "Wedding Digitale Contacts People Marketing Workflows Campaigns Metrics & Events…" at bounding box center [649, 320] width 1298 height 640
click at [94, 26] on html "Wedding Digitale Contacts People Marketing Workflows Campaigns Metrics & Events…" at bounding box center [649, 320] width 1298 height 640
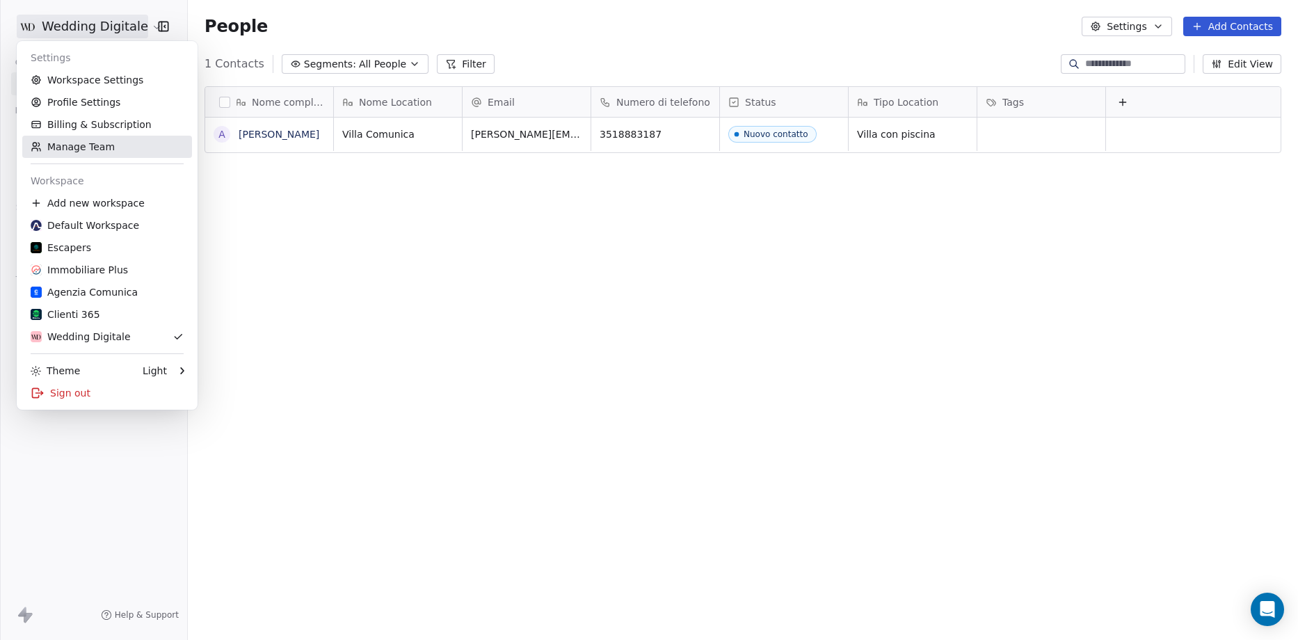
click at [81, 150] on link "Manage Team" at bounding box center [107, 147] width 170 height 22
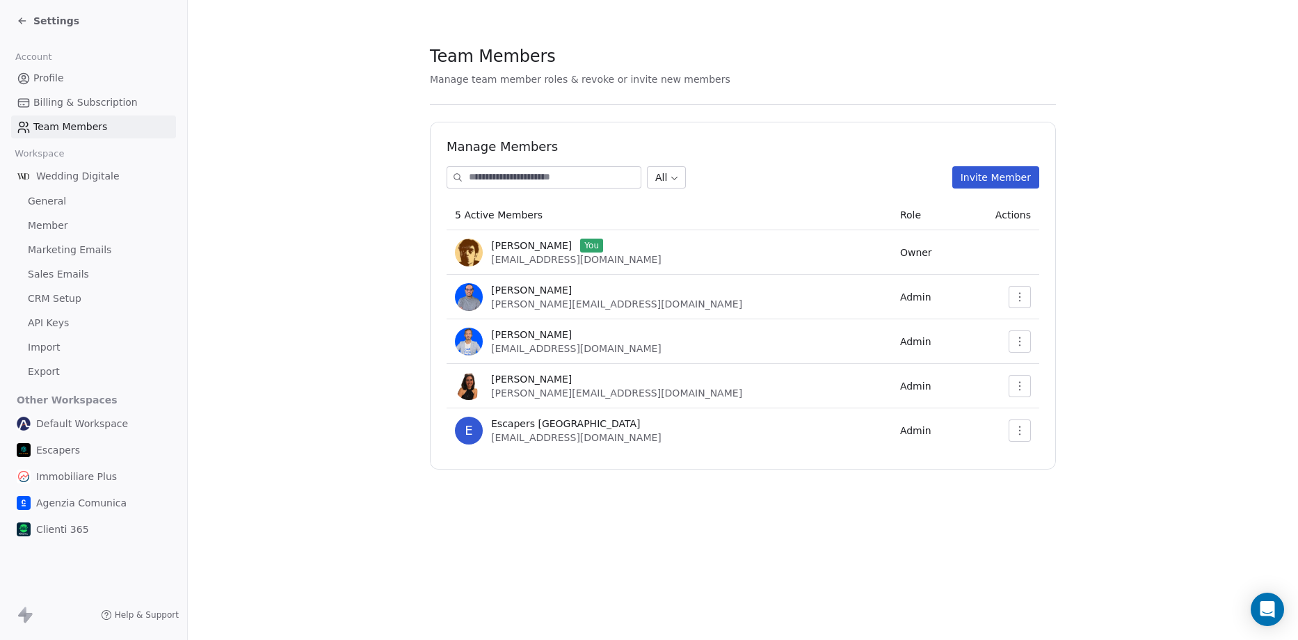
click at [1020, 300] on icon "button" at bounding box center [1019, 296] width 1 height 9
click at [1046, 328] on div "Update" at bounding box center [1063, 327] width 99 height 22
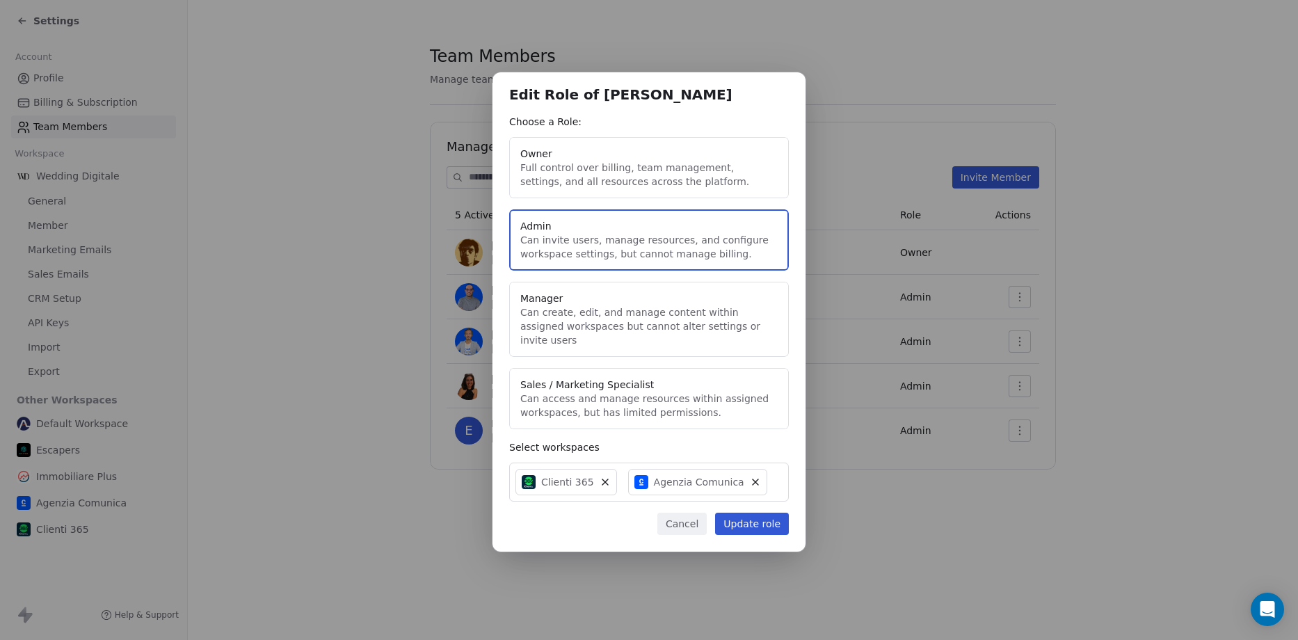
click at [778, 476] on div "Clienti 365 Agenzia Comunica" at bounding box center [649, 481] width 280 height 39
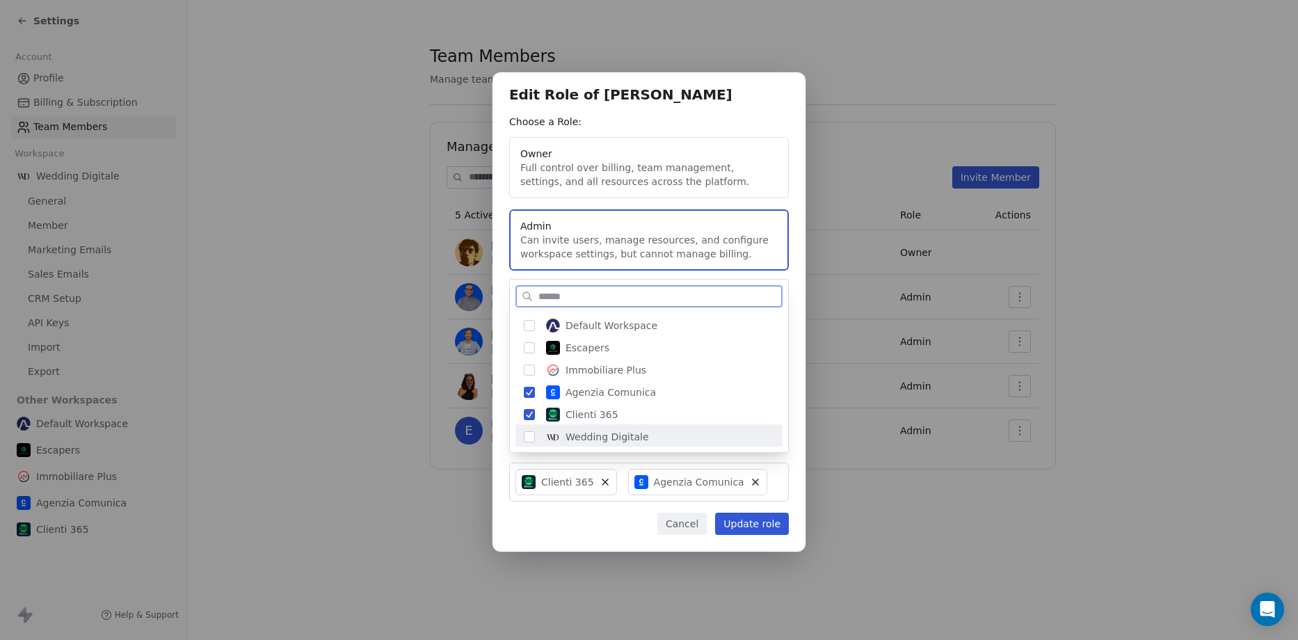
click at [556, 430] on img "Suggestions" at bounding box center [553, 437] width 14 height 14
click at [565, 510] on div "Edit Role of [PERSON_NAME] a Role: Owner Full control over billing, team manage…" at bounding box center [649, 320] width 1298 height 540
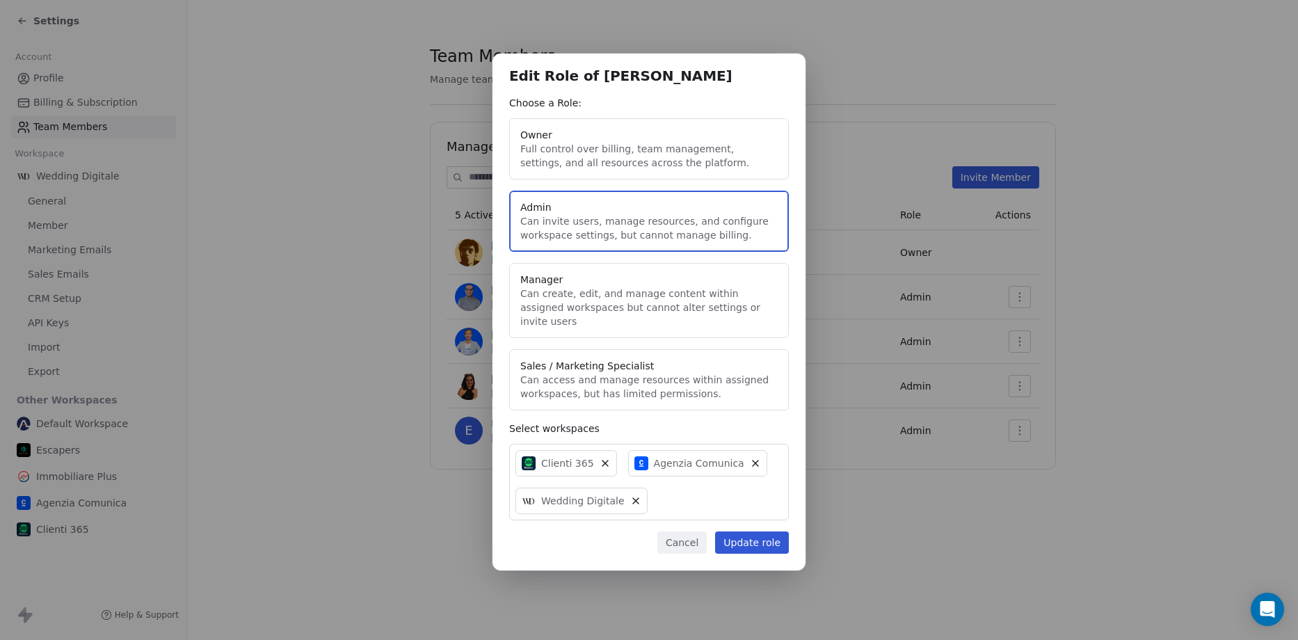
click at [768, 533] on button "Update role" at bounding box center [752, 542] width 74 height 22
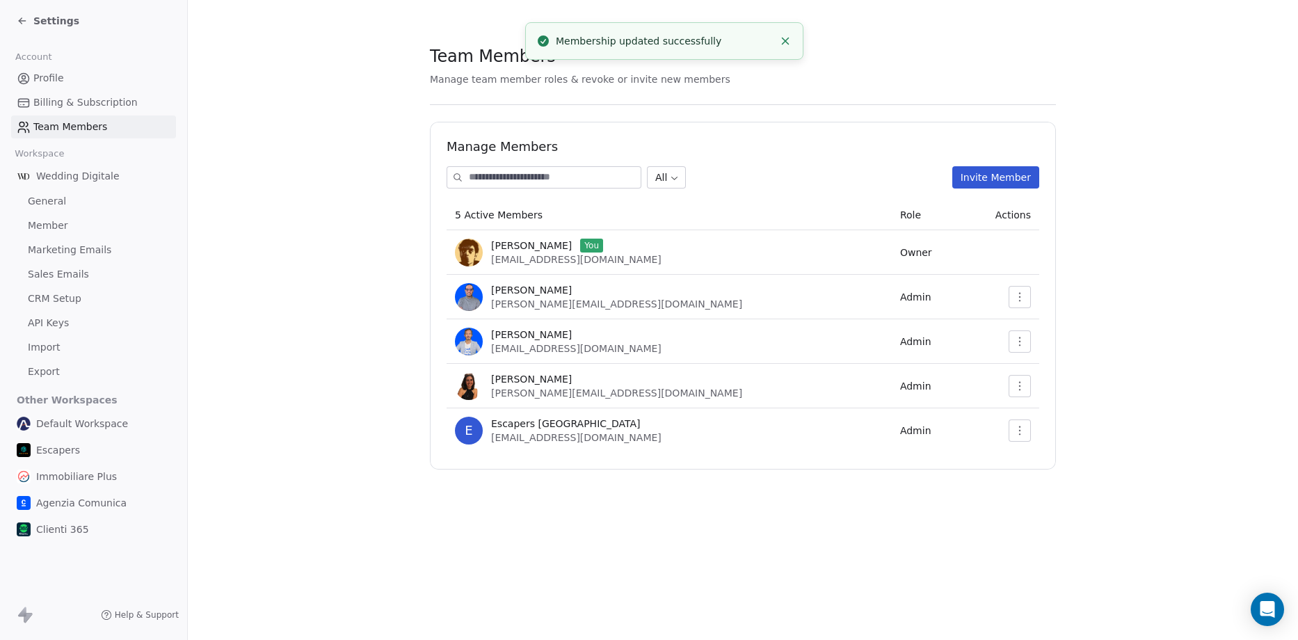
click at [1028, 340] on button "button" at bounding box center [1019, 341] width 22 height 22
click at [1036, 374] on div "Update" at bounding box center [1063, 372] width 99 height 22
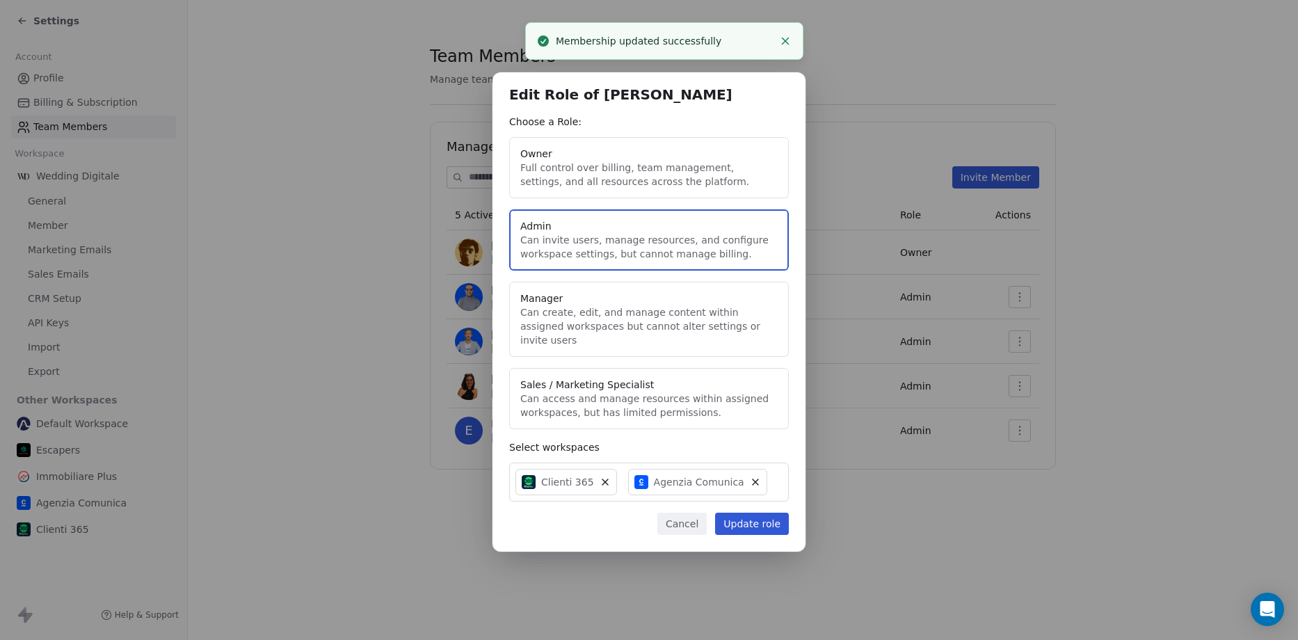
click at [779, 478] on div "Clienti 365 Agenzia Comunica" at bounding box center [649, 481] width 280 height 39
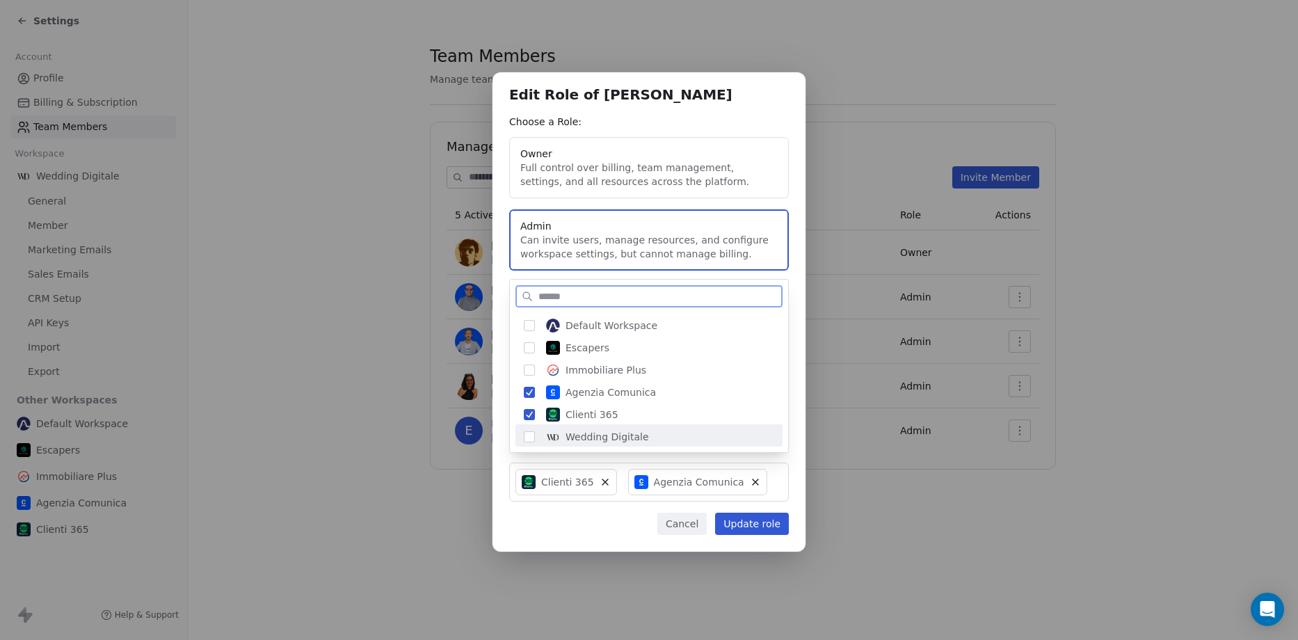
click at [581, 438] on span "Wedding Digitale" at bounding box center [606, 437] width 83 height 14
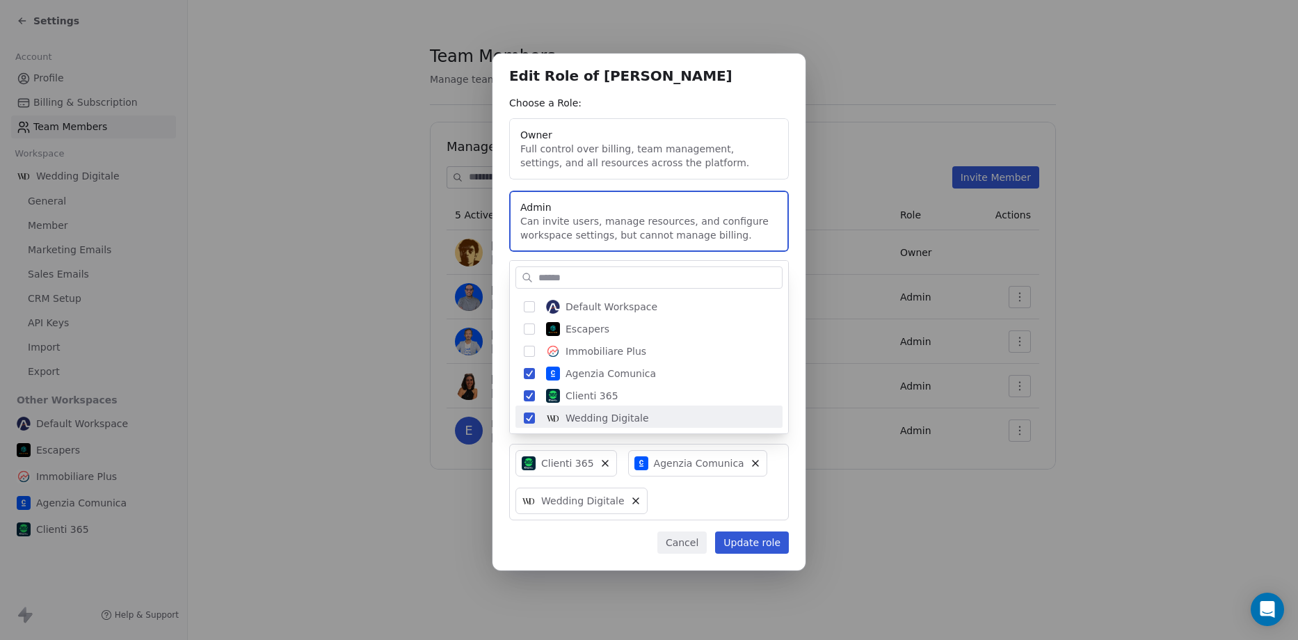
click at [747, 521] on div "Edit Role of [PERSON_NAME] Choose a Role: Owner Full control over billing, team…" at bounding box center [649, 320] width 1298 height 578
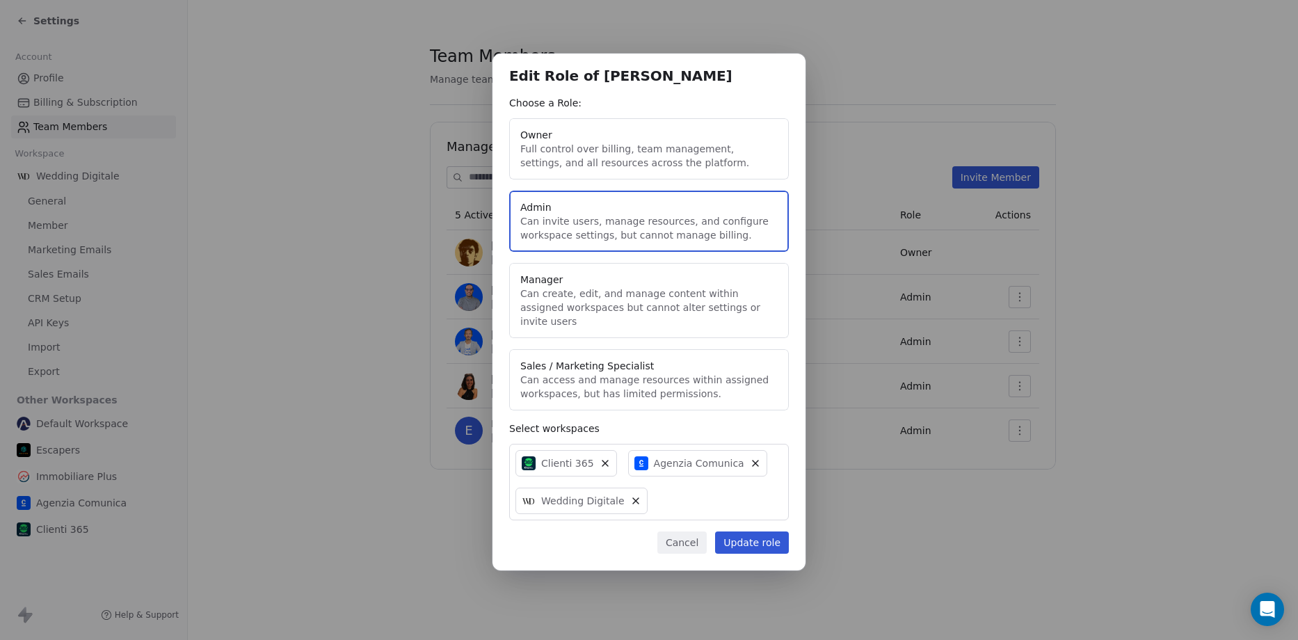
click at [763, 531] on button "Update role" at bounding box center [752, 542] width 74 height 22
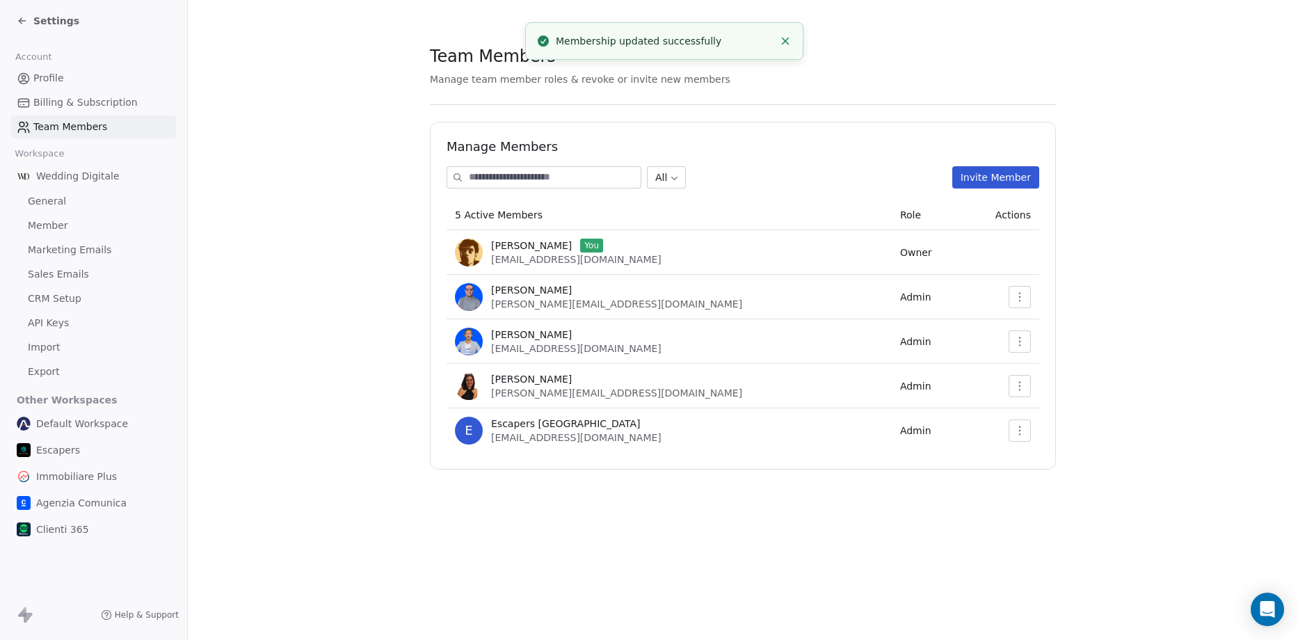
click at [1022, 388] on icon "button" at bounding box center [1019, 385] width 11 height 11
click at [1033, 419] on div "Update" at bounding box center [1063, 416] width 99 height 22
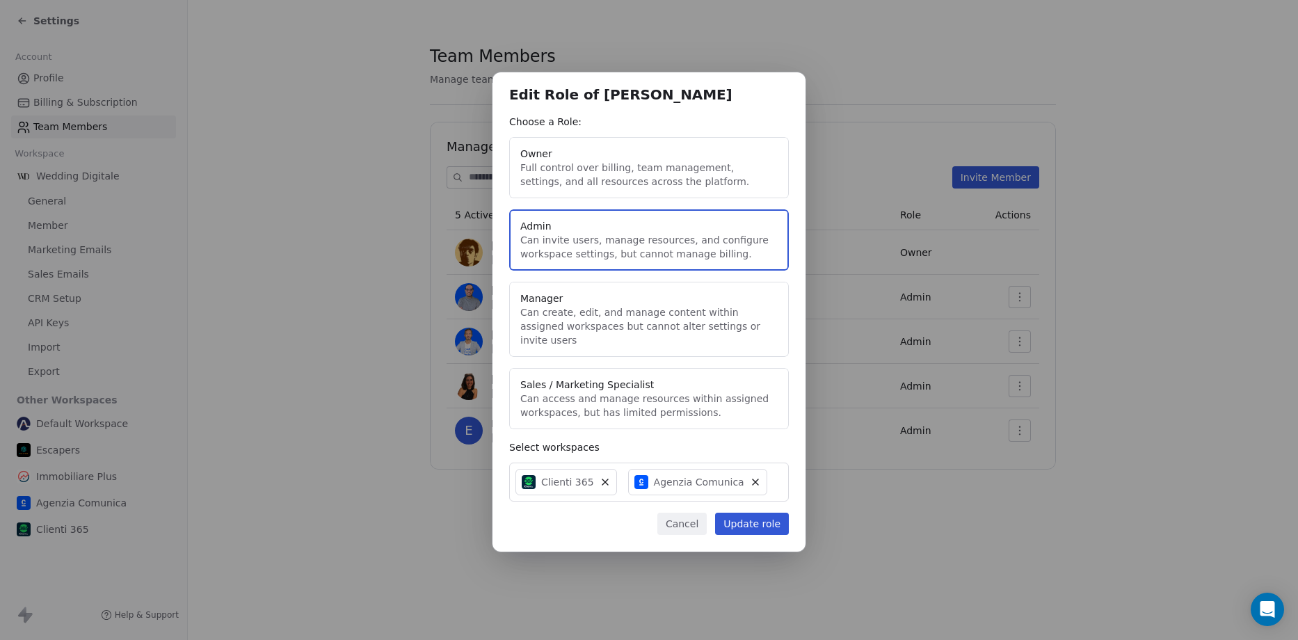
click at [770, 474] on div "Clienti 365 Agenzia Comunica" at bounding box center [649, 481] width 280 height 39
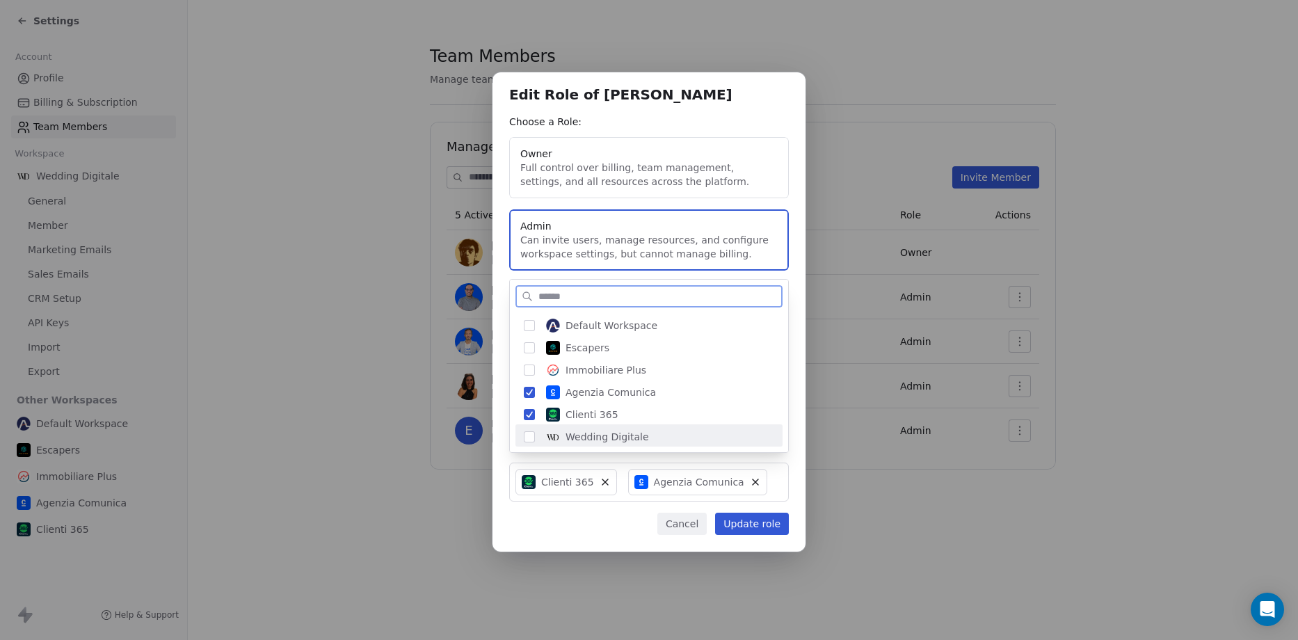
click at [604, 433] on span "Wedding Digitale" at bounding box center [606, 437] width 83 height 14
drag, startPoint x: 743, startPoint y: 517, endPoint x: 760, endPoint y: 517, distance: 17.4
click at [743, 517] on div "Edit Role of [PERSON_NAME] Choose a Role: Owner Full control over billing, team…" at bounding box center [649, 320] width 1298 height 540
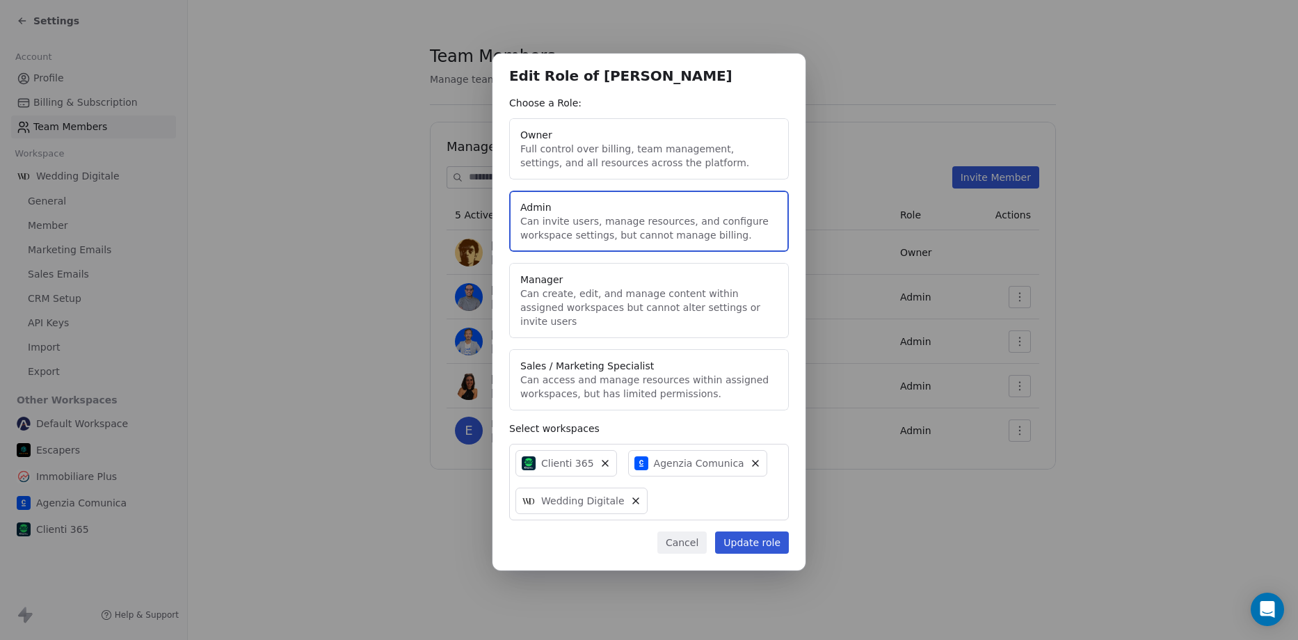
click at [759, 534] on button "Update role" at bounding box center [752, 542] width 74 height 22
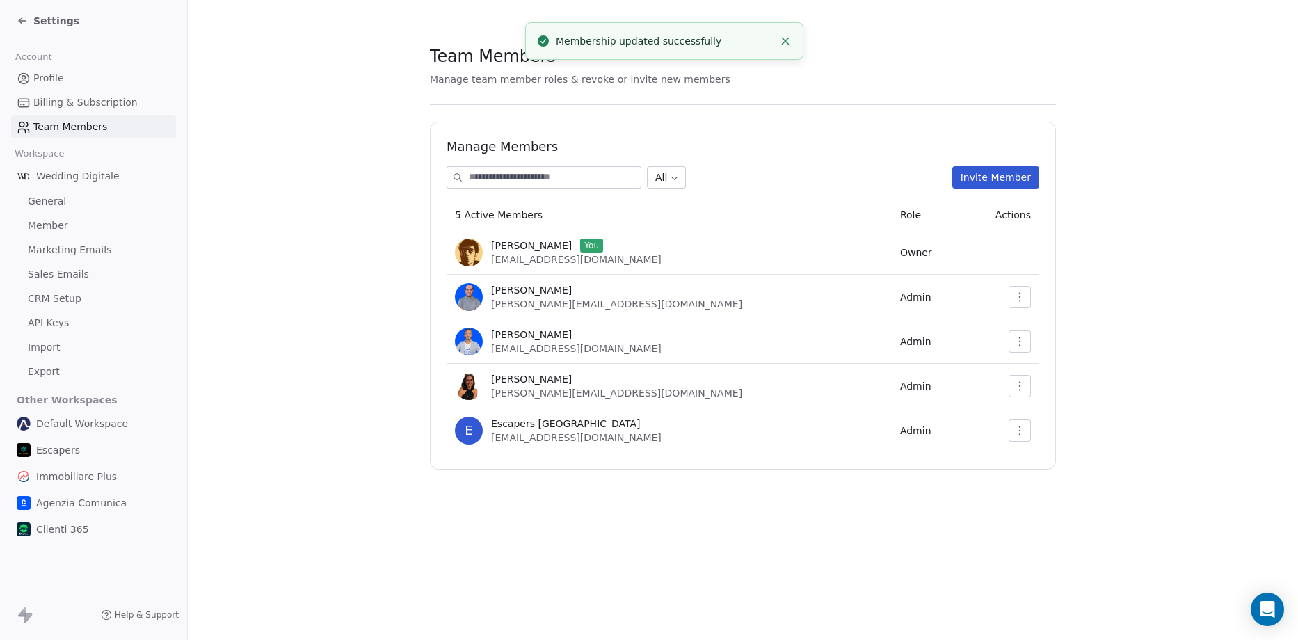
click at [66, 81] on link "Profile" at bounding box center [93, 78] width 165 height 23
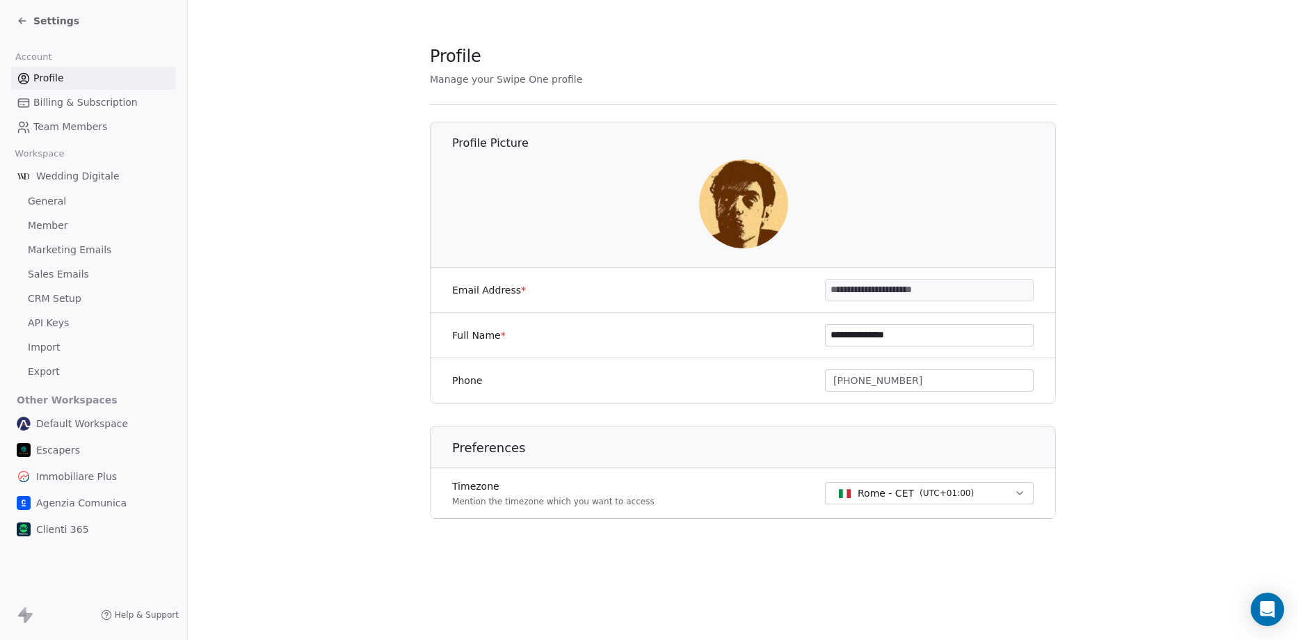
click at [82, 124] on span "Team Members" at bounding box center [70, 127] width 74 height 15
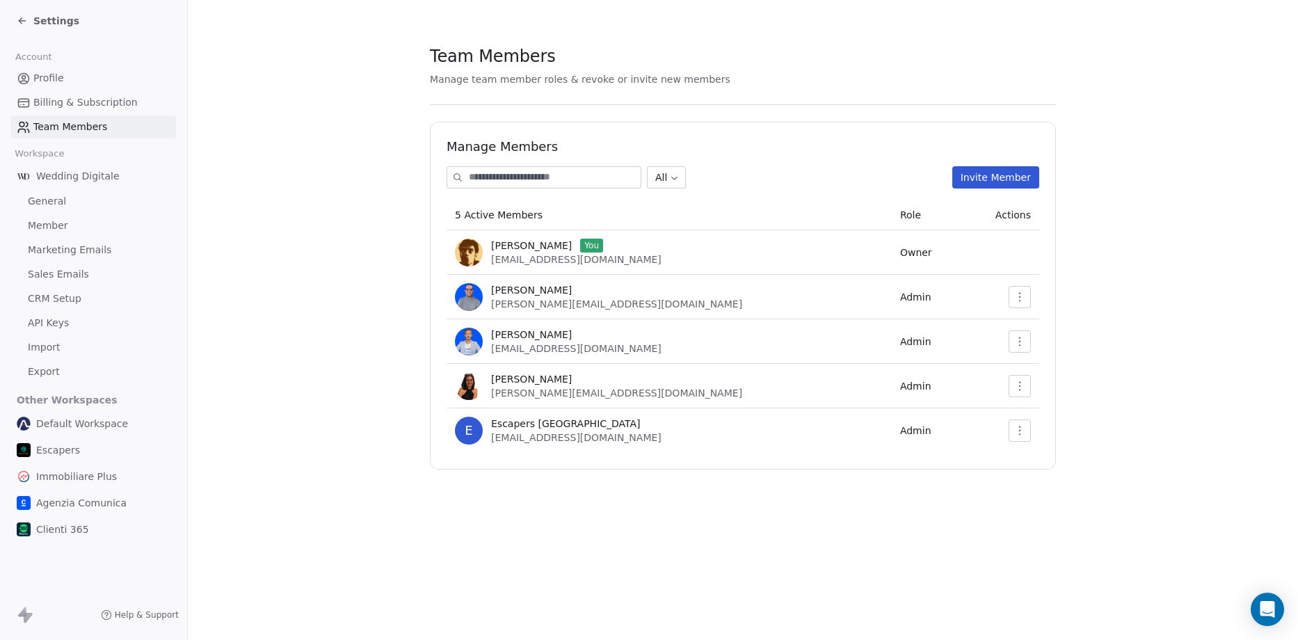
click at [25, 24] on icon at bounding box center [22, 20] width 11 height 11
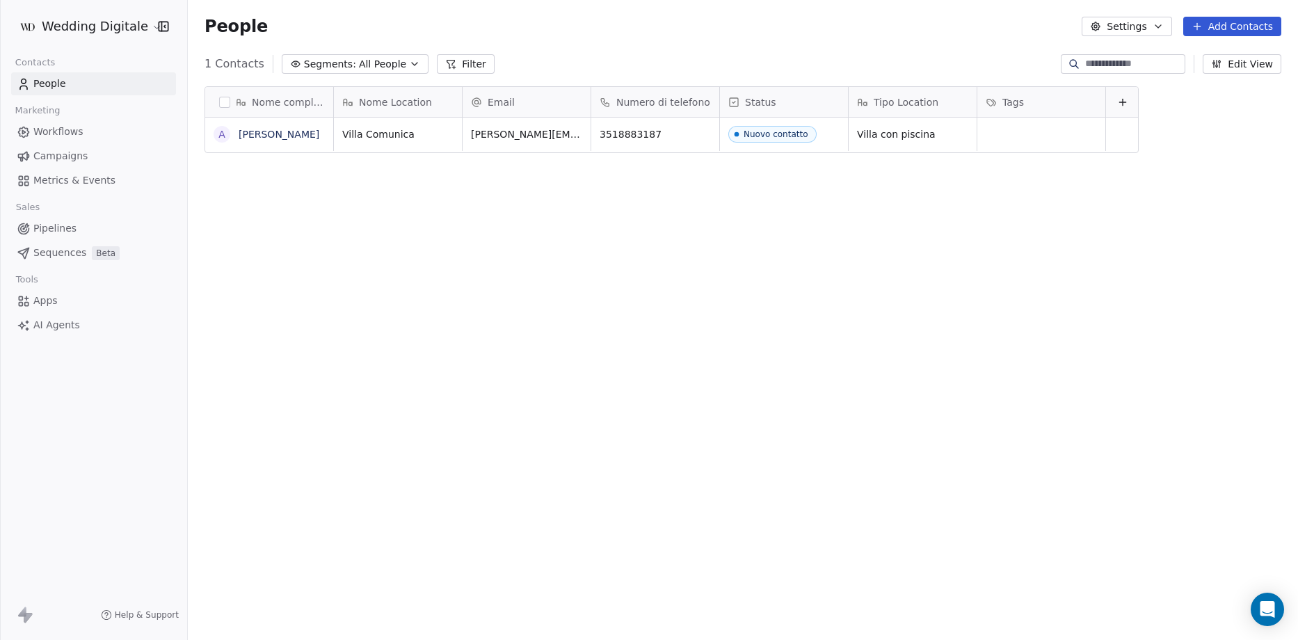
scroll to position [552, 1100]
click at [85, 22] on html "Wedding Digitale Contacts People Marketing Workflows Campaigns Metrics & Events…" at bounding box center [649, 320] width 1298 height 640
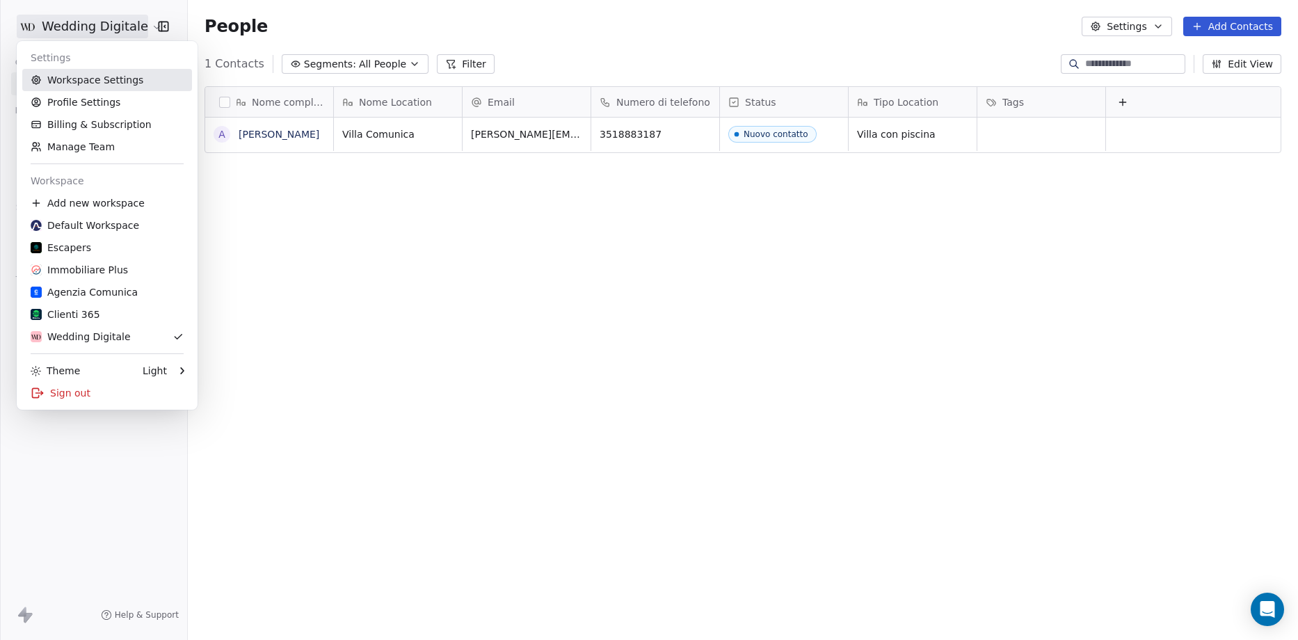
click at [78, 87] on link "Workspace Settings" at bounding box center [107, 80] width 170 height 22
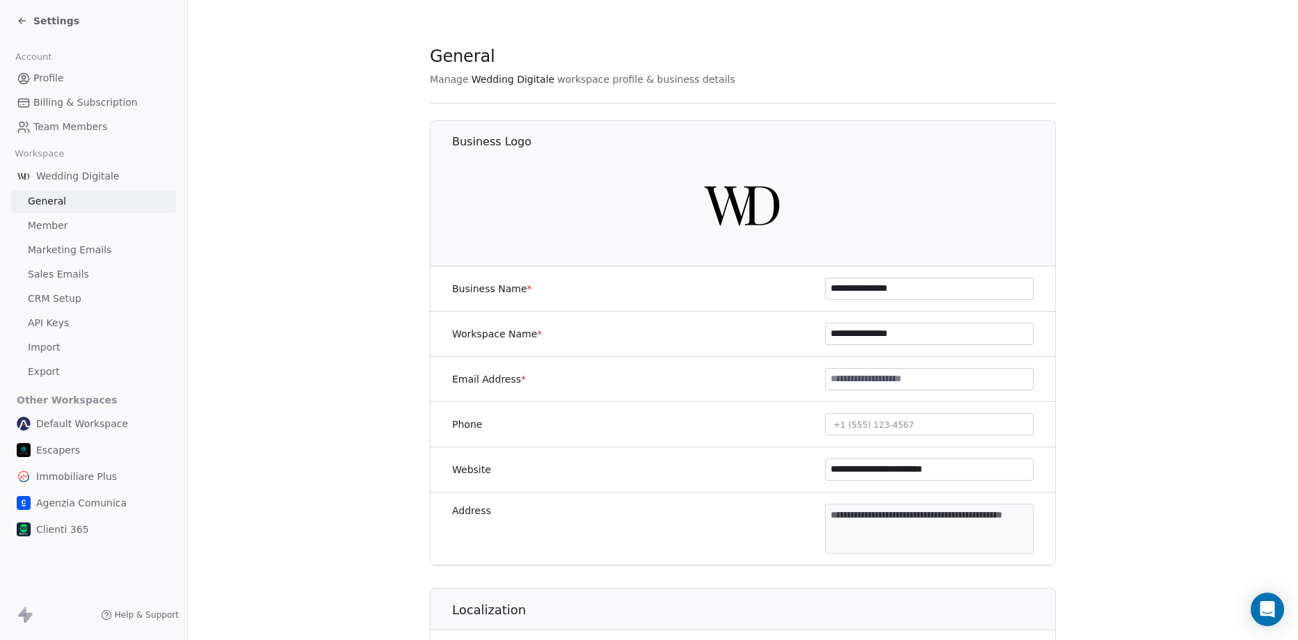
click at [67, 226] on link "Member" at bounding box center [93, 225] width 165 height 23
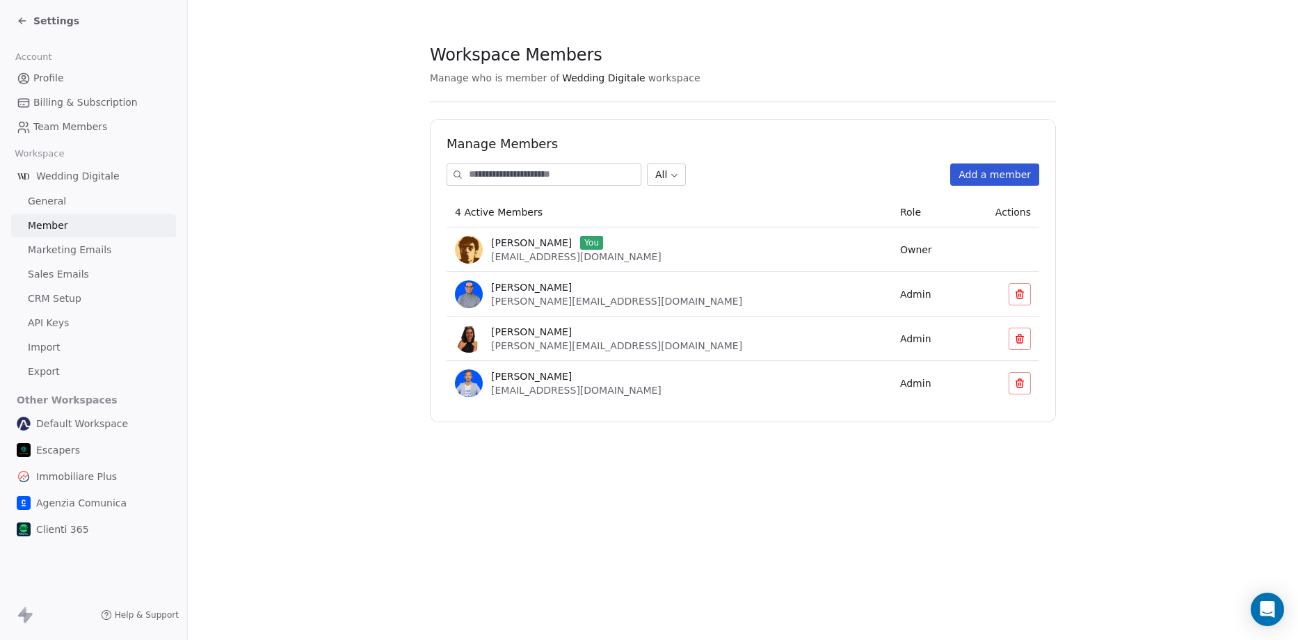
click at [24, 21] on icon at bounding box center [22, 20] width 11 height 11
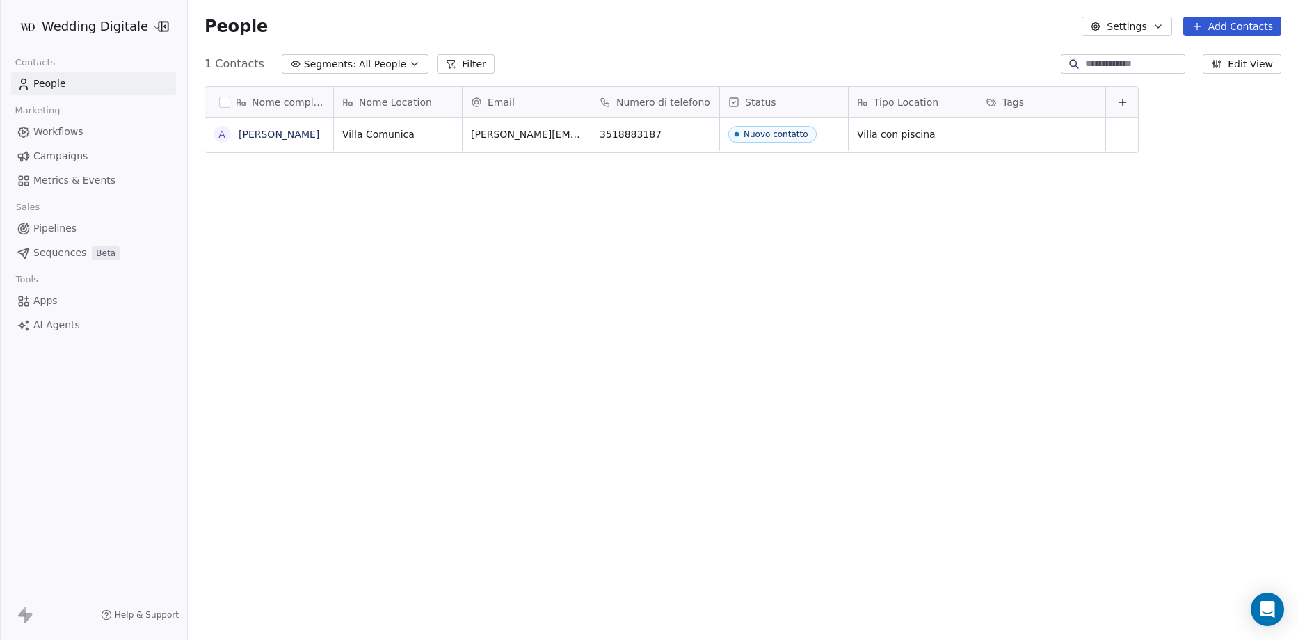
scroll to position [552, 1100]
